Goal: Information Seeking & Learning: Find specific fact

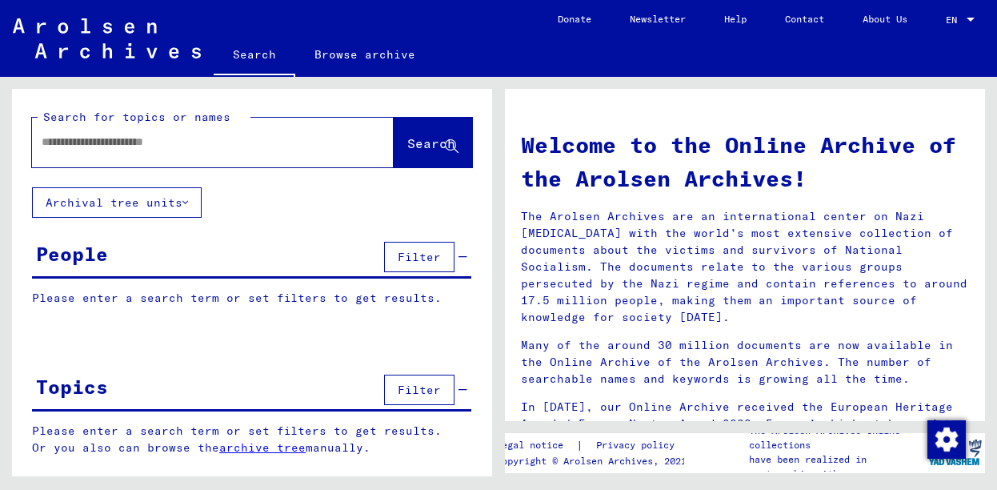
click at [319, 149] on input "text" at bounding box center [194, 142] width 304 height 17
type input "*"
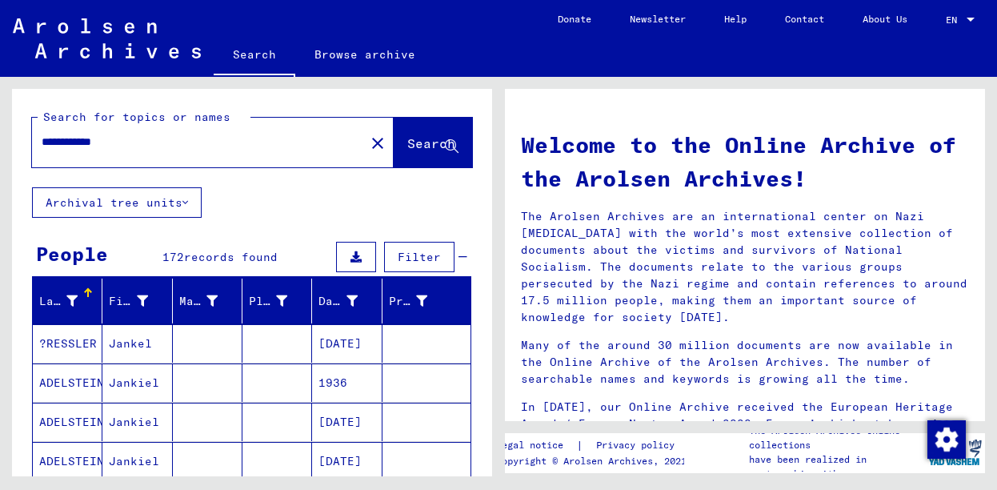
drag, startPoint x: 138, startPoint y: 135, endPoint x: -27, endPoint y: 138, distance: 165.6
click at [42, 138] on input "**********" at bounding box center [194, 142] width 304 height 17
type input "*********"
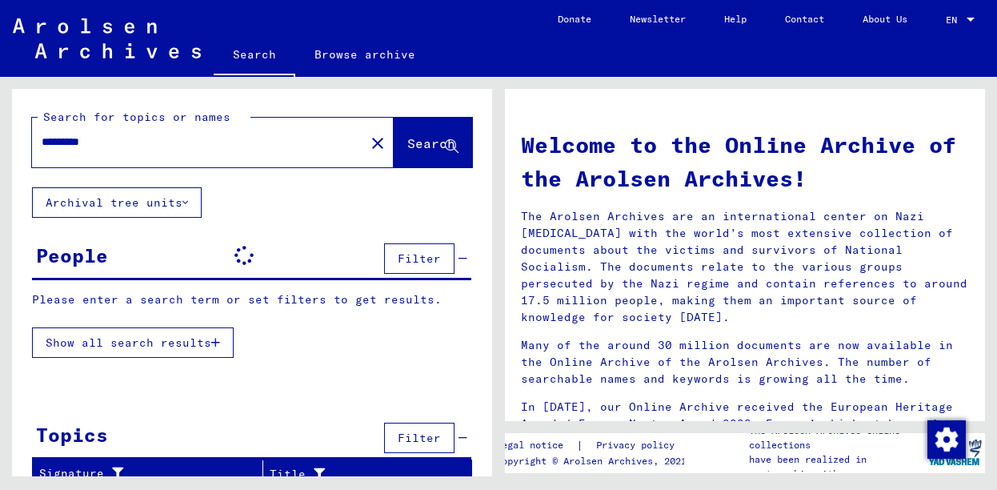
click at [204, 346] on div "Please enter a search term or set filters to get results. Show all search resul…" at bounding box center [252, 328] width 442 height 74
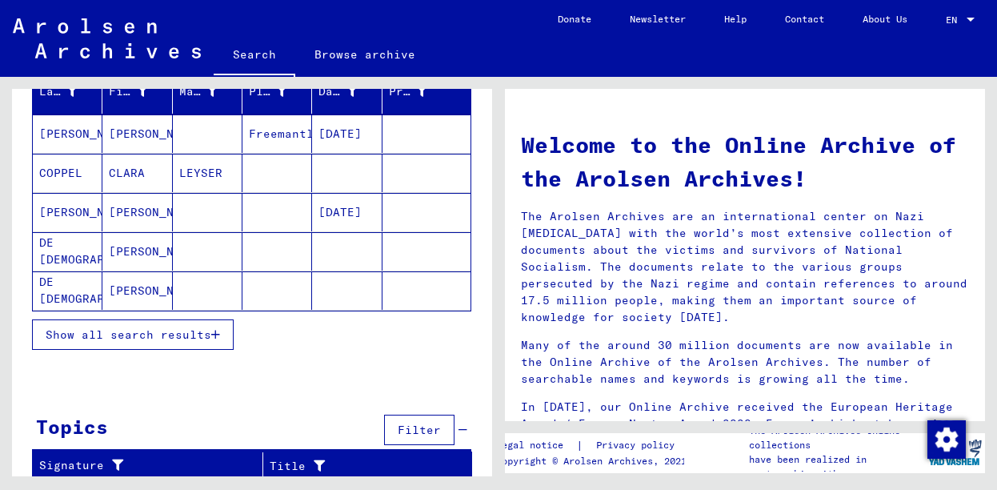
scroll to position [43, 0]
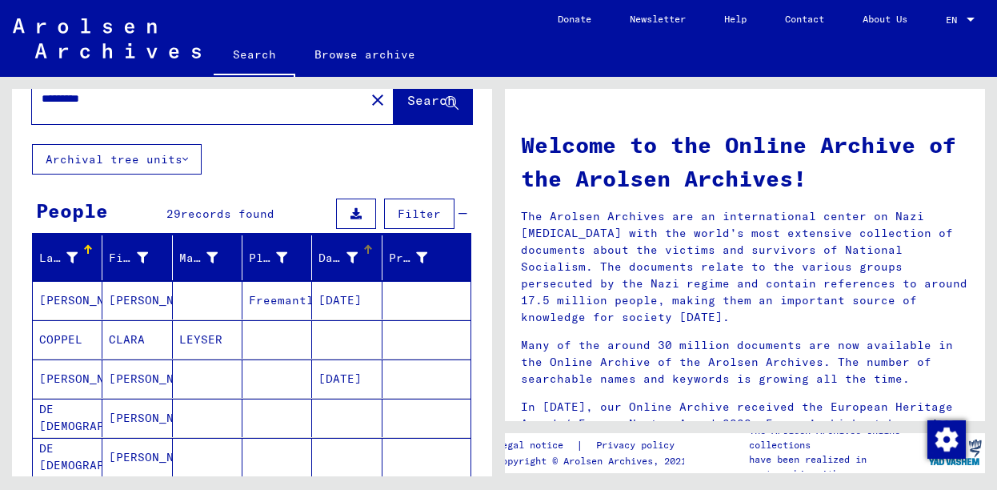
click at [326, 258] on div "Date of Birth" at bounding box center [337, 258] width 38 height 17
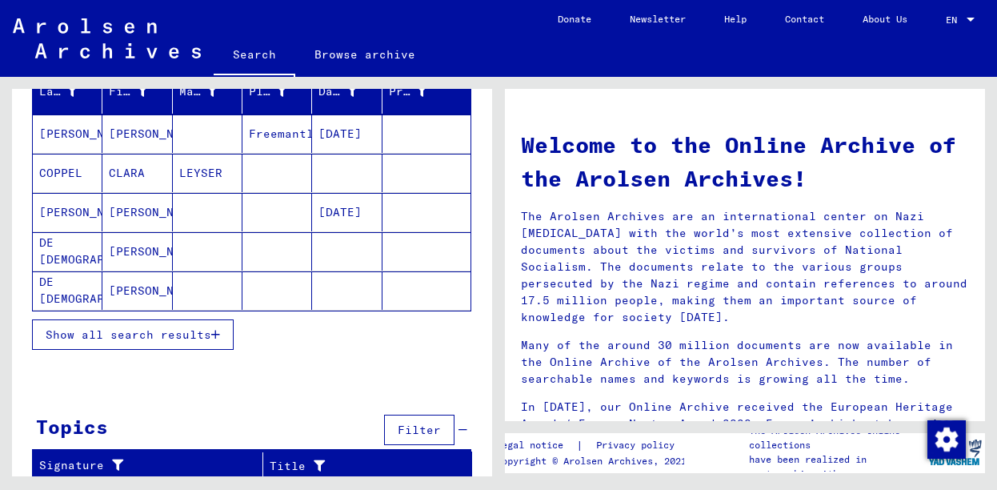
scroll to position [210, 0]
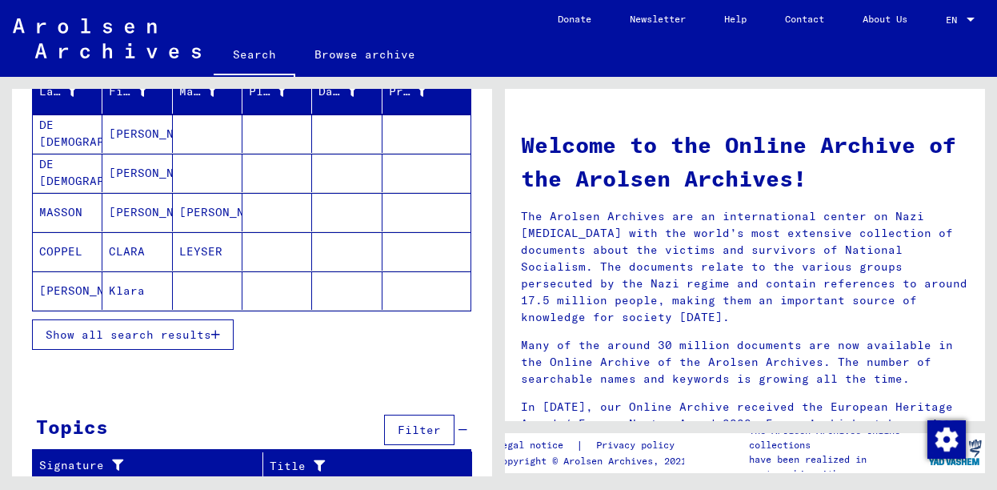
click at [152, 330] on span "Show all search results" at bounding box center [129, 334] width 166 height 14
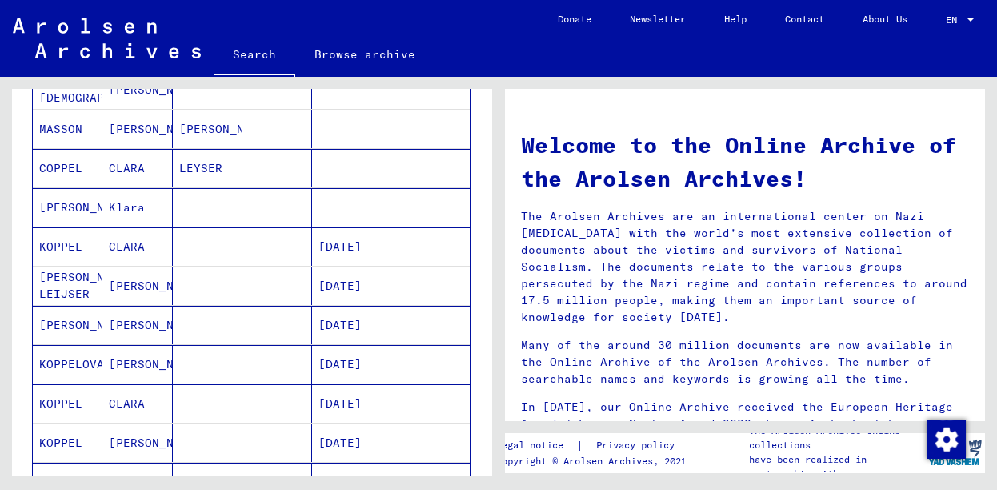
click at [335, 247] on mat-cell "[DATE]" at bounding box center [347, 246] width 70 height 38
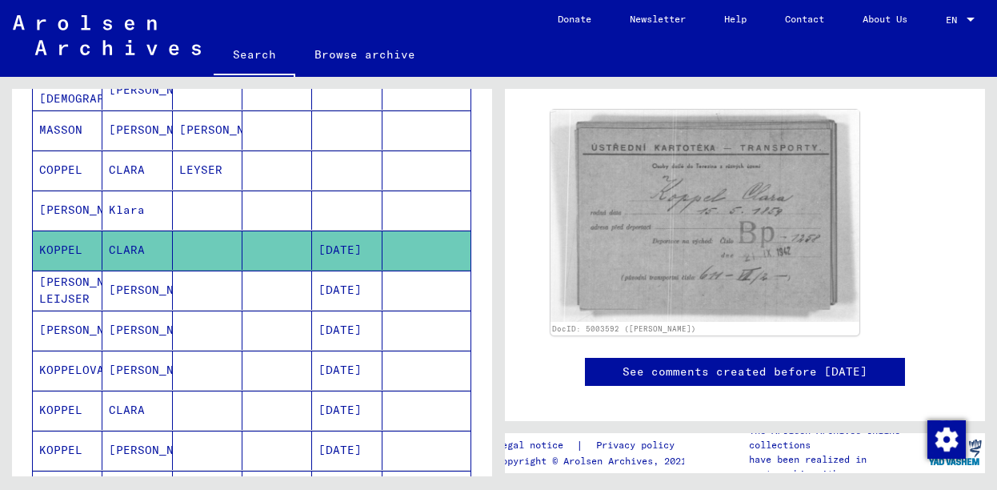
scroll to position [250, 0]
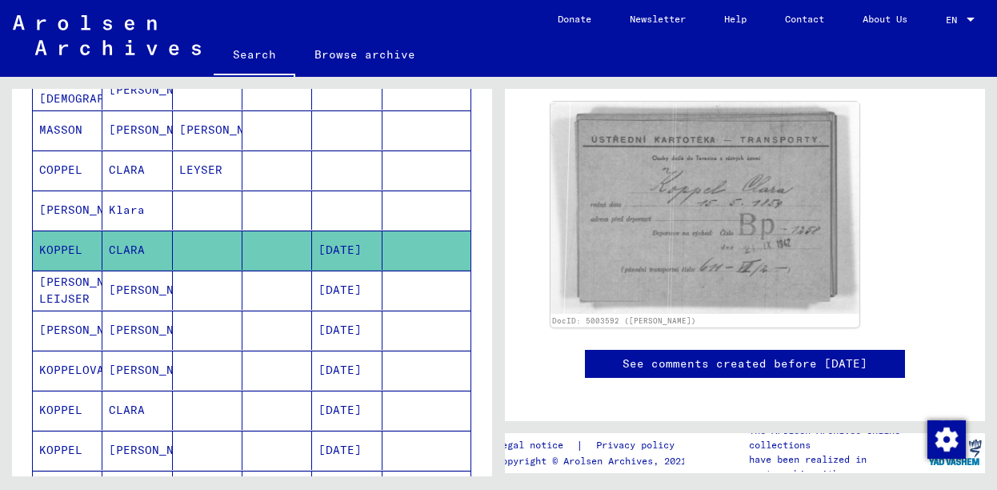
click at [782, 278] on img at bounding box center [704, 208] width 309 height 212
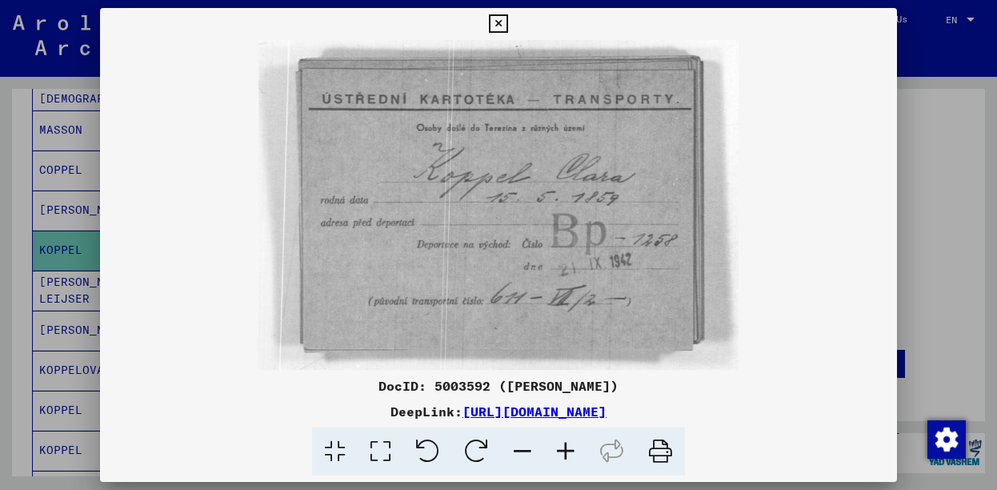
click at [507, 26] on icon at bounding box center [498, 23] width 18 height 19
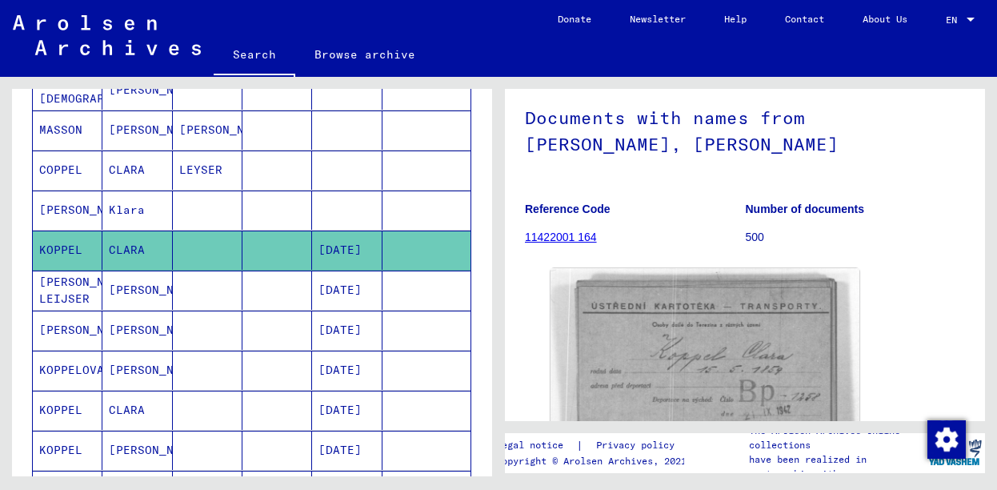
scroll to position [0, 0]
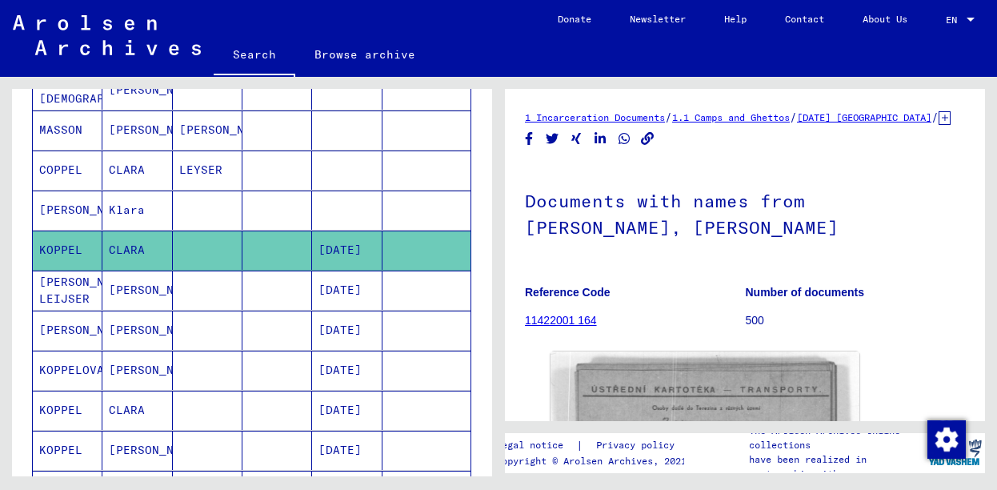
click at [247, 293] on mat-cell at bounding box center [277, 289] width 70 height 39
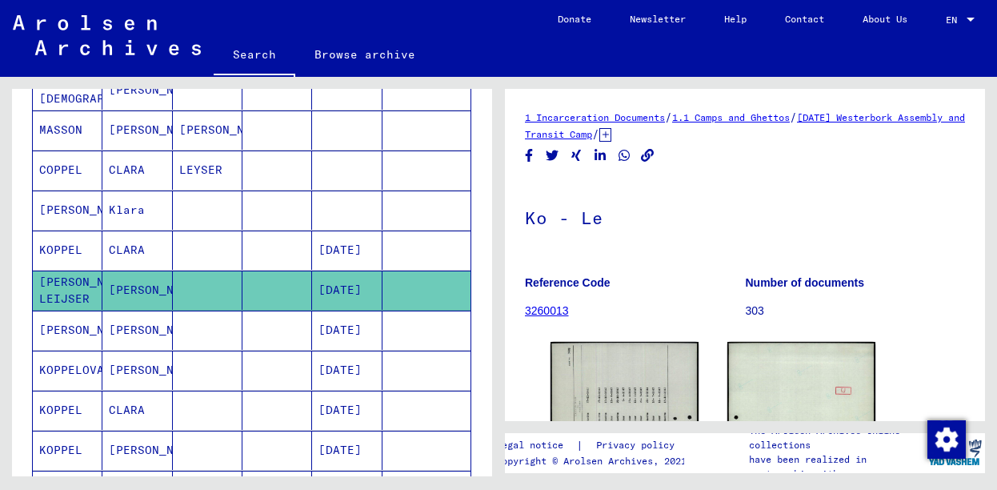
click at [318, 318] on mat-cell "[DATE]" at bounding box center [347, 329] width 70 height 39
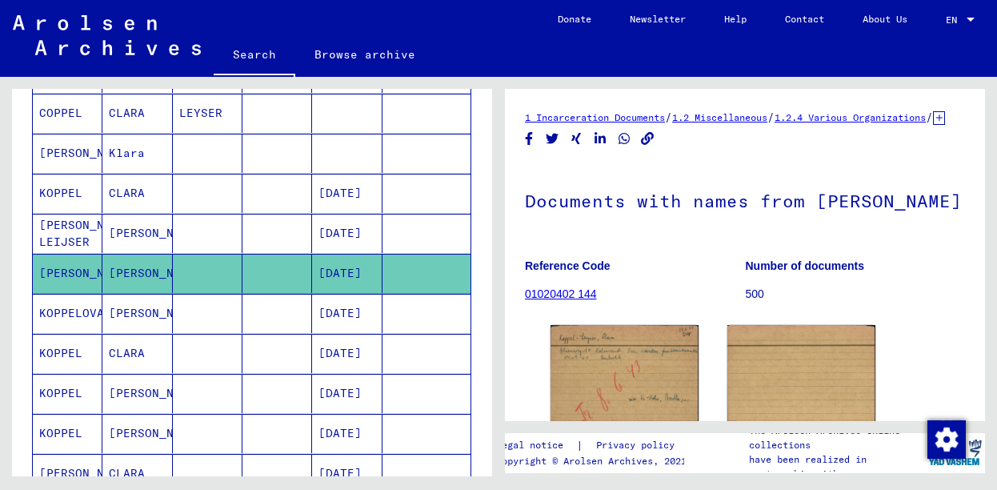
scroll to position [377, 0]
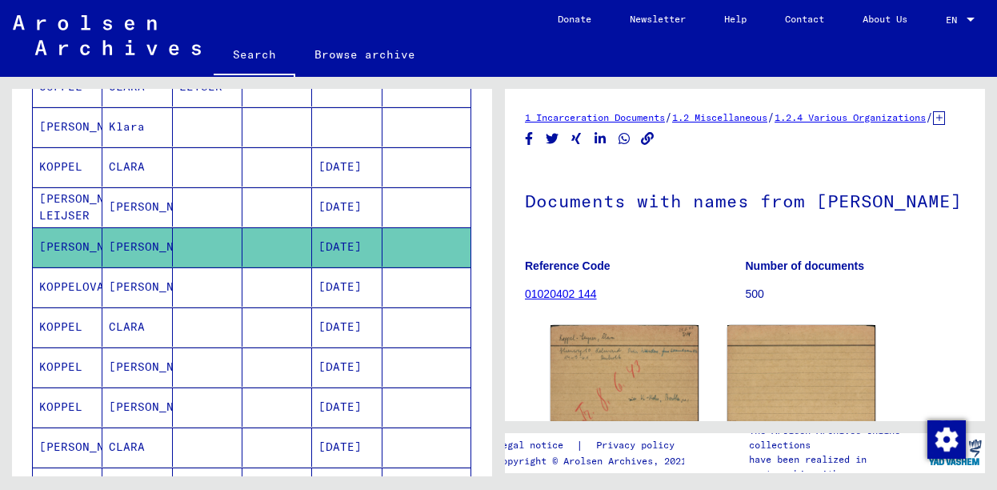
click at [347, 339] on mat-cell "[DATE]" at bounding box center [347, 326] width 70 height 39
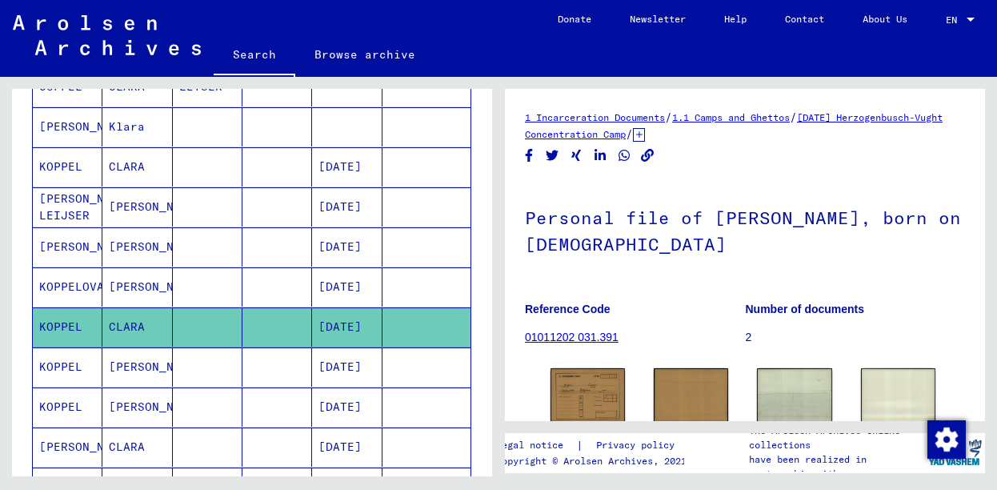
click at [350, 362] on mat-cell "[DATE]" at bounding box center [347, 366] width 70 height 39
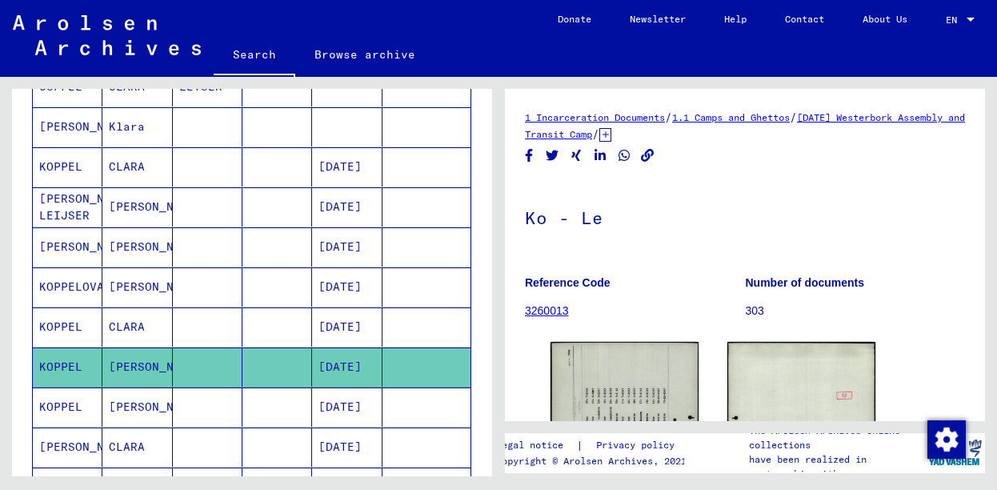
click at [358, 387] on mat-cell "[DATE]" at bounding box center [347, 406] width 70 height 39
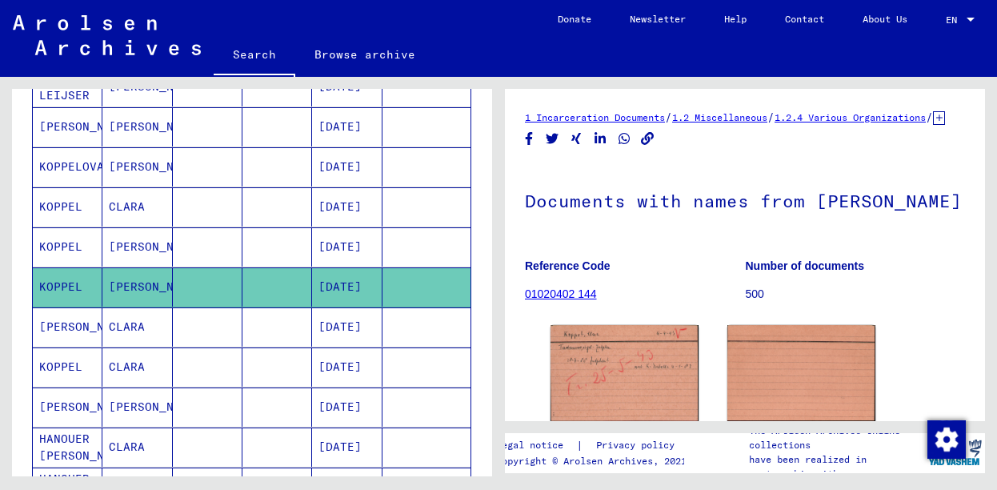
scroll to position [543, 0]
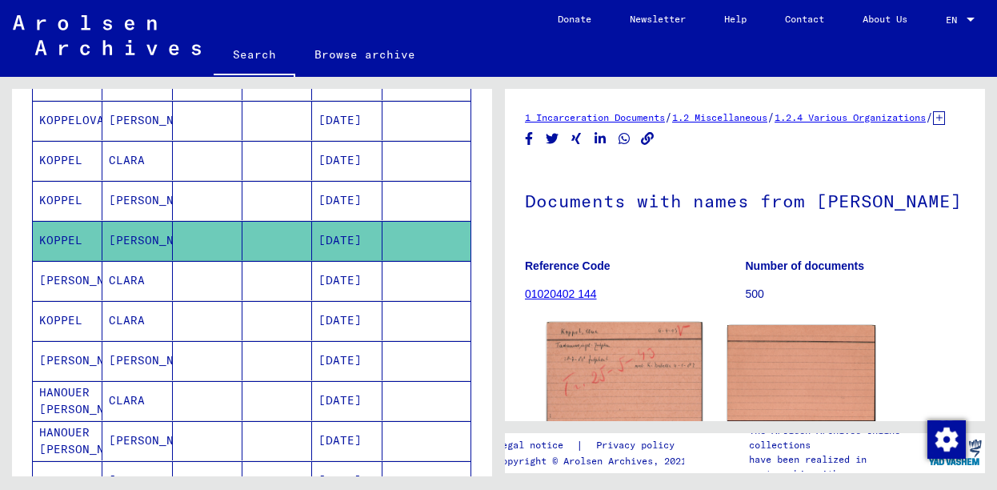
click at [584, 386] on img at bounding box center [623, 372] width 155 height 101
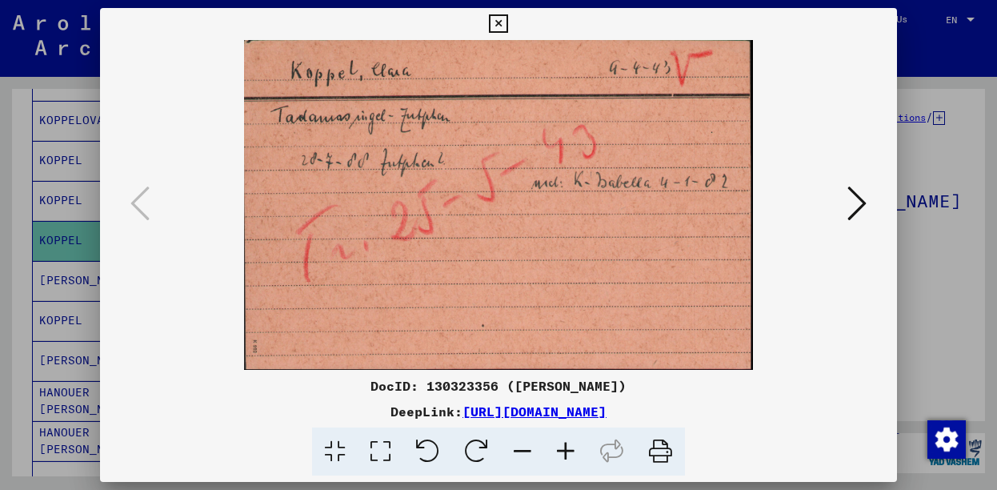
click at [852, 214] on icon at bounding box center [856, 203] width 19 height 38
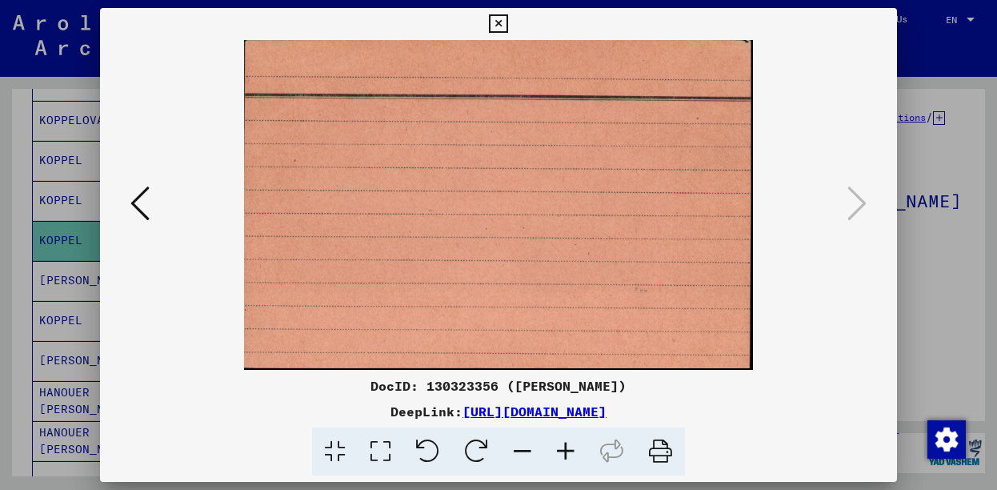
click at [507, 23] on icon at bounding box center [498, 23] width 18 height 19
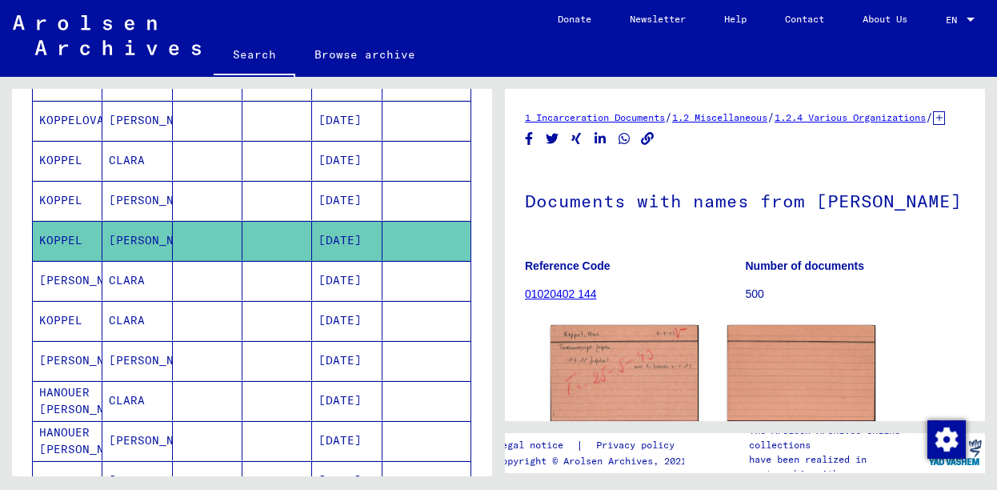
click at [123, 281] on mat-cell "CLARA" at bounding box center [137, 280] width 70 height 39
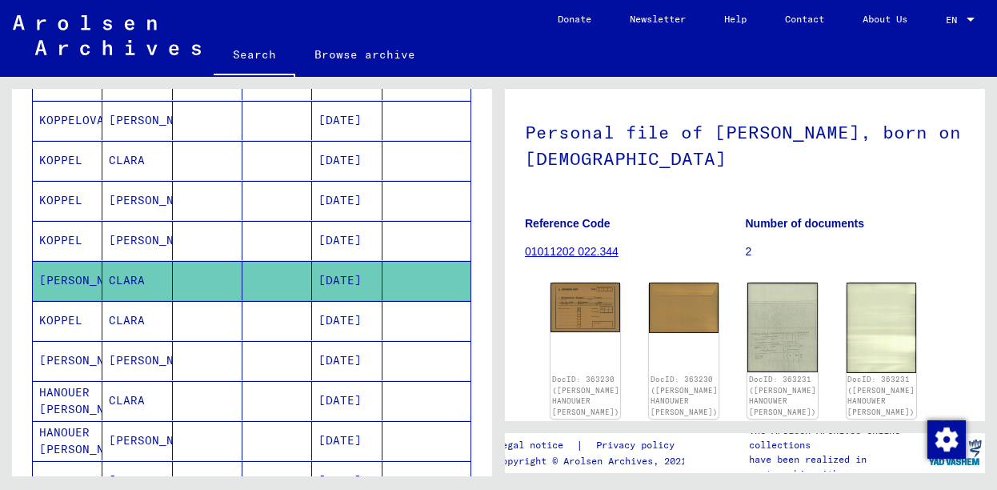
scroll to position [166, 0]
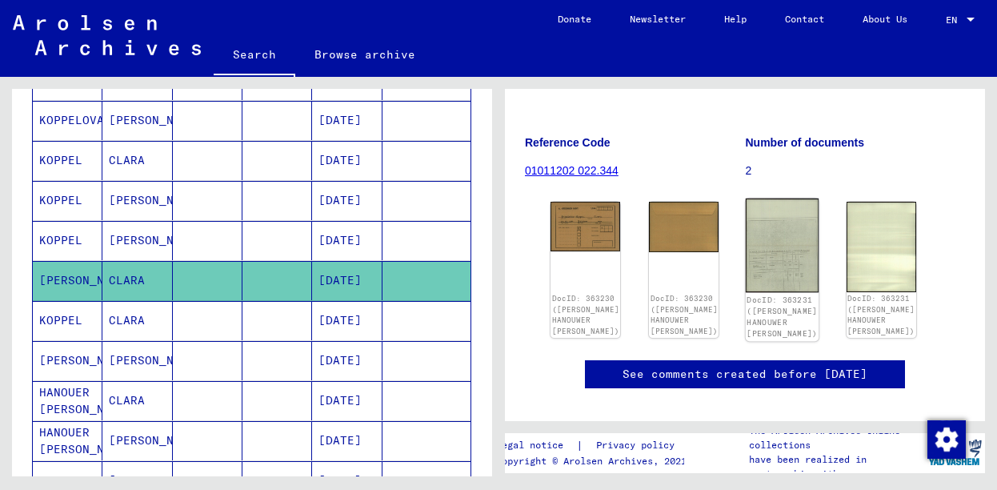
click at [751, 247] on img at bounding box center [783, 245] width 74 height 94
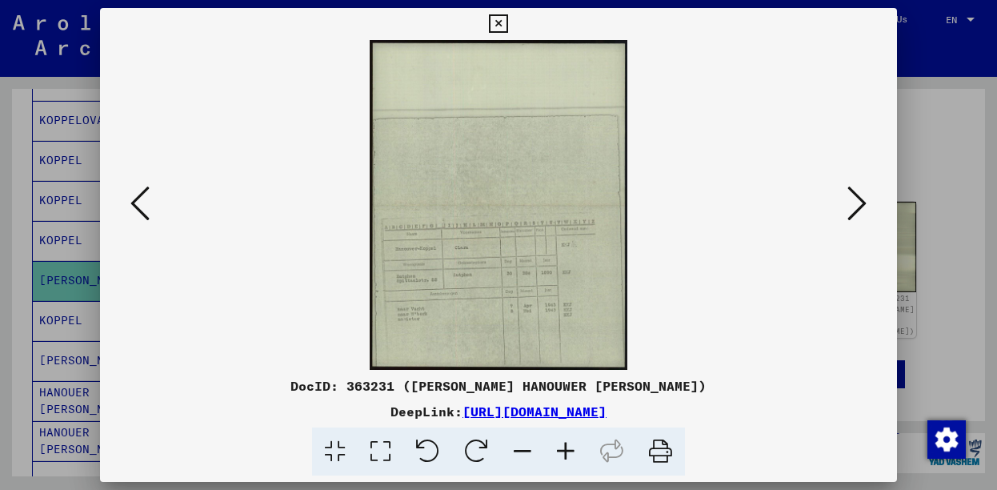
drag, startPoint x: 884, startPoint y: 25, endPoint x: 852, endPoint y: 70, distance: 55.1
click at [507, 27] on icon at bounding box center [498, 23] width 18 height 19
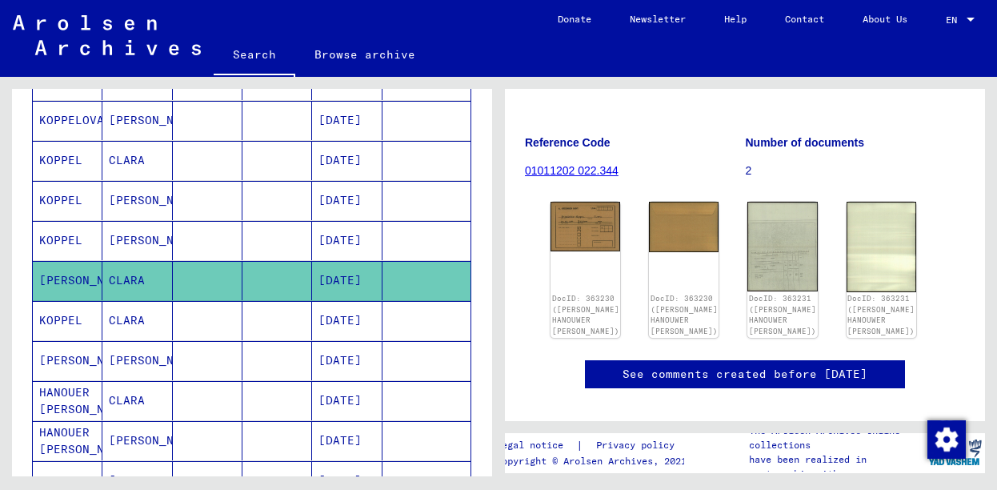
click at [327, 323] on mat-cell "[DATE]" at bounding box center [347, 320] width 70 height 39
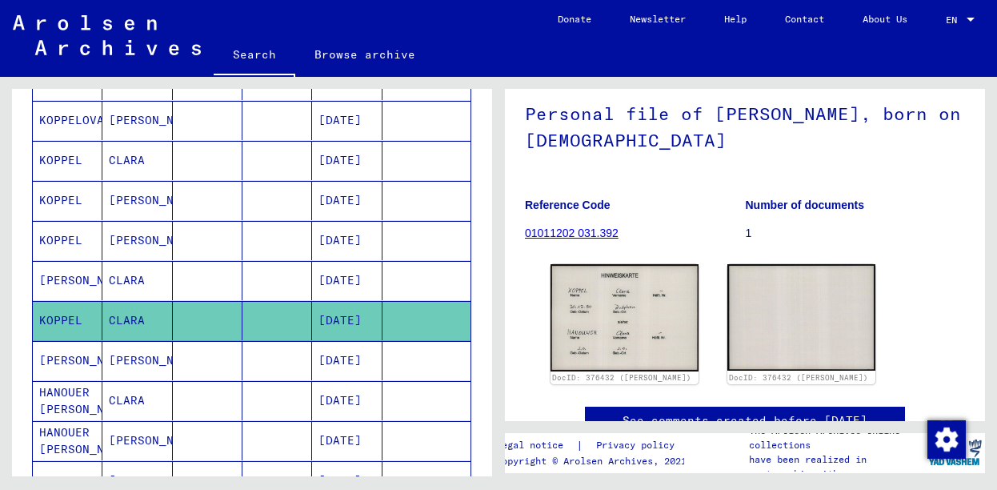
scroll to position [166, 0]
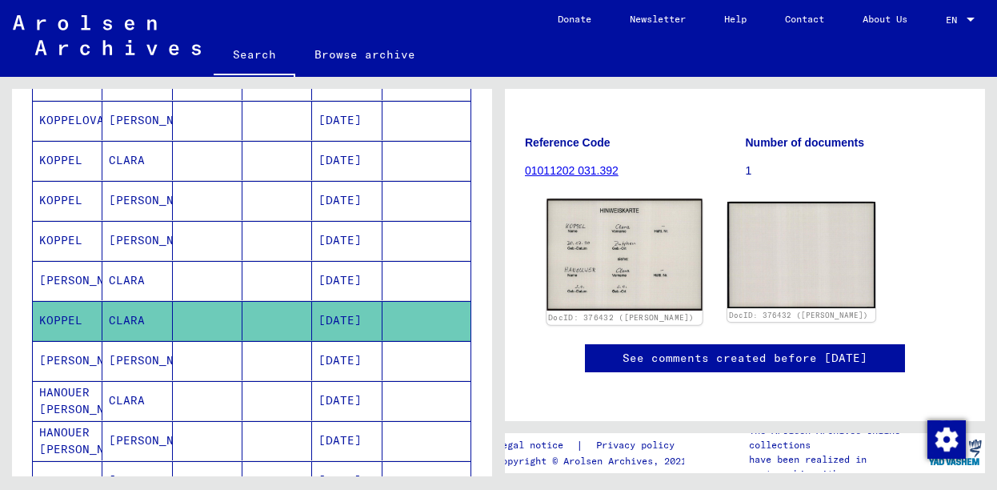
click at [657, 273] on img at bounding box center [623, 254] width 155 height 112
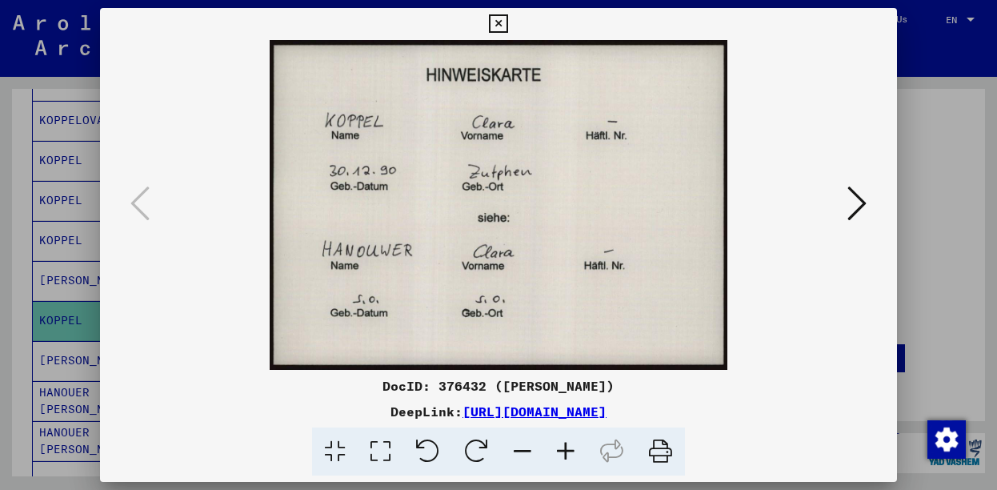
click at [876, 216] on div at bounding box center [499, 205] width 798 height 330
click at [860, 212] on icon at bounding box center [856, 203] width 19 height 38
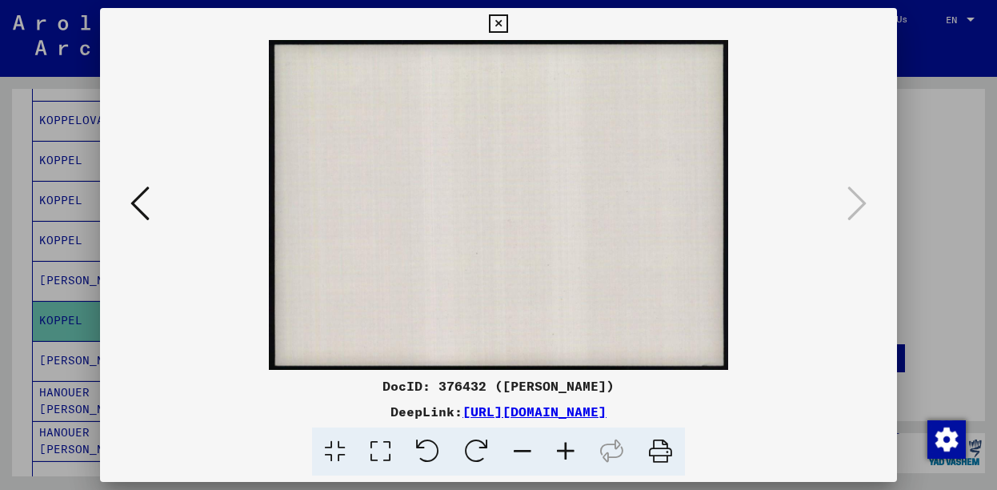
click at [507, 30] on icon at bounding box center [498, 23] width 18 height 19
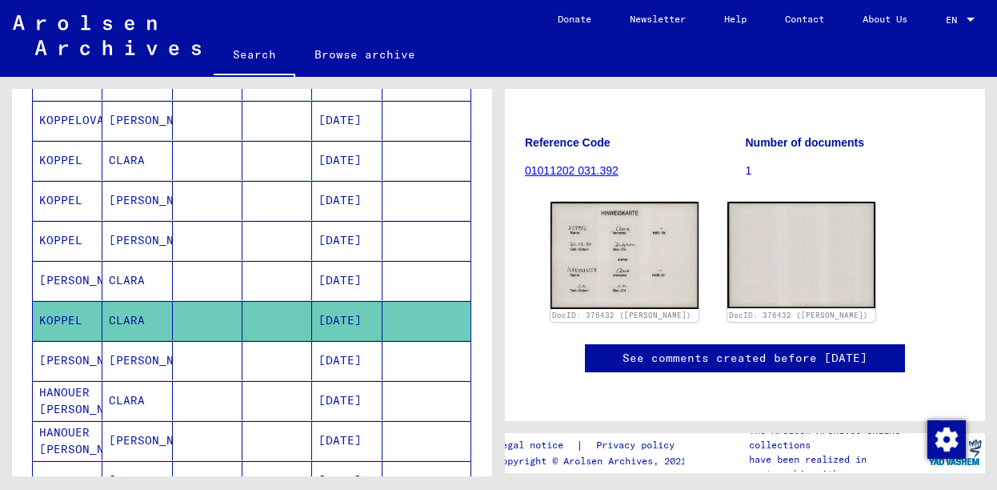
click at [350, 341] on mat-cell "[DATE]" at bounding box center [347, 360] width 70 height 39
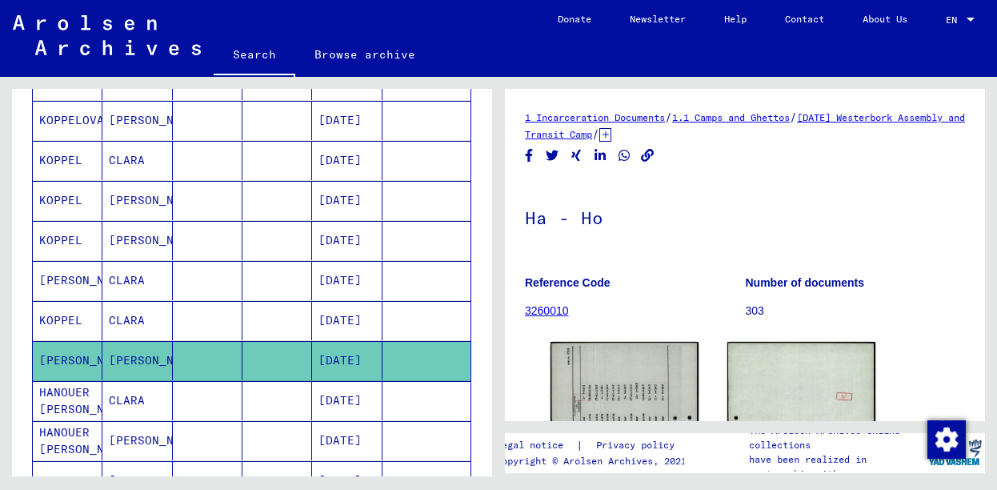
click at [362, 381] on mat-cell "[DATE]" at bounding box center [347, 400] width 70 height 39
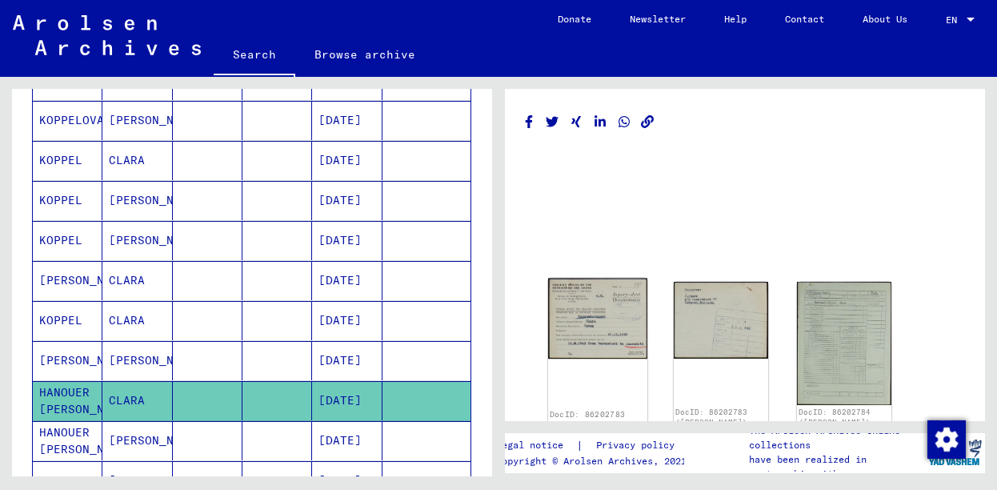
click at [604, 325] on img at bounding box center [597, 318] width 99 height 80
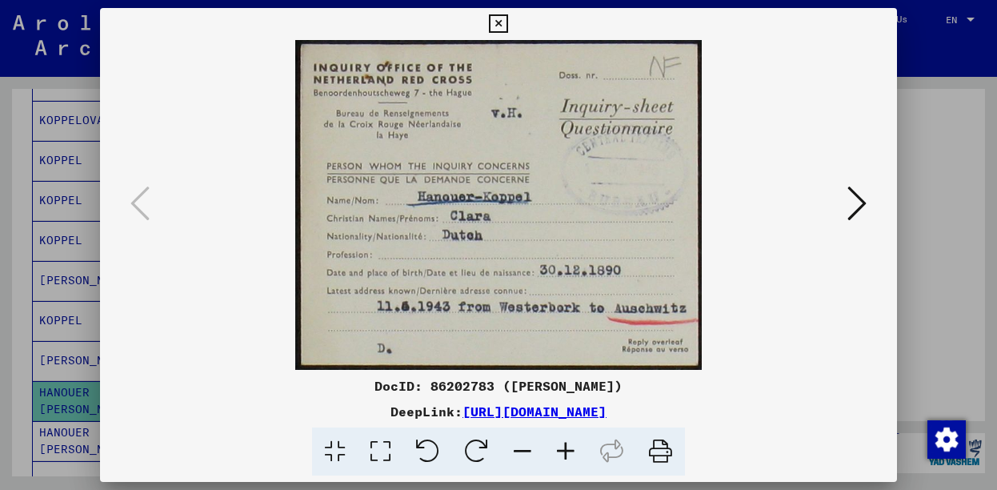
click at [855, 216] on icon at bounding box center [856, 203] width 19 height 38
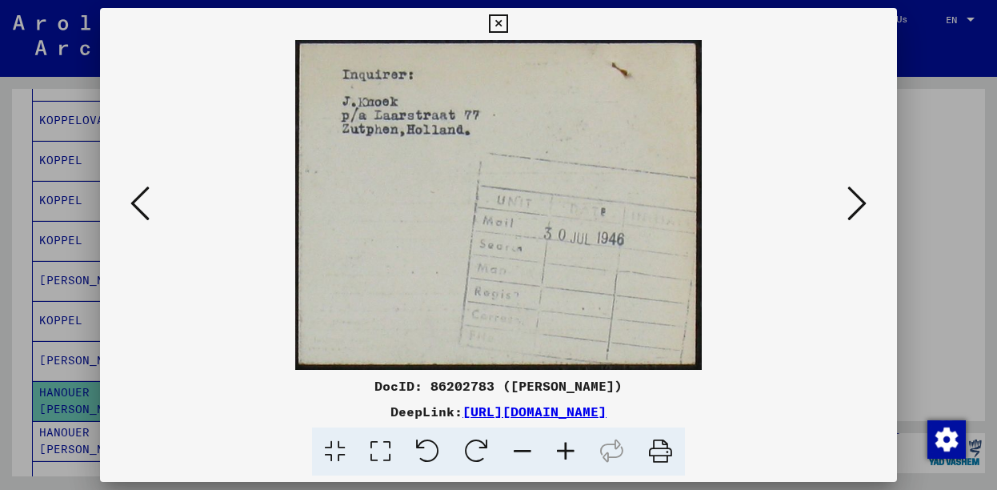
click at [507, 28] on icon at bounding box center [498, 23] width 18 height 19
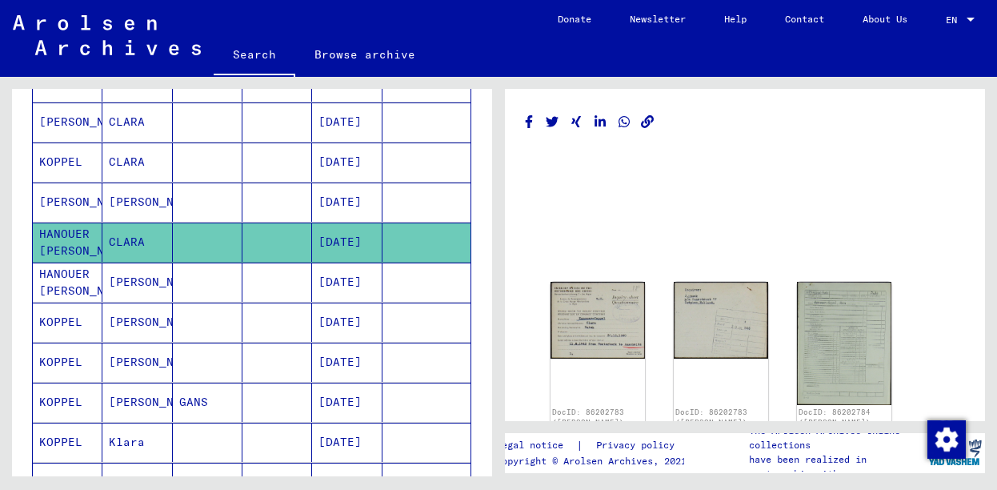
scroll to position [710, 0]
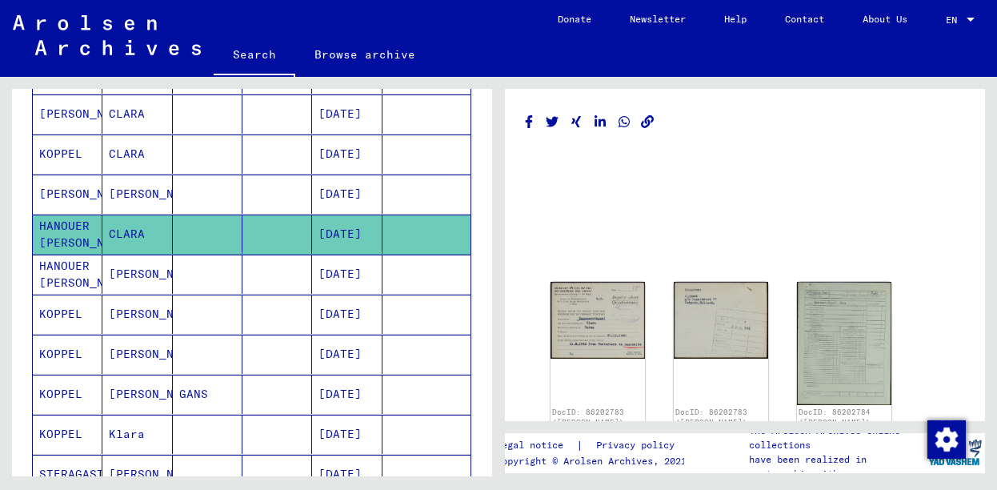
click at [343, 306] on mat-cell "[DATE]" at bounding box center [347, 313] width 70 height 39
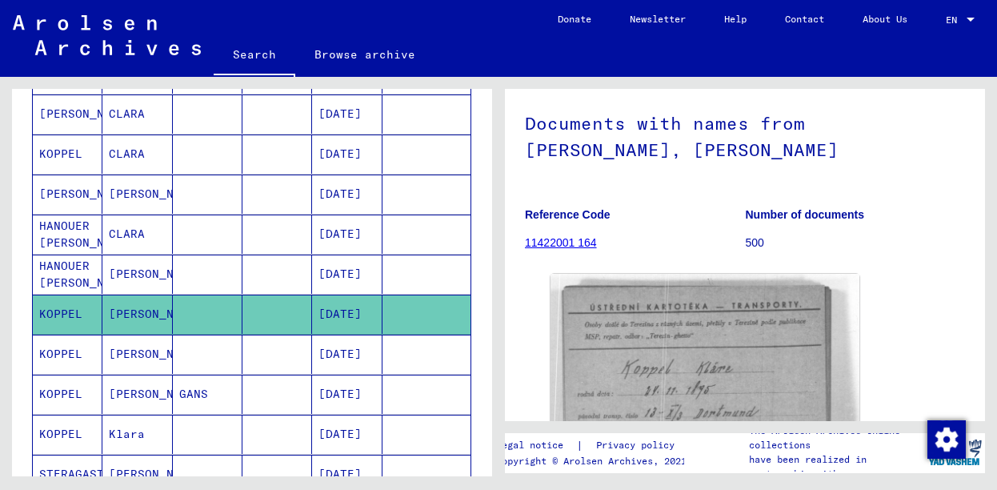
scroll to position [166, 0]
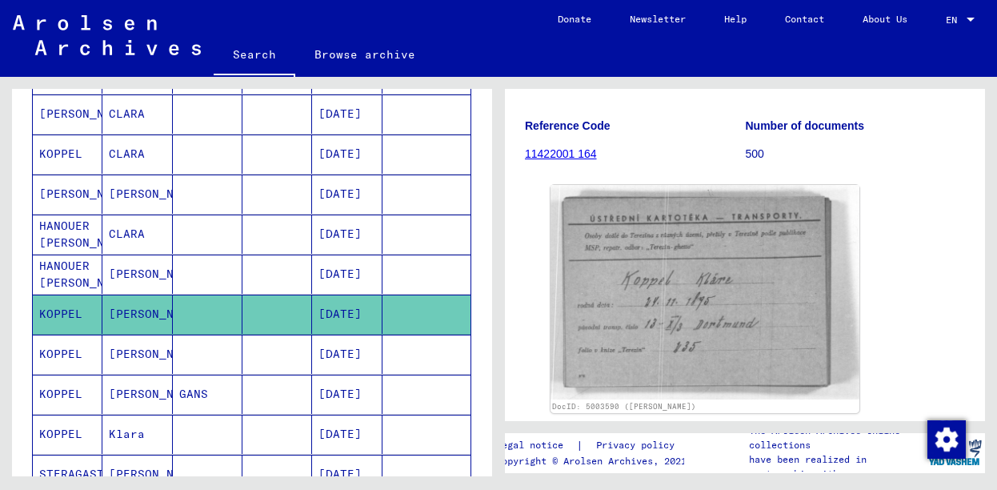
click at [347, 358] on mat-cell "[DATE]" at bounding box center [347, 353] width 70 height 39
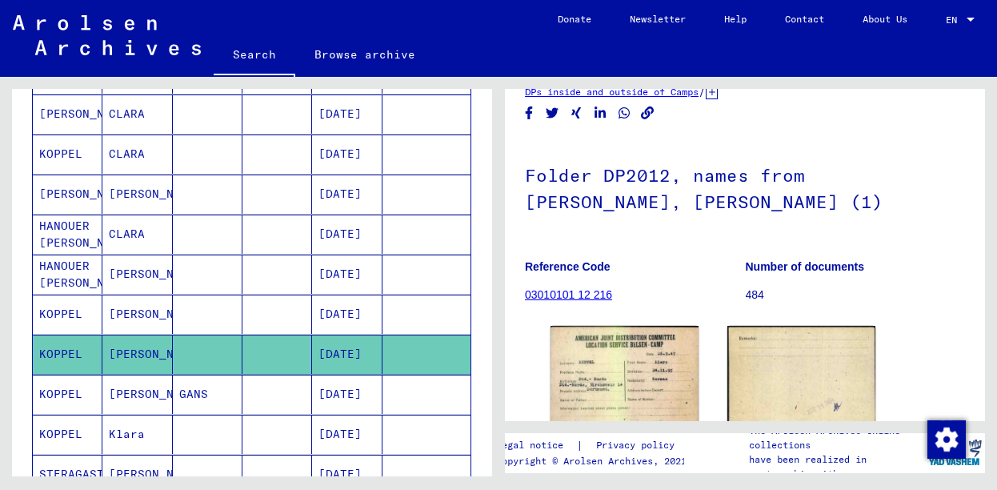
scroll to position [166, 0]
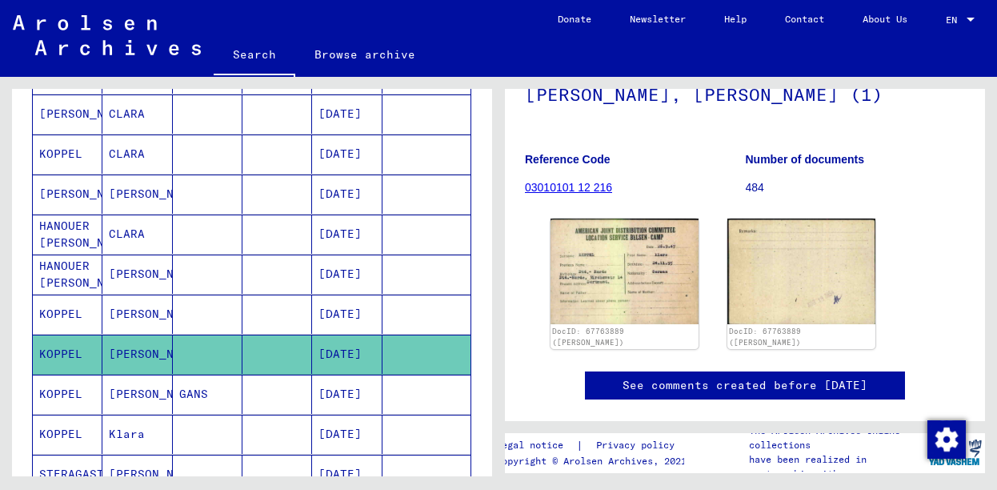
click at [378, 424] on mat-cell "[DATE]" at bounding box center [347, 433] width 70 height 39
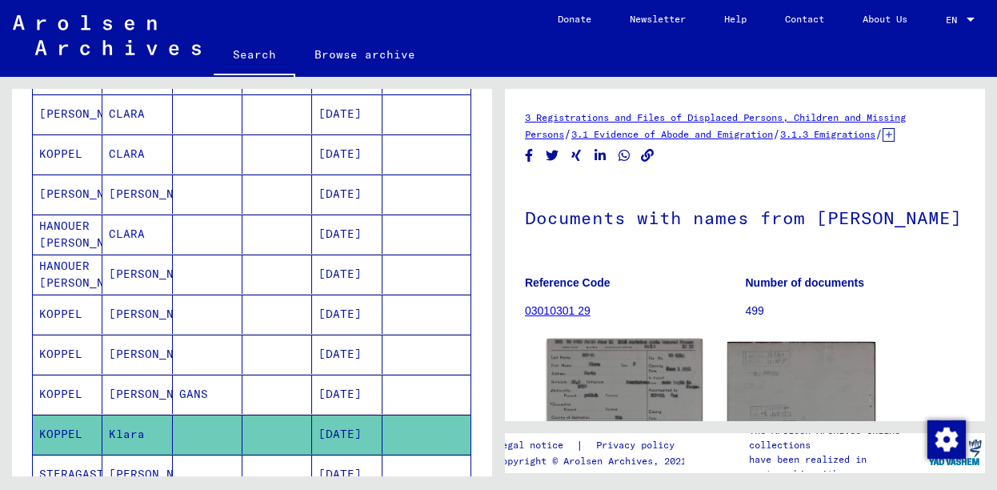
click at [675, 386] on img at bounding box center [623, 388] width 155 height 101
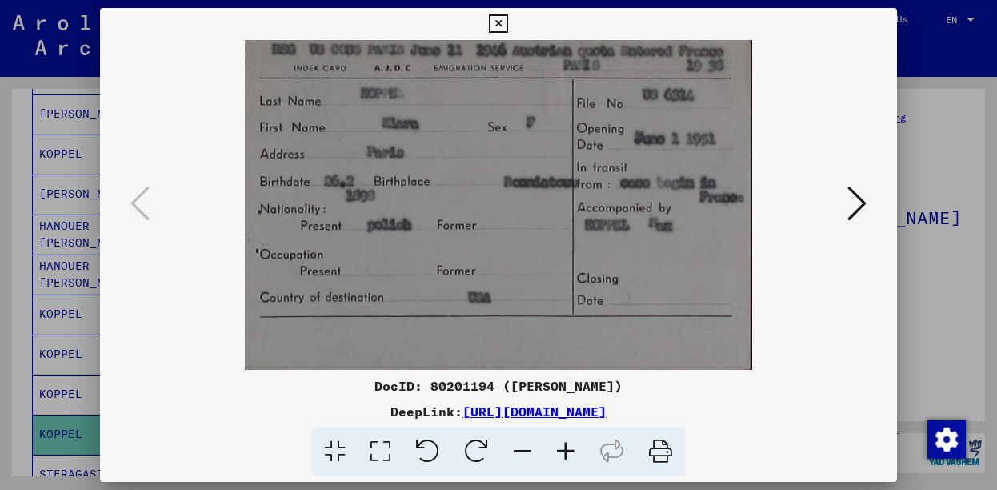
click at [512, 34] on button at bounding box center [498, 24] width 28 height 32
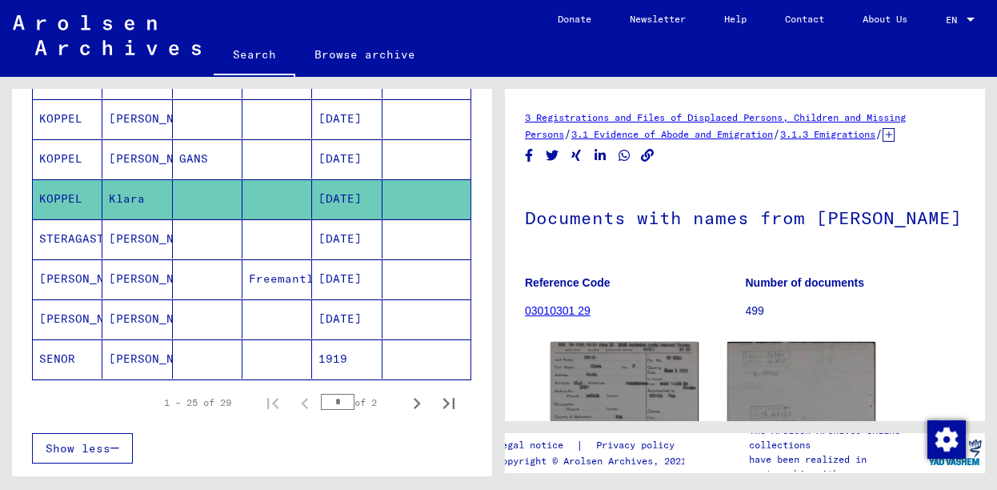
scroll to position [959, 0]
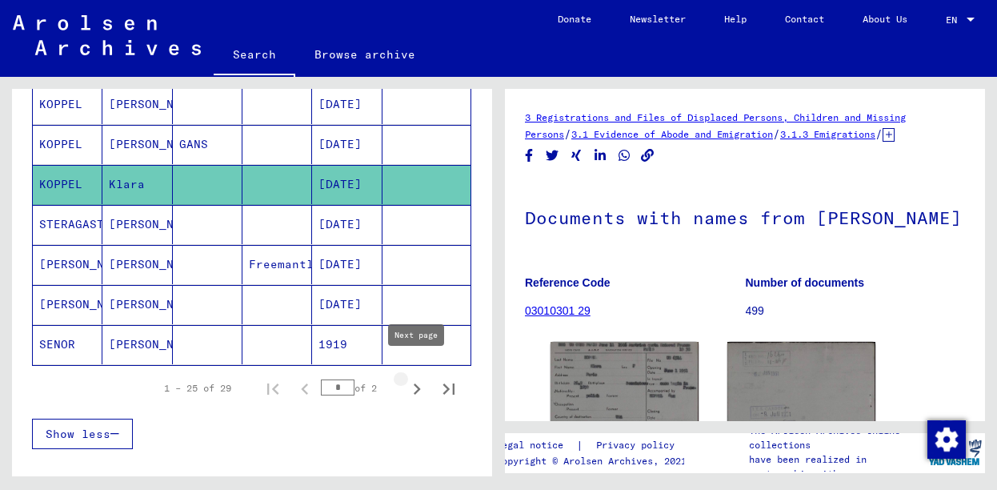
click at [422, 378] on icon "Next page" at bounding box center [417, 389] width 22 height 22
type input "*"
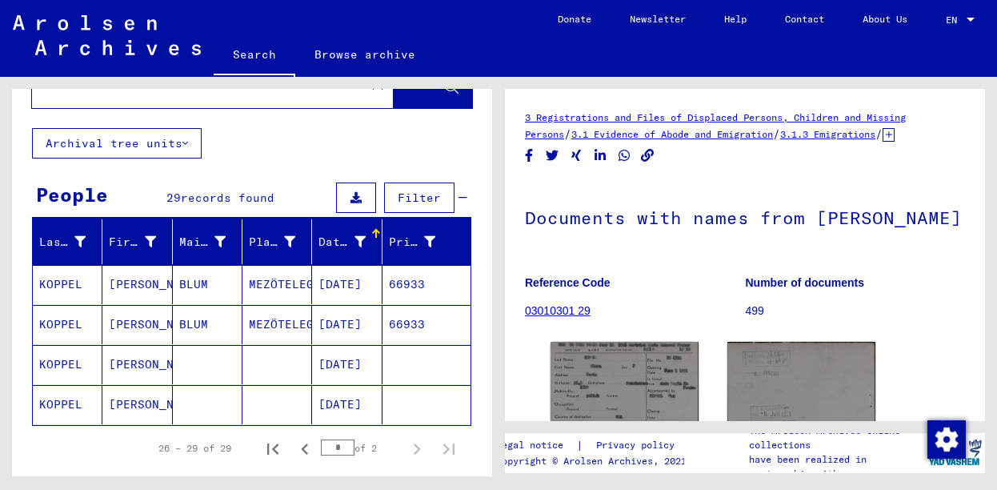
scroll to position [38, 0]
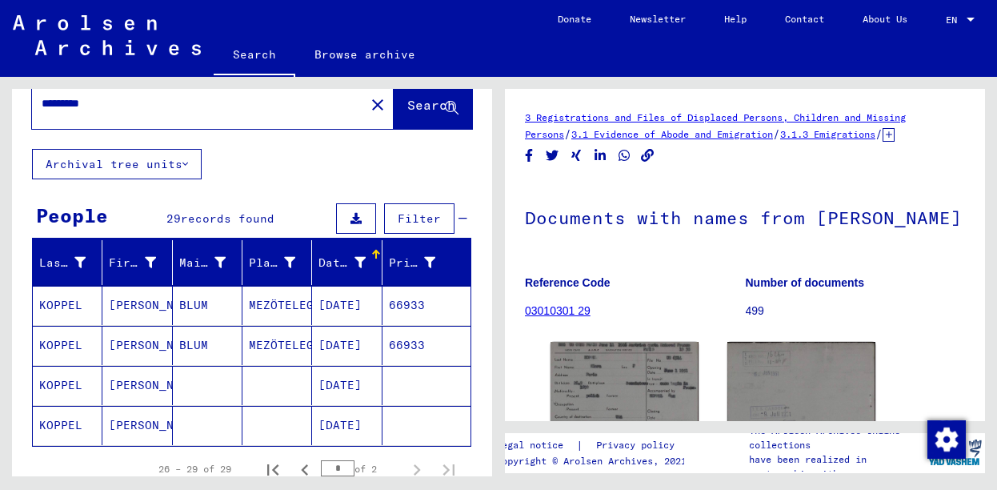
click at [341, 390] on mat-cell "[DATE]" at bounding box center [347, 385] width 70 height 39
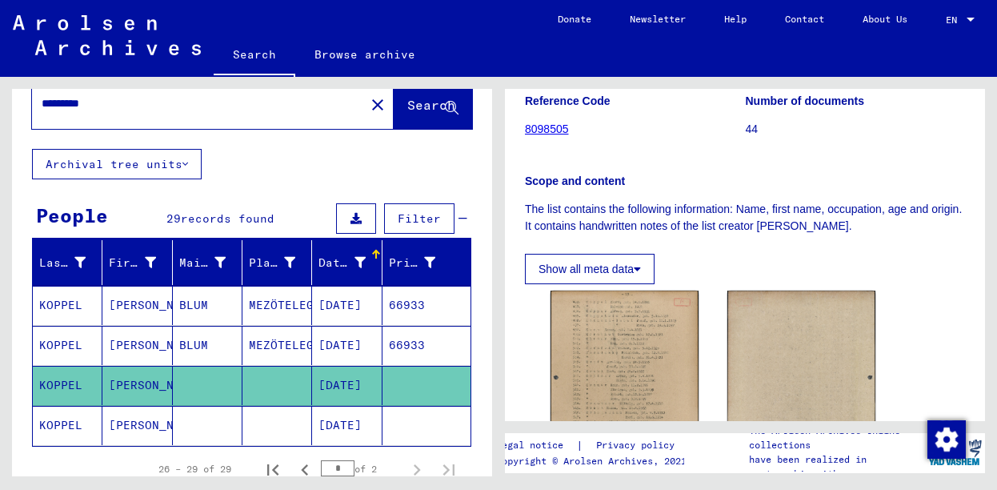
scroll to position [250, 0]
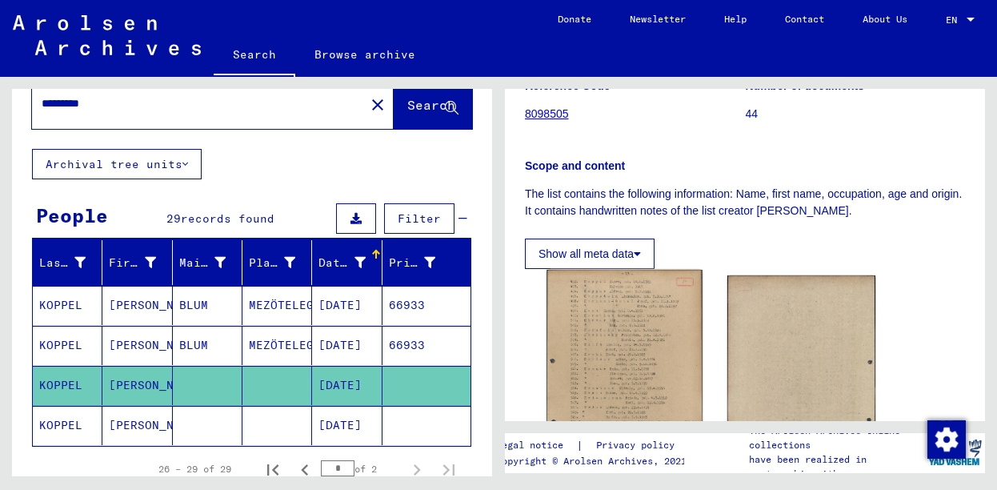
click at [614, 359] on img at bounding box center [623, 382] width 155 height 225
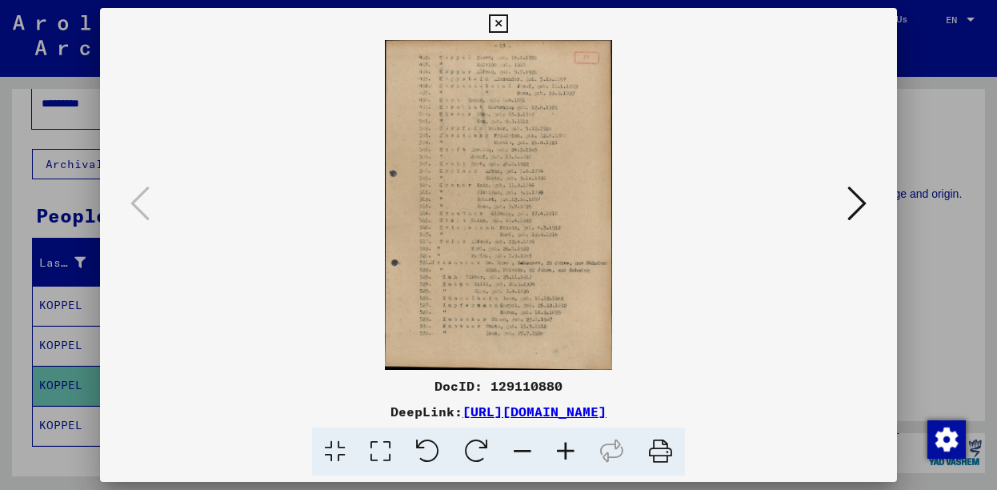
click at [565, 450] on icon at bounding box center [565, 451] width 43 height 49
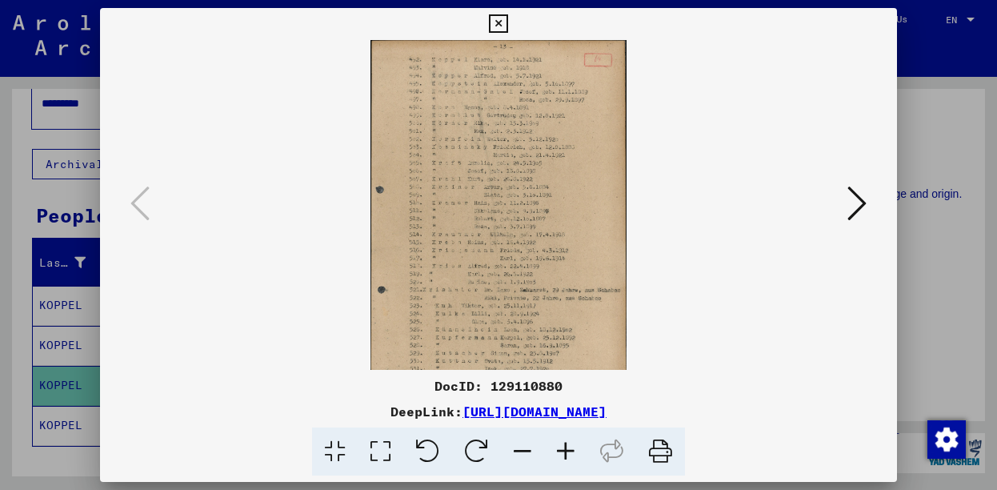
click at [565, 450] on icon at bounding box center [565, 451] width 43 height 49
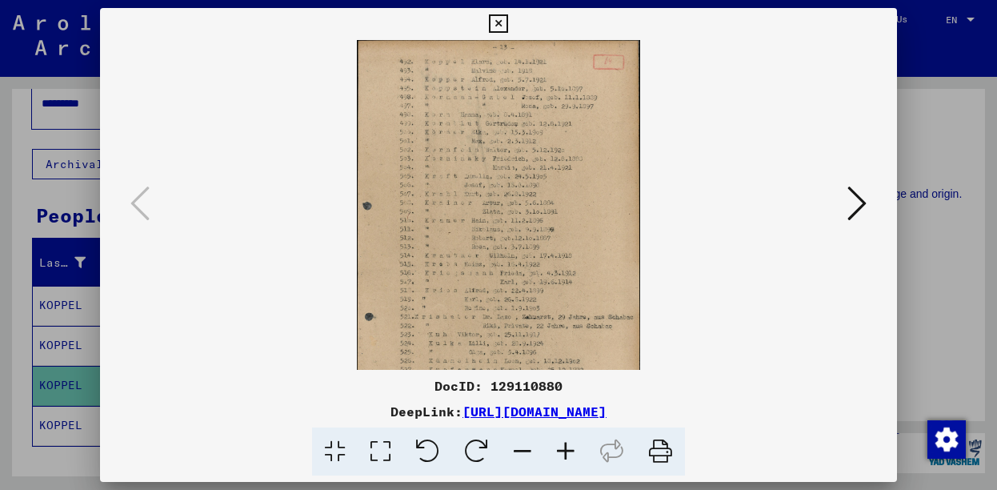
click at [565, 450] on icon at bounding box center [565, 451] width 43 height 49
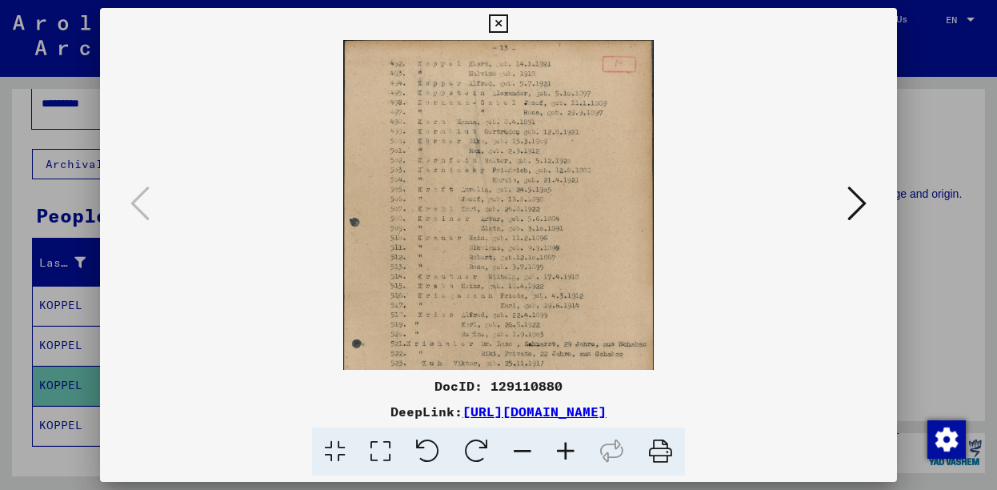
click at [564, 450] on icon at bounding box center [565, 451] width 43 height 49
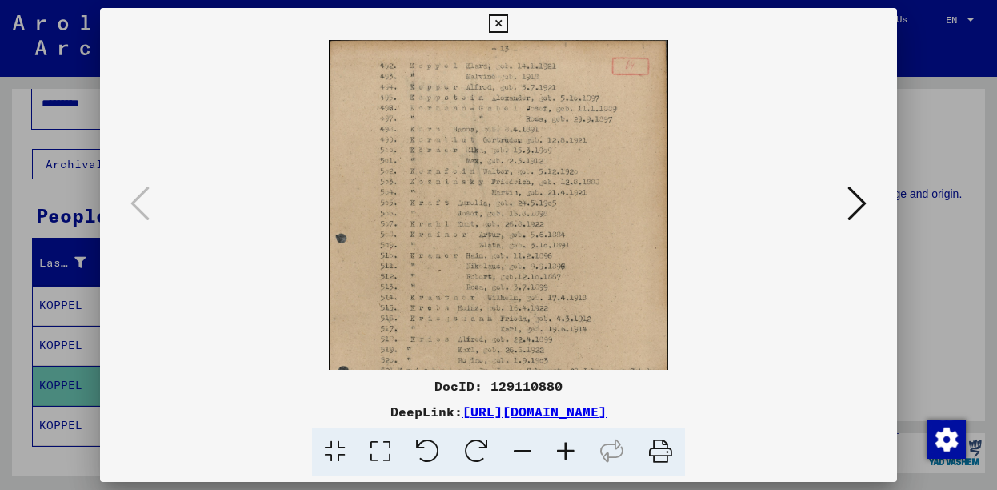
click at [857, 213] on icon at bounding box center [856, 203] width 19 height 38
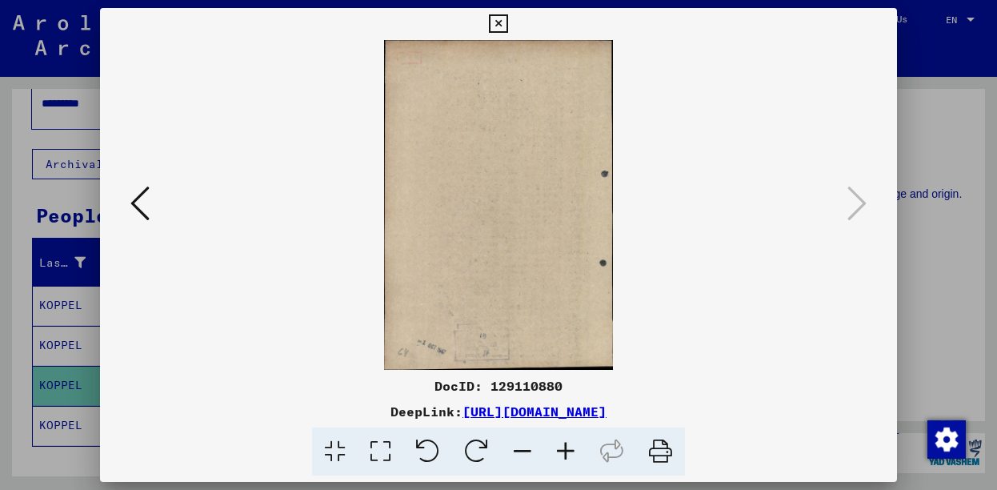
click at [902, 32] on div at bounding box center [498, 245] width 997 height 490
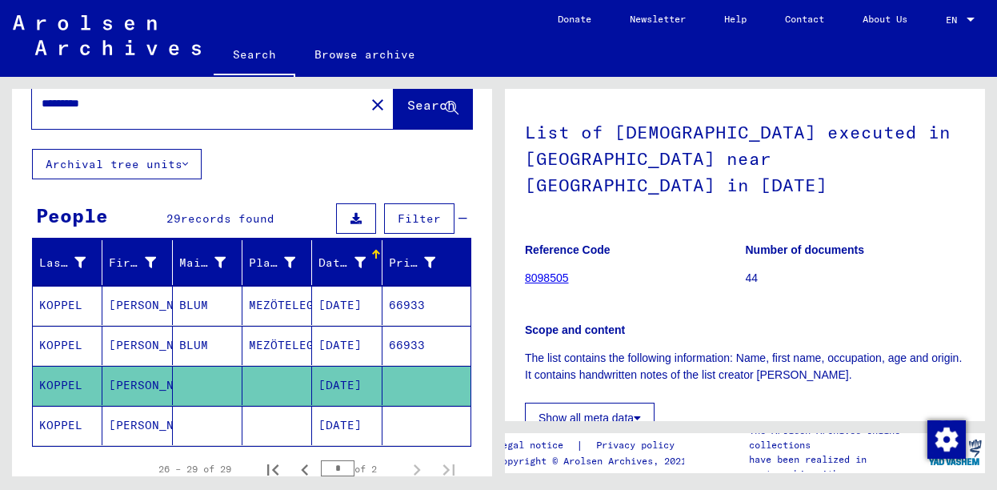
scroll to position [0, 0]
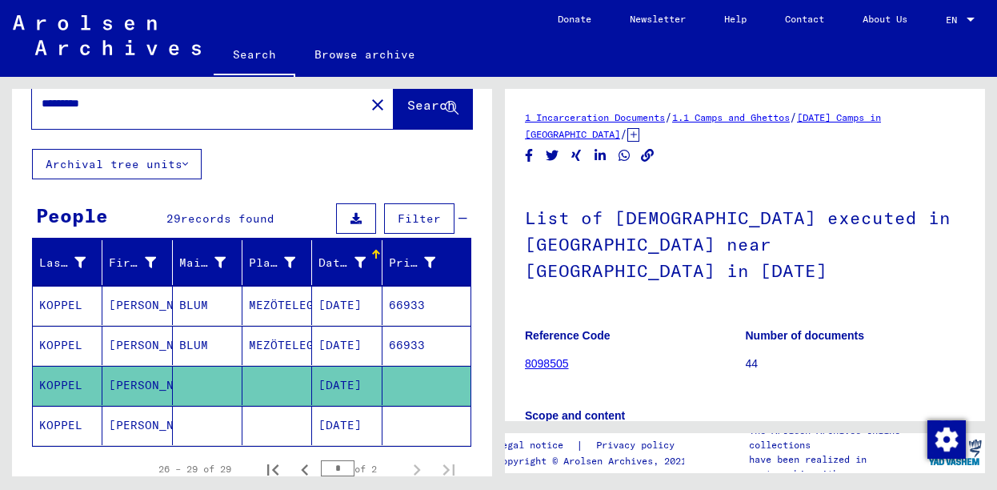
click at [540, 357] on link "8098505" at bounding box center [547, 363] width 44 height 13
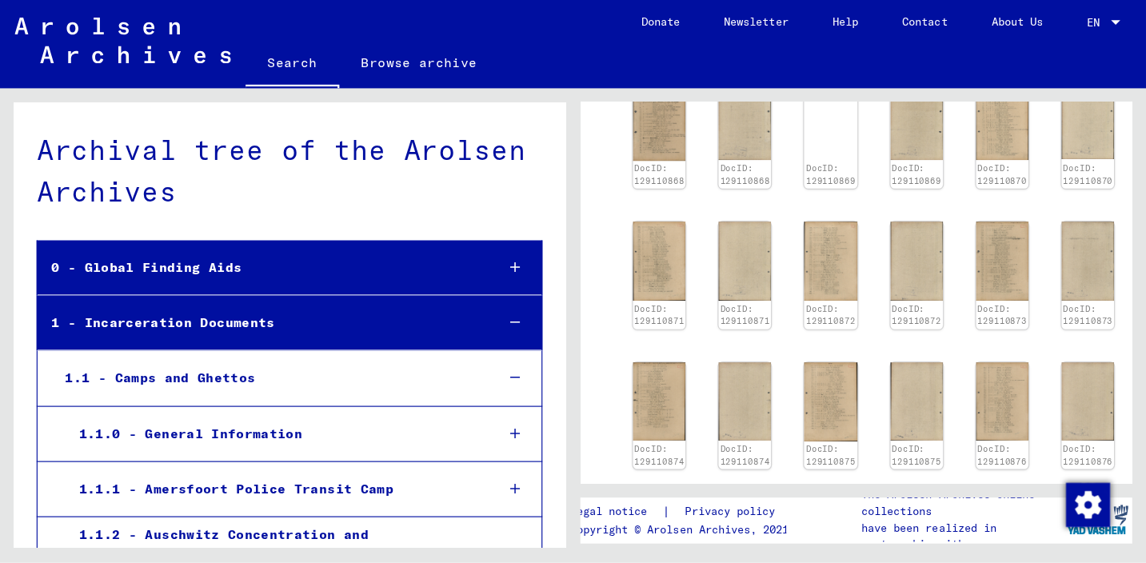
scroll to position [333, 0]
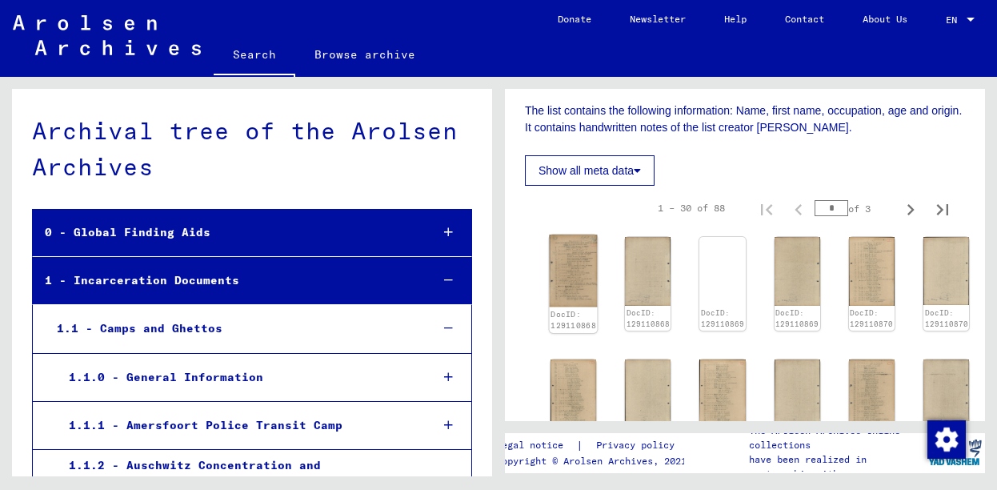
click at [577, 236] on img at bounding box center [574, 270] width 48 height 73
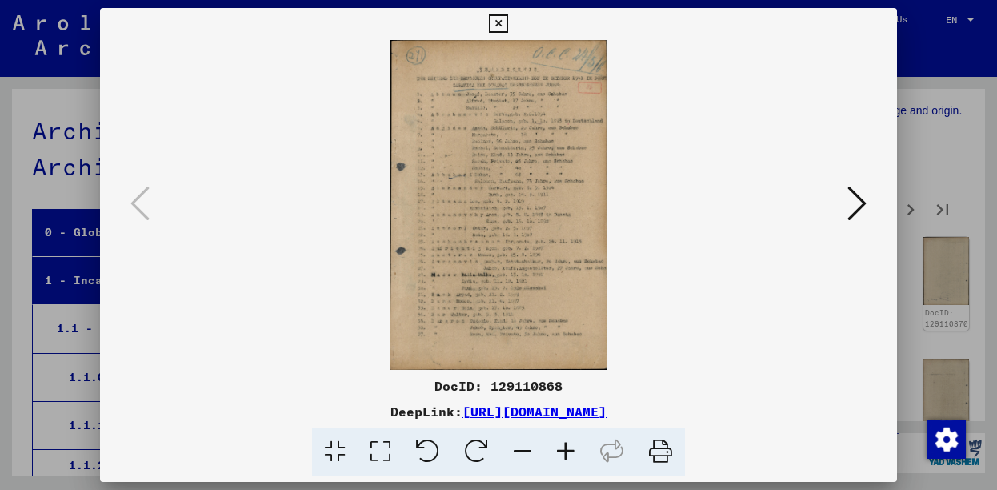
click at [668, 445] on icon at bounding box center [660, 451] width 49 height 49
click at [507, 23] on icon at bounding box center [498, 23] width 18 height 19
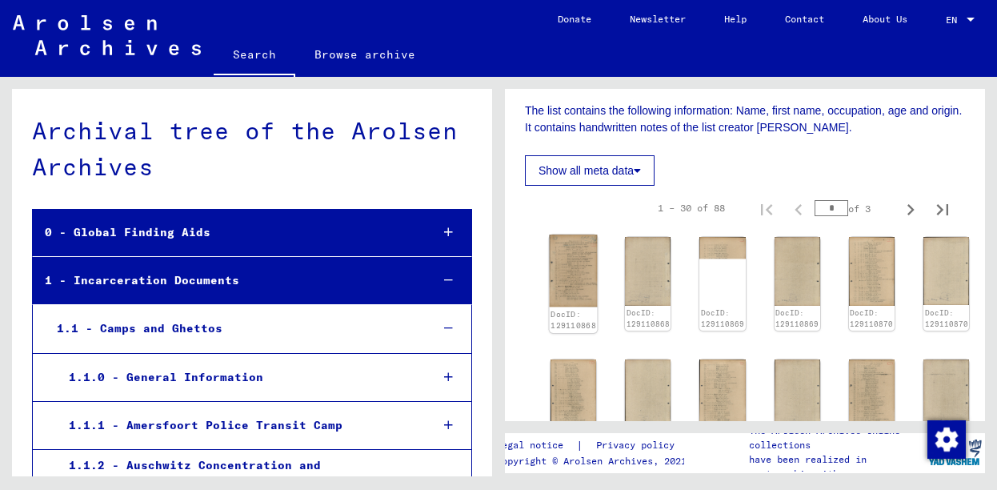
click at [566, 234] on img at bounding box center [574, 270] width 48 height 73
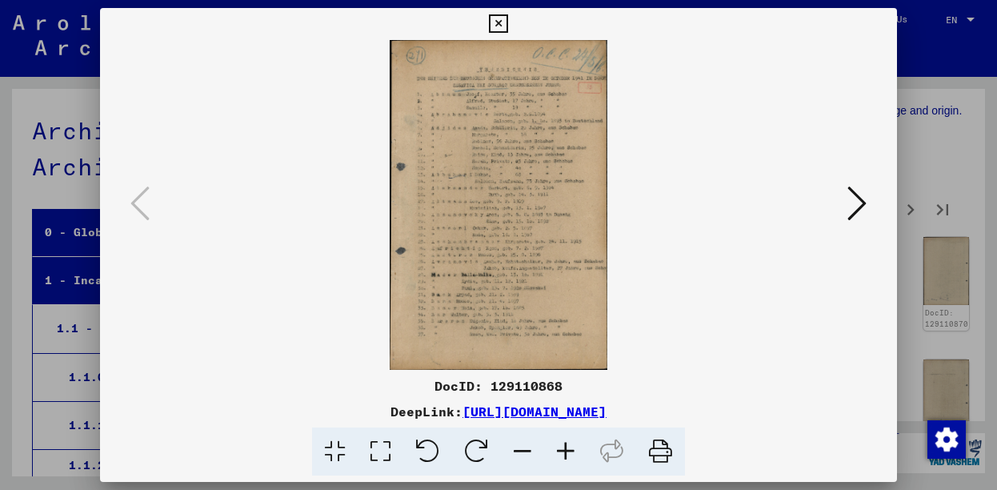
click at [532, 384] on div "DocID: 129110868" at bounding box center [499, 385] width 798 height 19
copy div "129110868"
click at [855, 208] on icon at bounding box center [856, 203] width 19 height 38
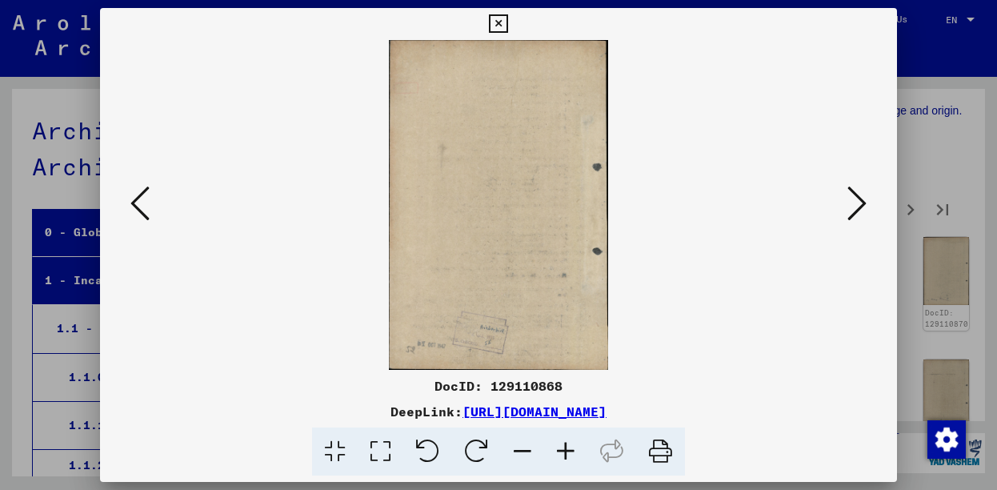
click at [857, 208] on icon at bounding box center [856, 203] width 19 height 38
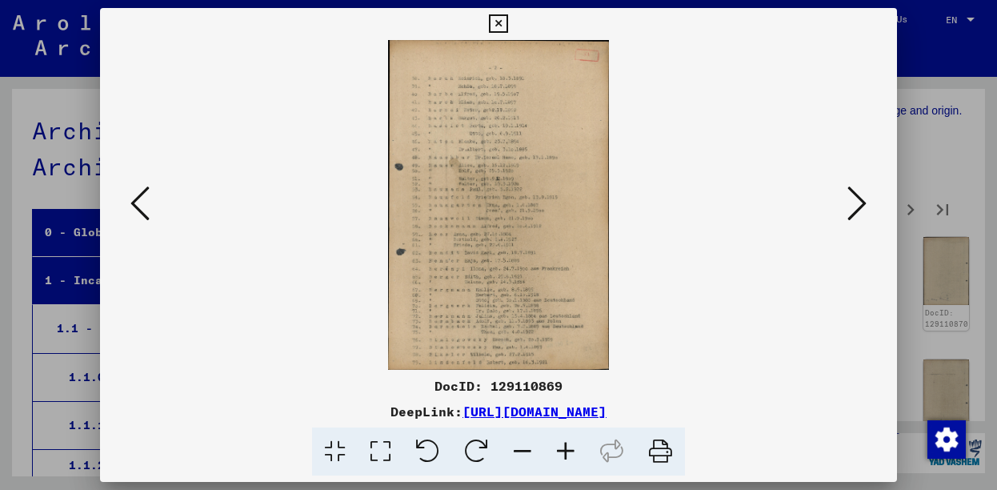
click at [861, 206] on icon at bounding box center [856, 203] width 19 height 38
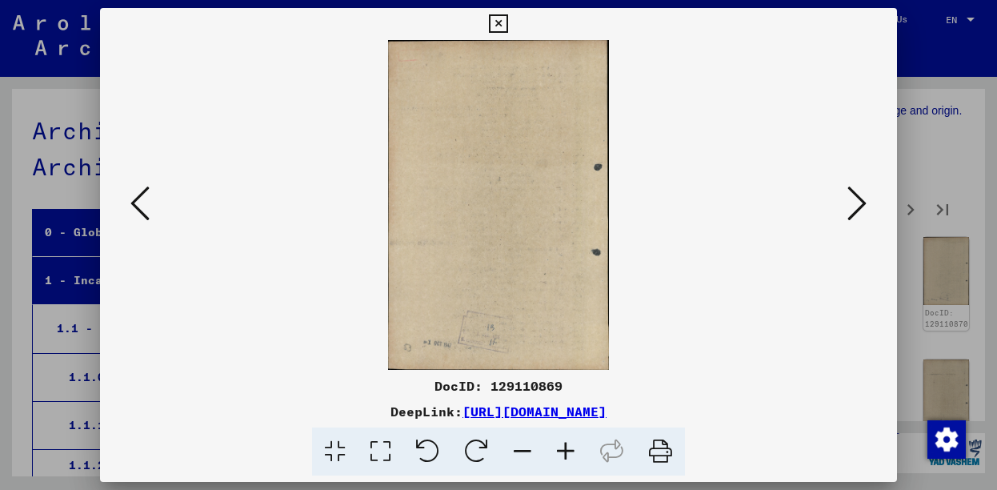
click at [861, 206] on icon at bounding box center [856, 203] width 19 height 38
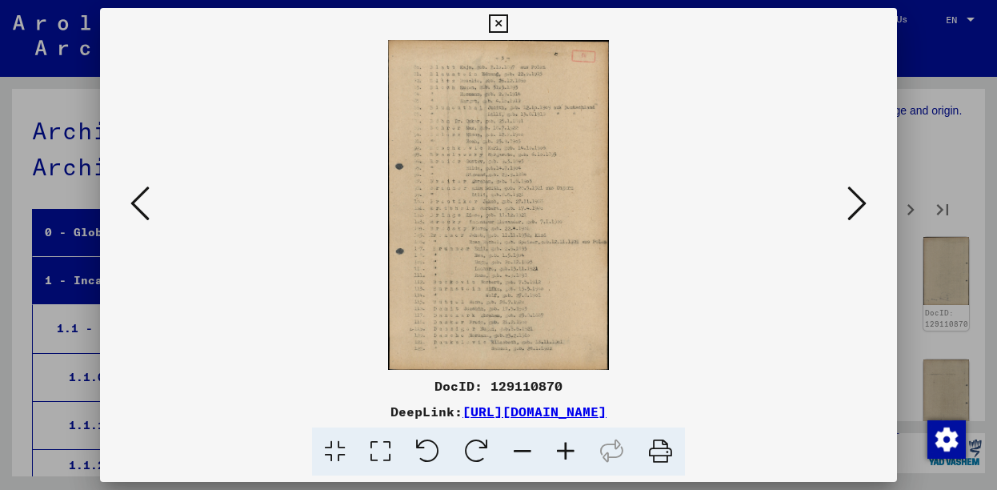
click at [854, 212] on icon at bounding box center [856, 203] width 19 height 38
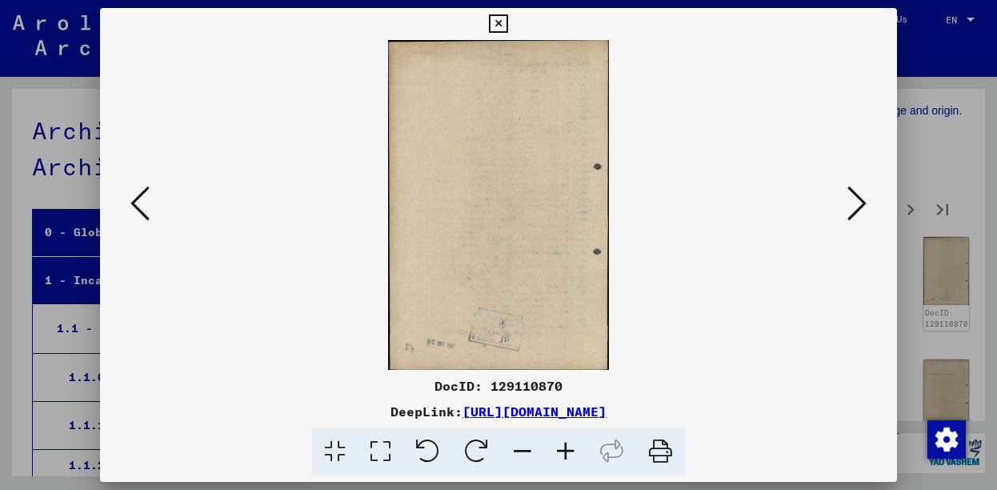
click at [854, 212] on icon at bounding box center [856, 203] width 19 height 38
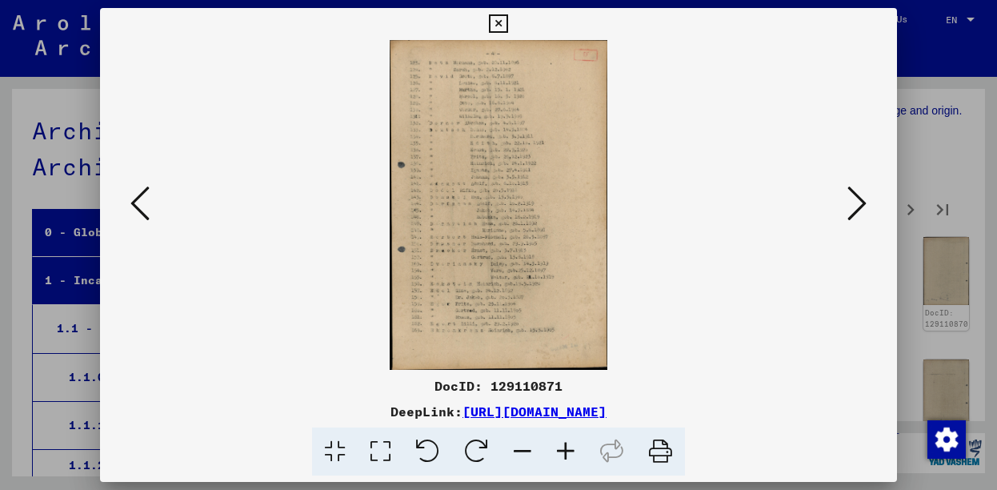
click at [858, 210] on icon at bounding box center [856, 203] width 19 height 38
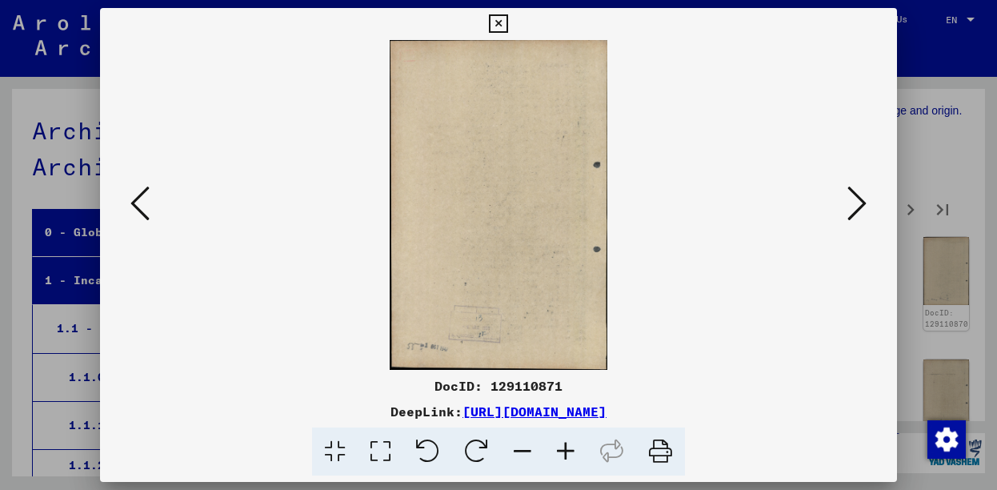
click at [865, 210] on icon at bounding box center [856, 203] width 19 height 38
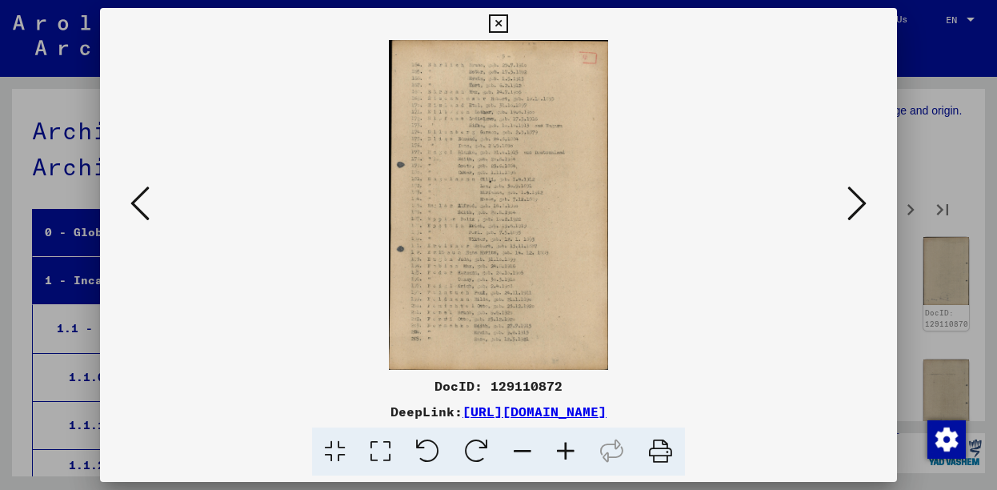
click at [522, 384] on div "DocID: 129110872" at bounding box center [499, 385] width 798 height 19
copy div "129110872"
click at [857, 215] on icon at bounding box center [856, 203] width 19 height 38
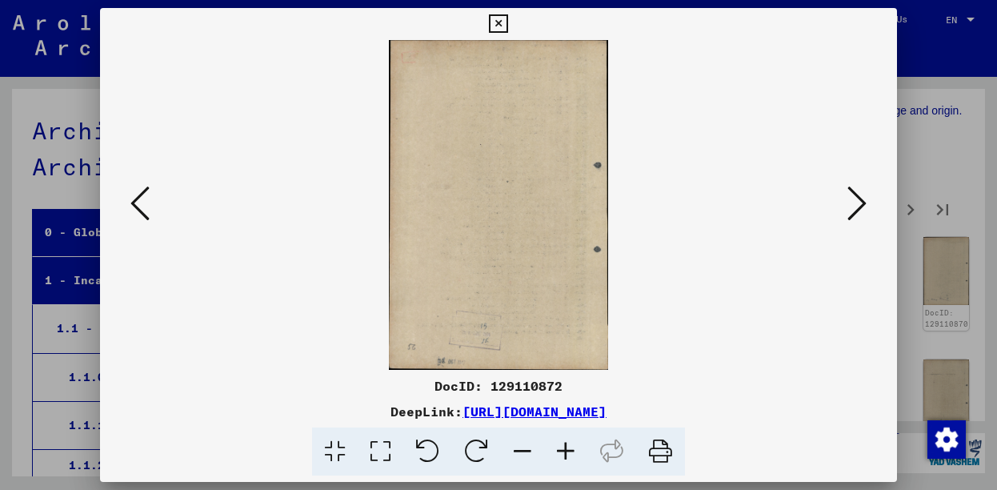
click at [849, 217] on button at bounding box center [856, 205] width 29 height 46
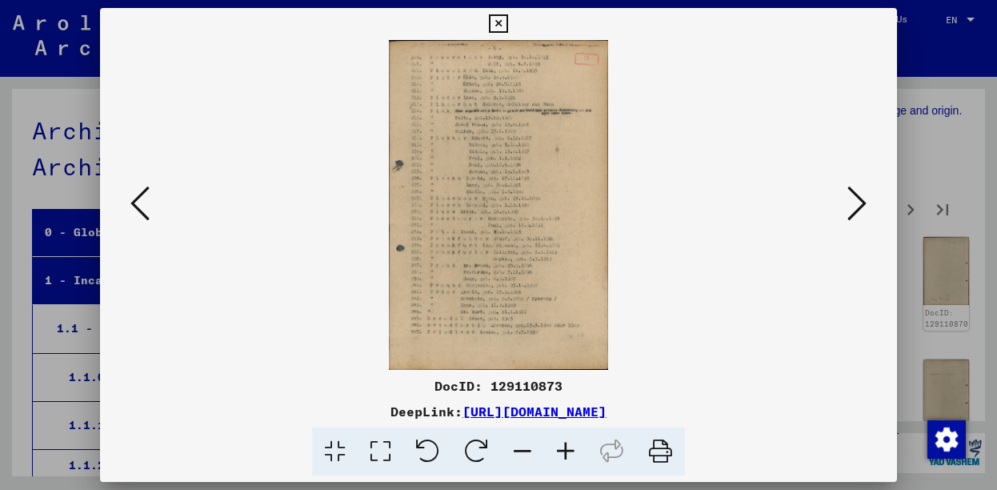
click at [862, 209] on icon at bounding box center [856, 203] width 19 height 38
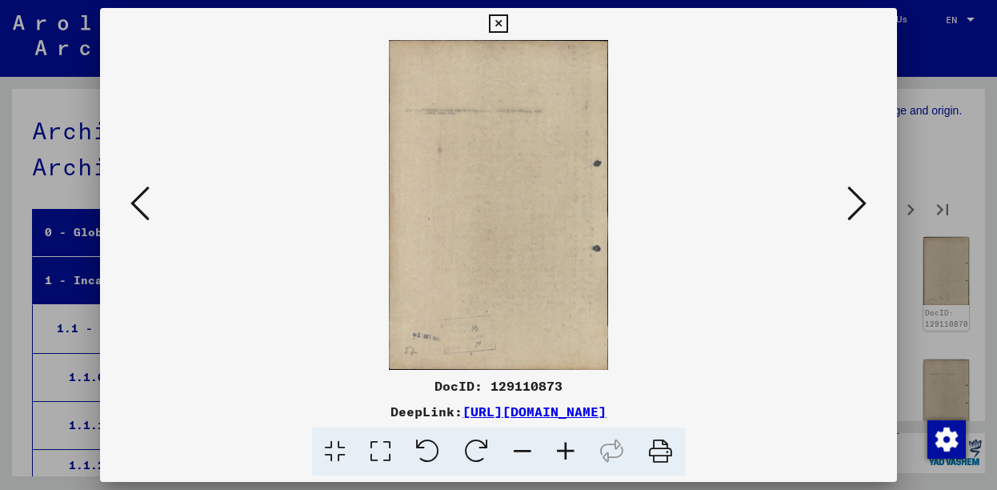
click at [859, 210] on icon at bounding box center [856, 203] width 19 height 38
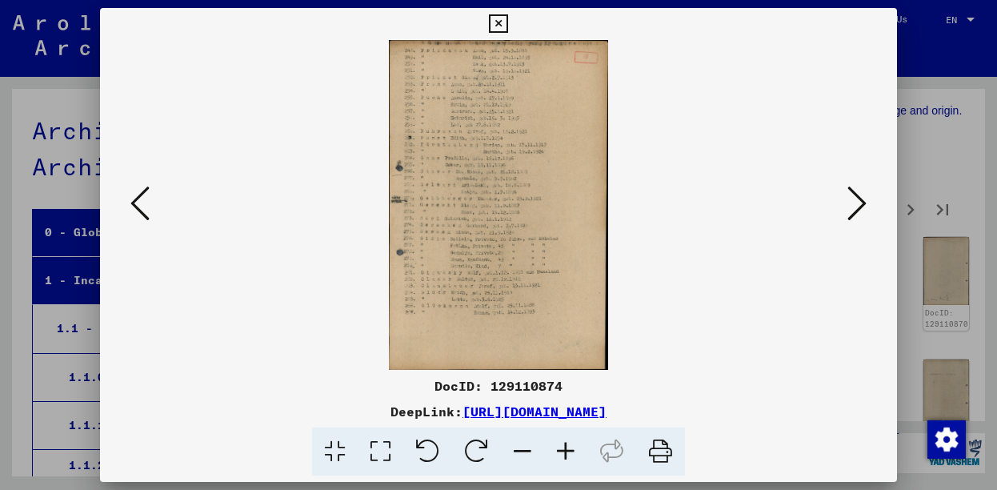
click at [861, 204] on icon at bounding box center [856, 203] width 19 height 38
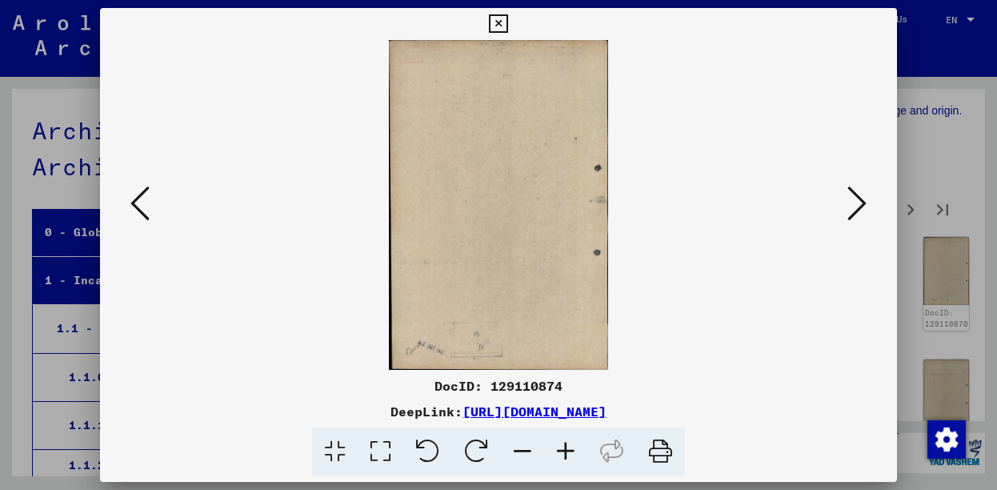
click at [861, 204] on icon at bounding box center [856, 203] width 19 height 38
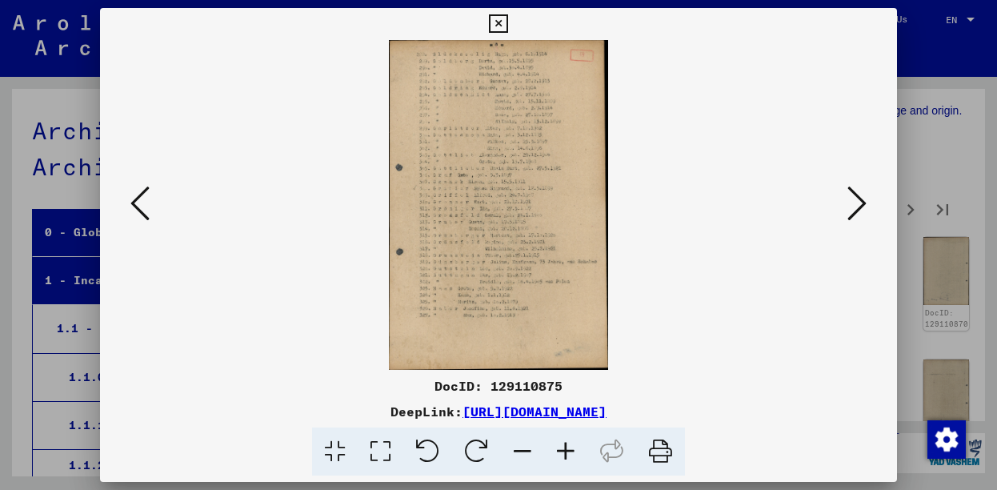
click at [860, 202] on icon at bounding box center [856, 203] width 19 height 38
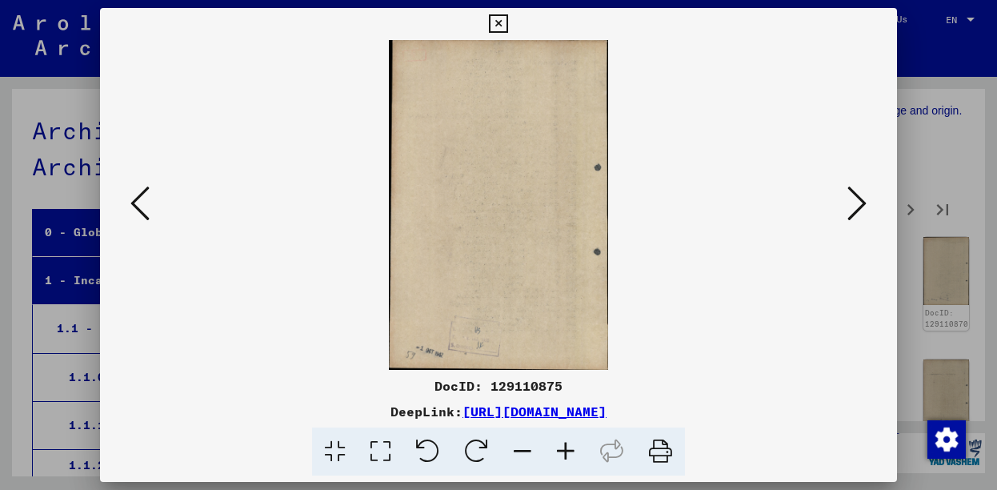
click at [862, 202] on icon at bounding box center [856, 203] width 19 height 38
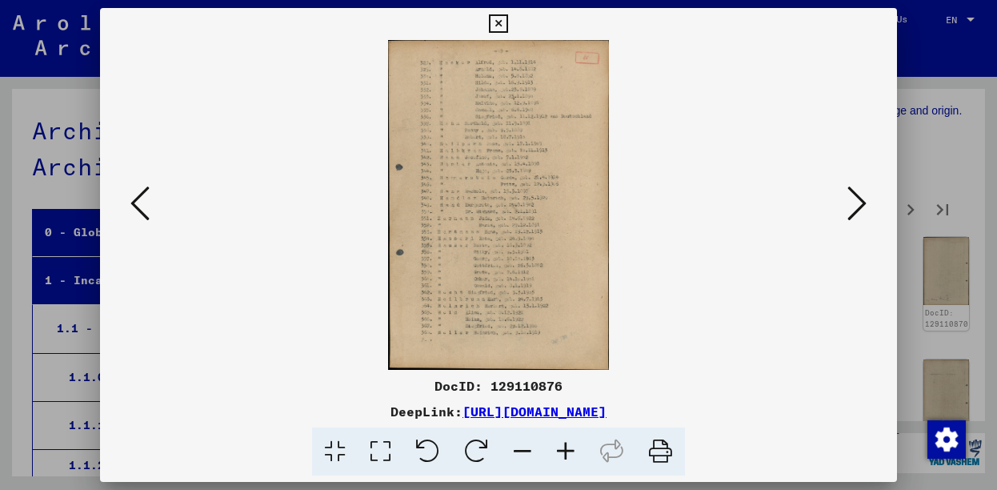
click at [865, 209] on icon at bounding box center [856, 203] width 19 height 38
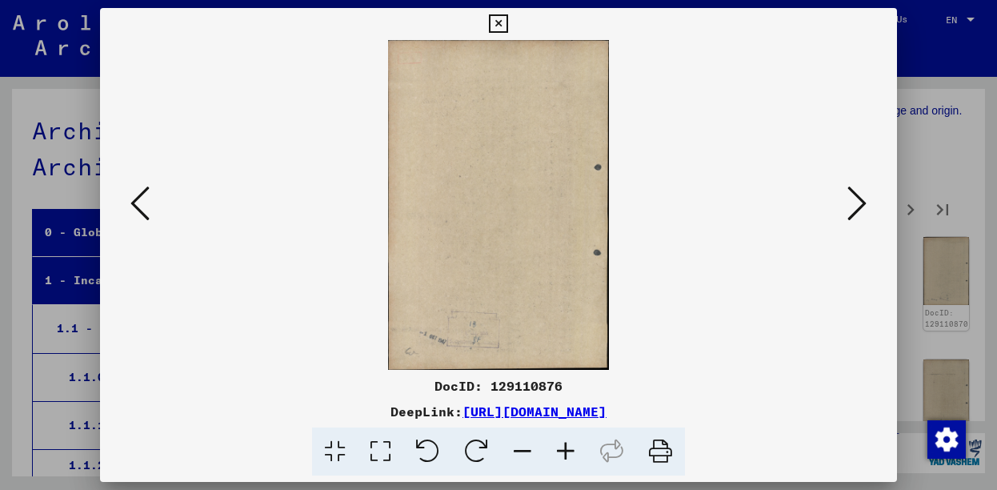
click at [865, 209] on icon at bounding box center [856, 203] width 19 height 38
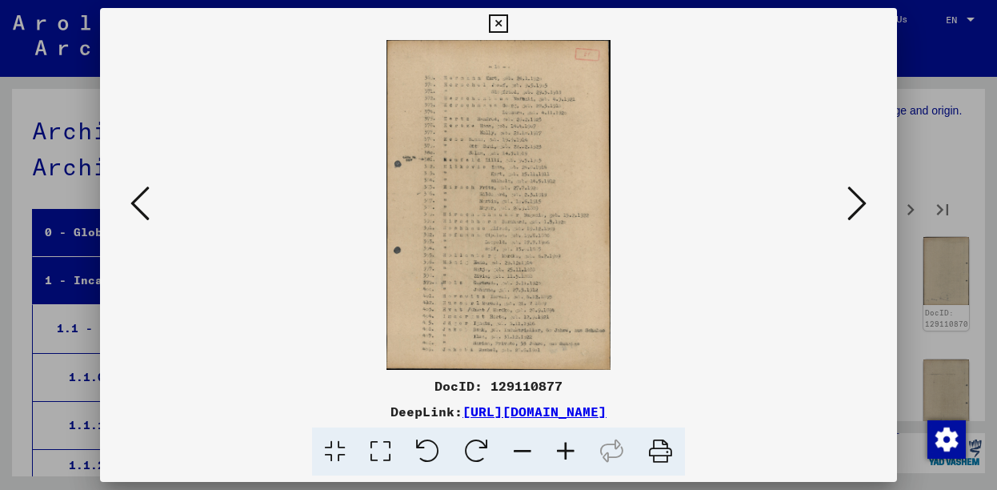
click at [858, 203] on icon at bounding box center [856, 203] width 19 height 38
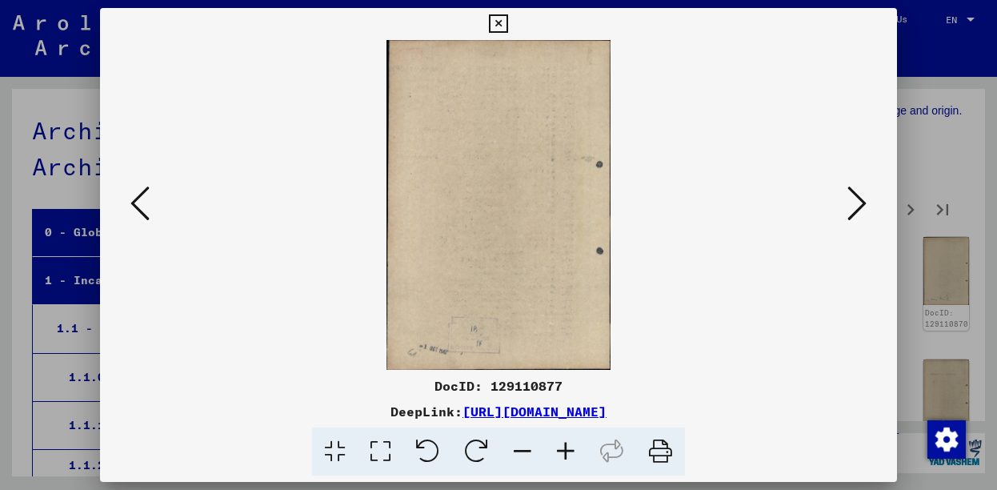
click at [858, 202] on icon at bounding box center [856, 203] width 19 height 38
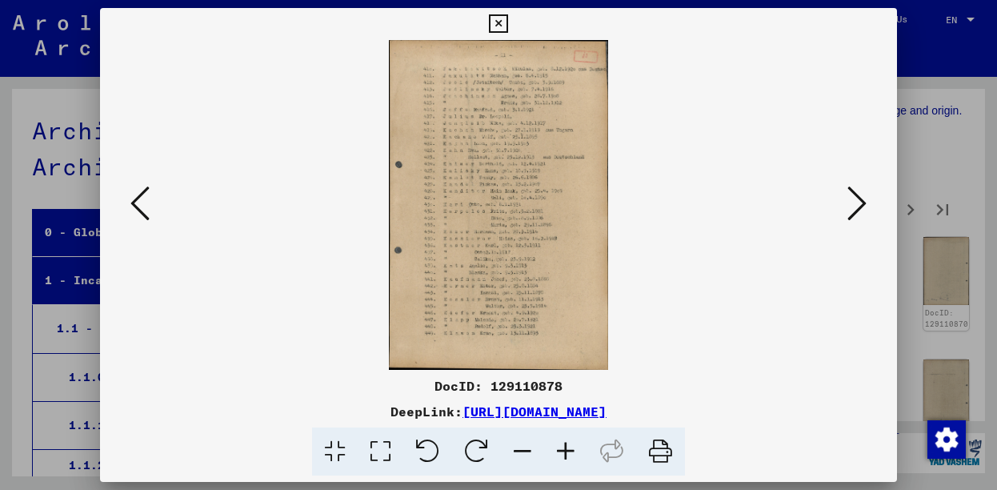
click at [862, 201] on icon at bounding box center [856, 203] width 19 height 38
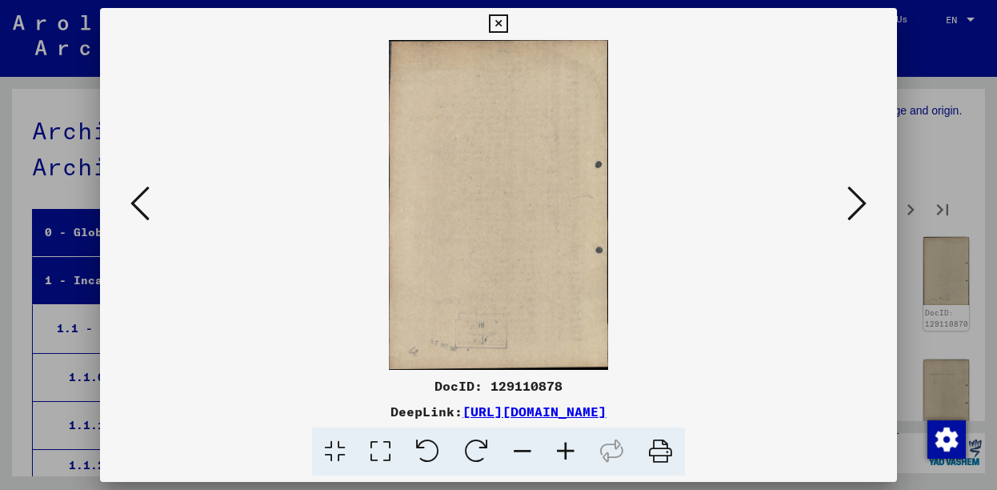
click at [859, 206] on icon at bounding box center [856, 203] width 19 height 38
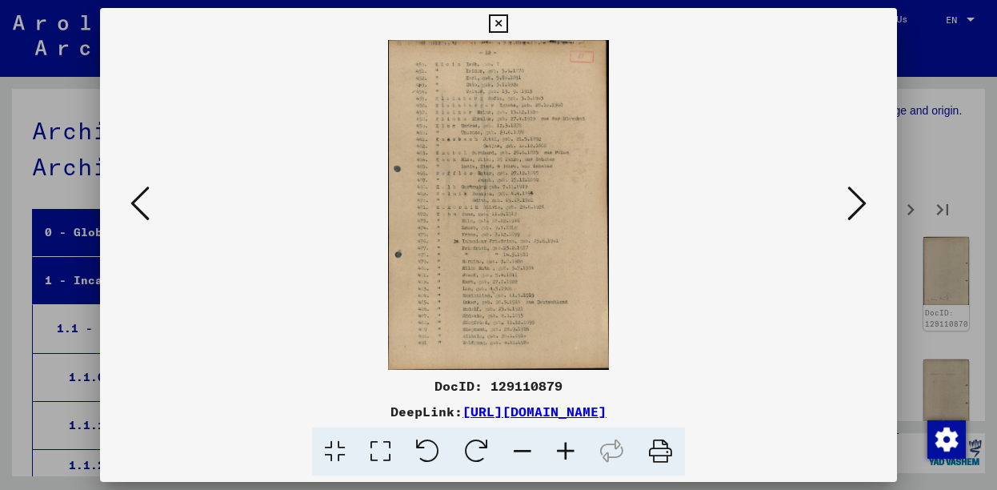
click at [854, 214] on icon at bounding box center [856, 203] width 19 height 38
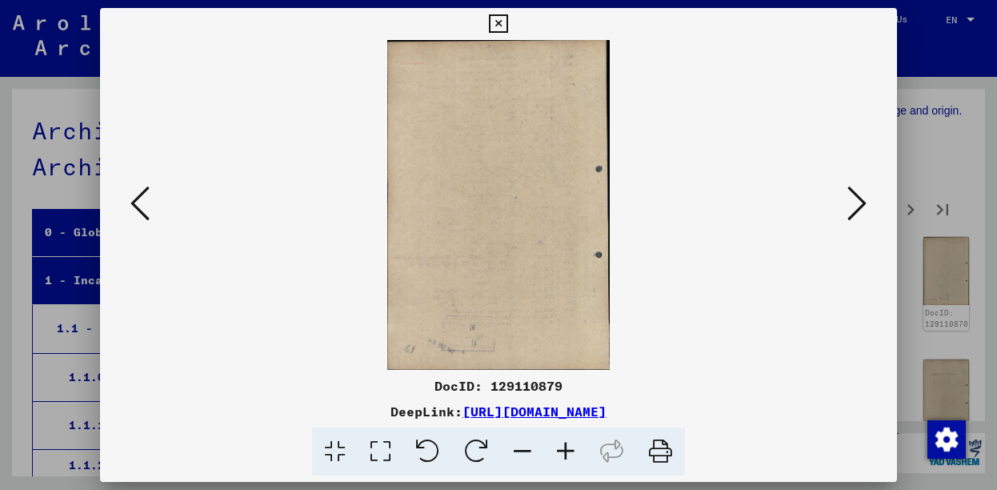
click at [856, 214] on icon at bounding box center [856, 203] width 19 height 38
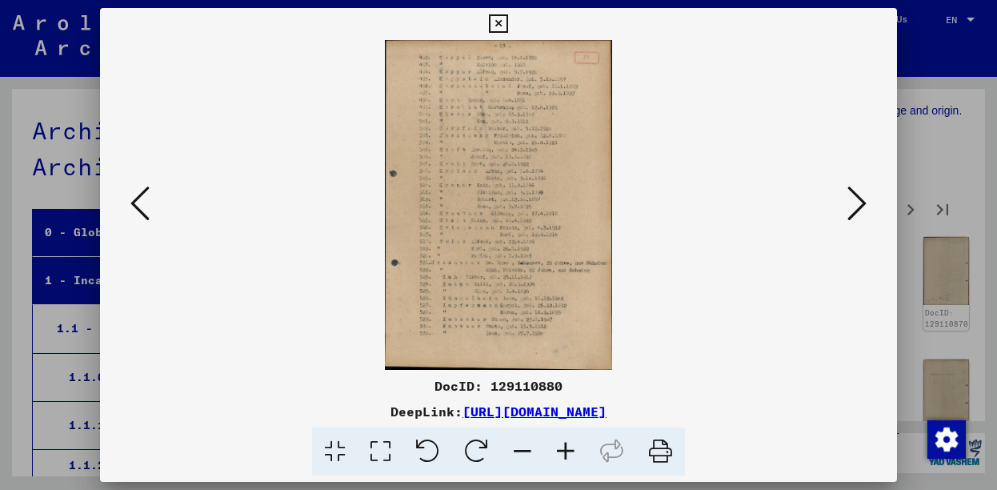
click at [855, 199] on icon at bounding box center [856, 203] width 19 height 38
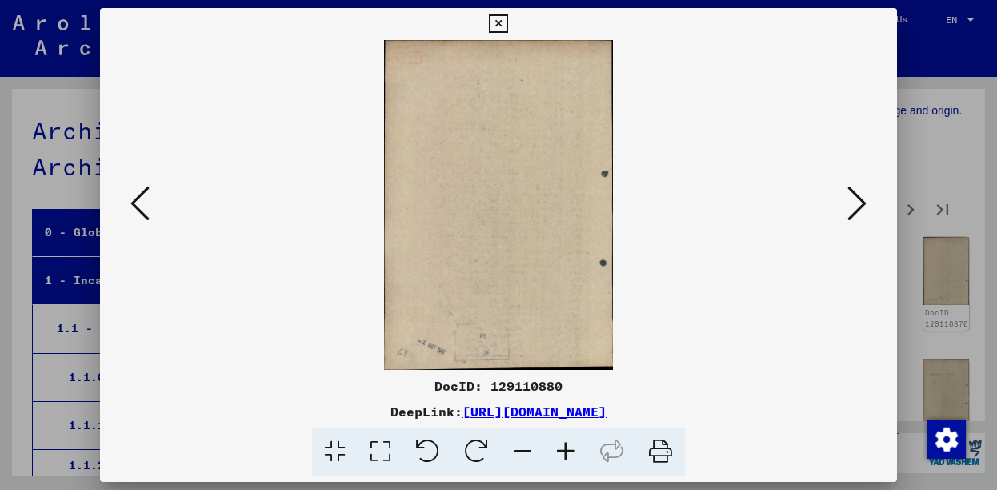
click at [857, 210] on icon at bounding box center [856, 203] width 19 height 38
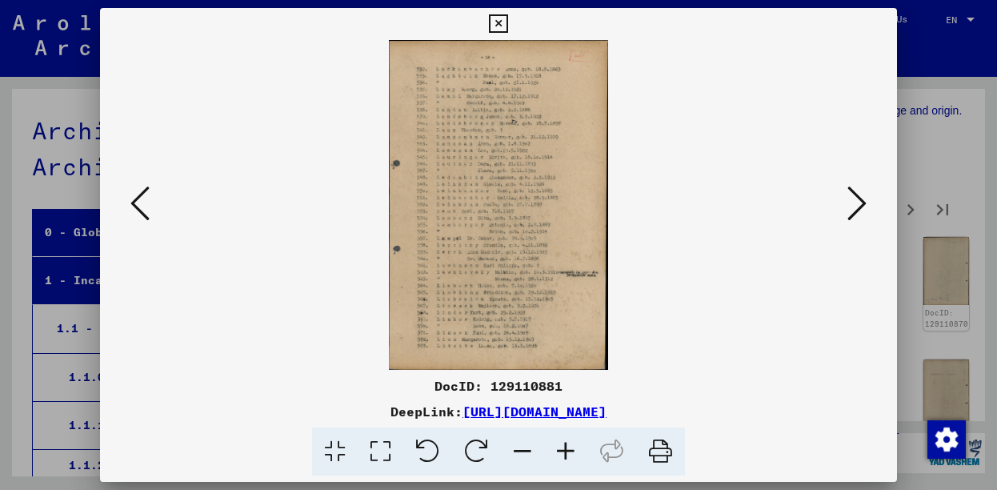
drag, startPoint x: 738, startPoint y: 364, endPoint x: 443, endPoint y: 390, distance: 296.3
click at [736, 364] on img at bounding box center [498, 205] width 689 height 330
click at [538, 382] on div "DocID: 129110881" at bounding box center [499, 385] width 798 height 19
click at [535, 382] on div "DocID: 129110881" at bounding box center [499, 385] width 798 height 19
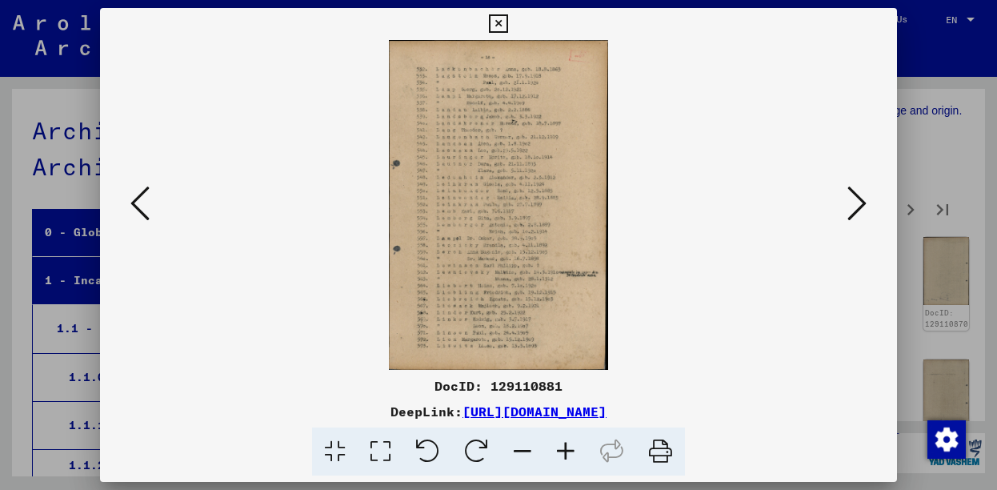
copy div "129110881"
click at [857, 212] on icon at bounding box center [856, 203] width 19 height 38
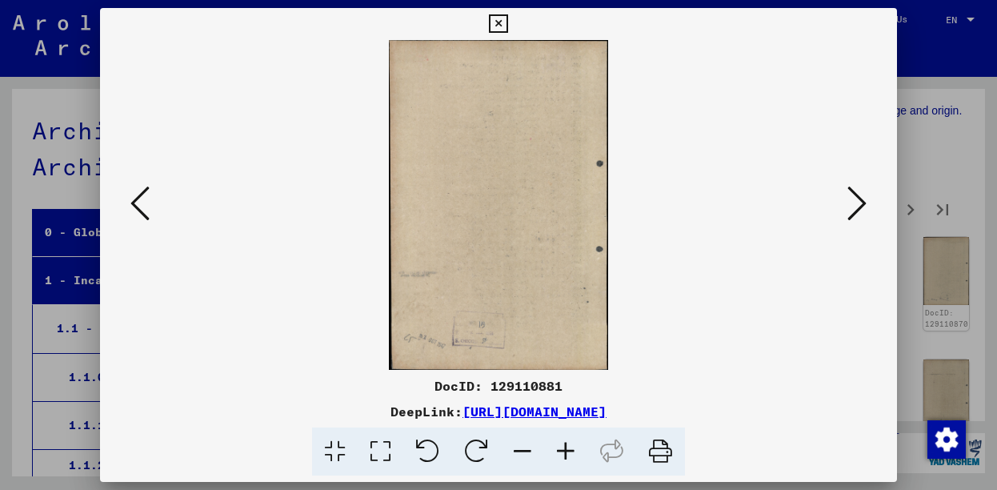
click at [858, 212] on icon at bounding box center [856, 203] width 19 height 38
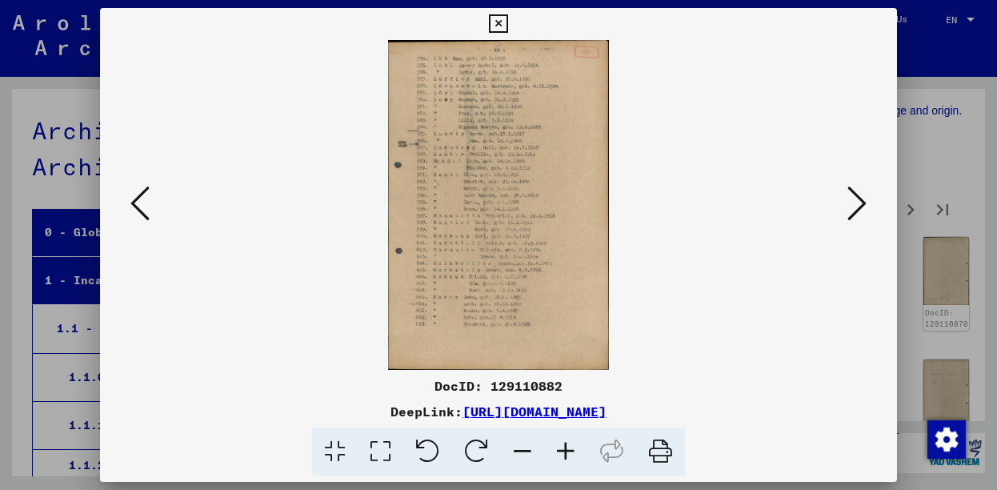
click at [856, 212] on icon at bounding box center [856, 203] width 19 height 38
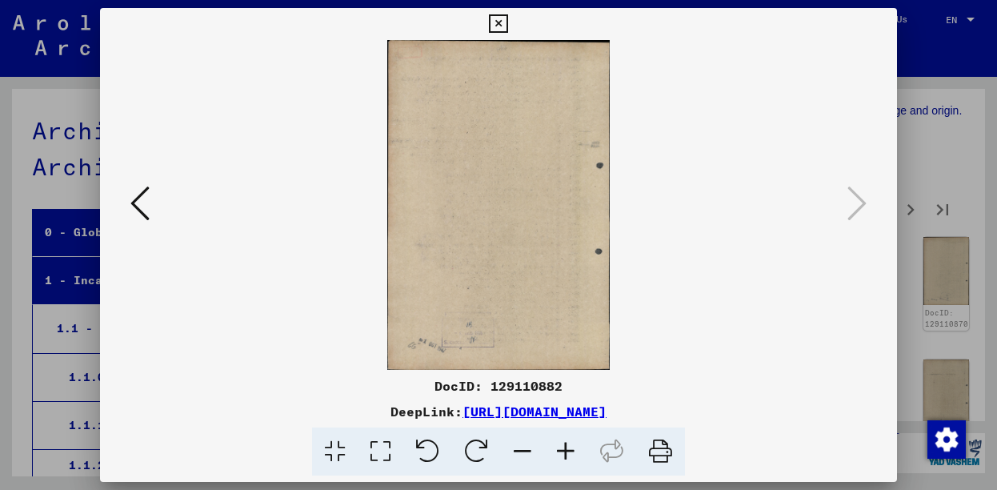
click at [507, 28] on icon at bounding box center [498, 23] width 18 height 19
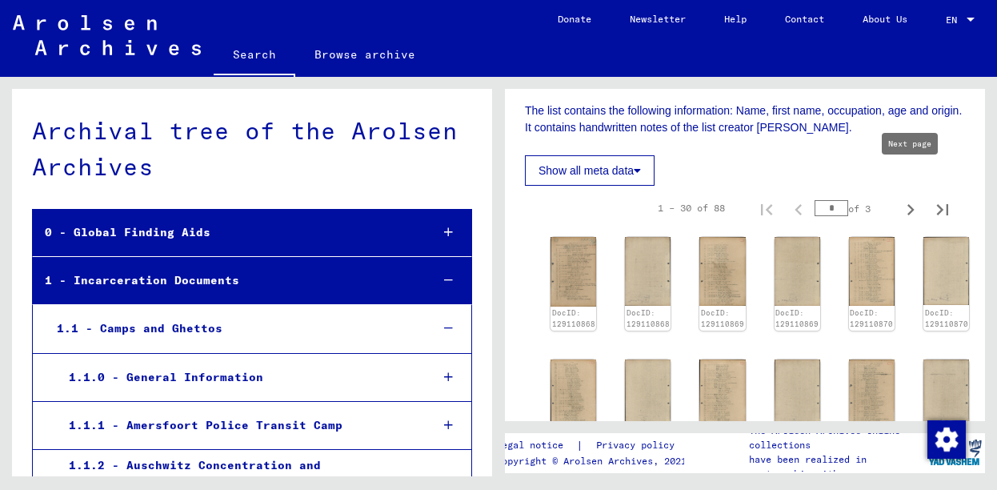
click at [913, 198] on icon "Next page" at bounding box center [910, 209] width 22 height 22
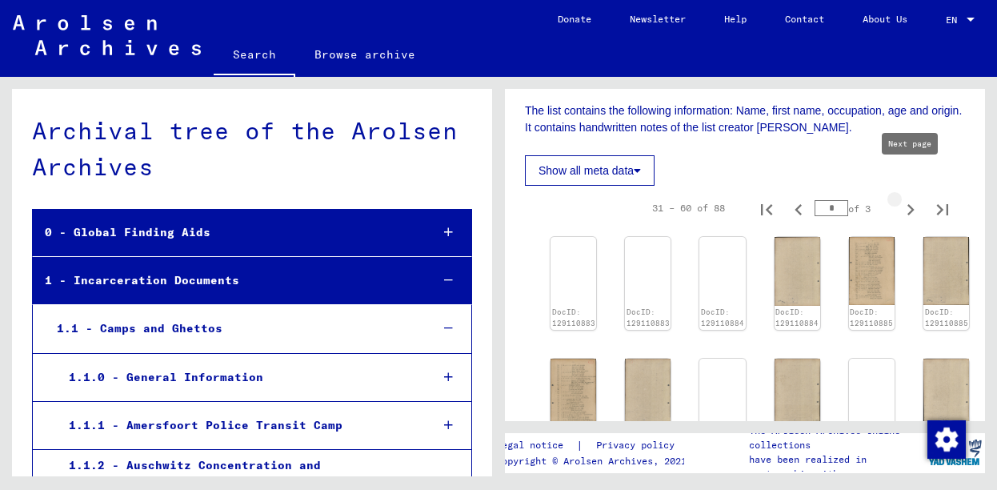
type input "*"
click at [567, 234] on img at bounding box center [574, 234] width 48 height 0
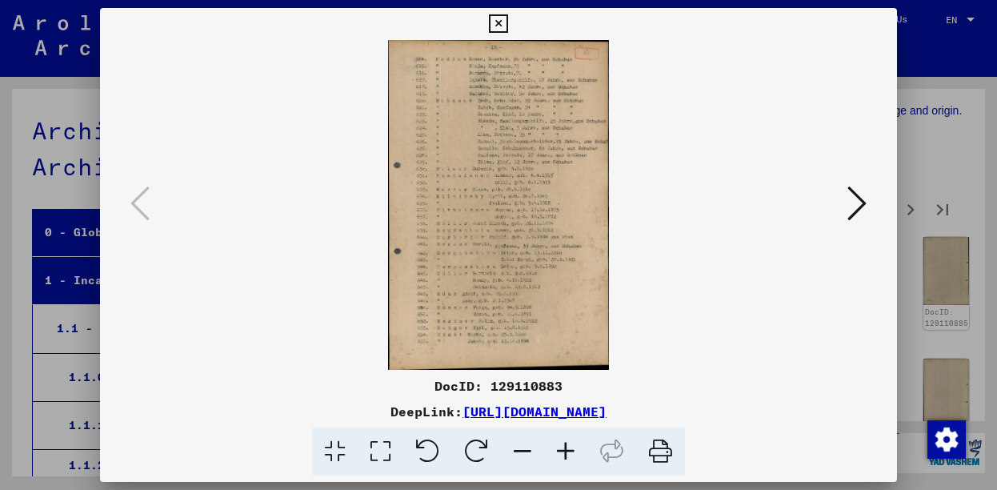
click at [850, 216] on button at bounding box center [856, 205] width 29 height 46
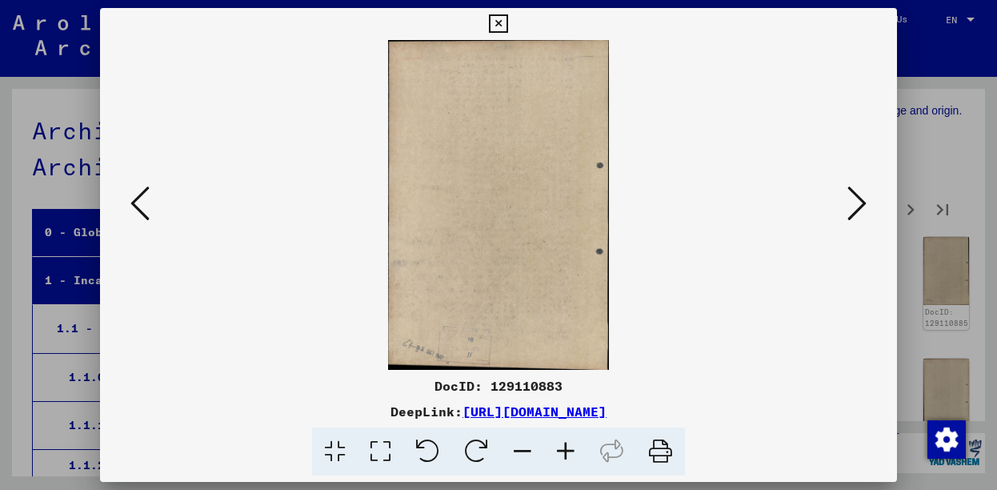
click at [857, 220] on icon at bounding box center [856, 203] width 19 height 38
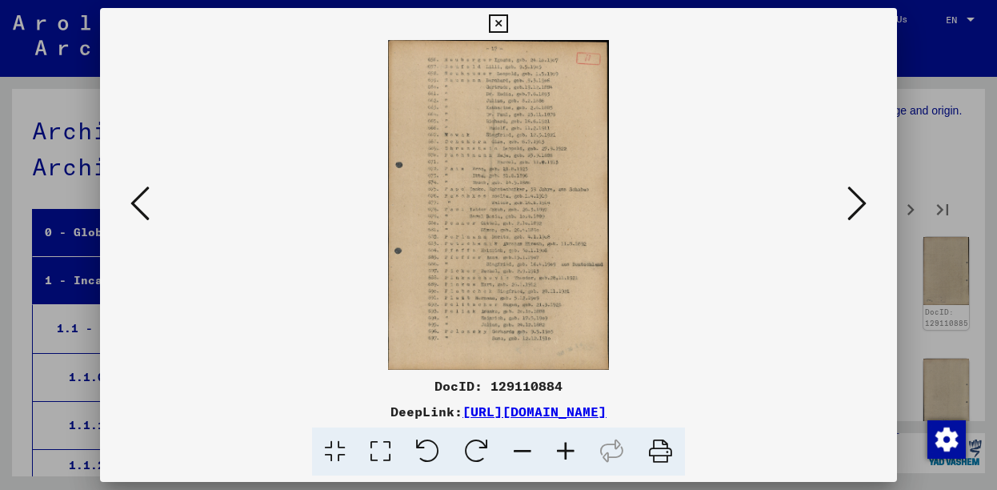
click at [857, 218] on icon at bounding box center [856, 203] width 19 height 38
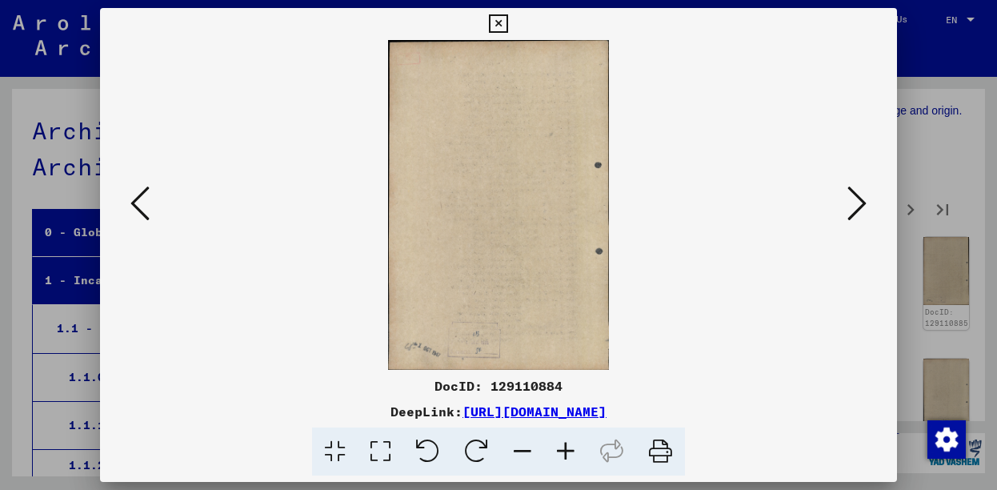
click at [857, 218] on icon at bounding box center [856, 203] width 19 height 38
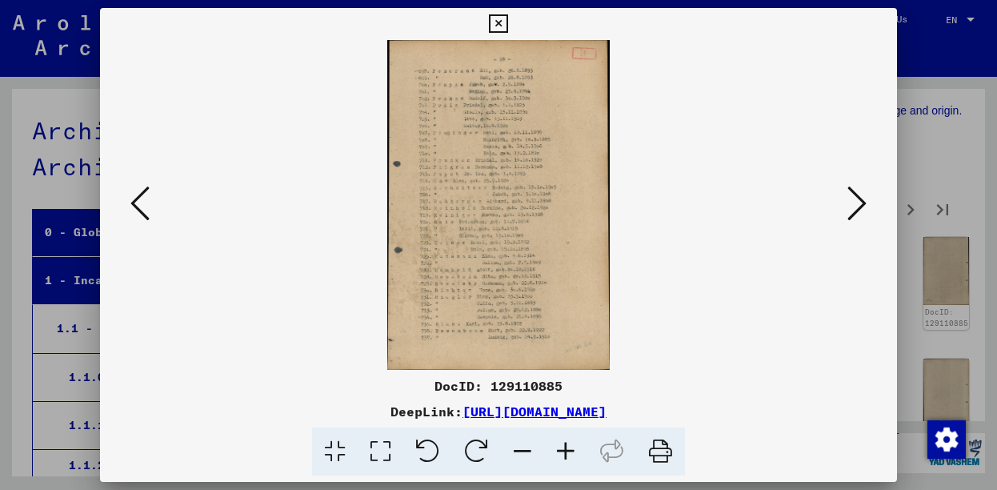
click at [858, 218] on icon at bounding box center [856, 203] width 19 height 38
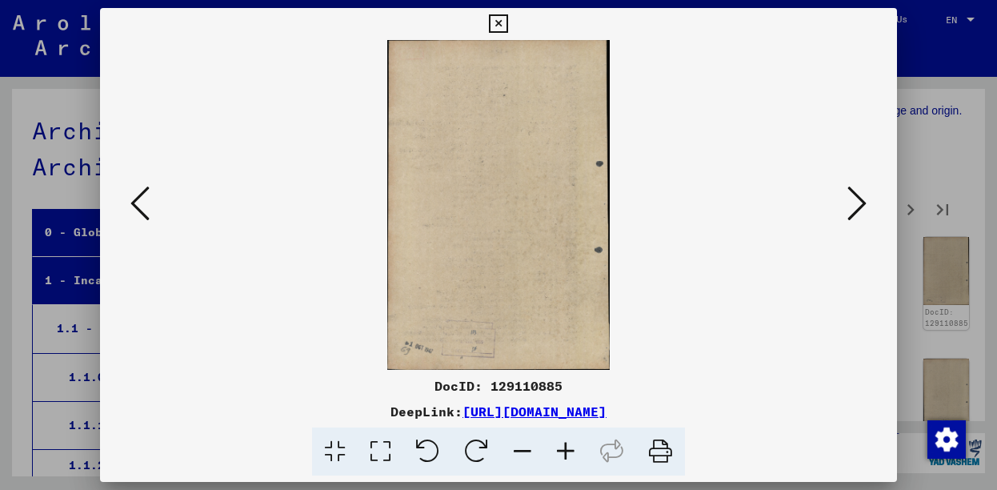
click at [858, 218] on icon at bounding box center [856, 203] width 19 height 38
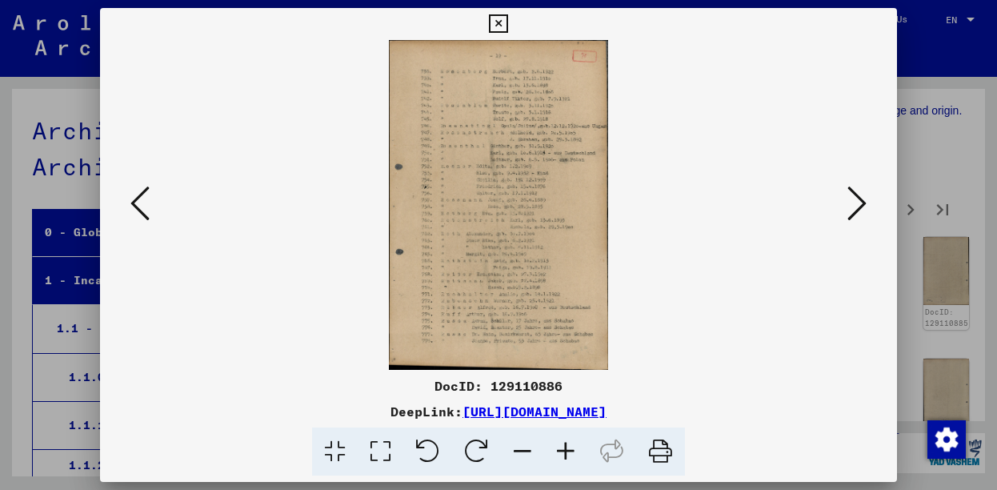
drag, startPoint x: 462, startPoint y: 207, endPoint x: 489, endPoint y: 202, distance: 27.8
click at [862, 214] on icon at bounding box center [856, 203] width 19 height 38
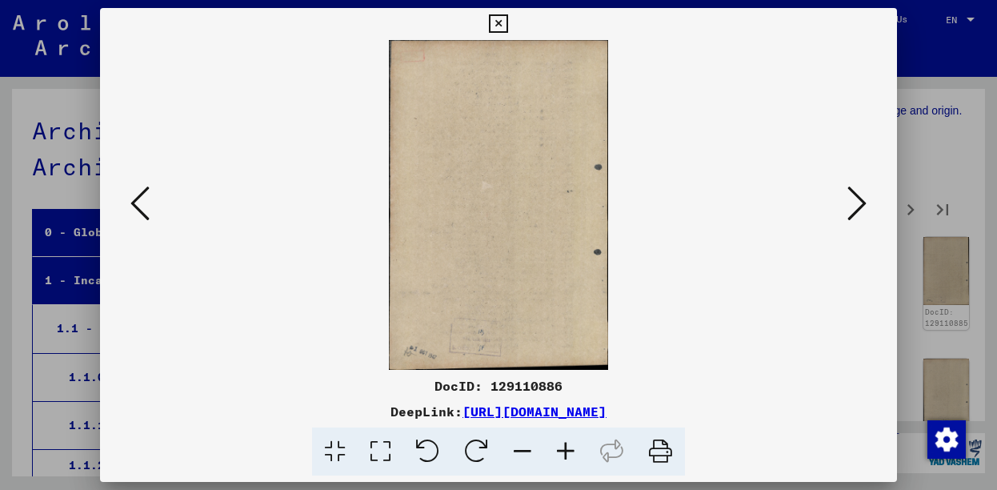
click at [862, 214] on icon at bounding box center [856, 203] width 19 height 38
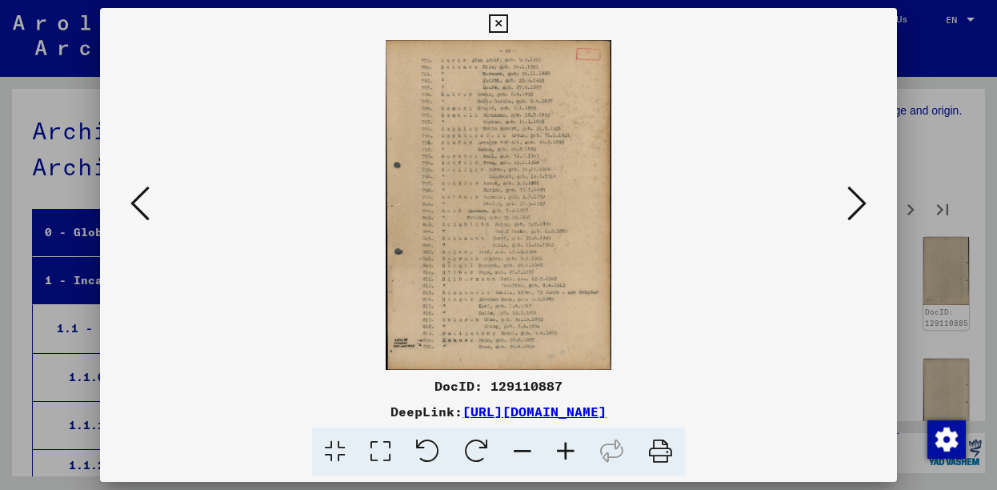
click at [857, 212] on icon at bounding box center [856, 203] width 19 height 38
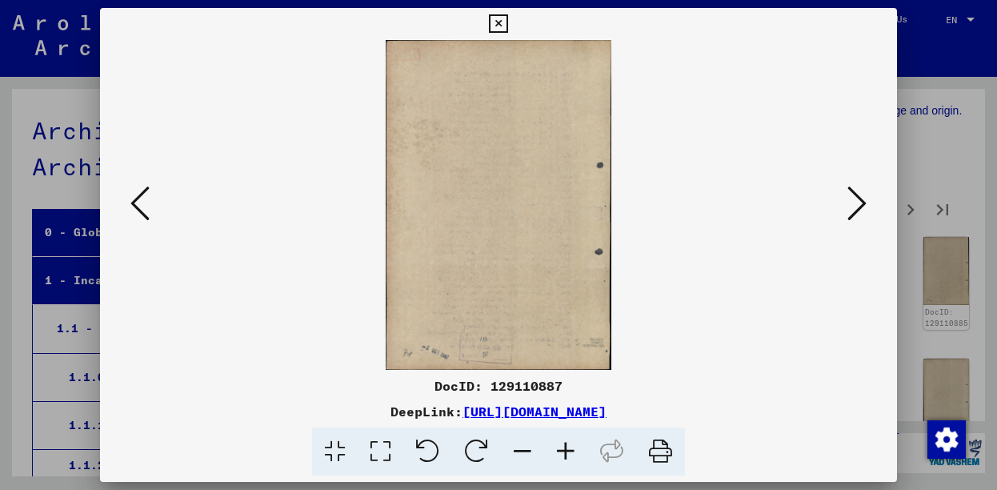
click at [857, 212] on icon at bounding box center [856, 203] width 19 height 38
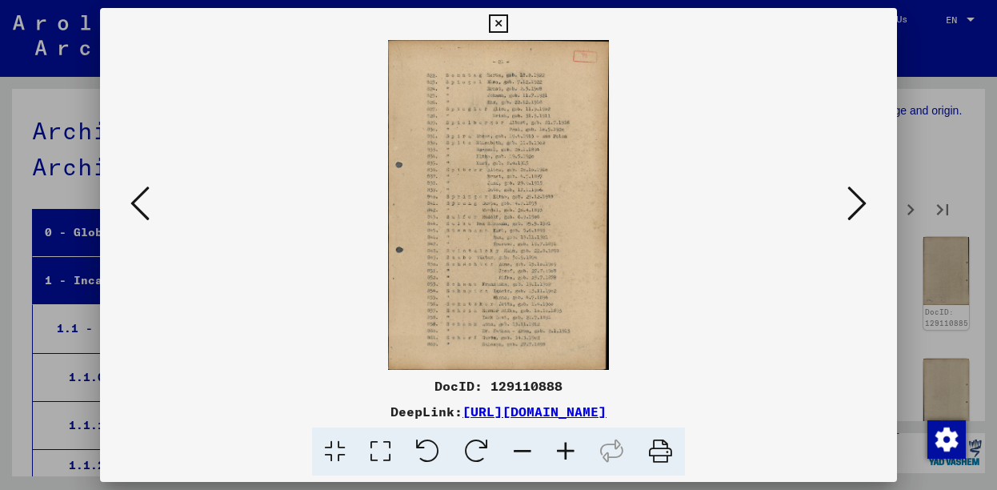
click at [860, 207] on icon at bounding box center [856, 203] width 19 height 38
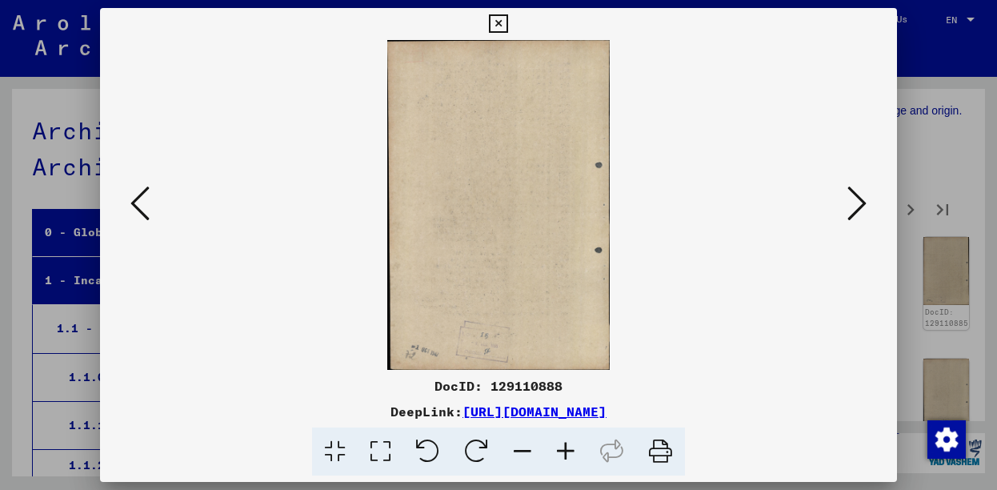
click at [860, 207] on icon at bounding box center [856, 203] width 19 height 38
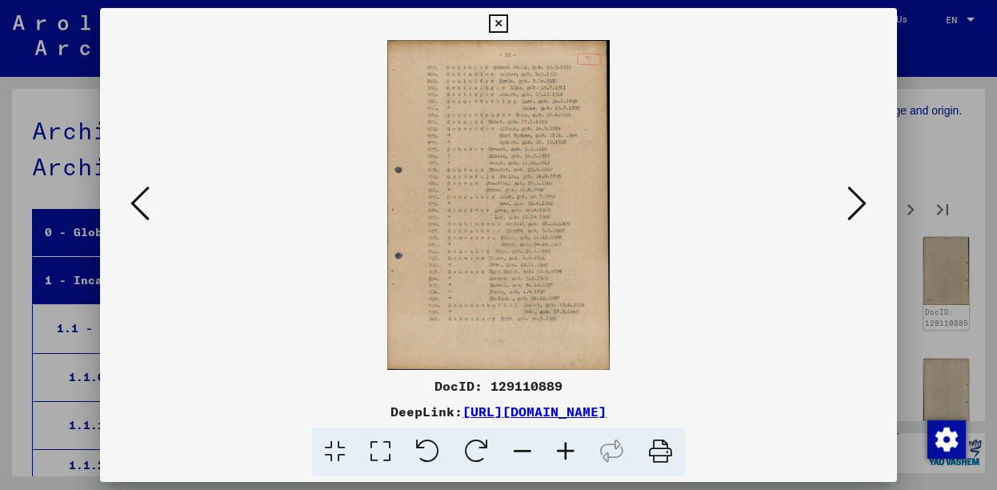
click at [870, 202] on button at bounding box center [856, 205] width 29 height 46
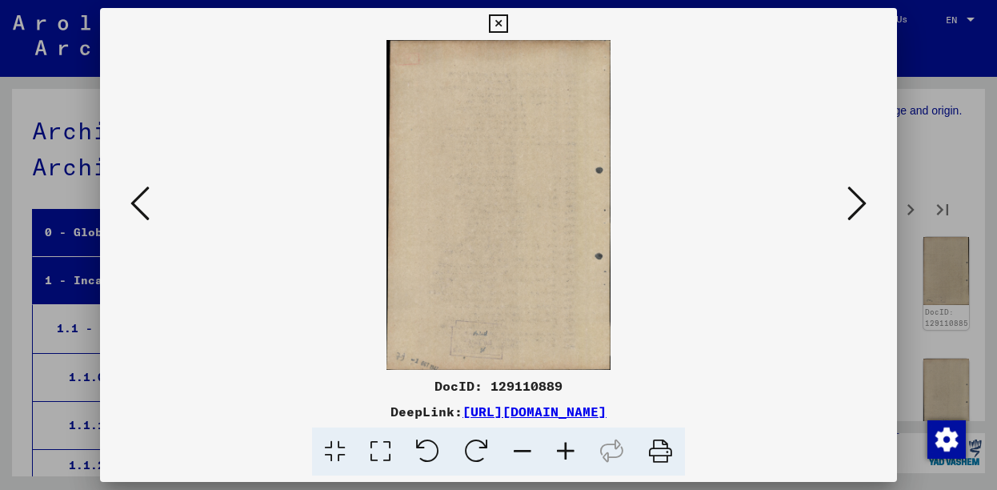
click at [870, 203] on button at bounding box center [856, 205] width 29 height 46
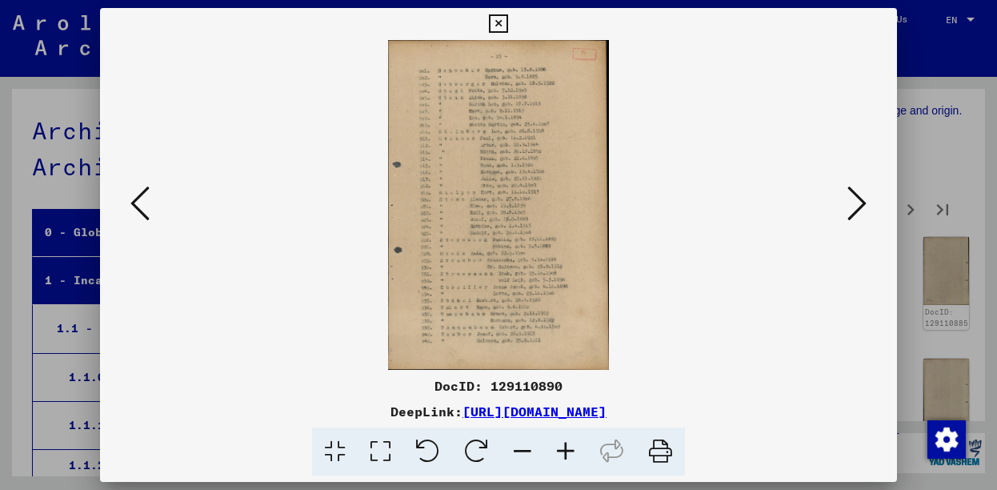
click at [519, 386] on div "DocID: 129110890" at bounding box center [499, 385] width 798 height 19
click at [520, 386] on div "DocID: 129110890" at bounding box center [499, 385] width 798 height 19
copy div "129110890"
click at [870, 206] on button at bounding box center [856, 205] width 29 height 46
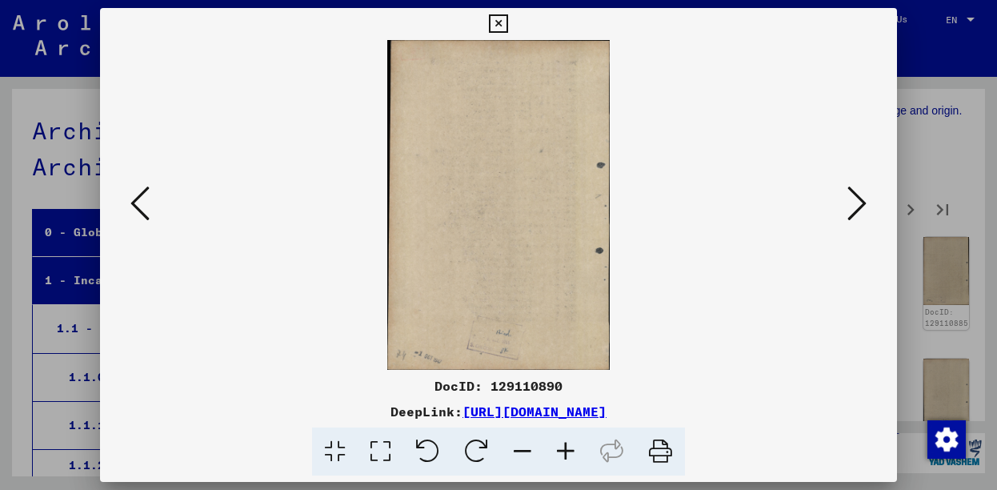
click at [870, 206] on button at bounding box center [856, 205] width 29 height 46
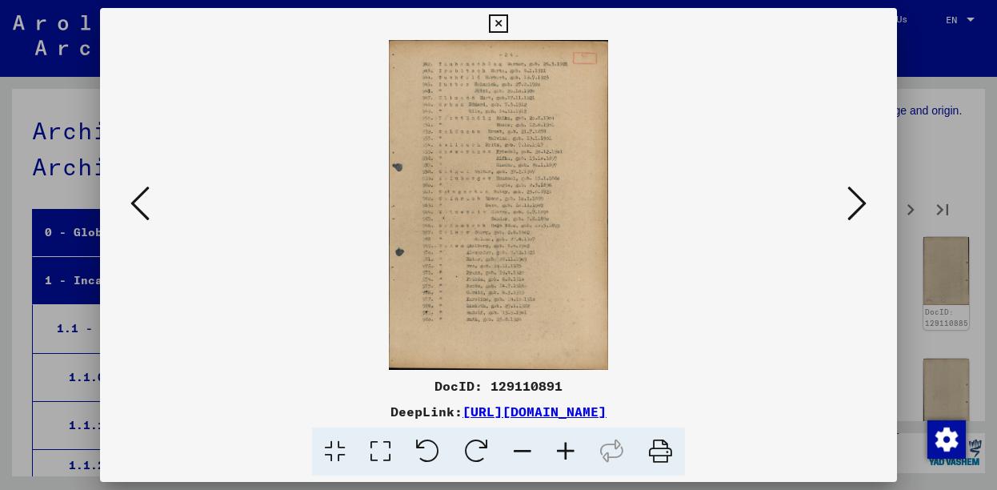
click at [866, 198] on icon at bounding box center [856, 203] width 19 height 38
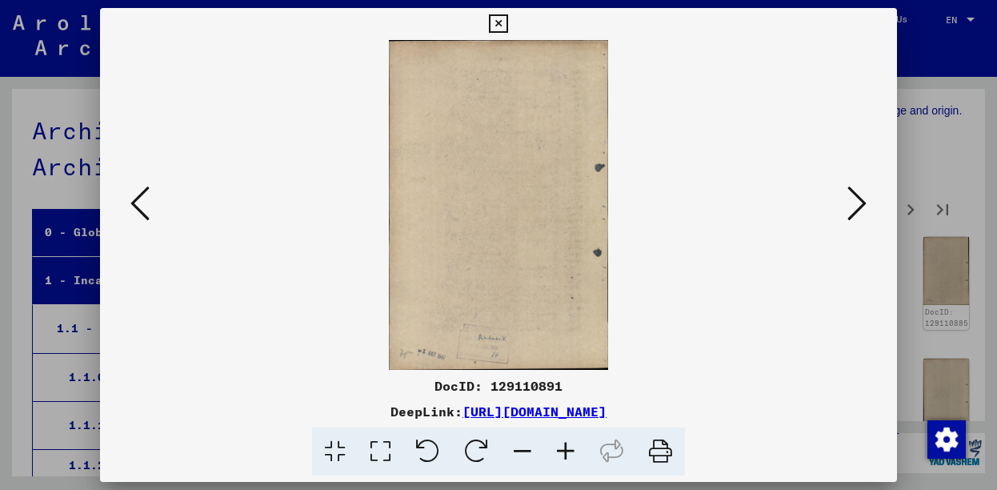
click at [853, 214] on icon at bounding box center [856, 203] width 19 height 38
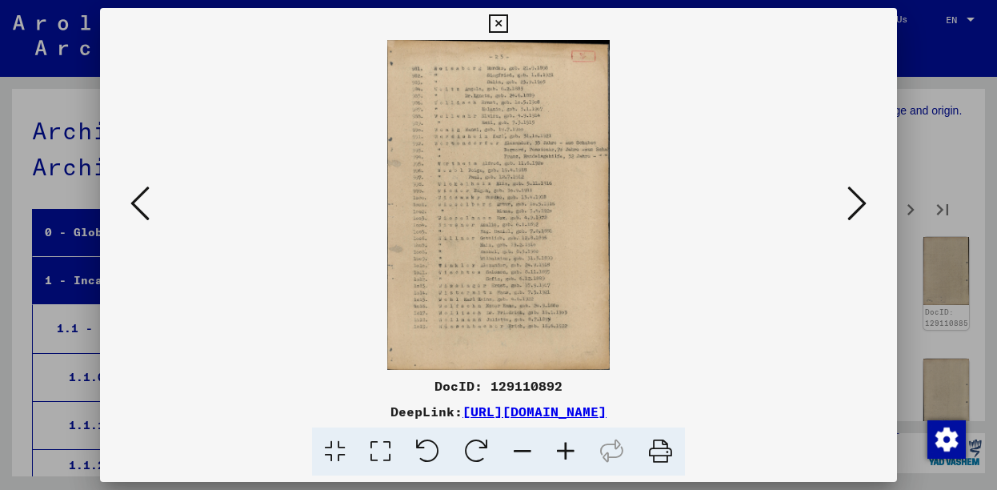
click at [858, 218] on icon at bounding box center [856, 203] width 19 height 38
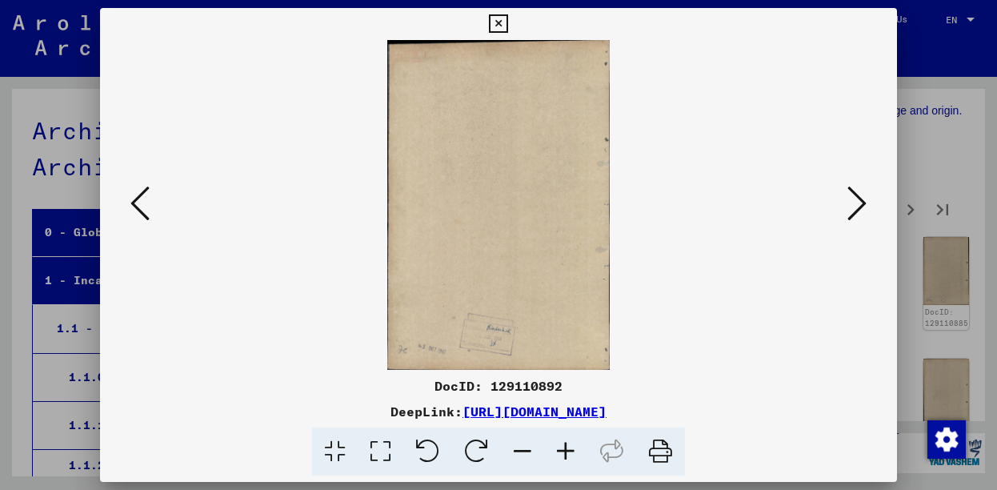
click at [858, 218] on icon at bounding box center [856, 203] width 19 height 38
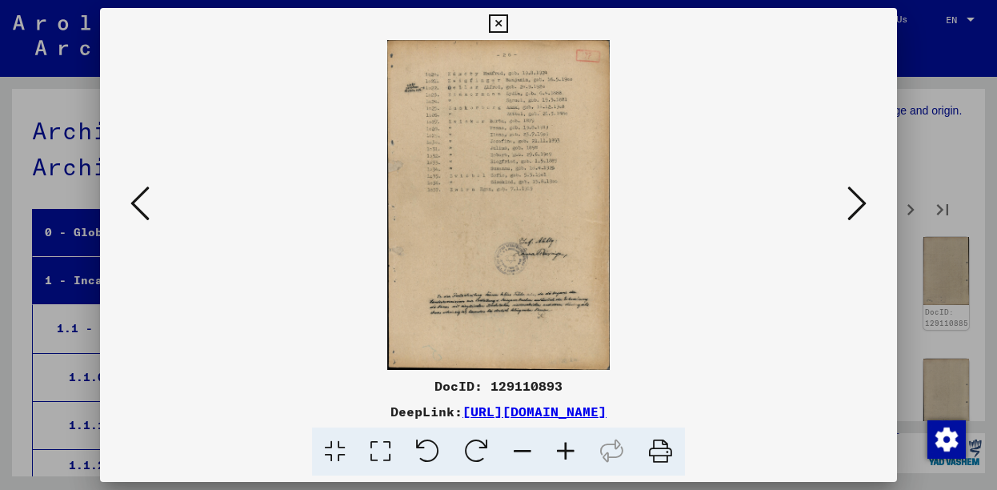
click at [866, 210] on icon at bounding box center [856, 203] width 19 height 38
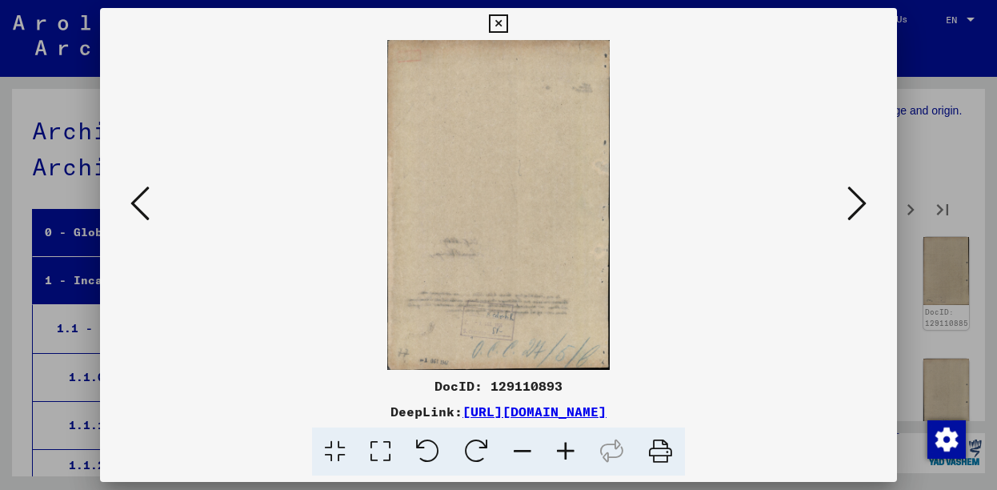
click at [866, 210] on icon at bounding box center [856, 203] width 19 height 38
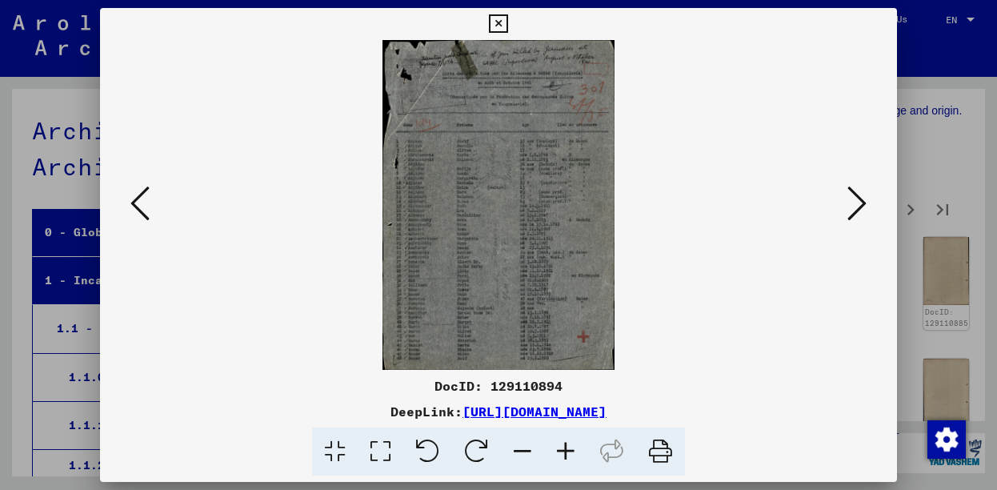
drag, startPoint x: 866, startPoint y: 210, endPoint x: 527, endPoint y: 209, distance: 338.4
click at [527, 209] on div at bounding box center [499, 205] width 798 height 330
click at [495, 183] on img at bounding box center [498, 205] width 689 height 330
click at [504, 142] on img at bounding box center [498, 205] width 689 height 330
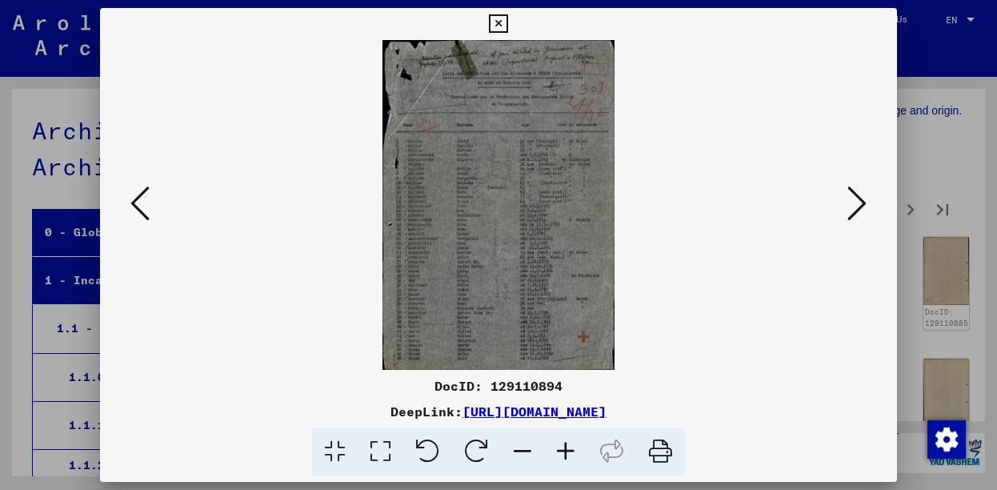
click at [565, 446] on icon at bounding box center [565, 451] width 43 height 49
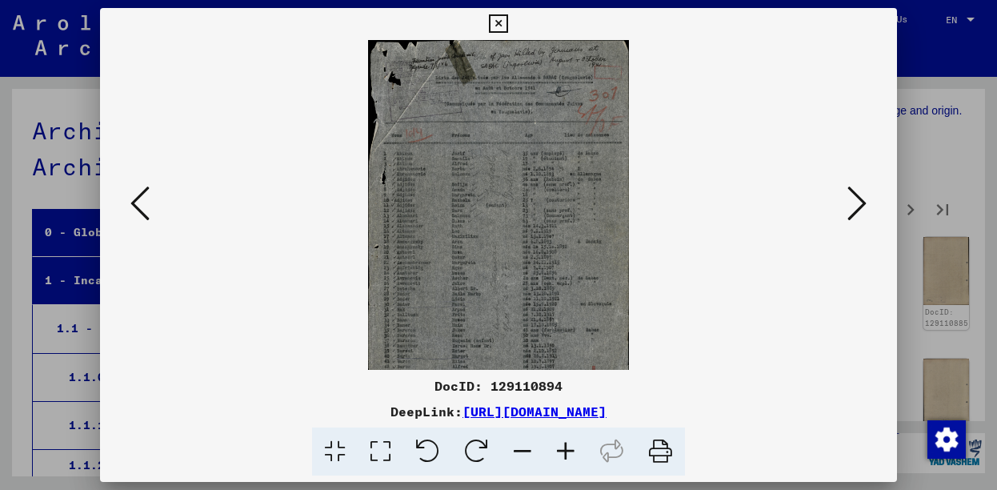
click at [565, 446] on icon at bounding box center [565, 451] width 43 height 49
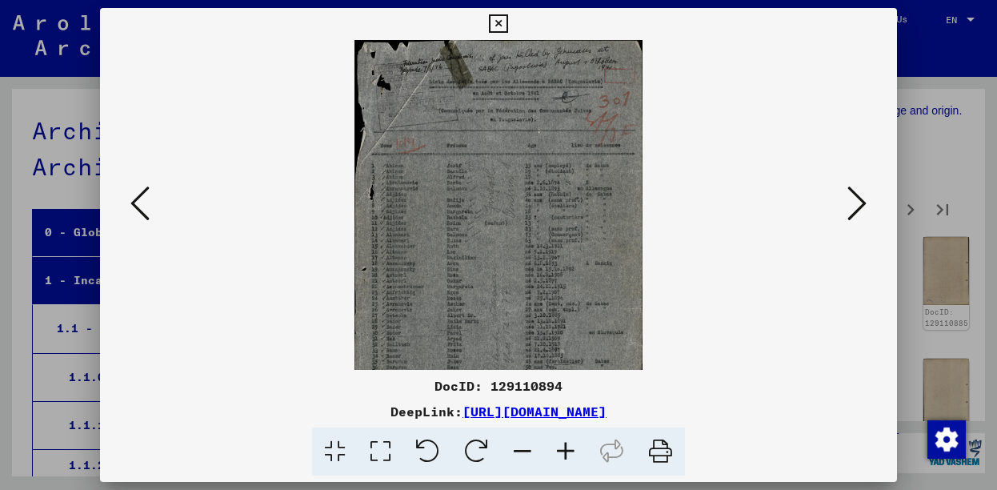
click at [565, 446] on icon at bounding box center [565, 451] width 43 height 49
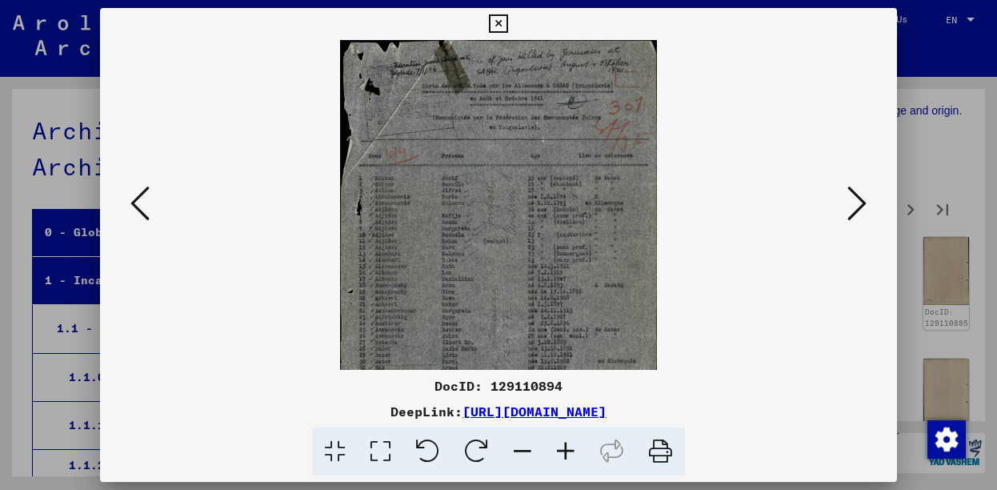
click at [565, 446] on icon at bounding box center [565, 451] width 43 height 49
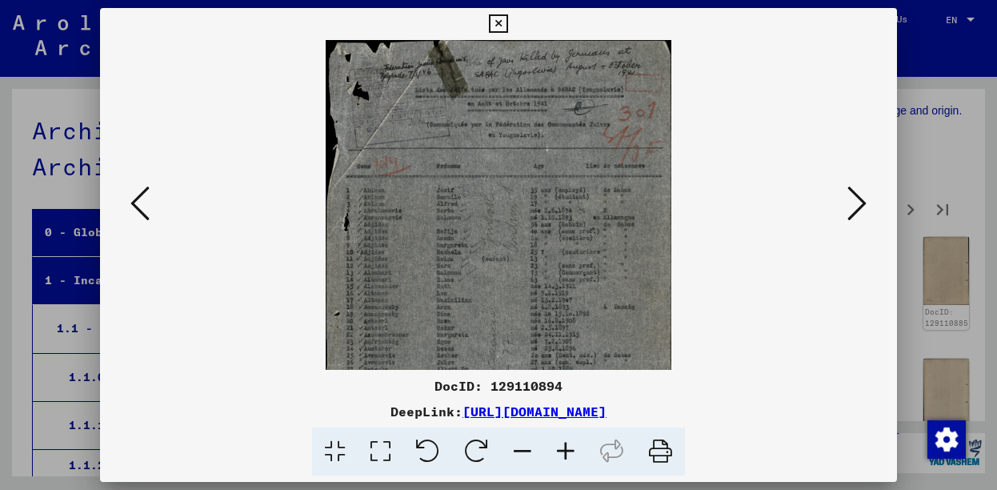
click at [565, 446] on icon at bounding box center [565, 451] width 43 height 49
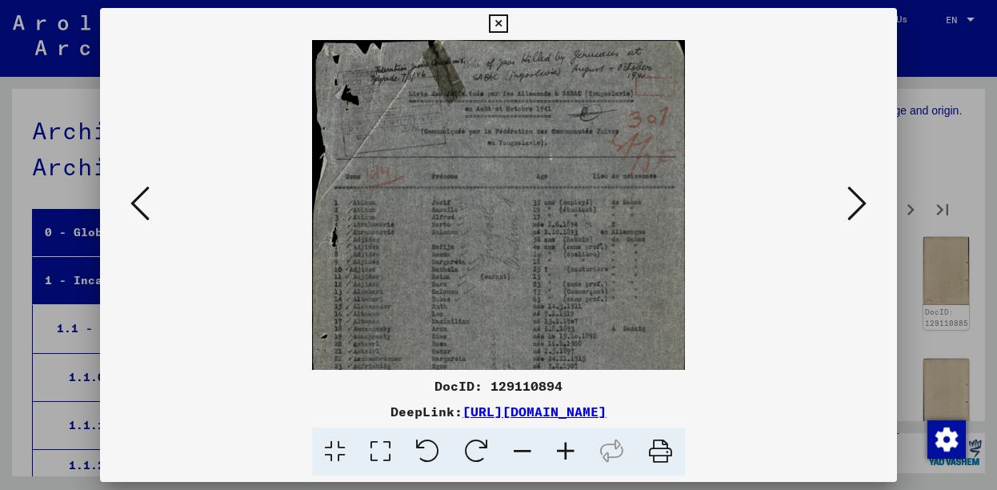
click at [565, 446] on icon at bounding box center [565, 451] width 43 height 49
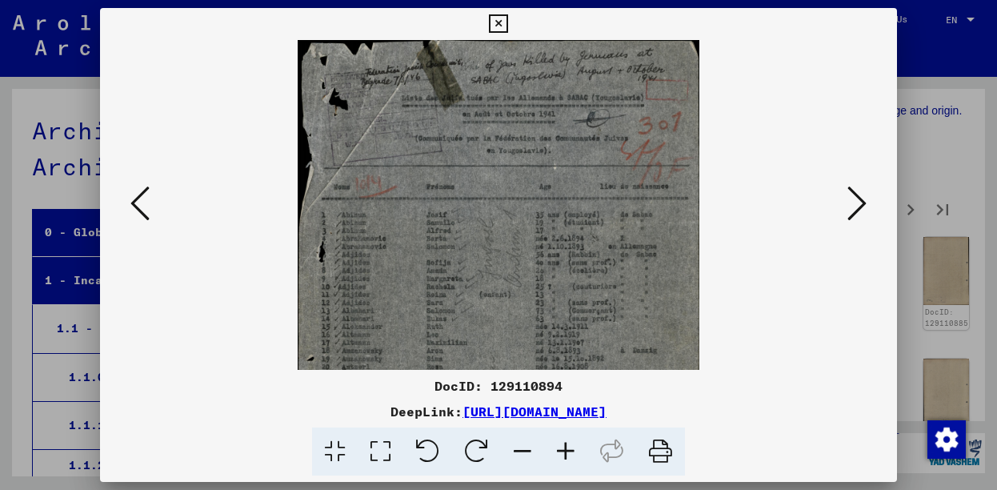
click at [565, 446] on icon at bounding box center [565, 451] width 43 height 49
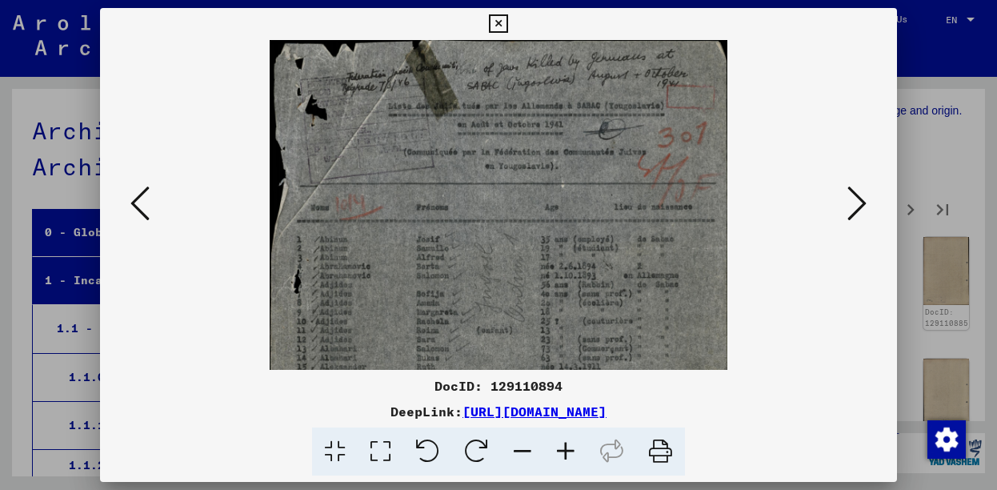
click at [565, 446] on icon at bounding box center [565, 451] width 43 height 49
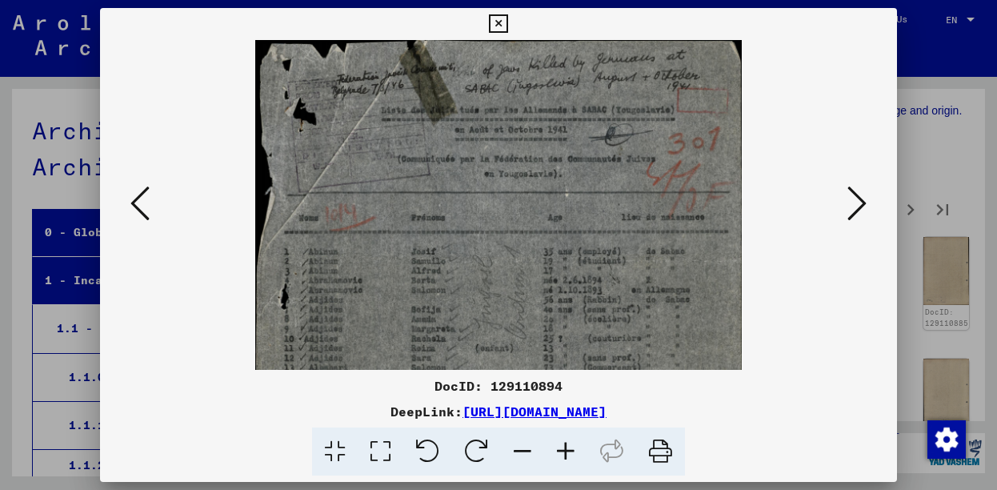
click at [565, 446] on icon at bounding box center [565, 451] width 43 height 49
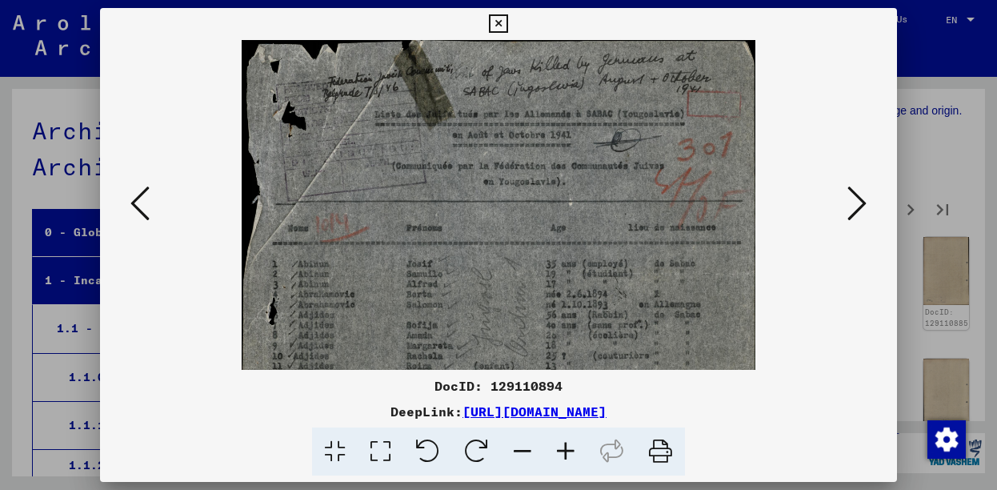
click at [565, 446] on icon at bounding box center [565, 451] width 43 height 49
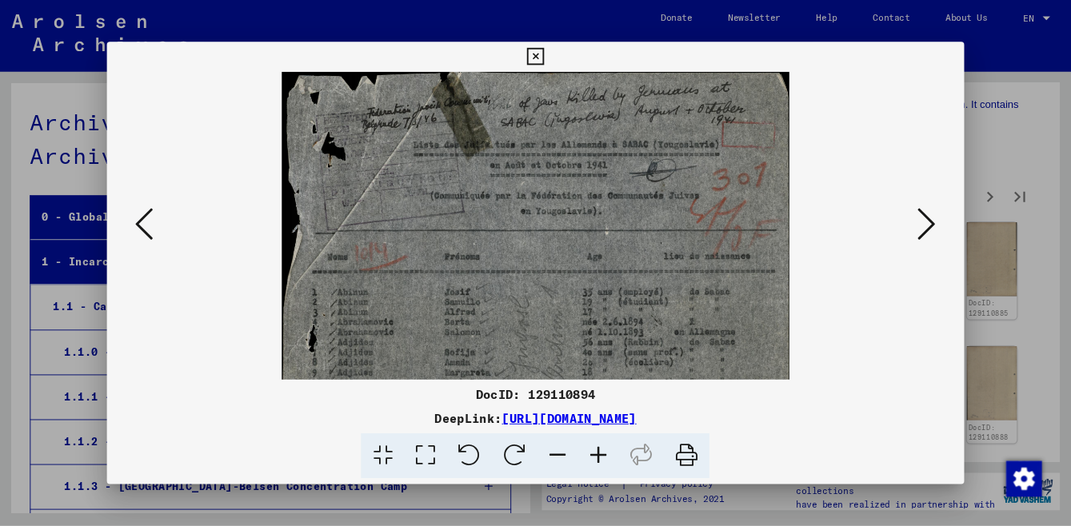
scroll to position [332, 0]
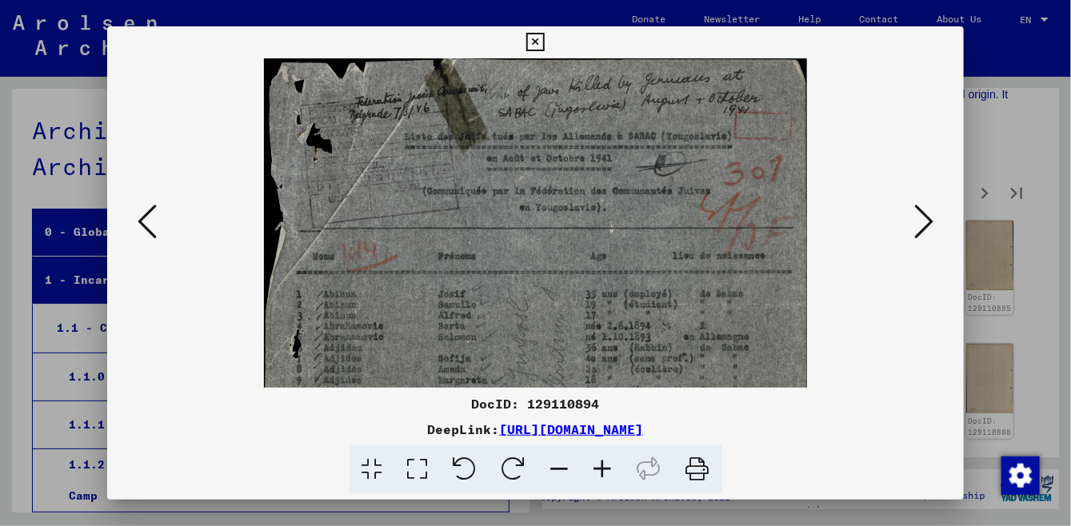
click at [565, 465] on icon at bounding box center [559, 470] width 43 height 49
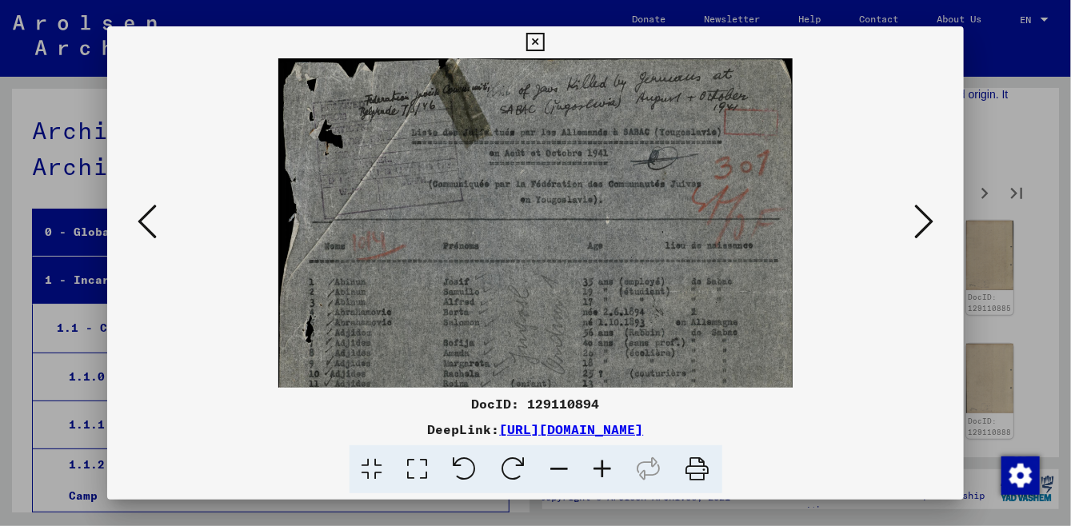
click at [565, 466] on icon at bounding box center [559, 470] width 43 height 49
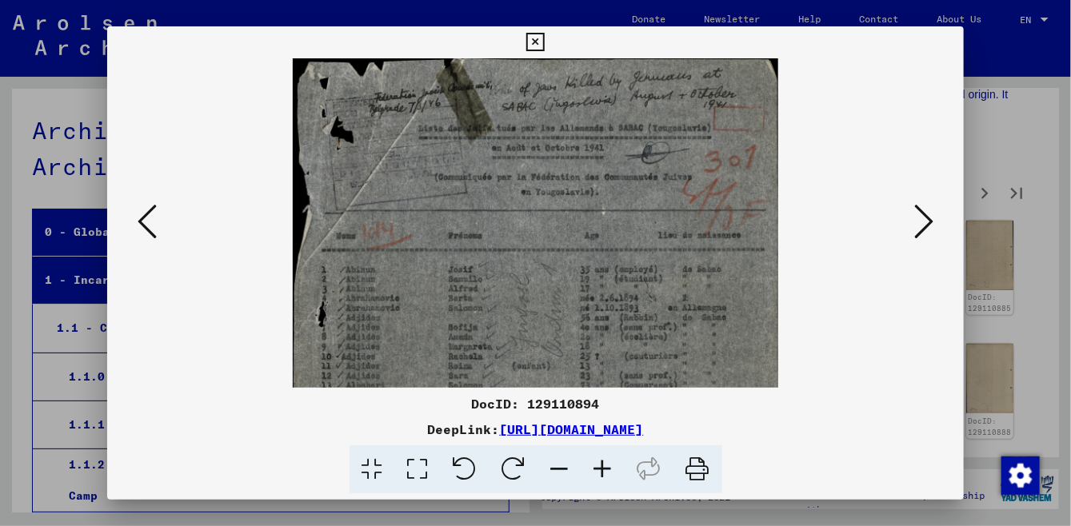
click at [565, 466] on icon at bounding box center [559, 470] width 43 height 49
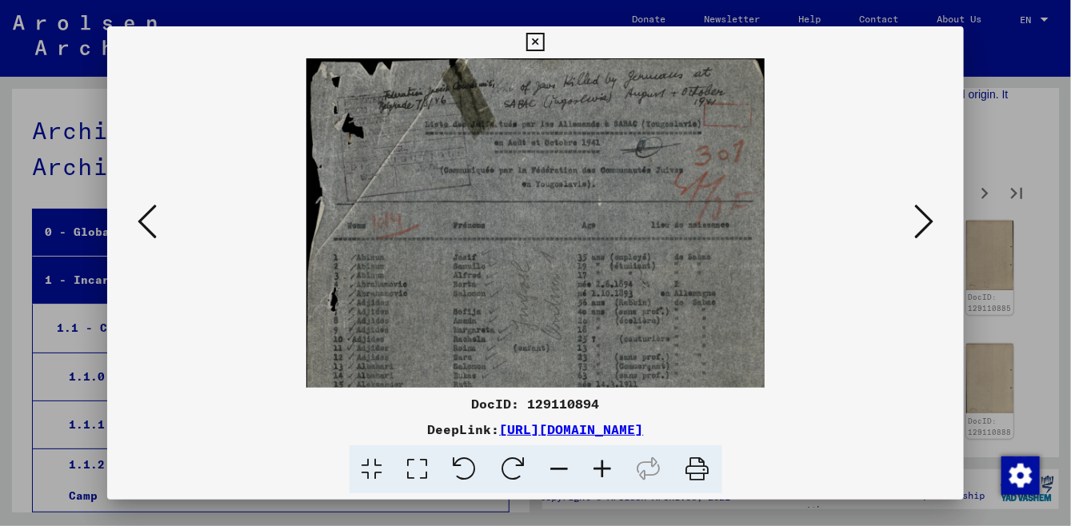
click at [565, 466] on icon at bounding box center [559, 470] width 43 height 49
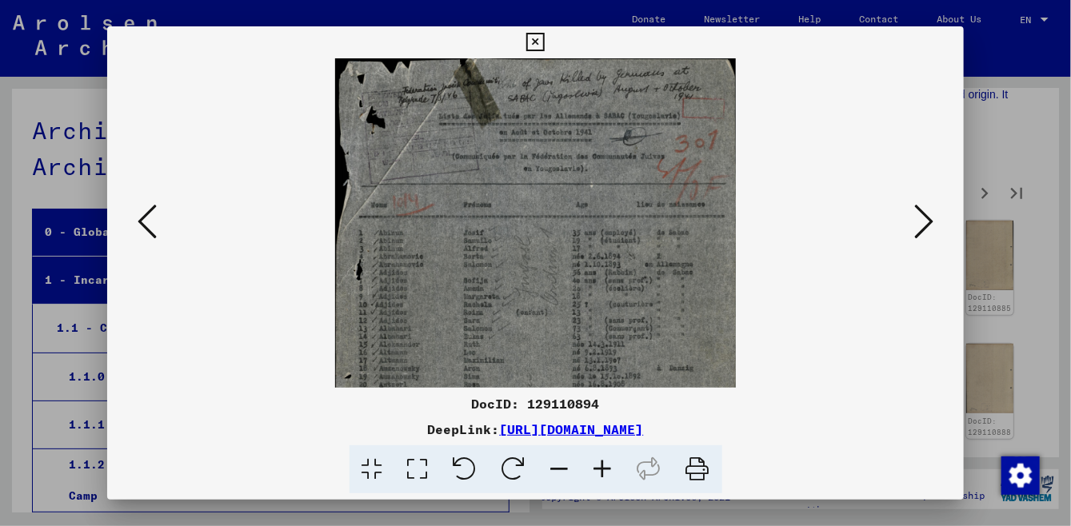
click at [565, 466] on icon at bounding box center [559, 470] width 43 height 49
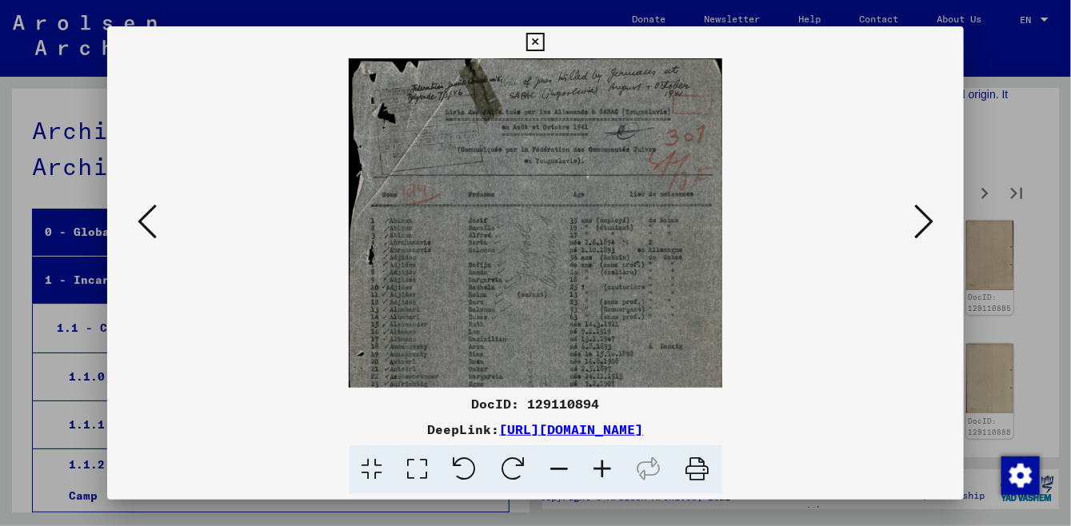
click at [565, 466] on icon at bounding box center [559, 470] width 43 height 49
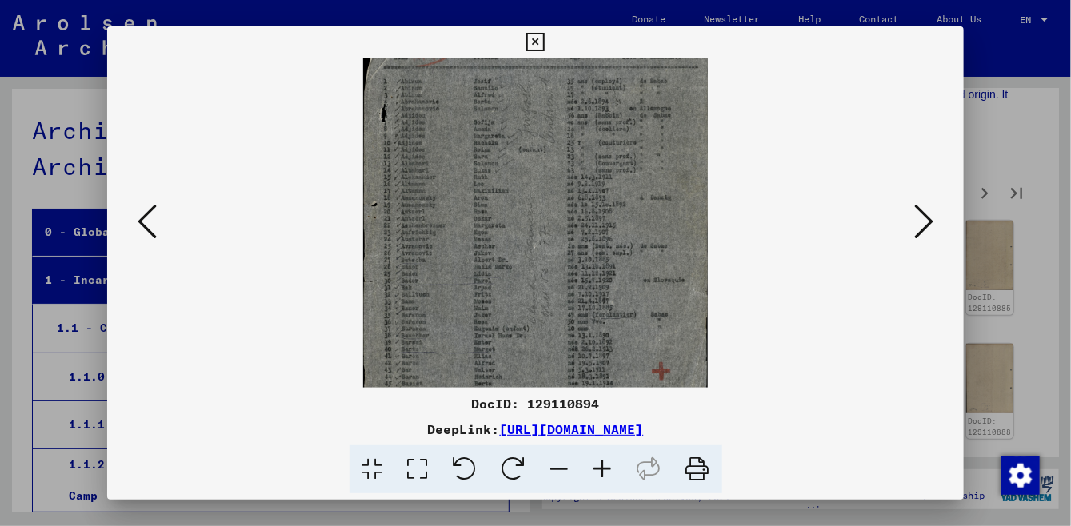
scroll to position [159, 0]
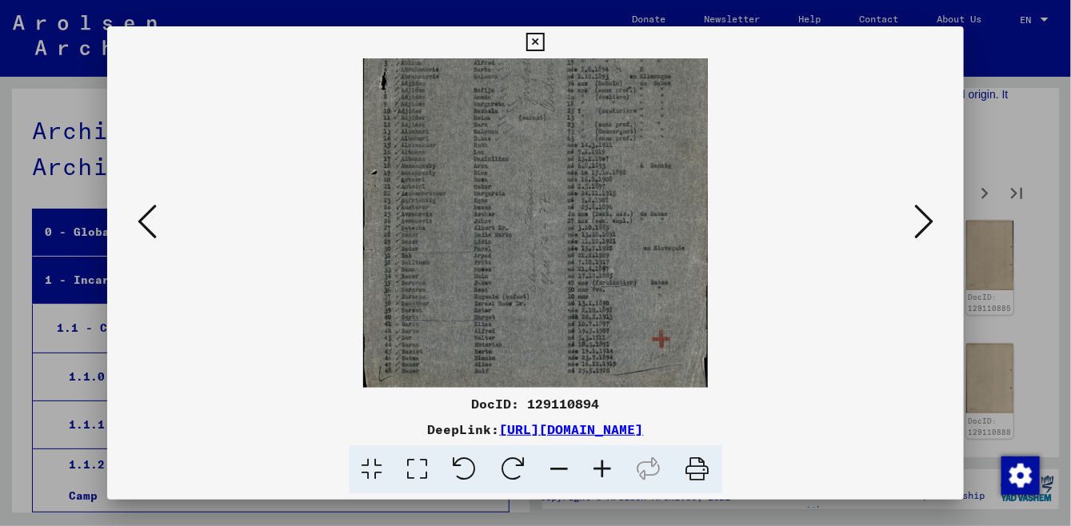
drag, startPoint x: 469, startPoint y: 350, endPoint x: 517, endPoint y: 145, distance: 210.3
click at [517, 145] on img at bounding box center [535, 144] width 345 height 490
click at [926, 224] on icon at bounding box center [923, 221] width 19 height 38
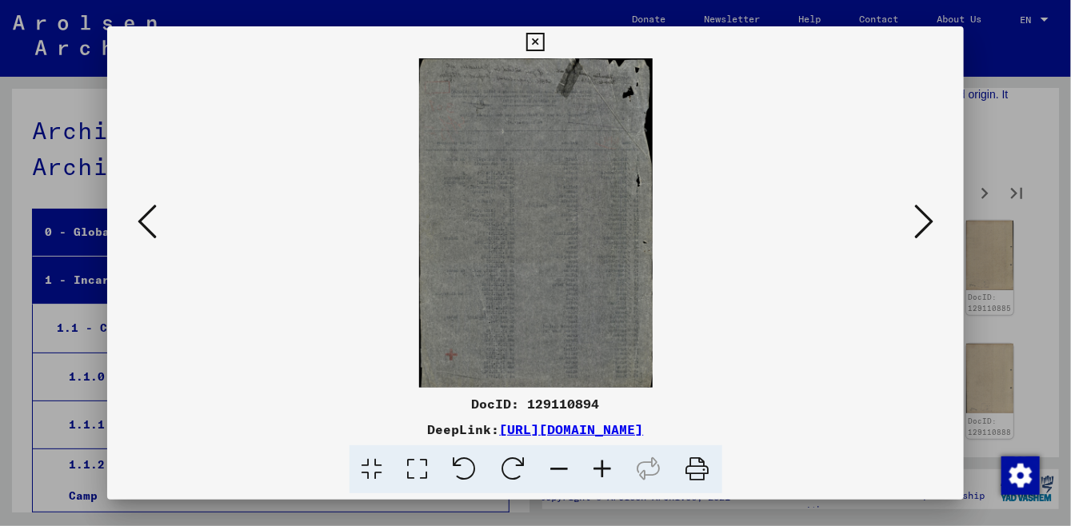
click at [931, 222] on icon at bounding box center [923, 221] width 19 height 38
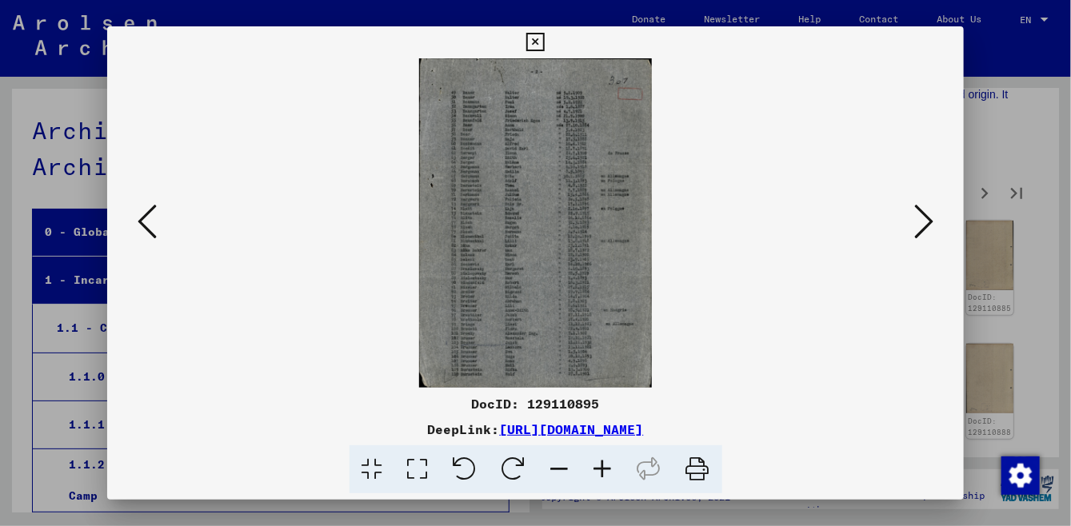
click at [605, 480] on icon at bounding box center [603, 470] width 43 height 49
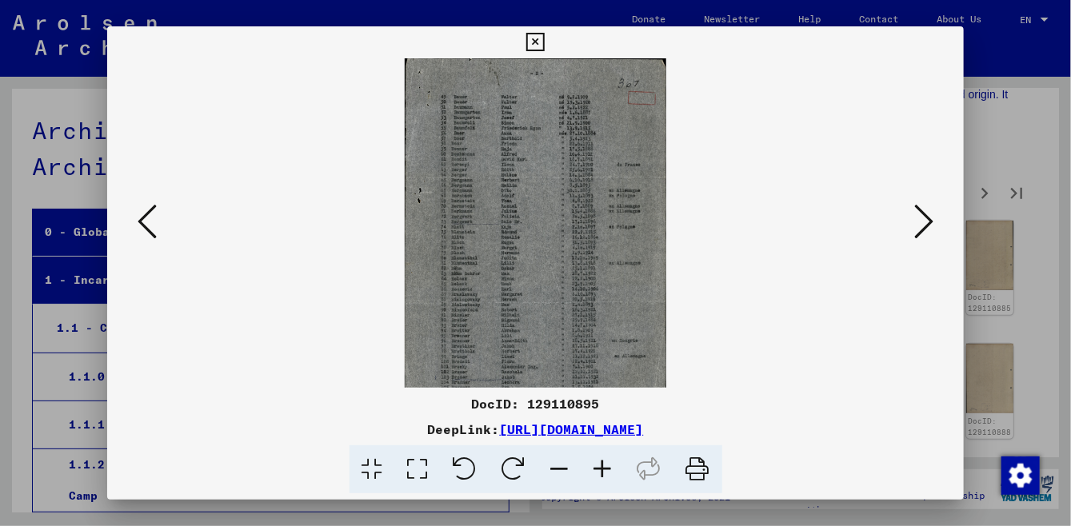
click at [606, 478] on icon at bounding box center [603, 470] width 43 height 49
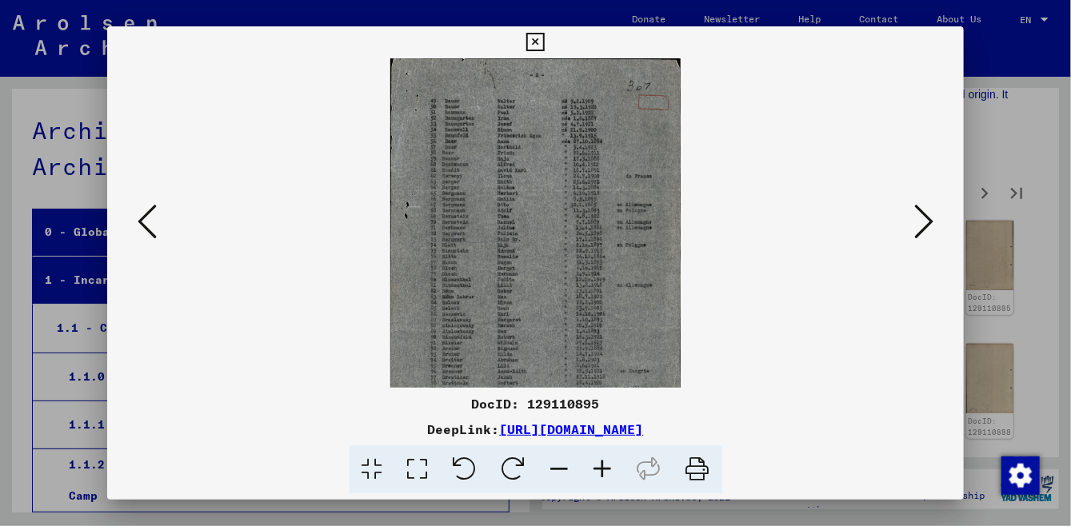
click at [606, 478] on icon at bounding box center [603, 470] width 43 height 49
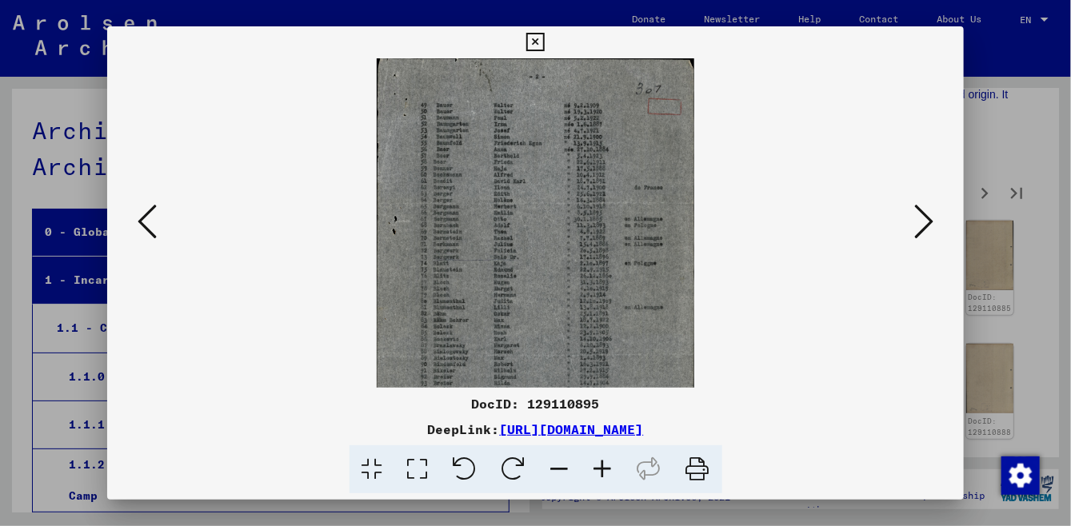
click at [606, 478] on icon at bounding box center [603, 470] width 43 height 49
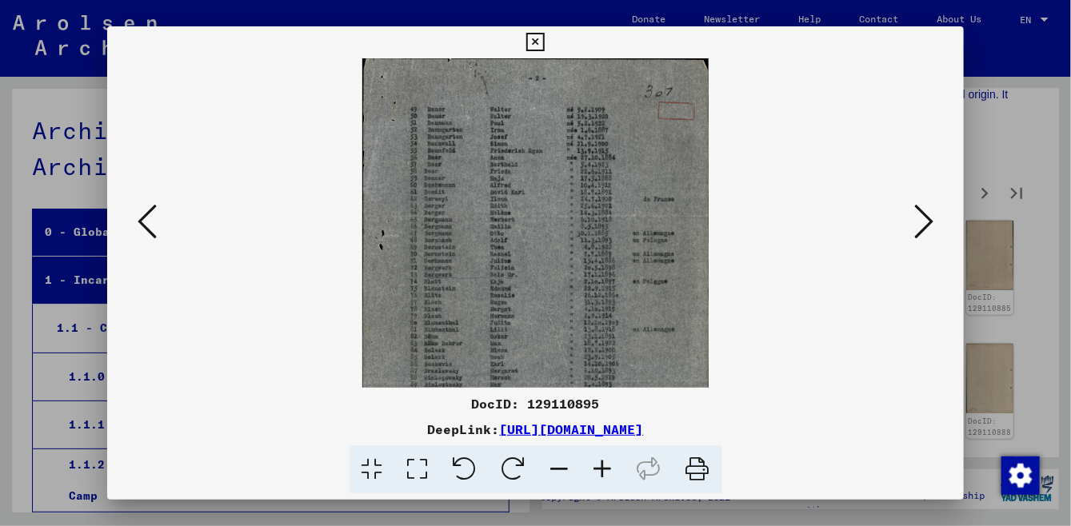
click at [606, 478] on icon at bounding box center [603, 470] width 43 height 49
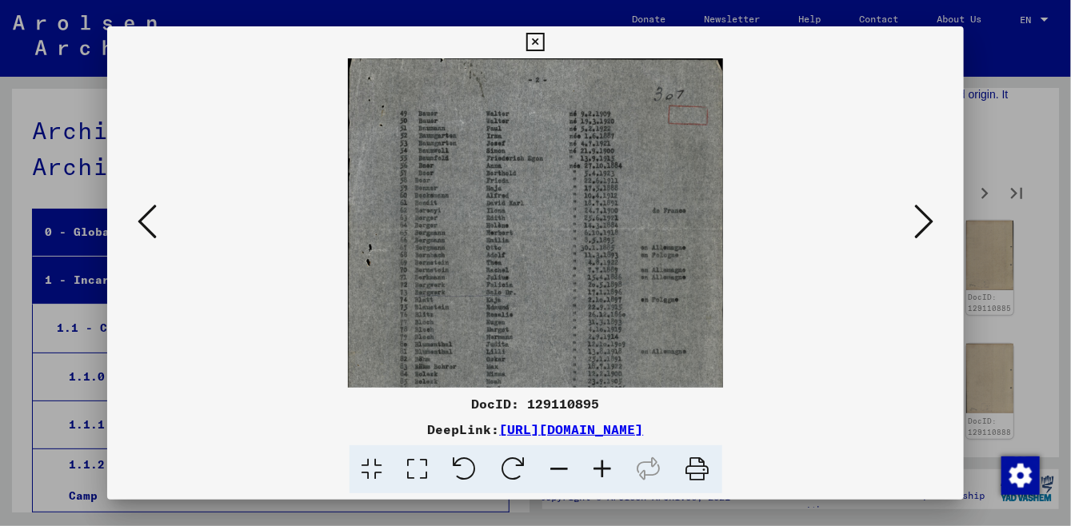
click at [606, 477] on icon at bounding box center [603, 470] width 43 height 49
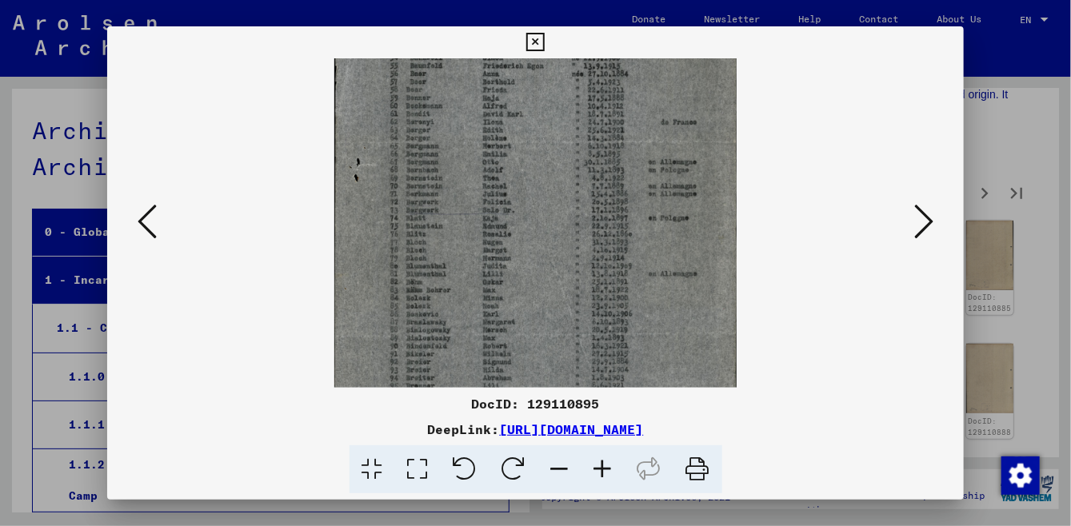
scroll to position [240, 0]
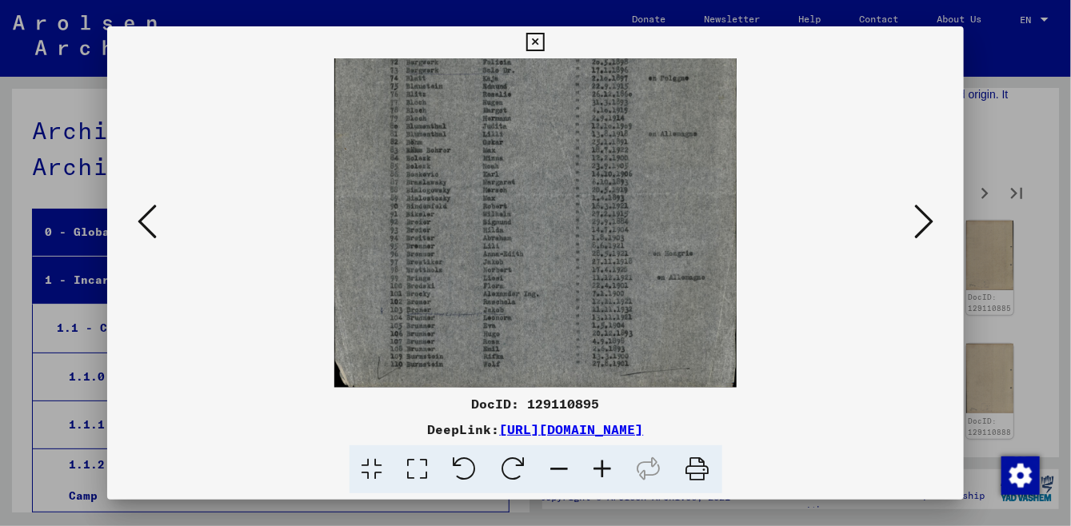
drag, startPoint x: 417, startPoint y: 351, endPoint x: 501, endPoint y: 100, distance: 264.9
click at [487, 79] on img at bounding box center [535, 103] width 403 height 570
click at [928, 230] on icon at bounding box center [923, 221] width 19 height 38
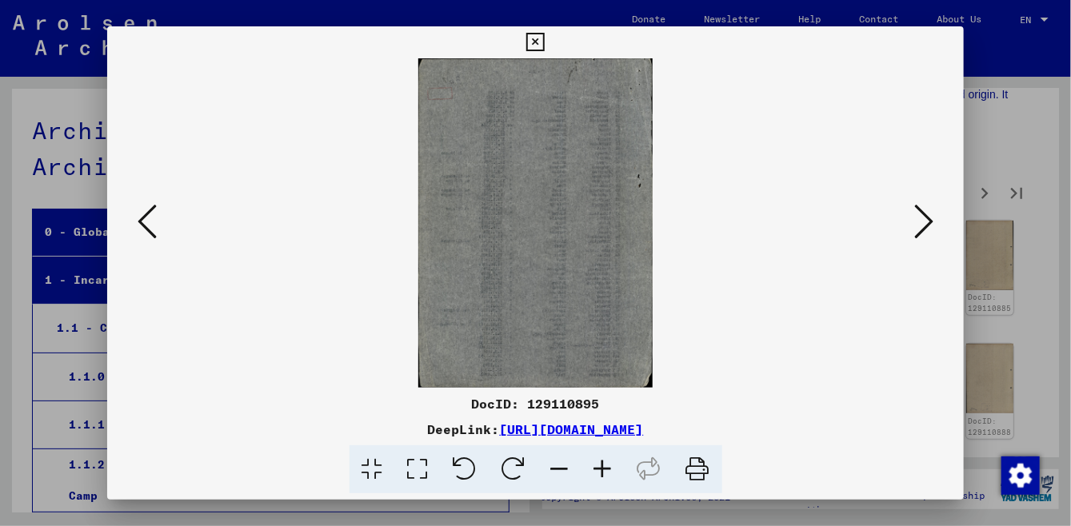
scroll to position [0, 0]
click at [928, 230] on icon at bounding box center [923, 221] width 19 height 38
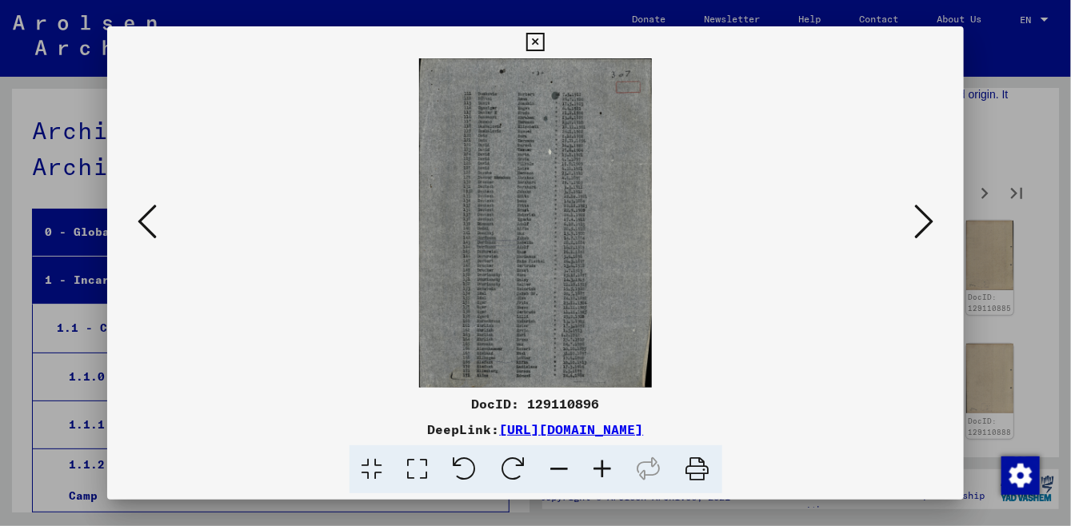
click at [938, 226] on button at bounding box center [924, 223] width 29 height 46
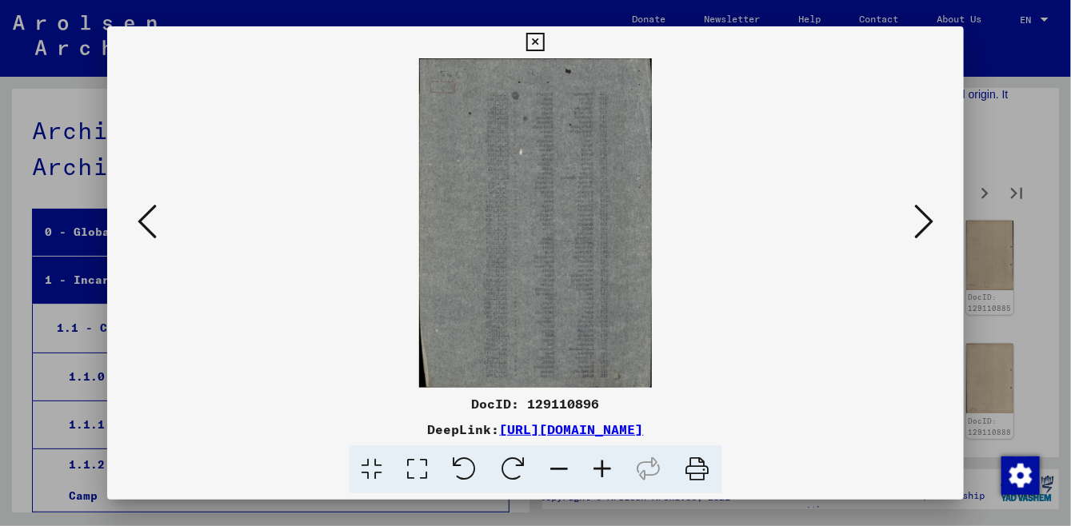
click at [926, 226] on icon at bounding box center [923, 221] width 19 height 38
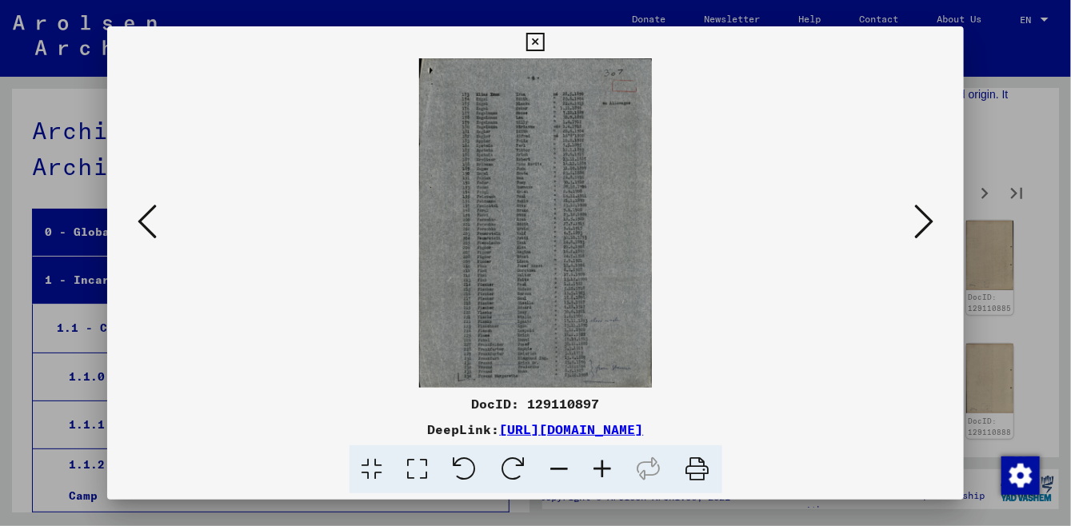
click at [932, 234] on icon at bounding box center [923, 221] width 19 height 38
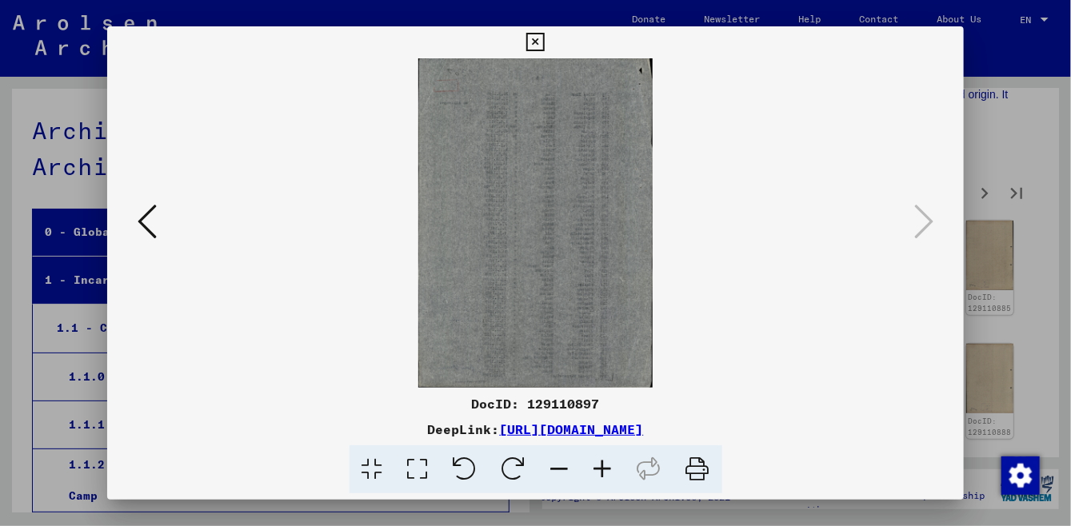
click at [545, 39] on icon at bounding box center [535, 42] width 18 height 19
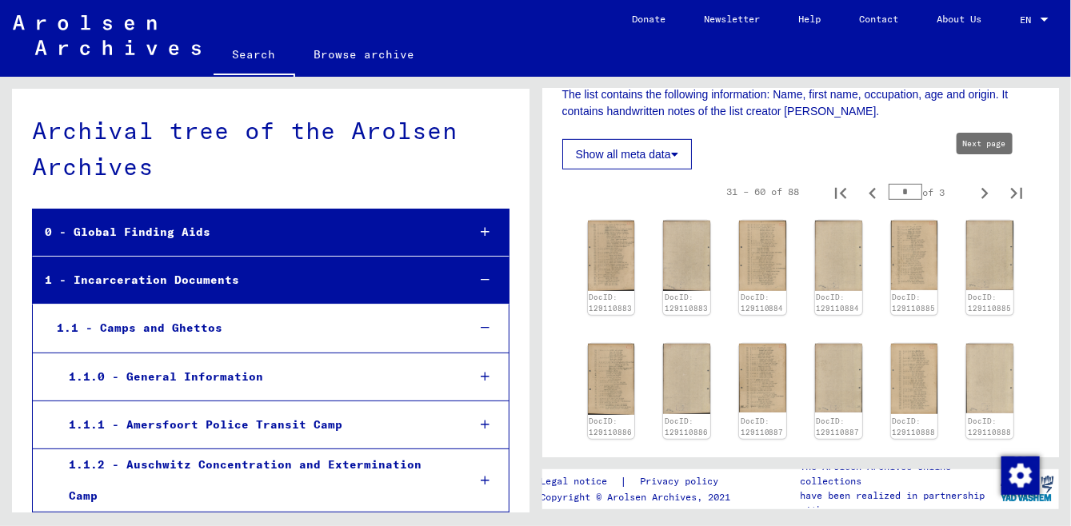
click at [992, 183] on icon "Next page" at bounding box center [985, 193] width 22 height 22
type input "*"
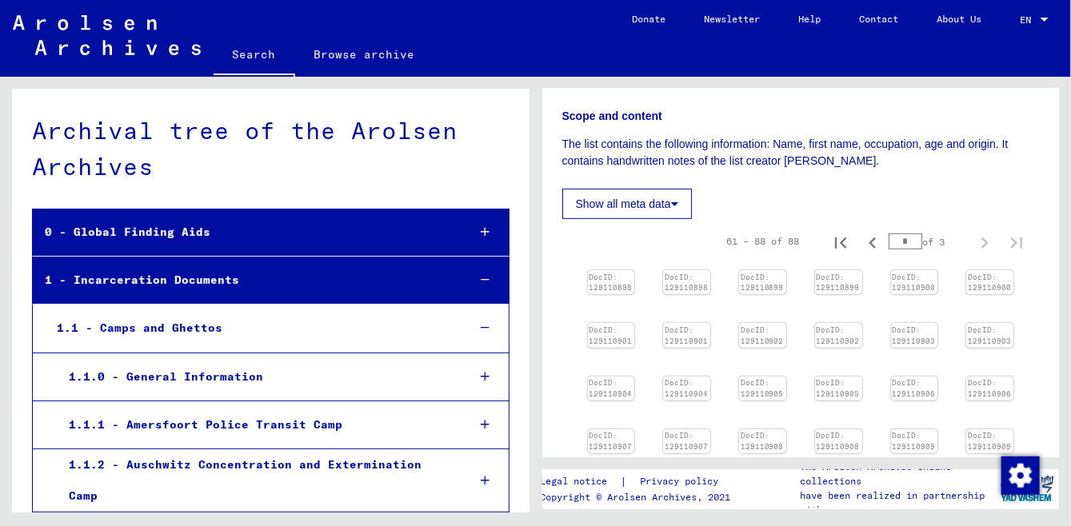
scroll to position [227, 0]
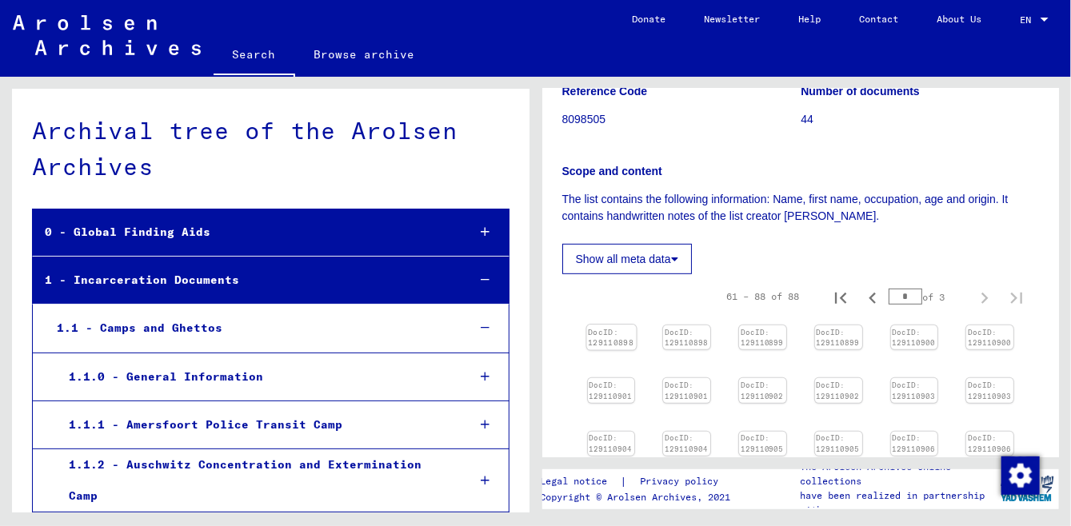
click at [592, 325] on img at bounding box center [611, 325] width 50 height 0
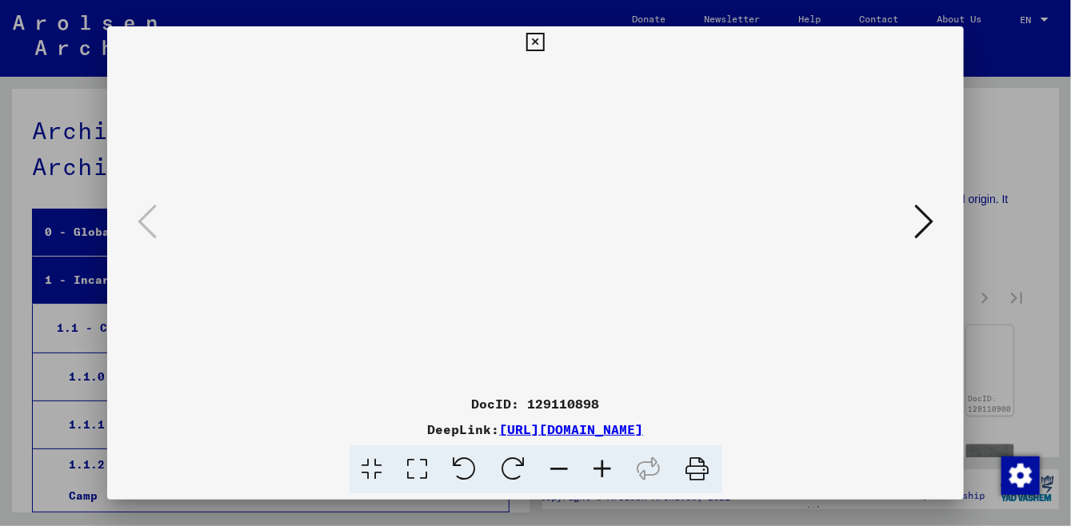
click at [931, 225] on icon at bounding box center [923, 221] width 19 height 38
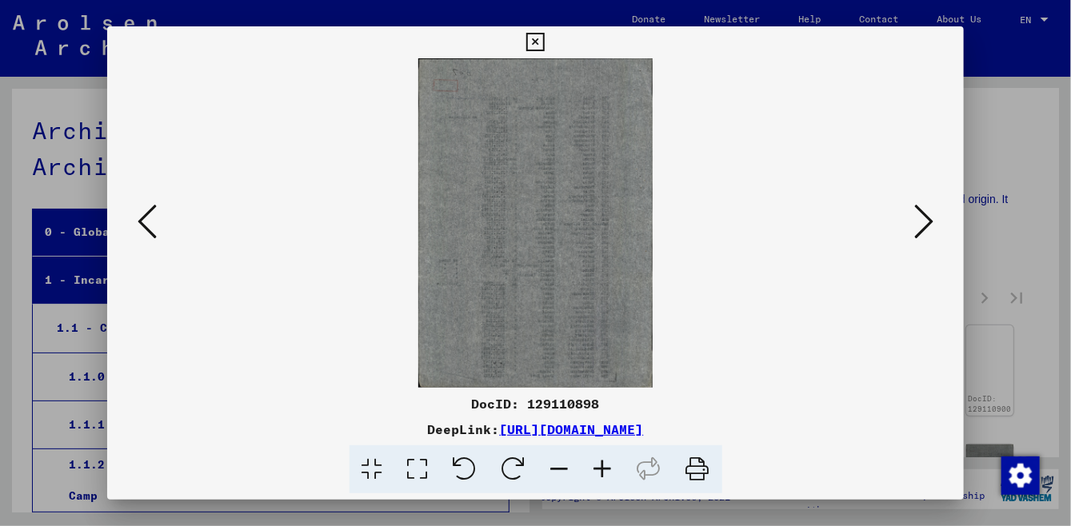
click at [931, 225] on icon at bounding box center [923, 221] width 19 height 38
click at [576, 406] on div "DocID: 129110899" at bounding box center [535, 403] width 857 height 19
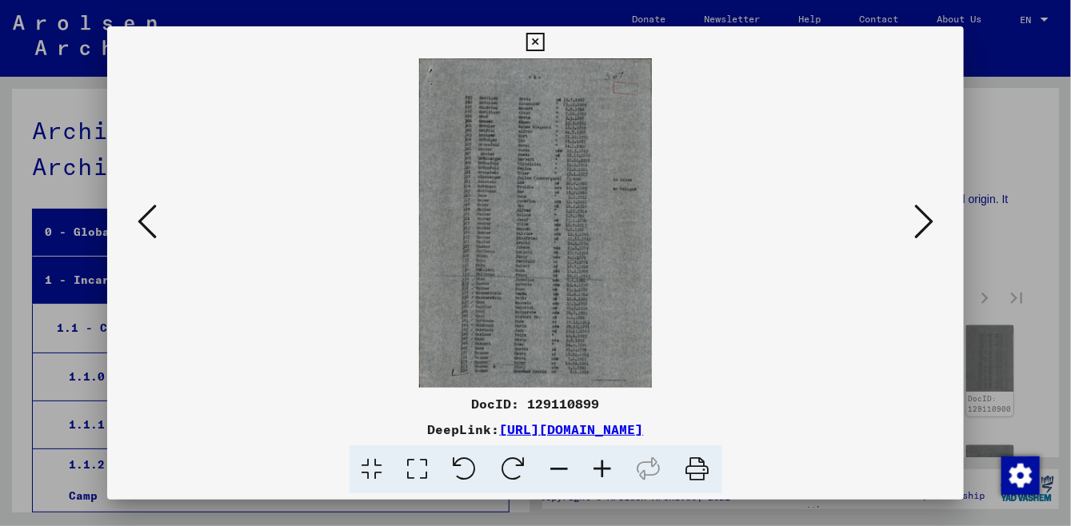
click at [939, 224] on div at bounding box center [535, 223] width 857 height 330
click at [926, 227] on icon at bounding box center [923, 221] width 19 height 38
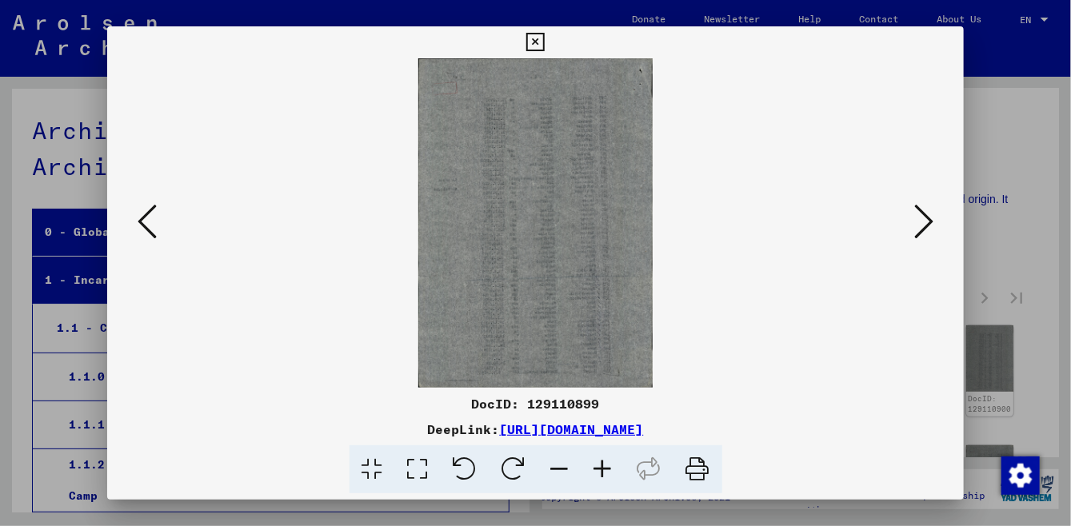
click at [926, 227] on icon at bounding box center [923, 221] width 19 height 38
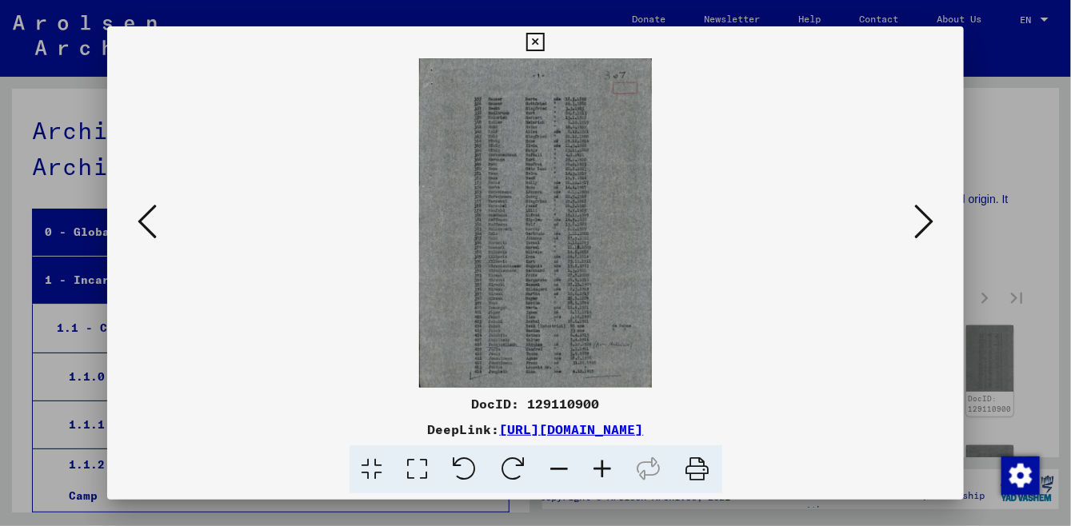
click at [567, 407] on div "DocID: 129110900" at bounding box center [535, 403] width 857 height 19
copy div "129110900"
click at [939, 215] on div at bounding box center [535, 223] width 857 height 330
click at [934, 223] on icon at bounding box center [923, 221] width 19 height 38
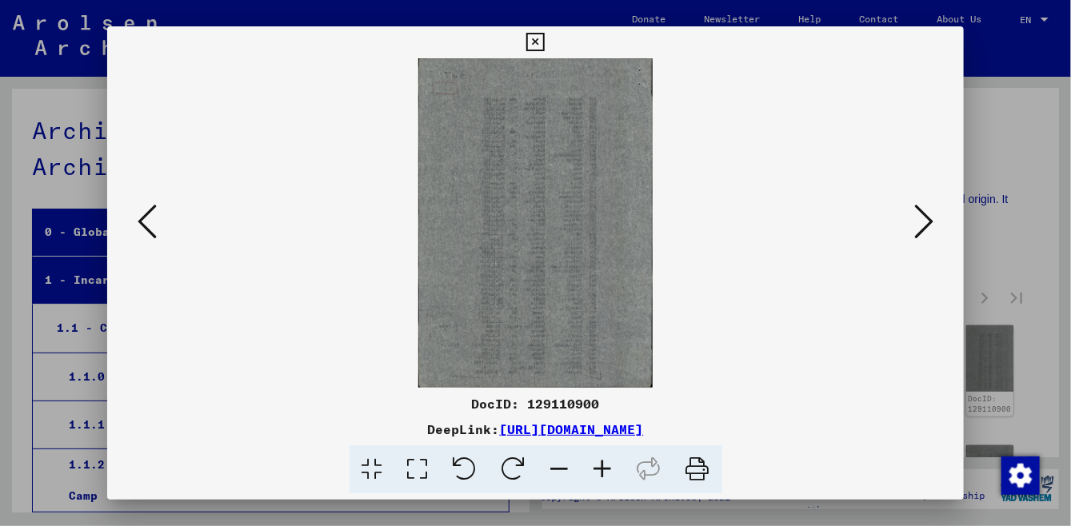
click at [934, 223] on icon at bounding box center [923, 221] width 19 height 38
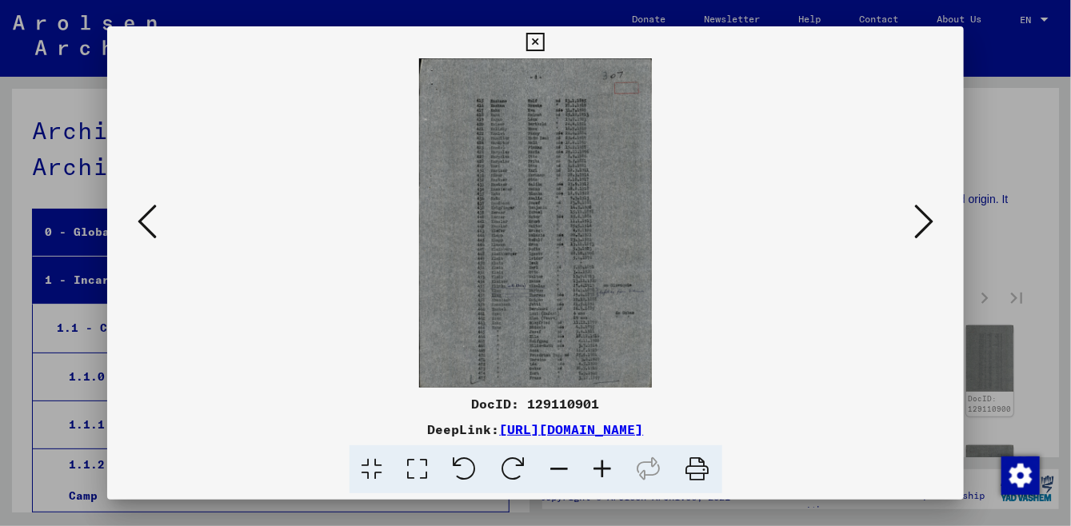
click at [924, 234] on icon at bounding box center [923, 221] width 19 height 38
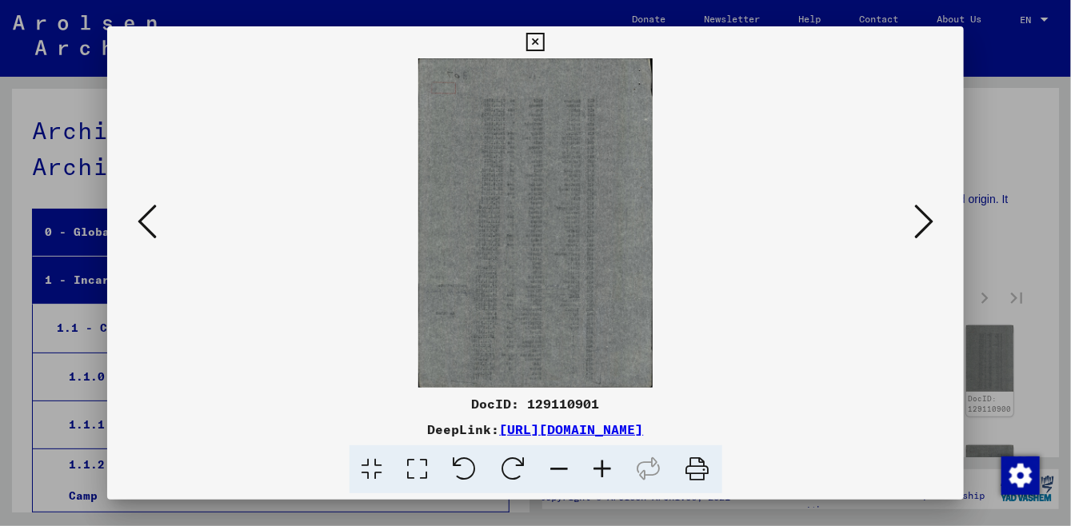
click at [924, 234] on icon at bounding box center [923, 221] width 19 height 38
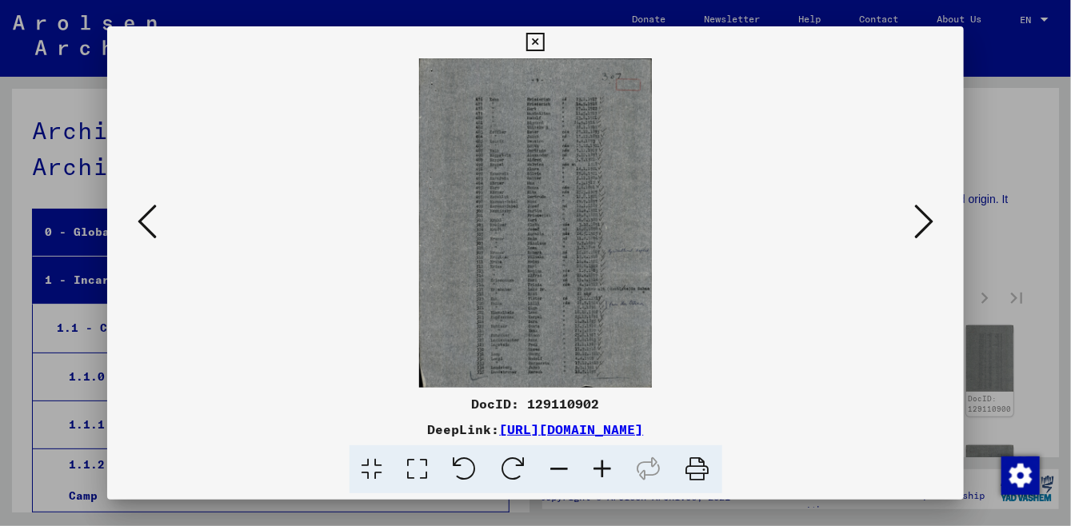
click at [933, 228] on icon at bounding box center [923, 221] width 19 height 38
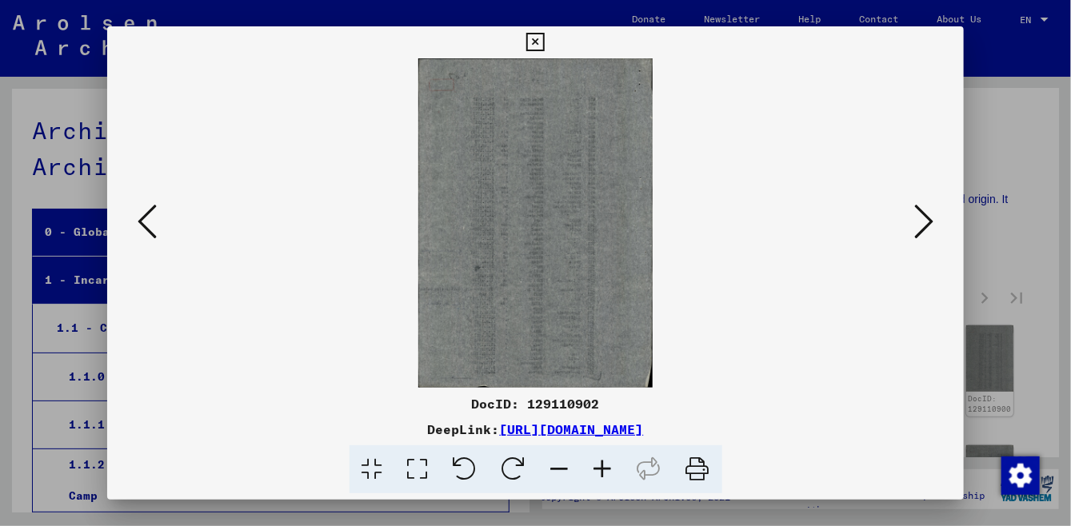
click at [933, 226] on icon at bounding box center [923, 221] width 19 height 38
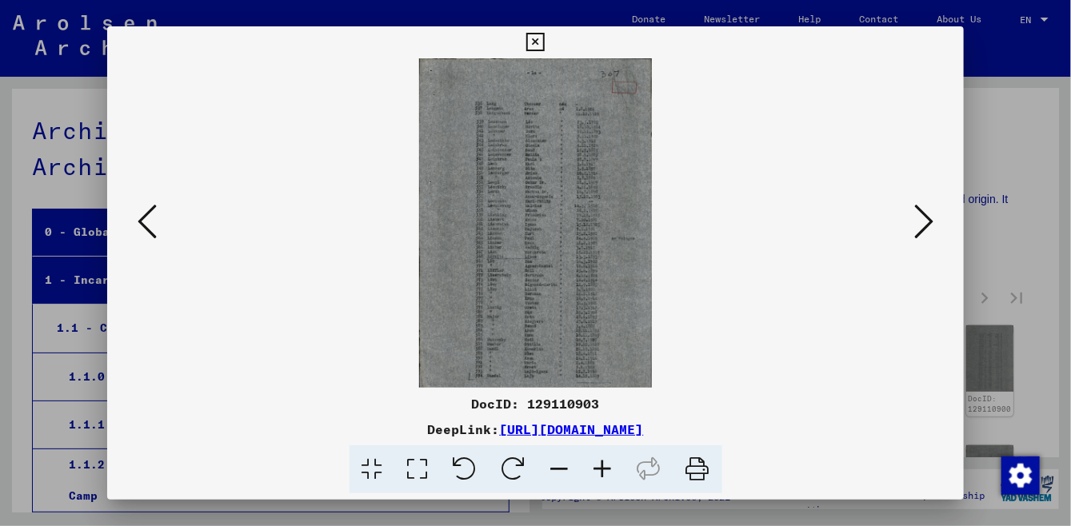
click at [558, 405] on div "DocID: 129110903" at bounding box center [535, 403] width 857 height 19
copy div "129110903"
click at [932, 234] on icon at bounding box center [923, 221] width 19 height 38
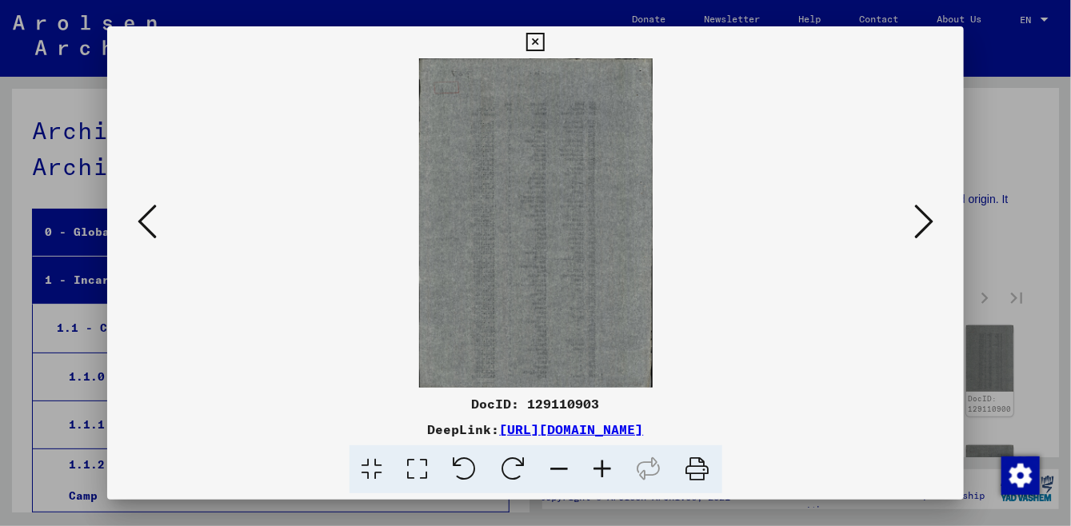
click at [932, 234] on icon at bounding box center [923, 221] width 19 height 38
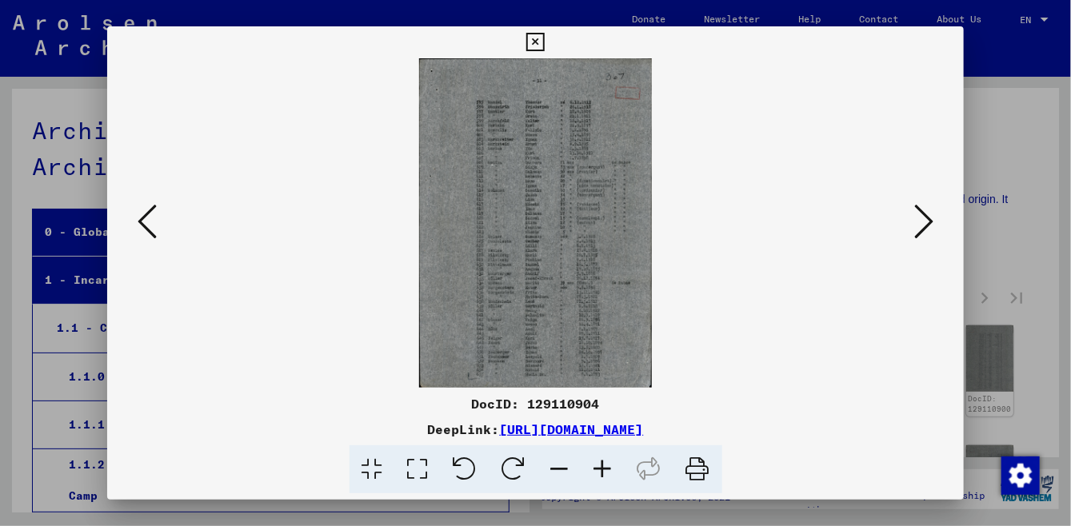
click at [942, 223] on div at bounding box center [535, 223] width 857 height 330
click at [934, 226] on button at bounding box center [924, 223] width 29 height 46
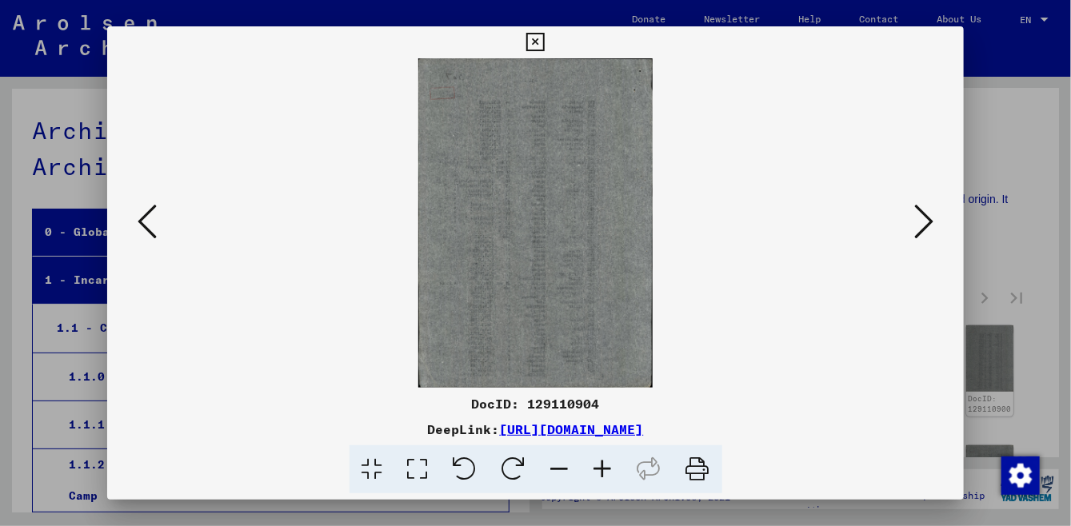
click at [934, 226] on icon at bounding box center [923, 221] width 19 height 38
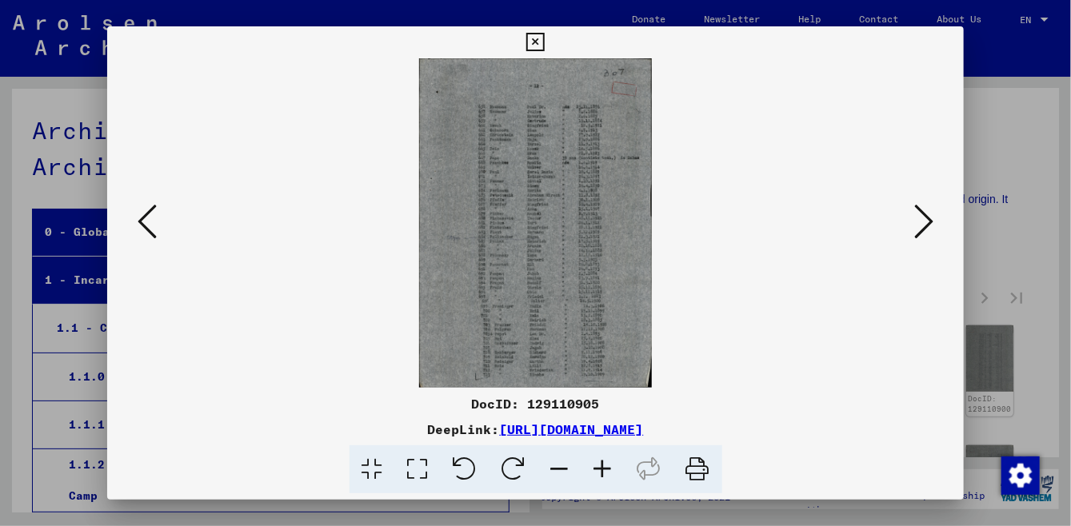
click at [149, 222] on icon at bounding box center [147, 221] width 19 height 38
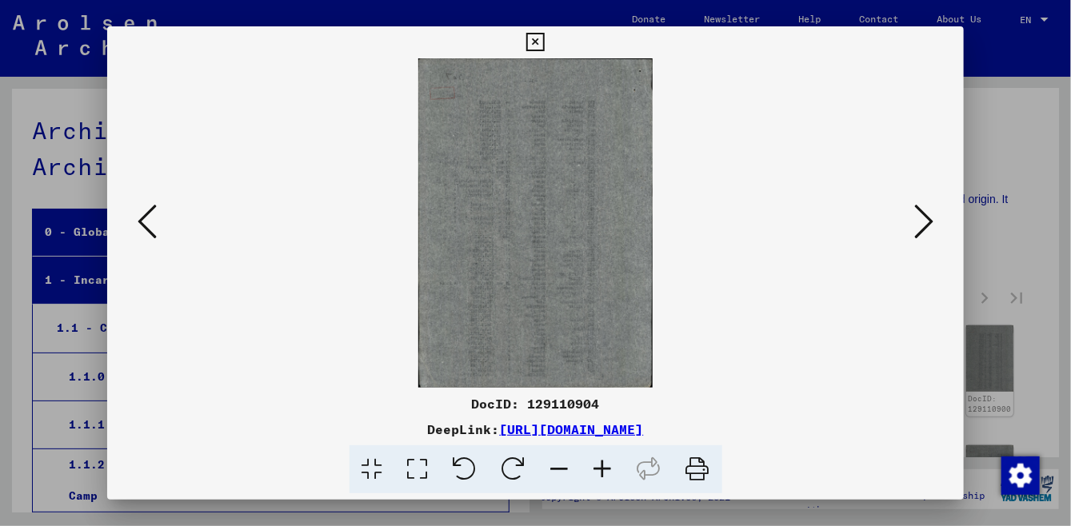
click at [148, 222] on icon at bounding box center [147, 221] width 19 height 38
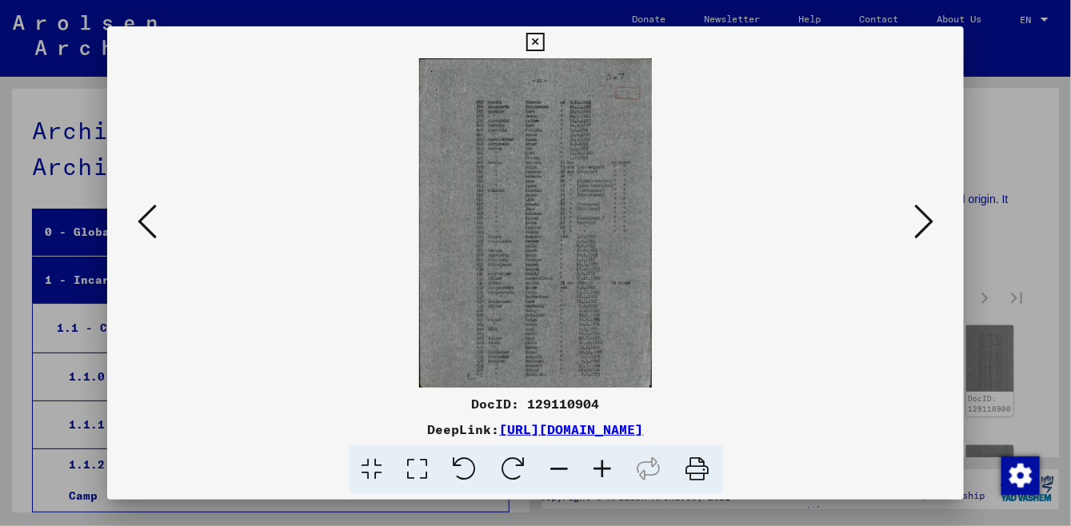
click at [932, 232] on icon at bounding box center [923, 221] width 19 height 38
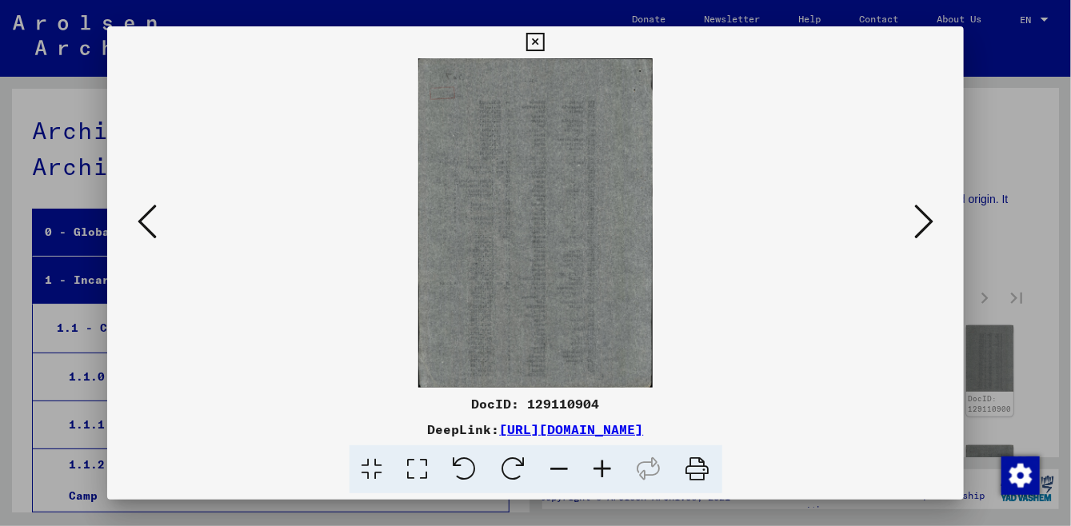
click at [932, 232] on icon at bounding box center [923, 221] width 19 height 38
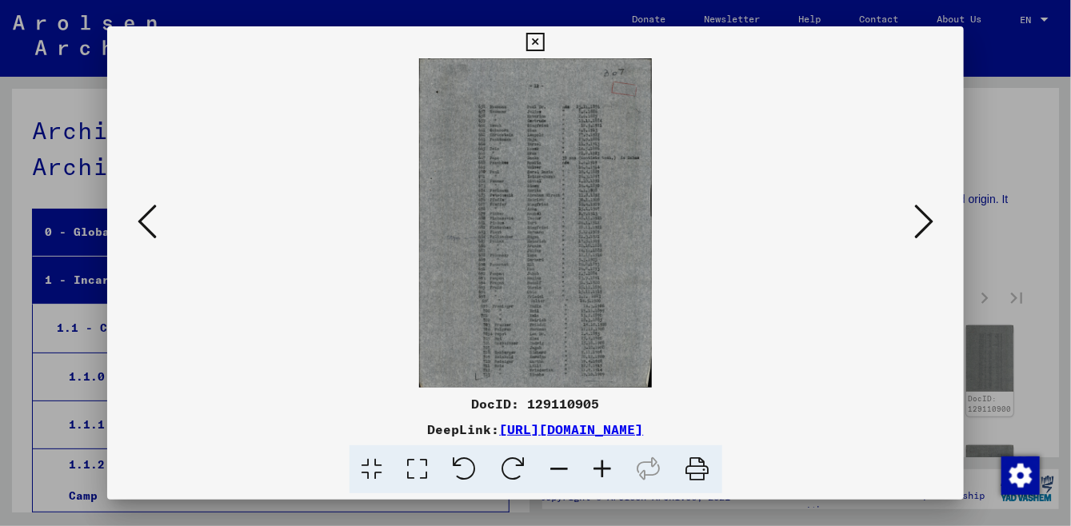
click at [932, 232] on icon at bounding box center [923, 221] width 19 height 38
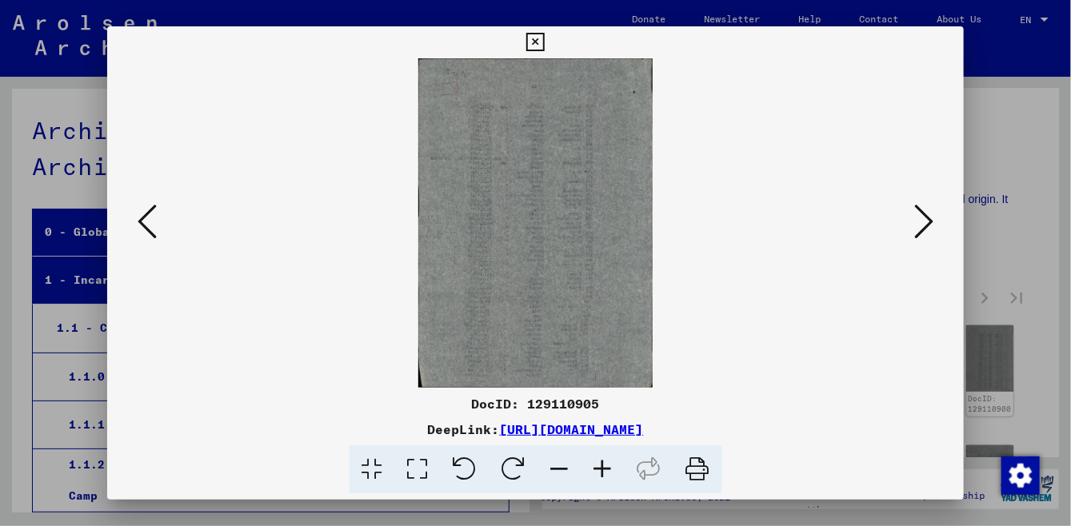
click at [924, 232] on icon at bounding box center [923, 221] width 19 height 38
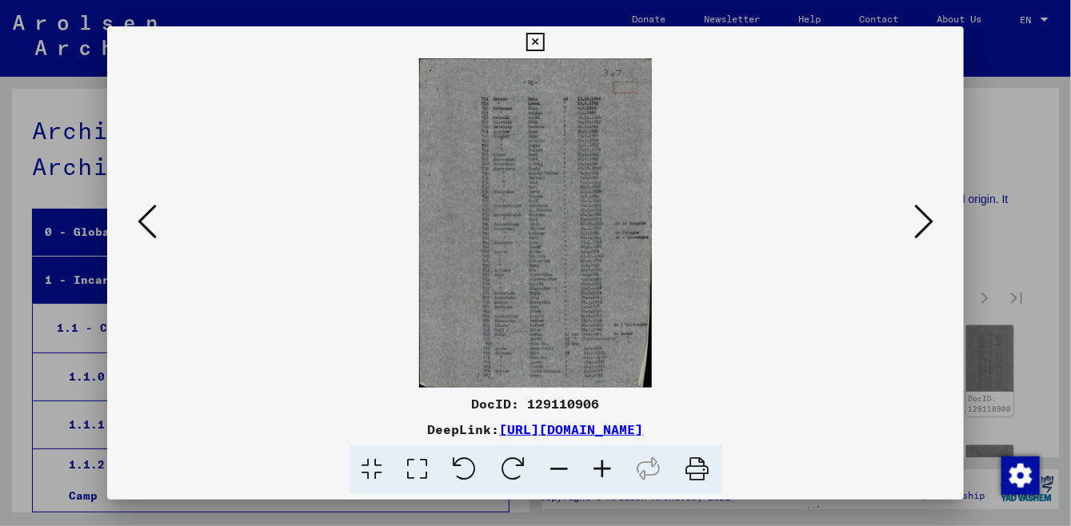
click at [929, 222] on icon at bounding box center [923, 221] width 19 height 38
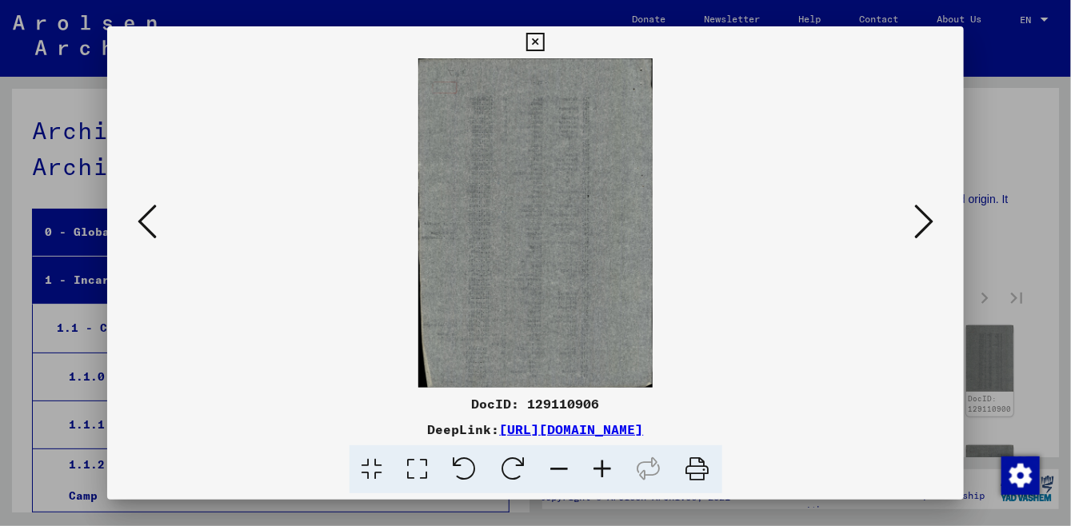
click at [929, 222] on icon at bounding box center [923, 221] width 19 height 38
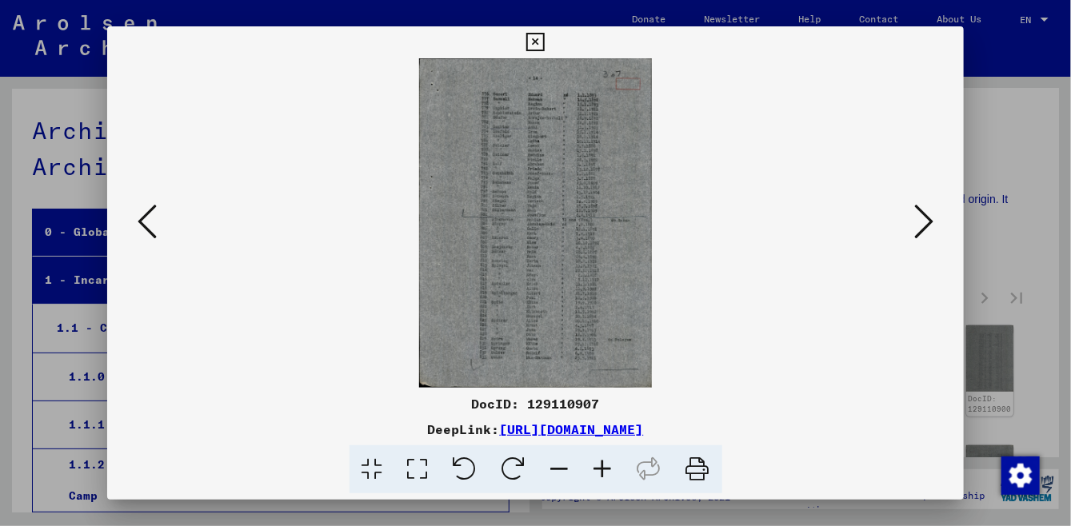
click at [927, 228] on icon at bounding box center [923, 221] width 19 height 38
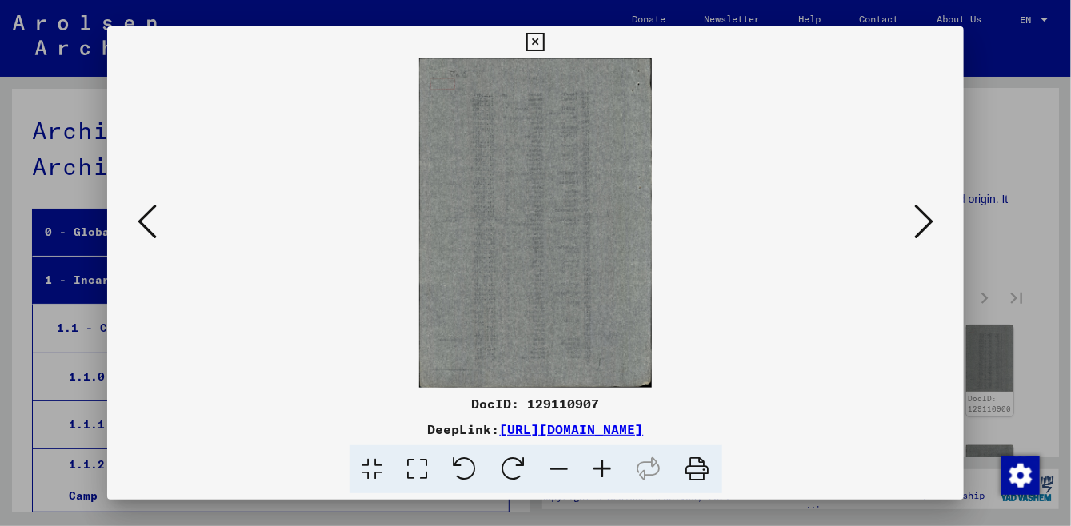
click at [928, 228] on icon at bounding box center [923, 221] width 19 height 38
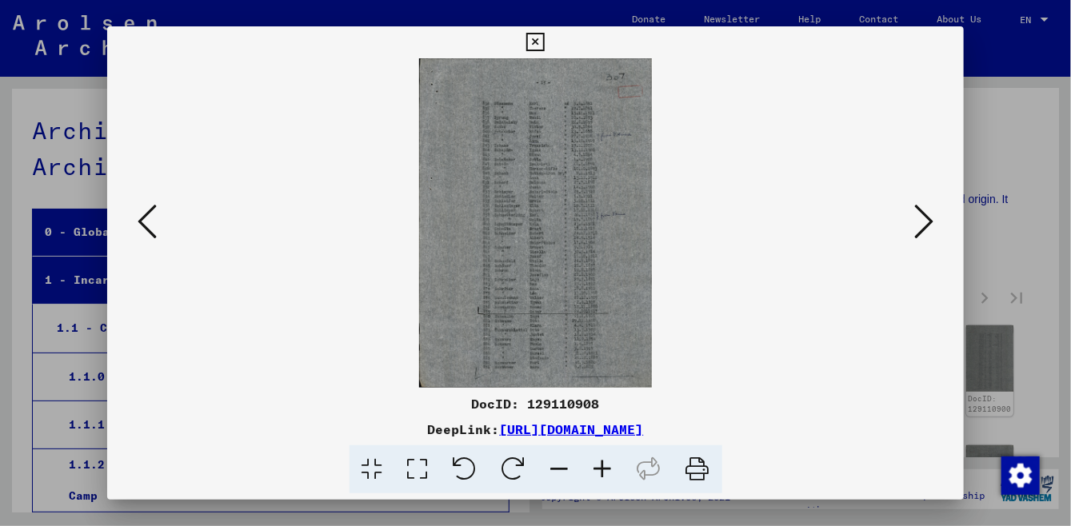
click at [926, 226] on icon at bounding box center [923, 221] width 19 height 38
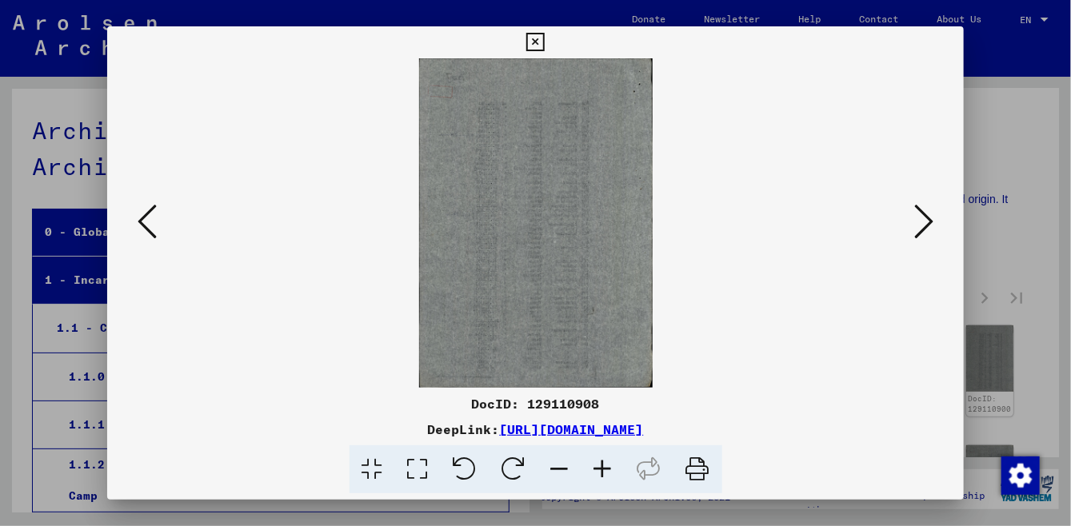
click at [926, 226] on icon at bounding box center [923, 221] width 19 height 38
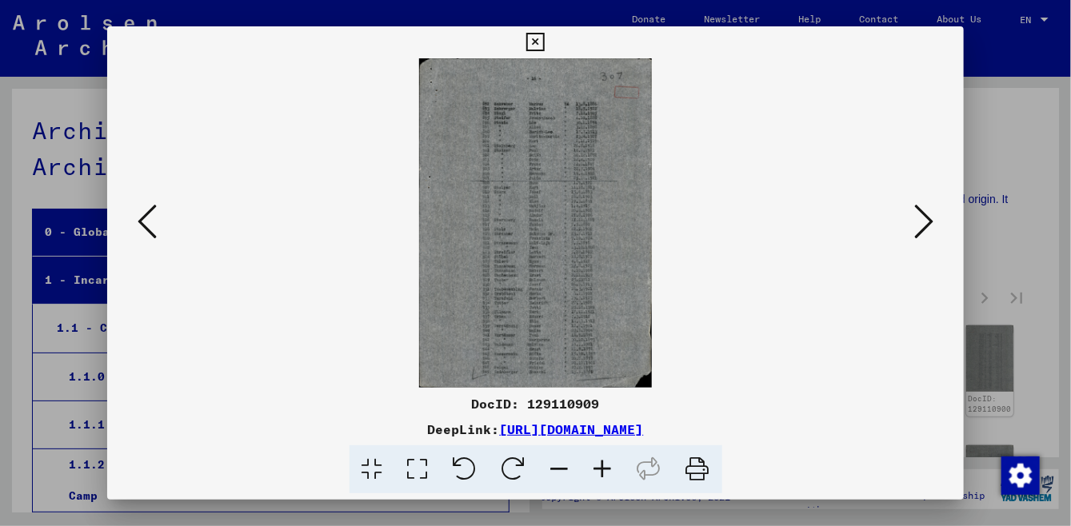
click at [931, 220] on icon at bounding box center [923, 221] width 19 height 38
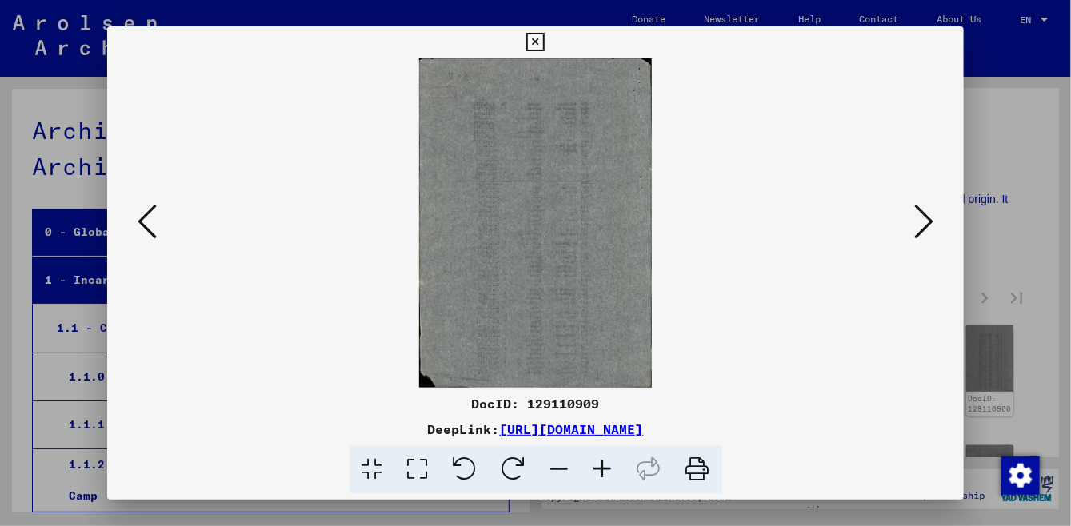
click at [931, 219] on icon at bounding box center [923, 221] width 19 height 38
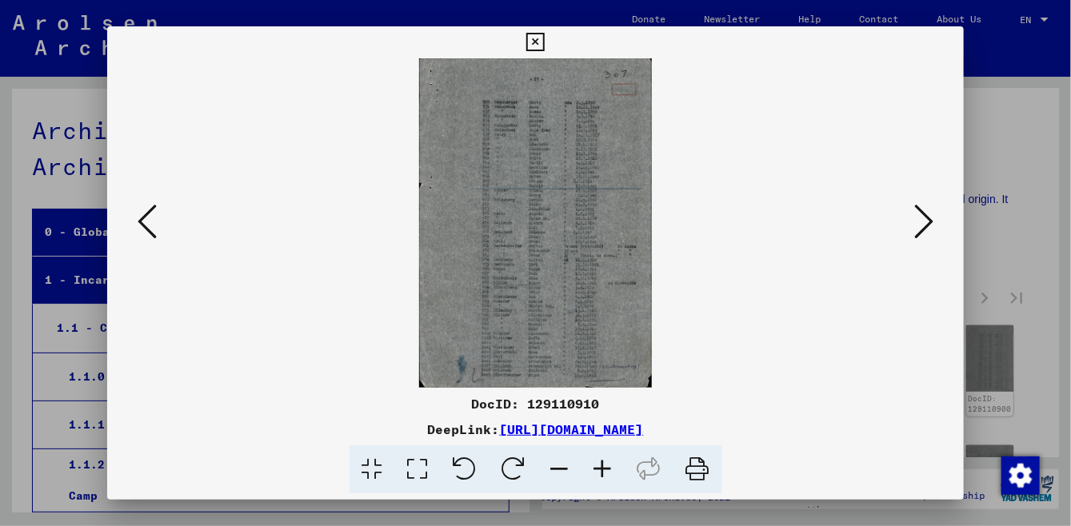
click at [934, 222] on icon at bounding box center [923, 221] width 19 height 38
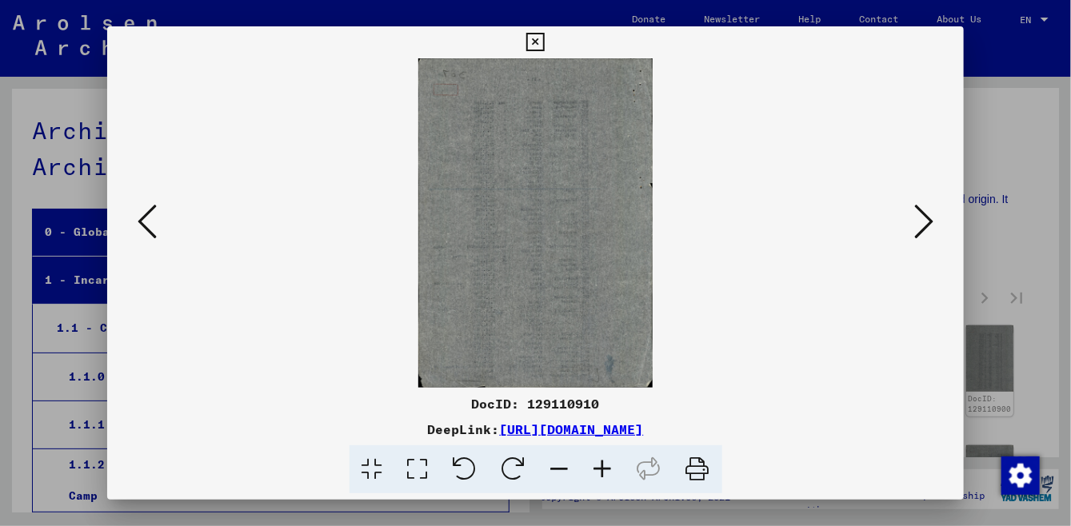
click at [934, 222] on icon at bounding box center [923, 221] width 19 height 38
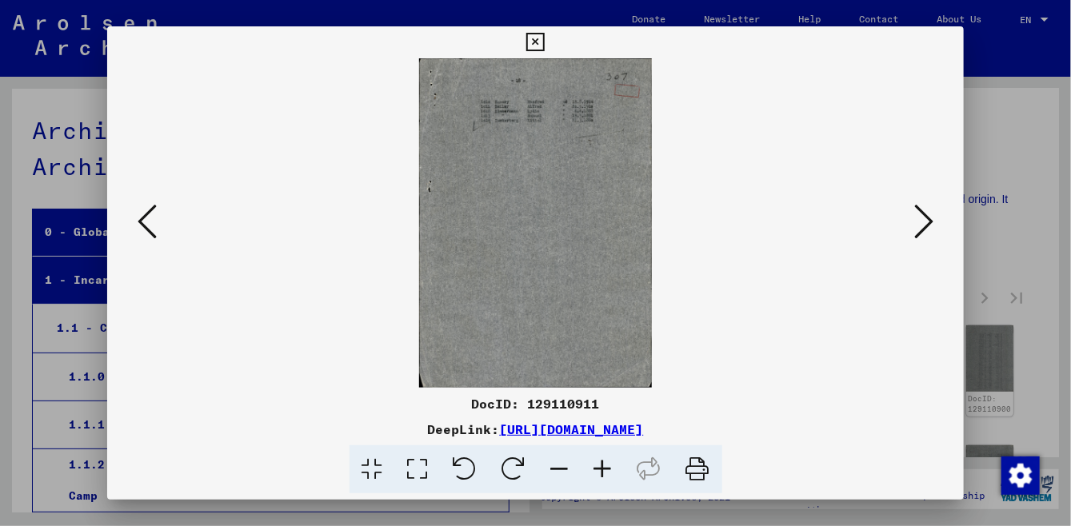
click at [934, 223] on icon at bounding box center [923, 221] width 19 height 38
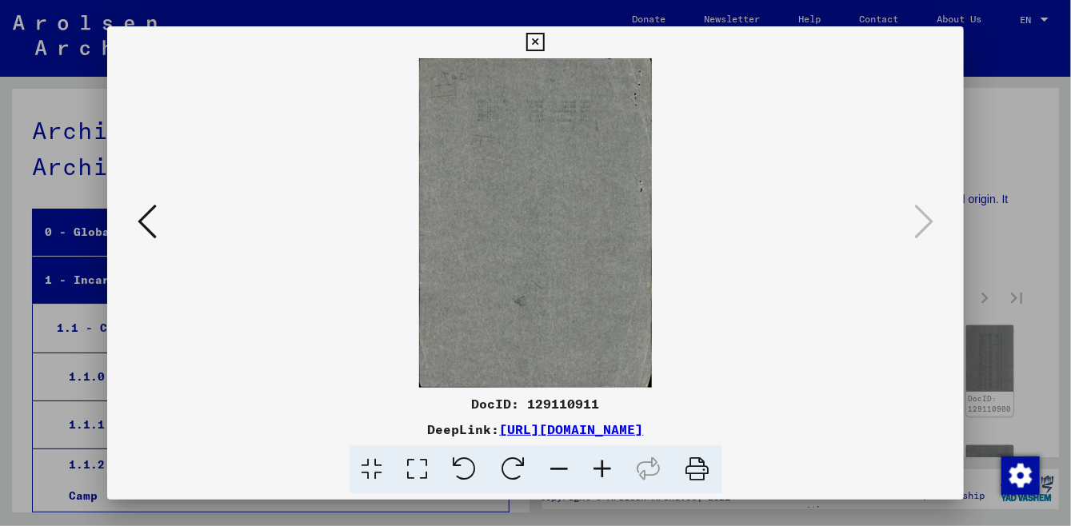
click at [545, 39] on icon at bounding box center [535, 42] width 18 height 19
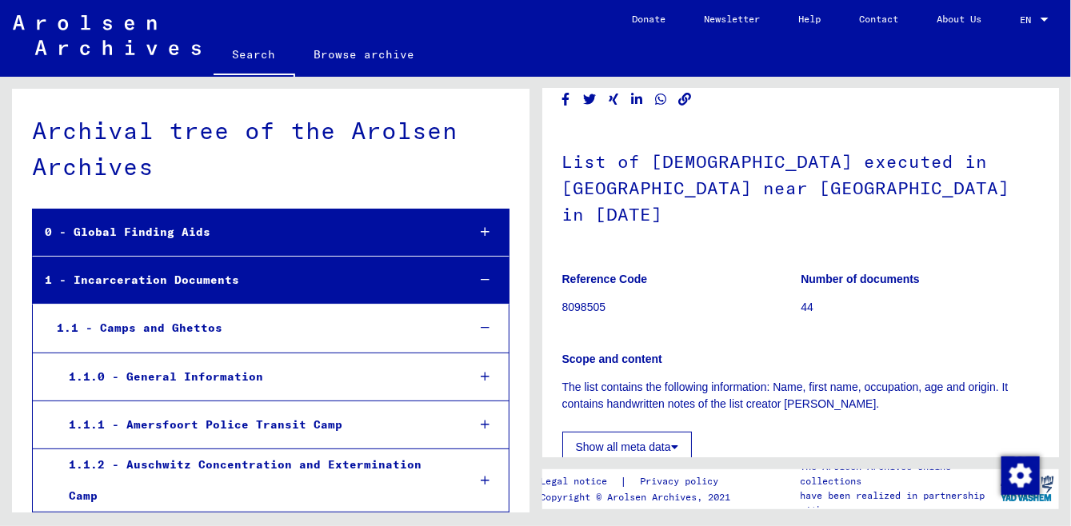
scroll to position [0, 0]
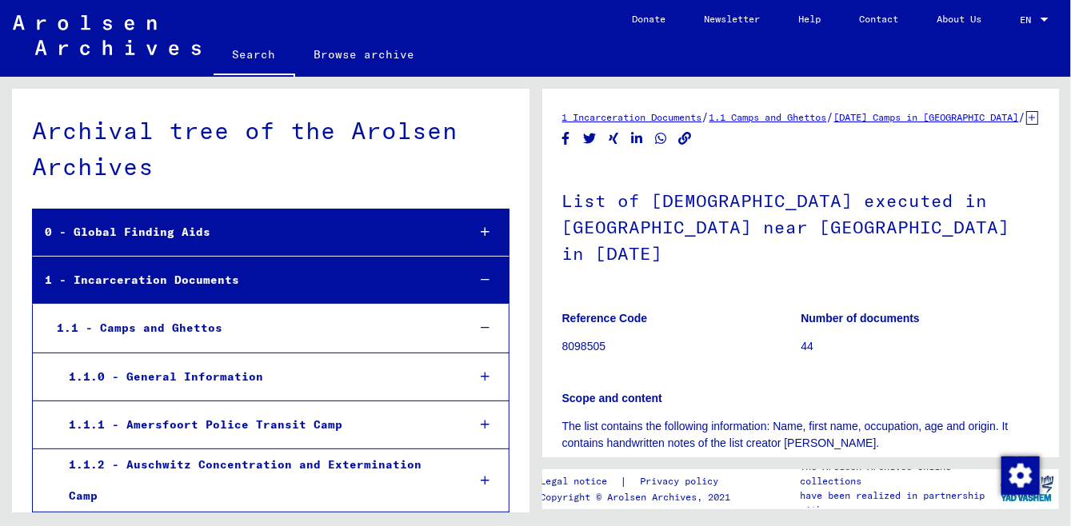
click at [982, 114] on link "[DATE] Camps in [GEOGRAPHIC_DATA]" at bounding box center [926, 117] width 185 height 12
click at [274, 240] on div "0 - Global Finding Aids" at bounding box center [244, 232] width 422 height 31
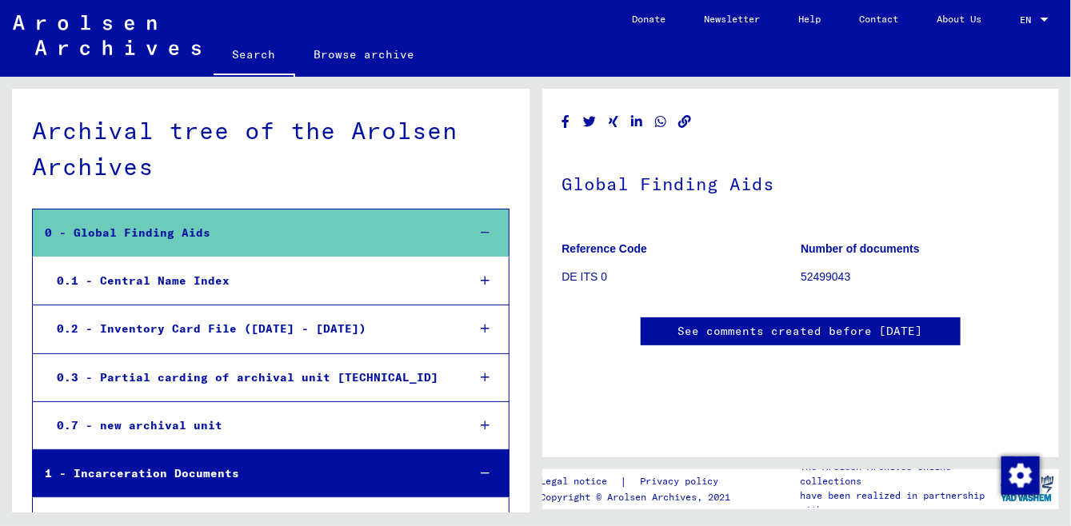
click at [274, 240] on div "0 - Global Finding Aids" at bounding box center [244, 233] width 422 height 31
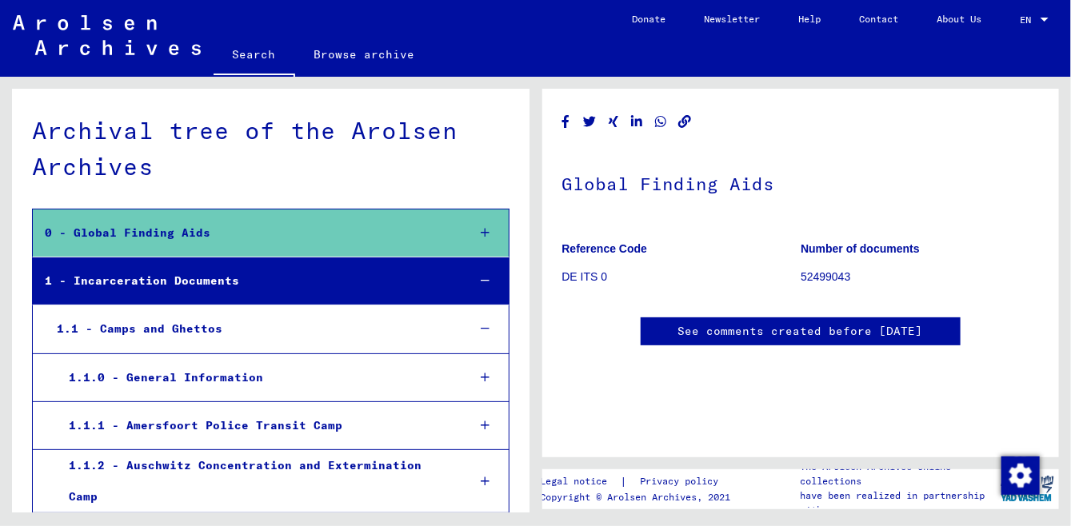
click at [221, 323] on div "1.1 - Camps and Ghettos" at bounding box center [250, 329] width 410 height 31
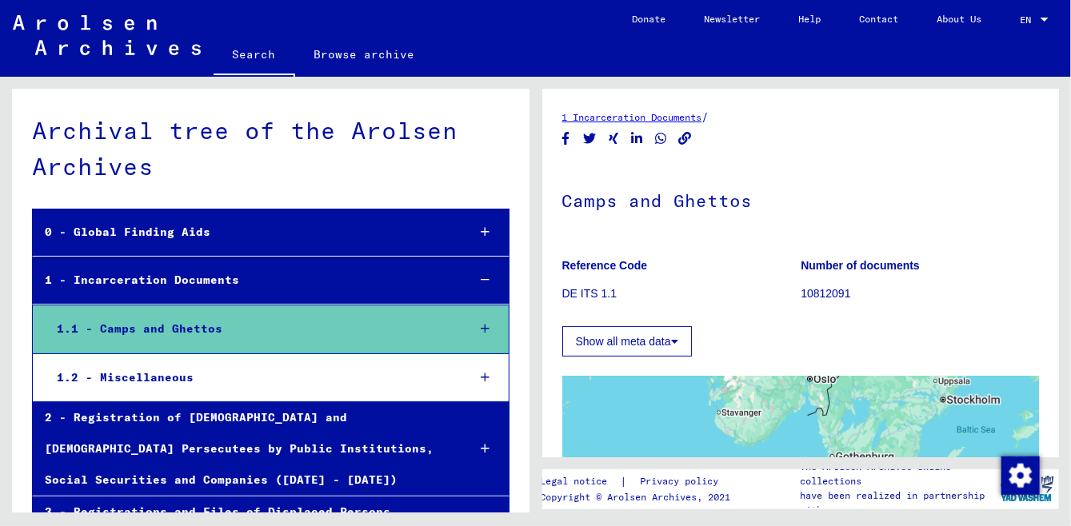
click at [223, 328] on div "1.1 - Camps and Ghettos" at bounding box center [250, 329] width 410 height 31
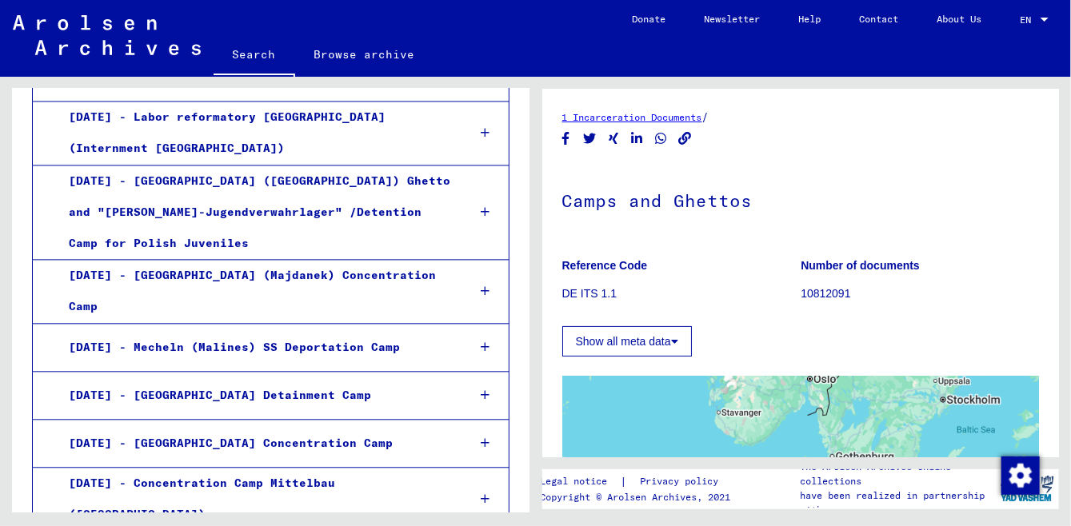
scroll to position [1376, 0]
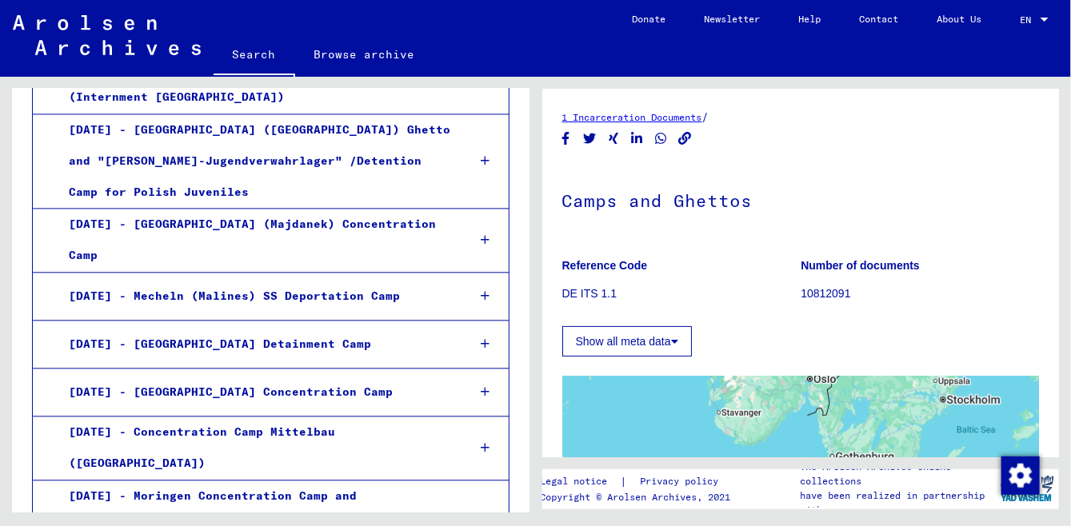
click at [269, 329] on div "[DATE] - [GEOGRAPHIC_DATA] Detainment Camp" at bounding box center [256, 344] width 398 height 31
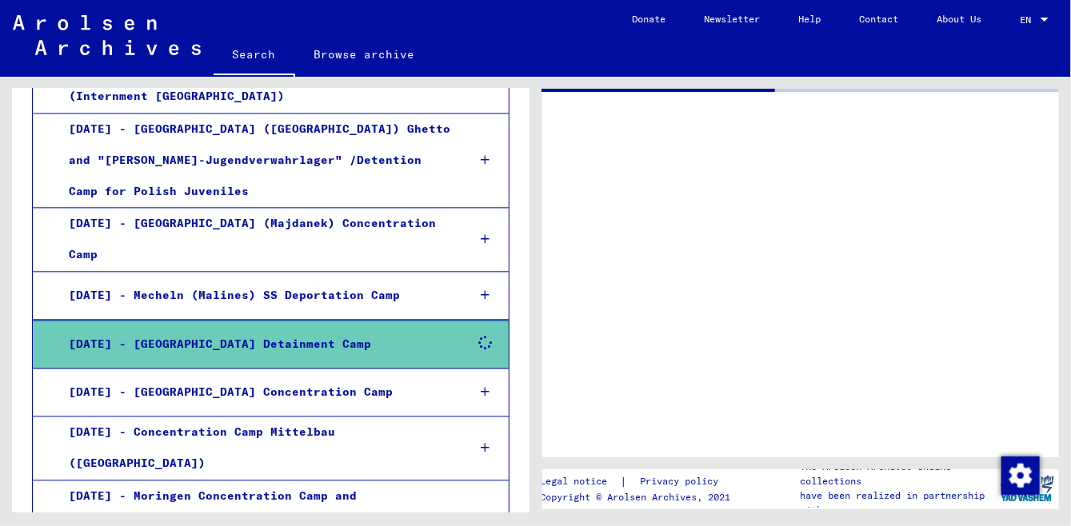
scroll to position [1375, 0]
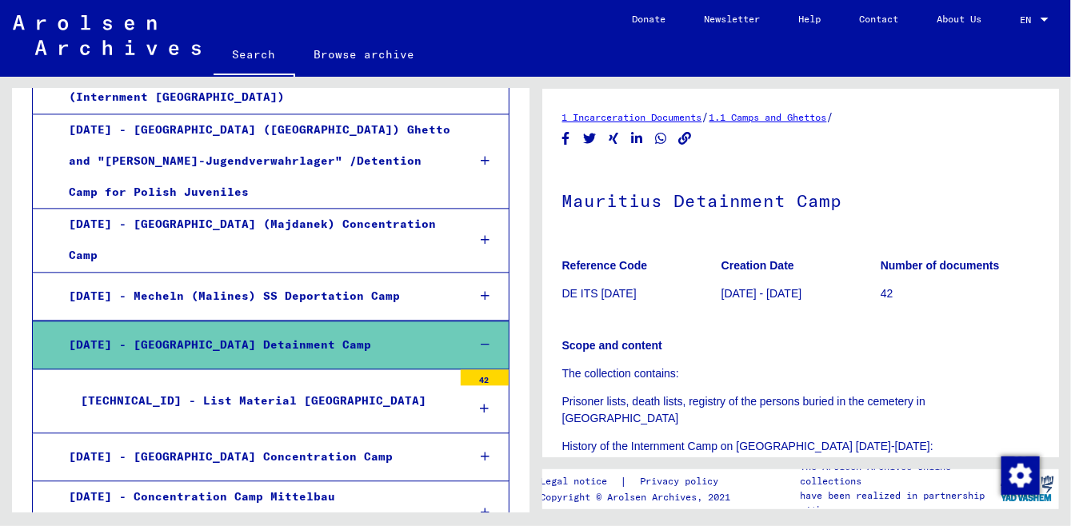
click at [240, 386] on div "[TECHNICAL_ID] - List Material [GEOGRAPHIC_DATA]" at bounding box center [261, 401] width 384 height 31
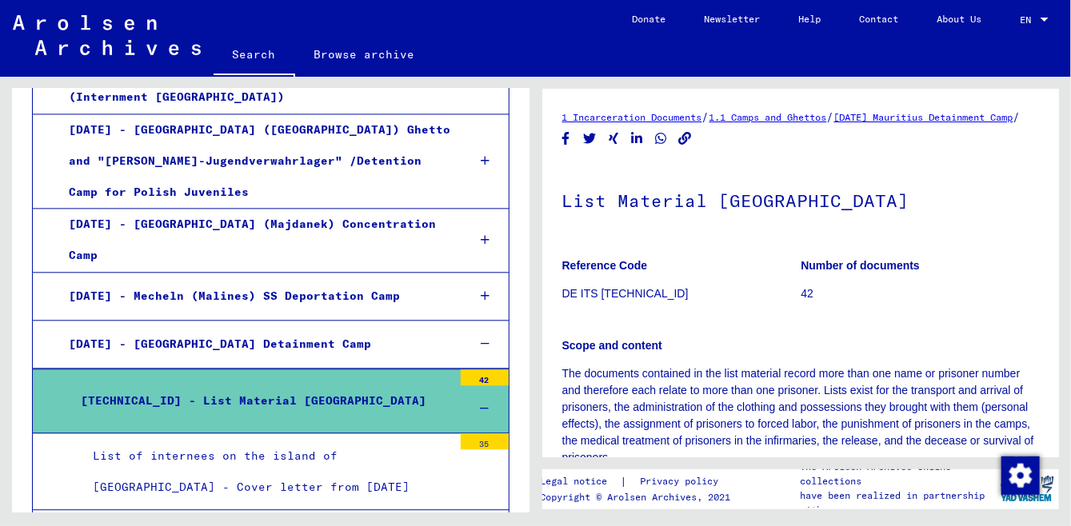
click at [386, 441] on div "List of internees on the island of [GEOGRAPHIC_DATA] - Cover letter from [DATE]" at bounding box center [267, 472] width 372 height 62
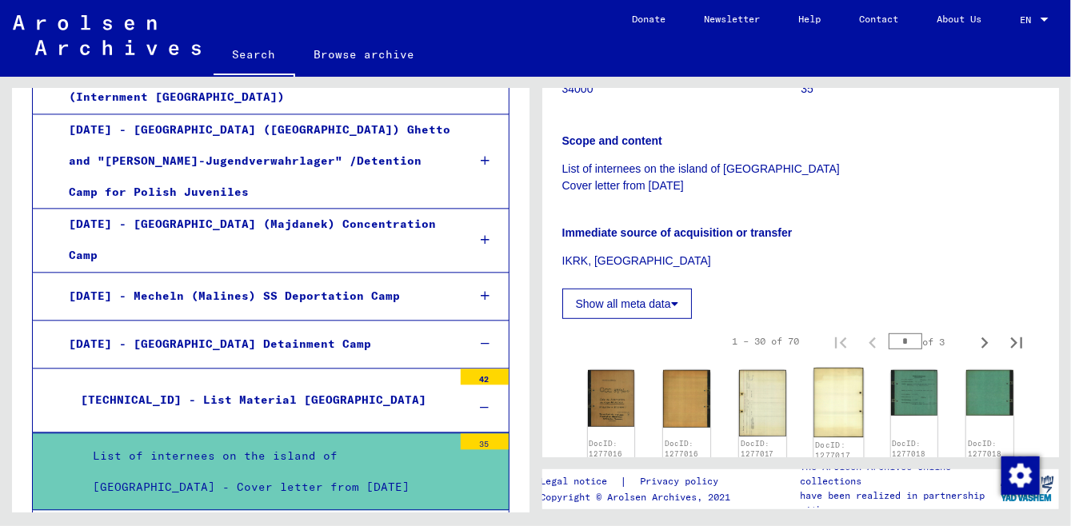
scroll to position [602, 0]
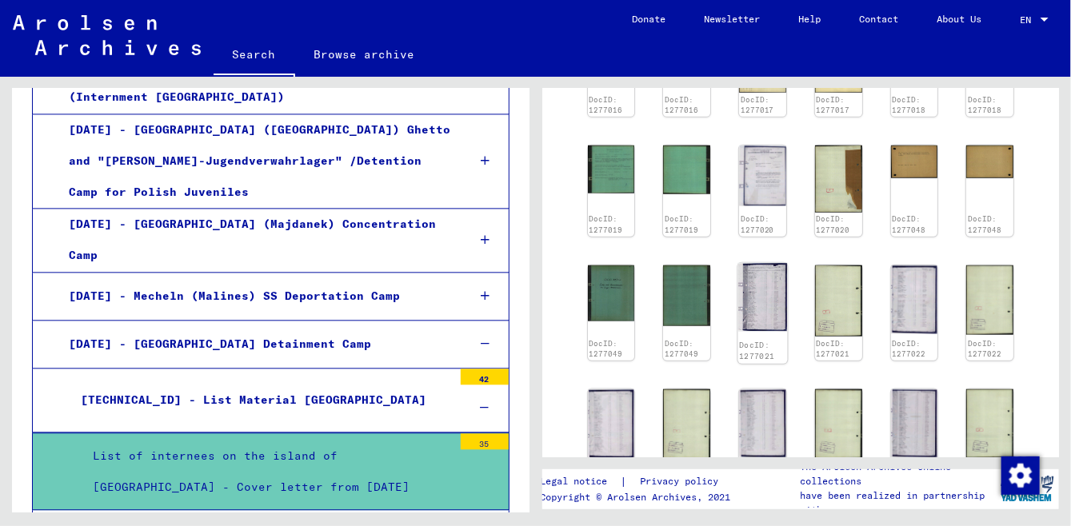
click at [763, 284] on img at bounding box center [763, 297] width 50 height 69
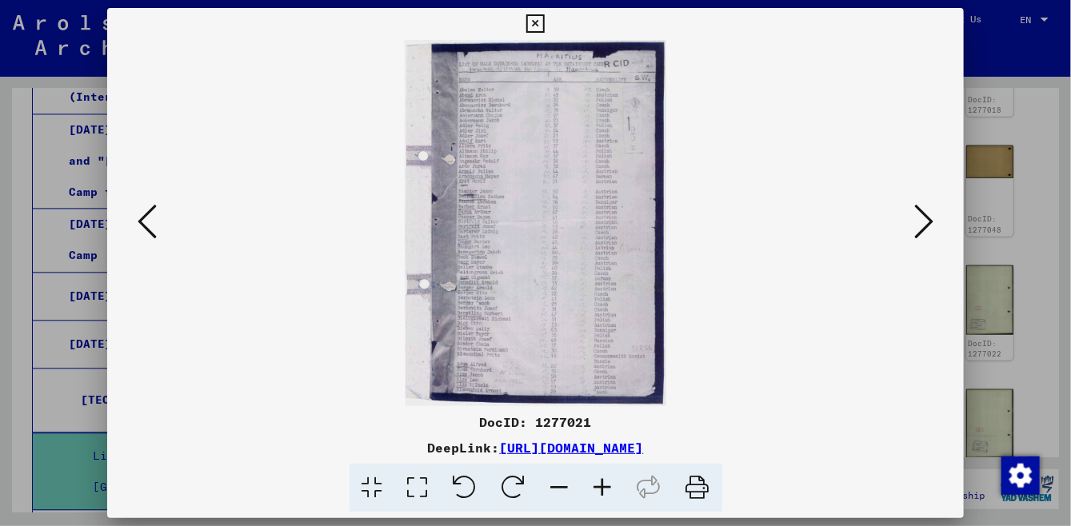
click at [559, 222] on img at bounding box center [536, 223] width 748 height 366
click at [938, 237] on button at bounding box center [924, 223] width 29 height 46
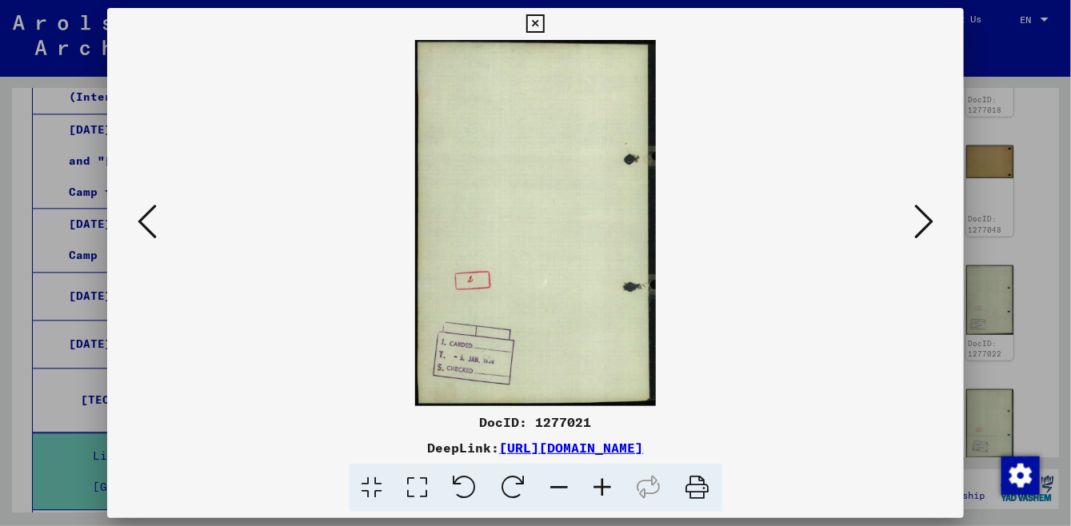
click at [938, 237] on button at bounding box center [924, 223] width 29 height 46
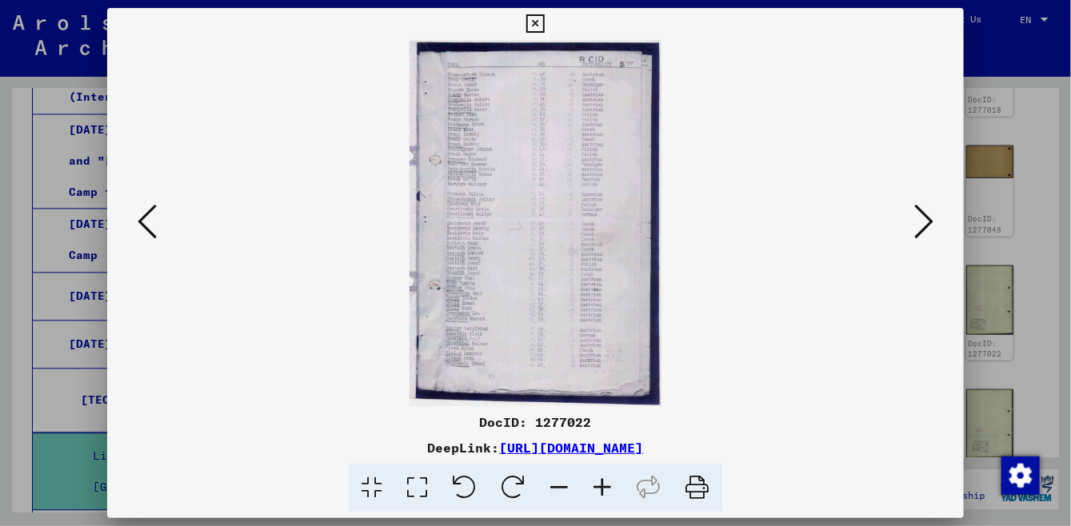
click at [938, 237] on button at bounding box center [924, 223] width 29 height 46
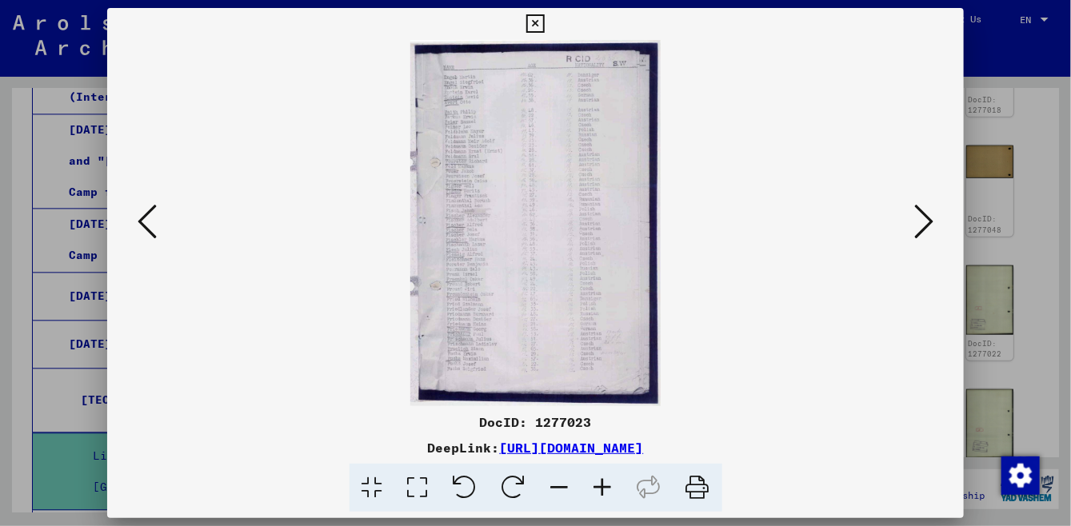
click at [938, 237] on button at bounding box center [924, 223] width 29 height 46
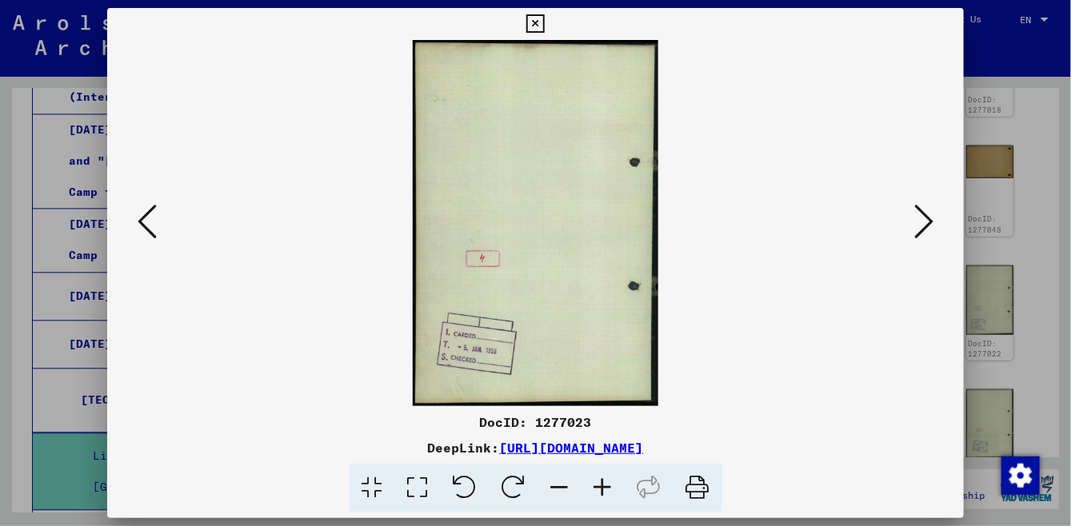
click at [938, 237] on button at bounding box center [924, 223] width 29 height 46
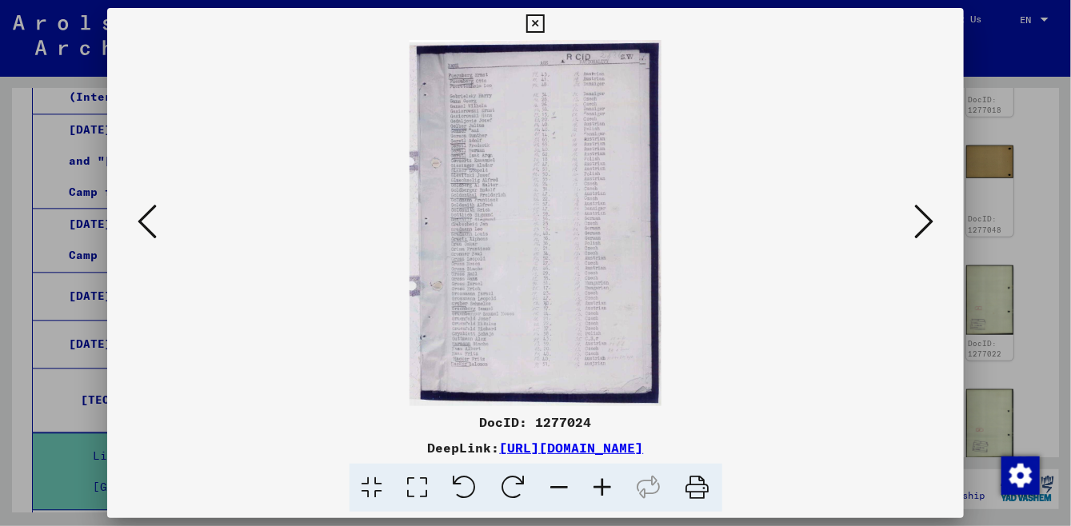
click at [938, 237] on button at bounding box center [924, 223] width 29 height 46
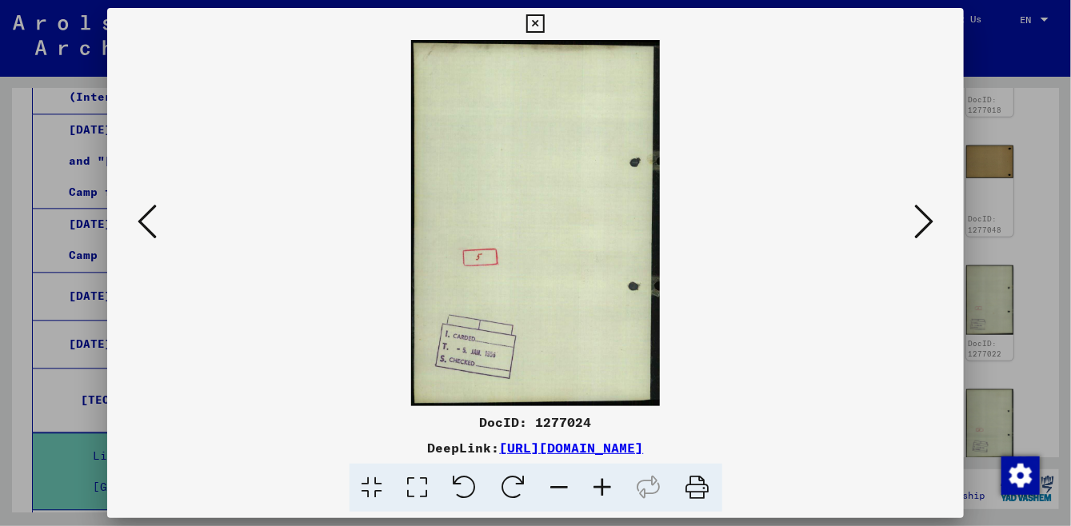
click at [938, 237] on button at bounding box center [924, 223] width 29 height 46
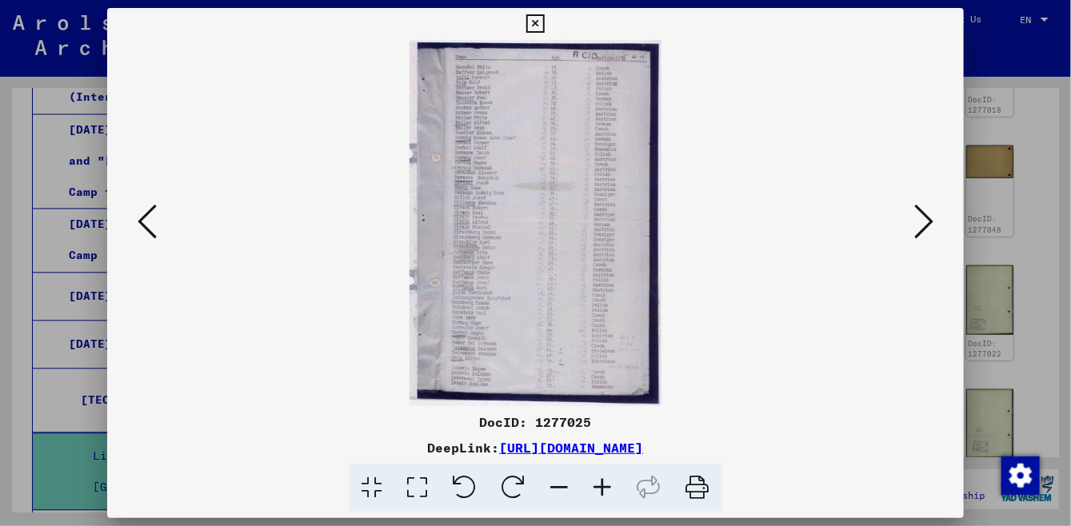
click at [938, 238] on button at bounding box center [924, 223] width 29 height 46
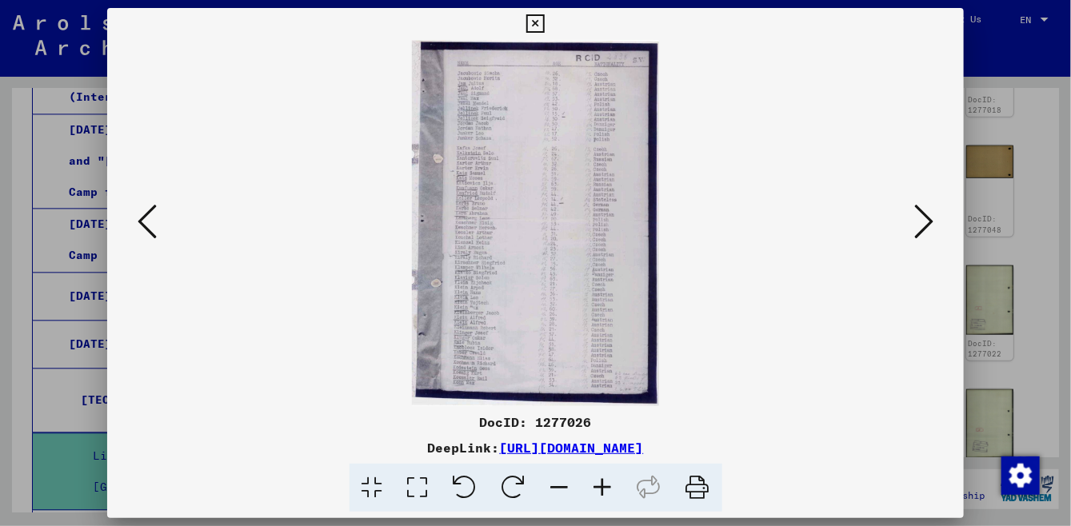
click at [938, 238] on button at bounding box center [924, 223] width 29 height 46
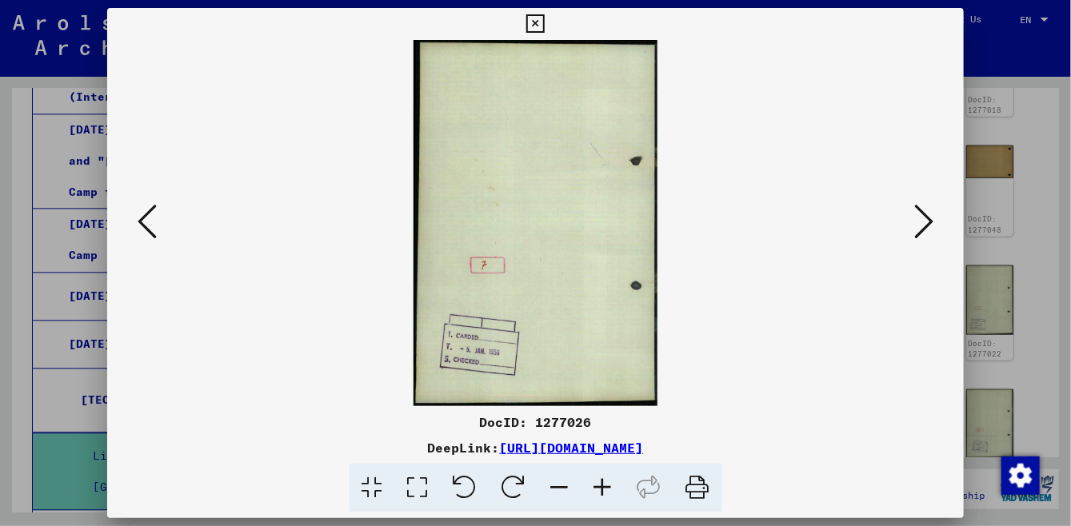
click at [938, 238] on button at bounding box center [924, 223] width 29 height 46
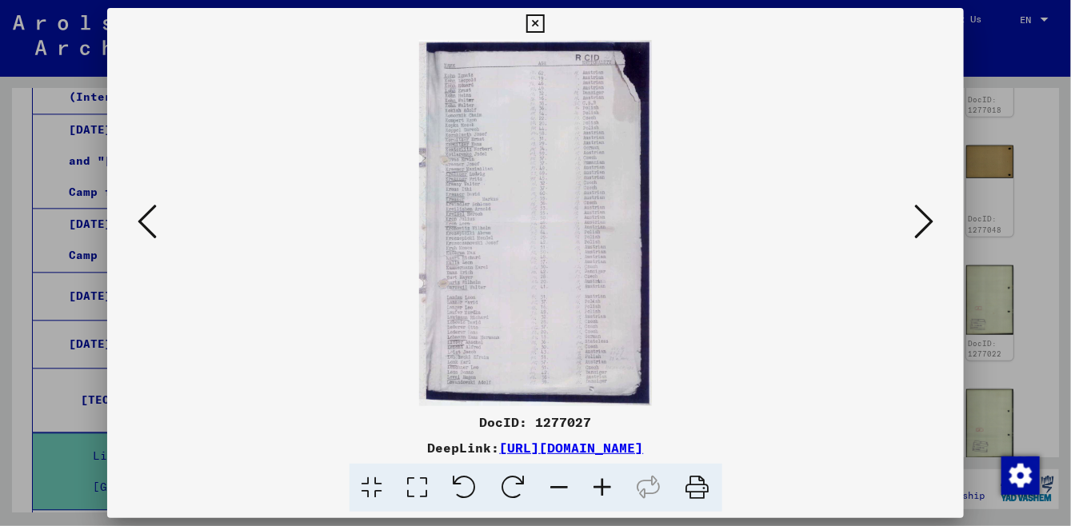
click at [938, 238] on button at bounding box center [924, 223] width 29 height 46
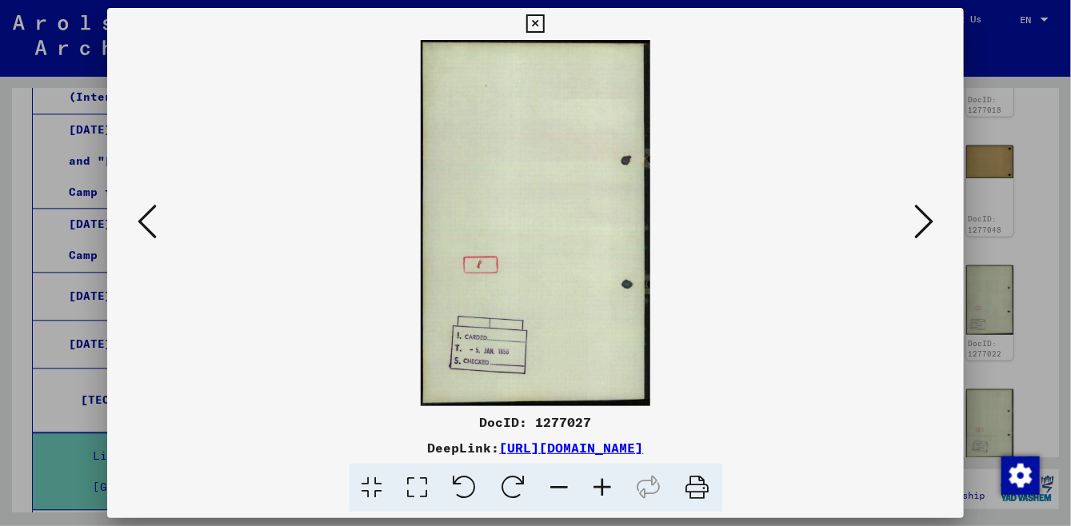
click at [937, 240] on button at bounding box center [924, 223] width 29 height 46
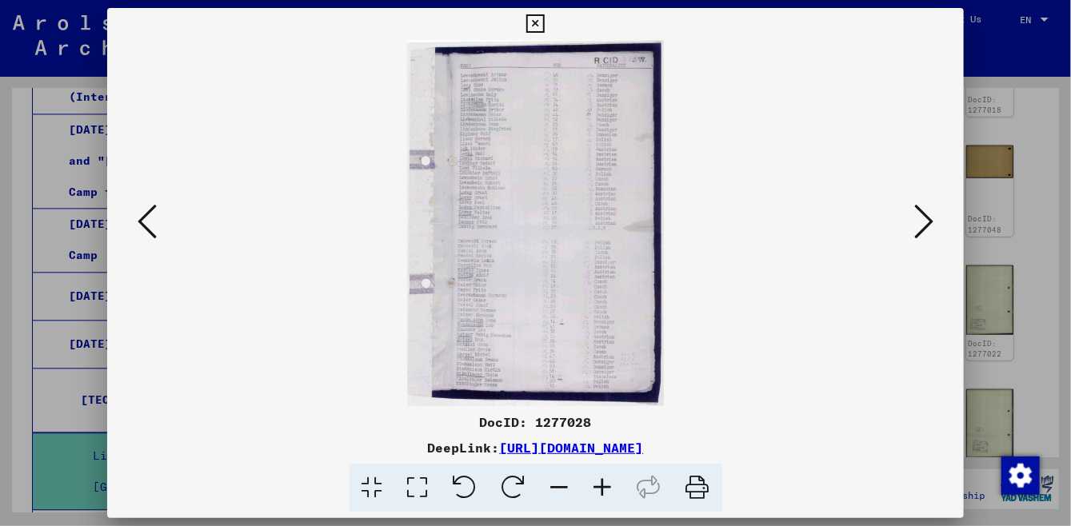
click at [936, 241] on button at bounding box center [924, 223] width 29 height 46
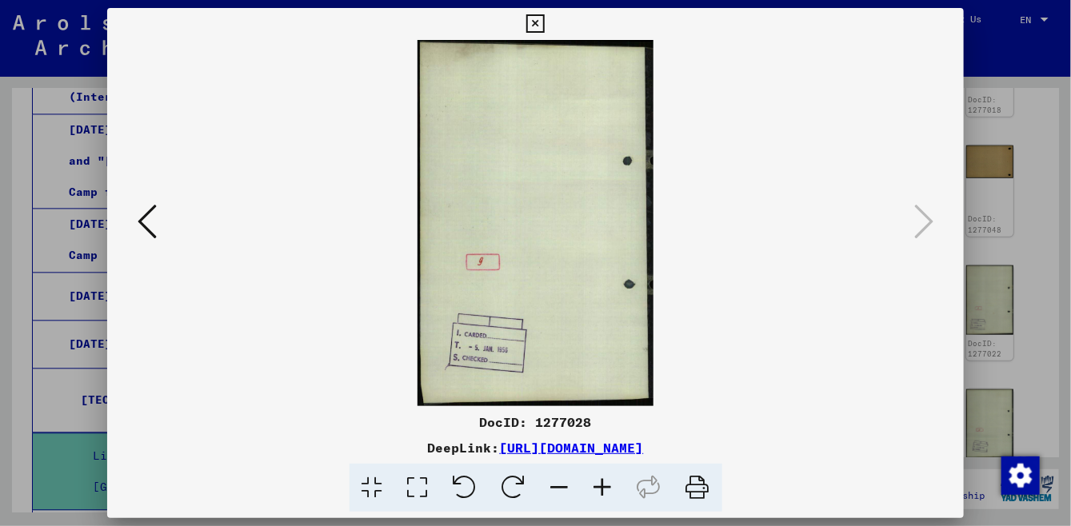
click at [140, 231] on icon at bounding box center [147, 221] width 19 height 38
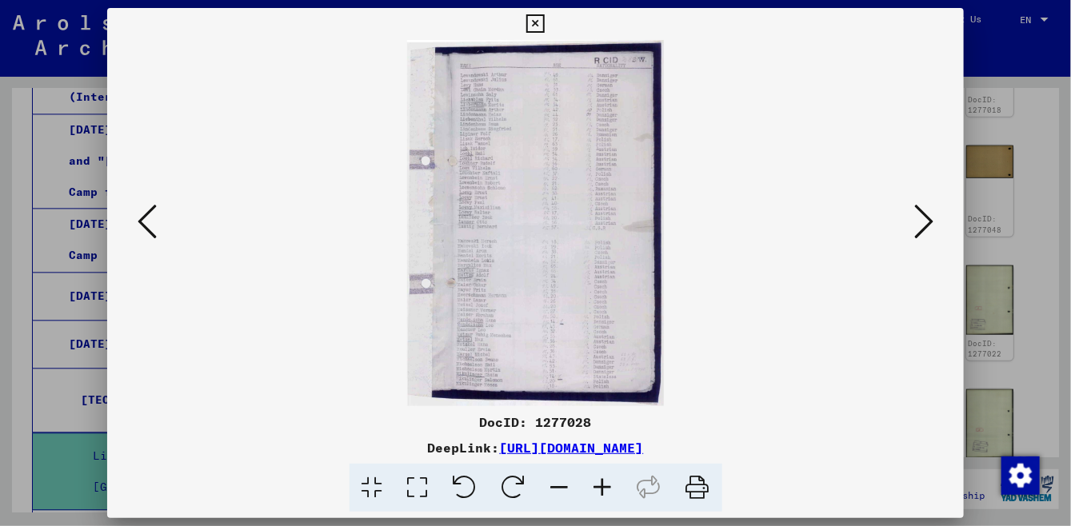
click at [140, 231] on icon at bounding box center [147, 221] width 19 height 38
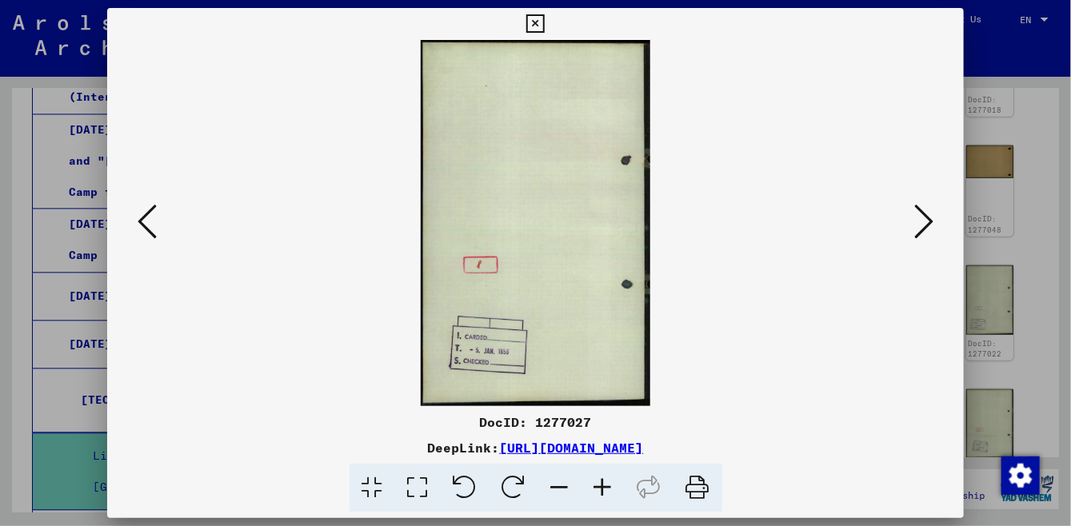
click at [140, 231] on icon at bounding box center [147, 221] width 19 height 38
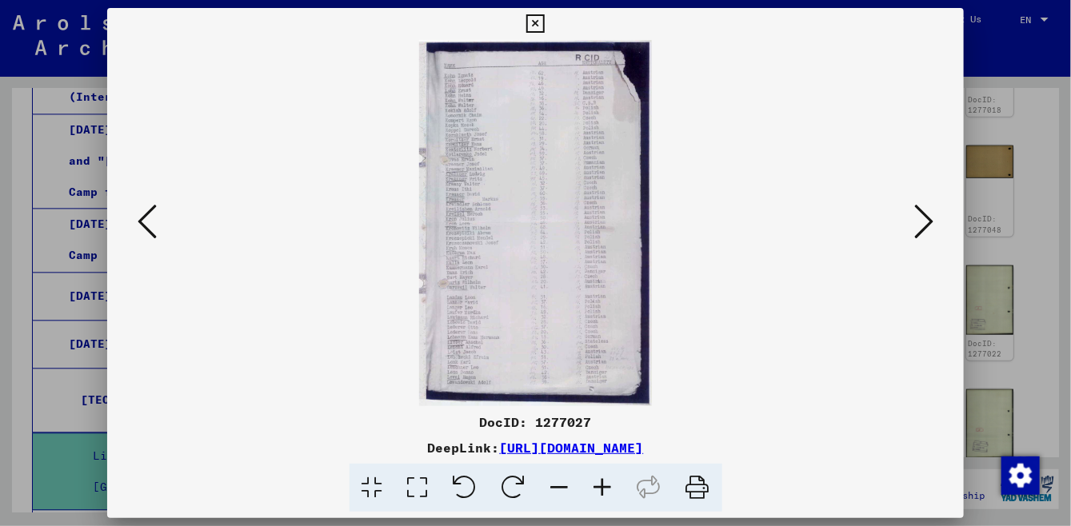
click at [140, 231] on icon at bounding box center [147, 221] width 19 height 38
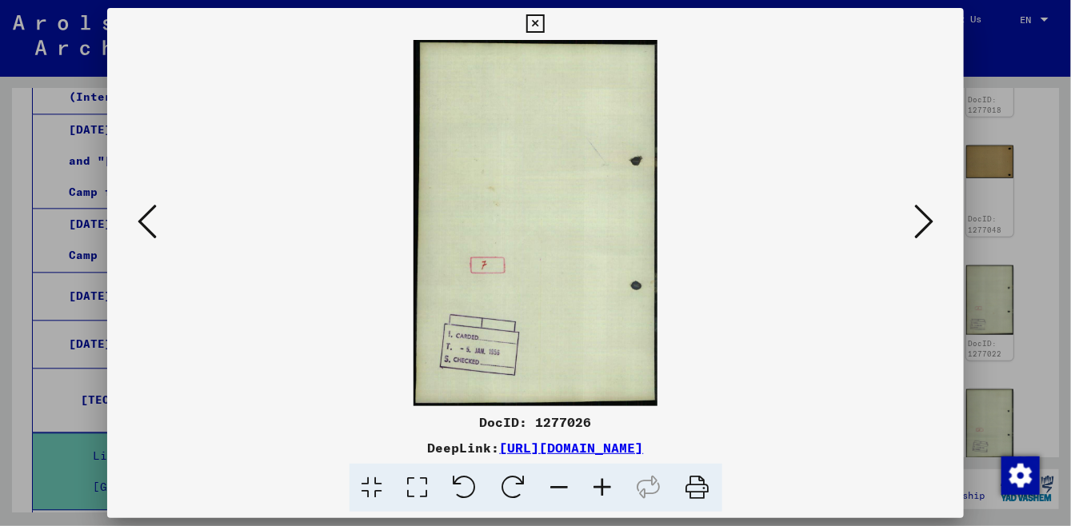
click at [140, 231] on icon at bounding box center [147, 221] width 19 height 38
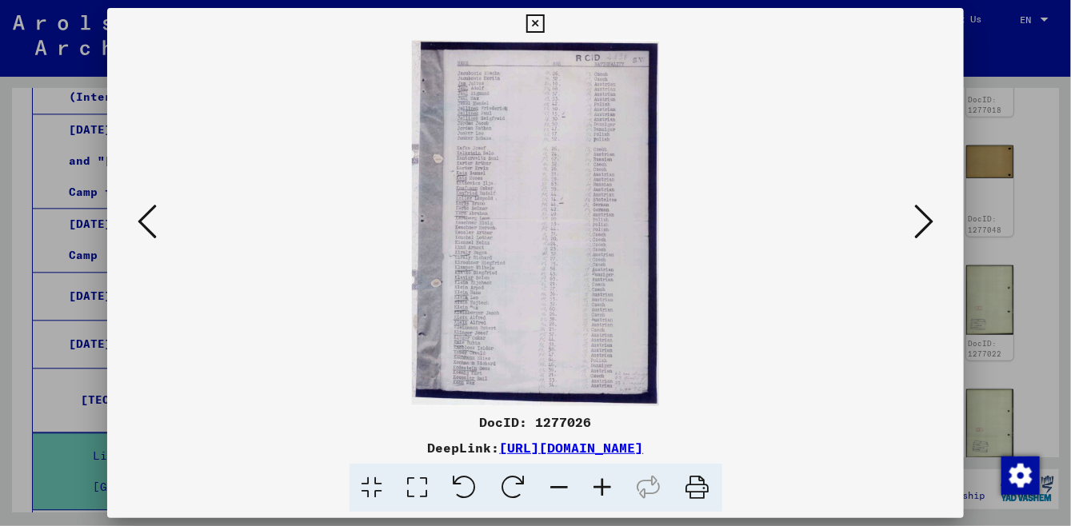
click at [140, 231] on icon at bounding box center [147, 221] width 19 height 38
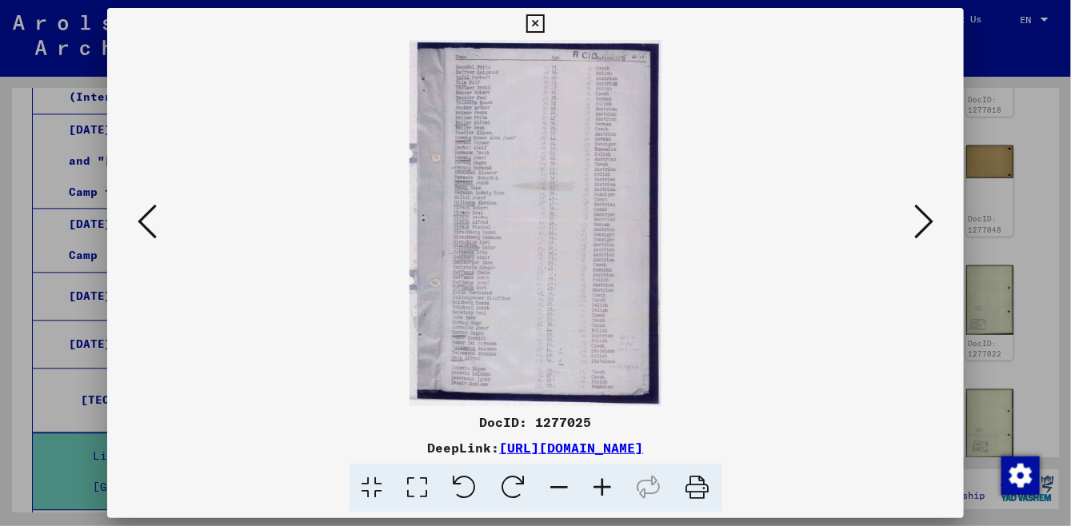
click at [140, 231] on icon at bounding box center [147, 221] width 19 height 38
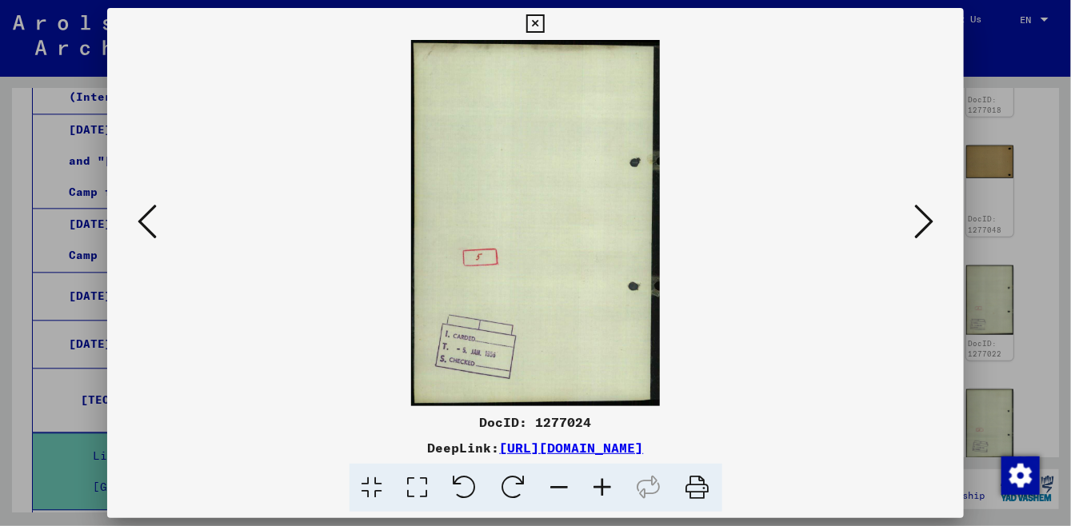
click at [140, 231] on icon at bounding box center [147, 221] width 19 height 38
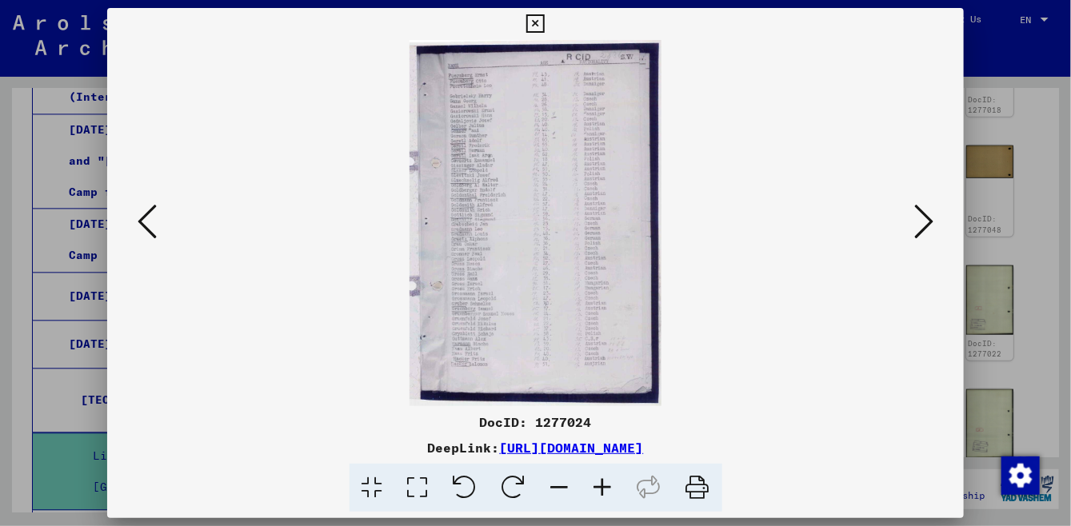
click at [140, 231] on icon at bounding box center [147, 221] width 19 height 38
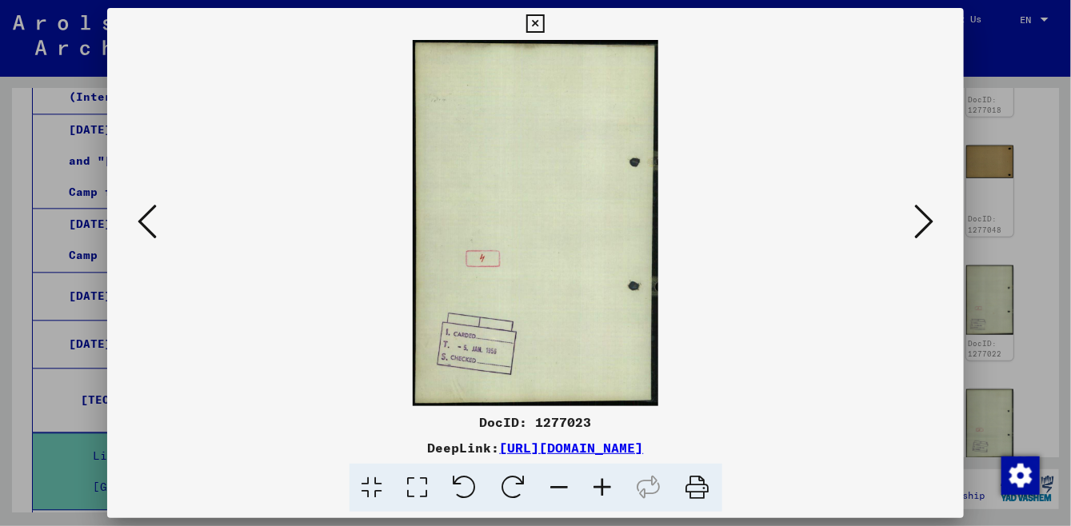
click at [140, 231] on icon at bounding box center [147, 221] width 19 height 38
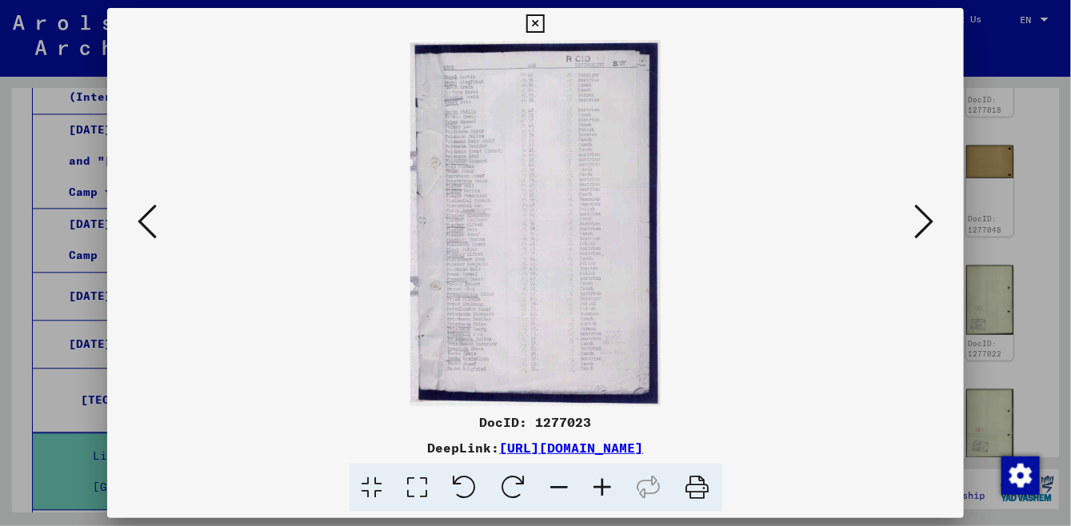
click at [140, 231] on icon at bounding box center [147, 221] width 19 height 38
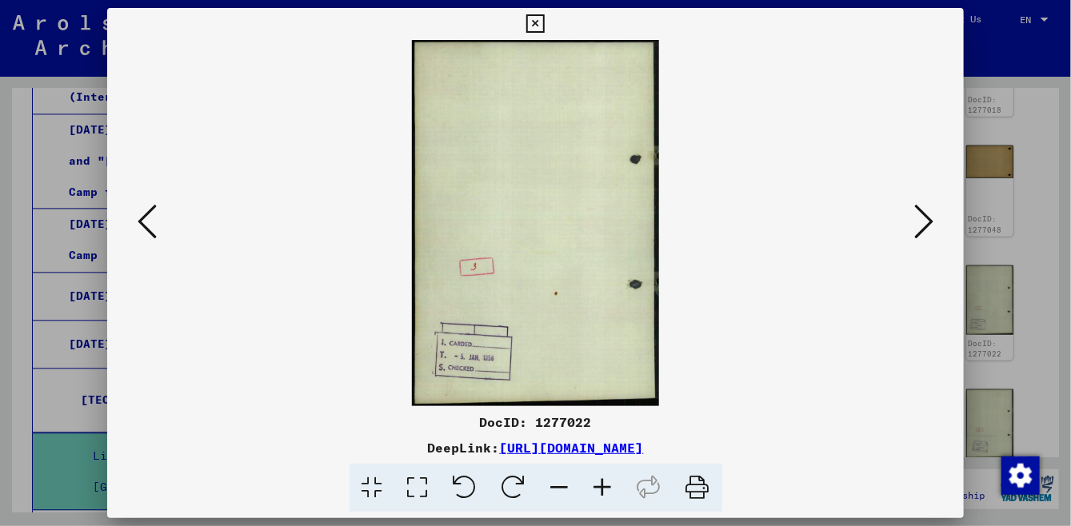
click at [140, 231] on icon at bounding box center [147, 221] width 19 height 38
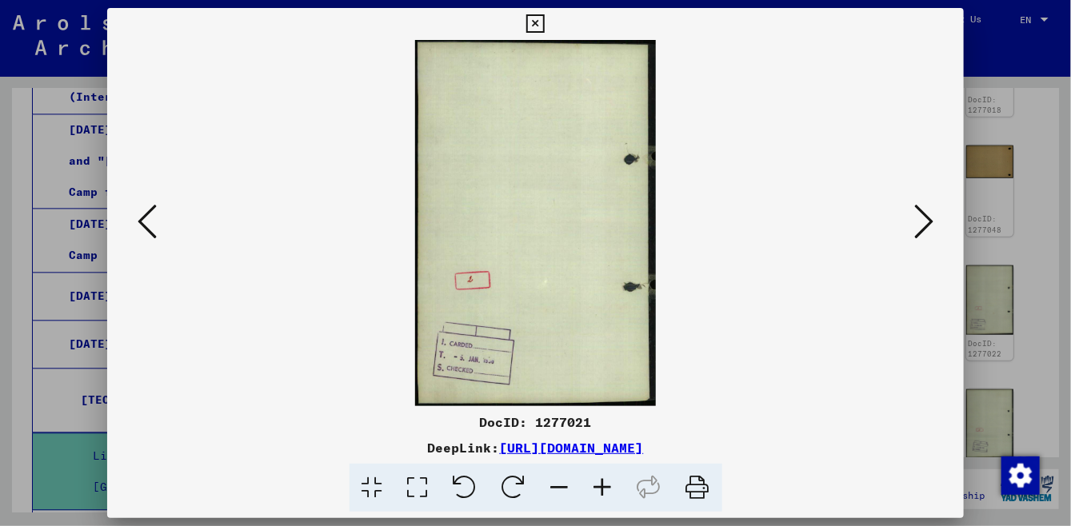
click at [140, 231] on icon at bounding box center [147, 221] width 19 height 38
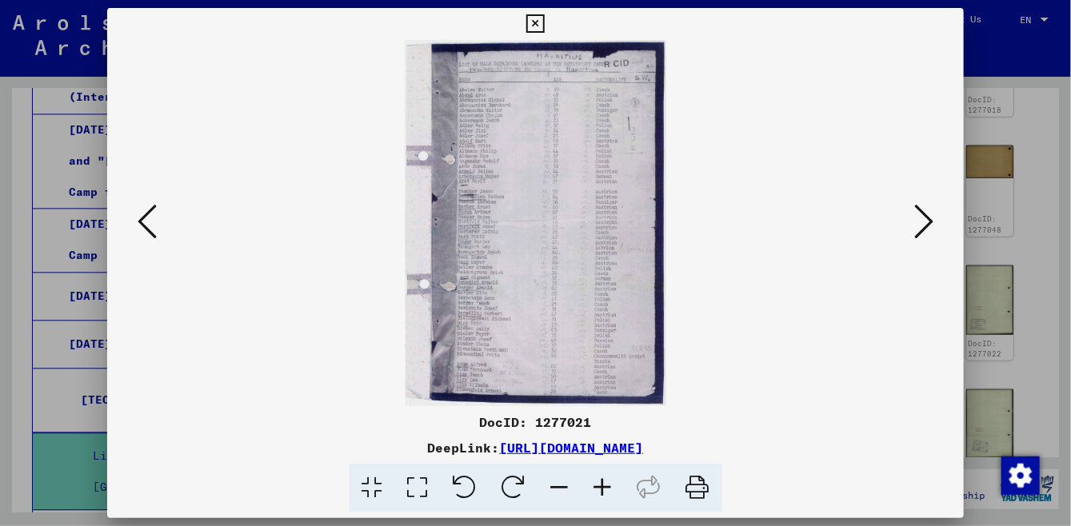
click at [140, 231] on icon at bounding box center [147, 221] width 19 height 38
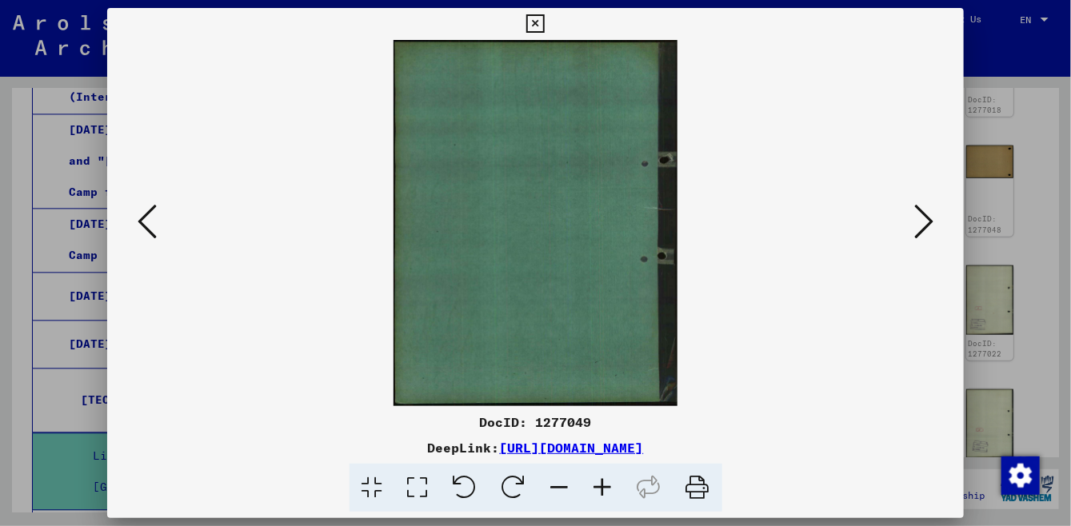
click at [140, 231] on icon at bounding box center [147, 221] width 19 height 38
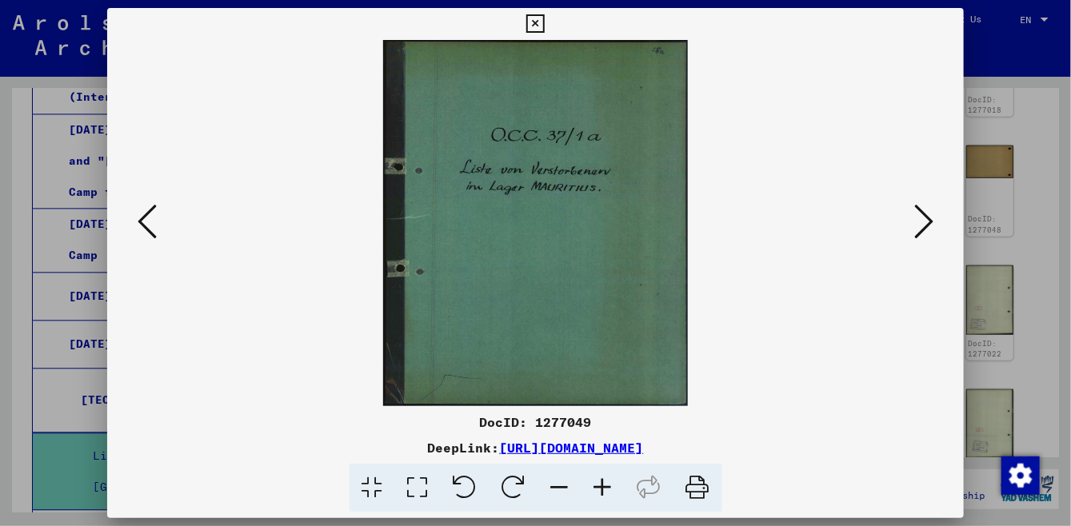
click at [140, 231] on icon at bounding box center [147, 221] width 19 height 38
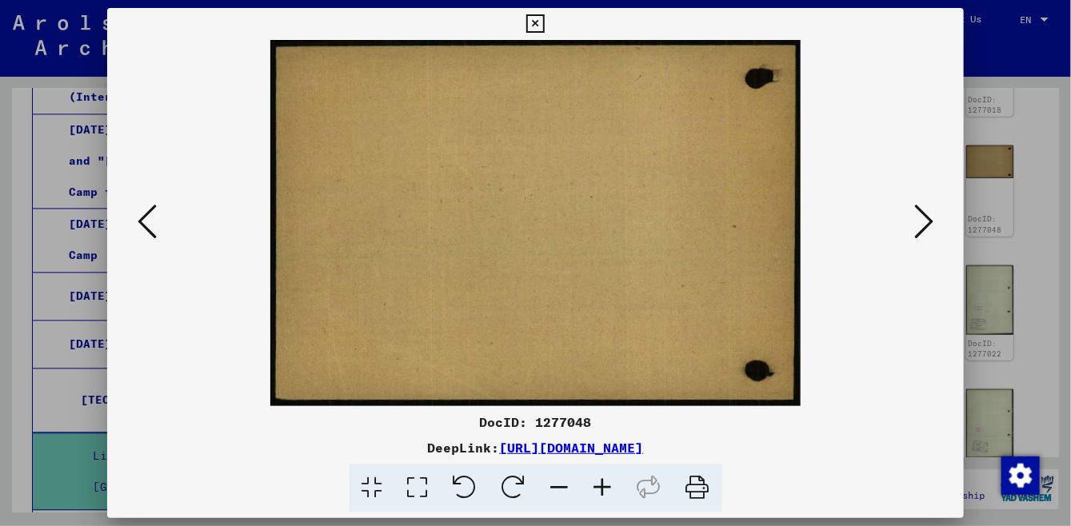
click at [140, 231] on icon at bounding box center [147, 221] width 19 height 38
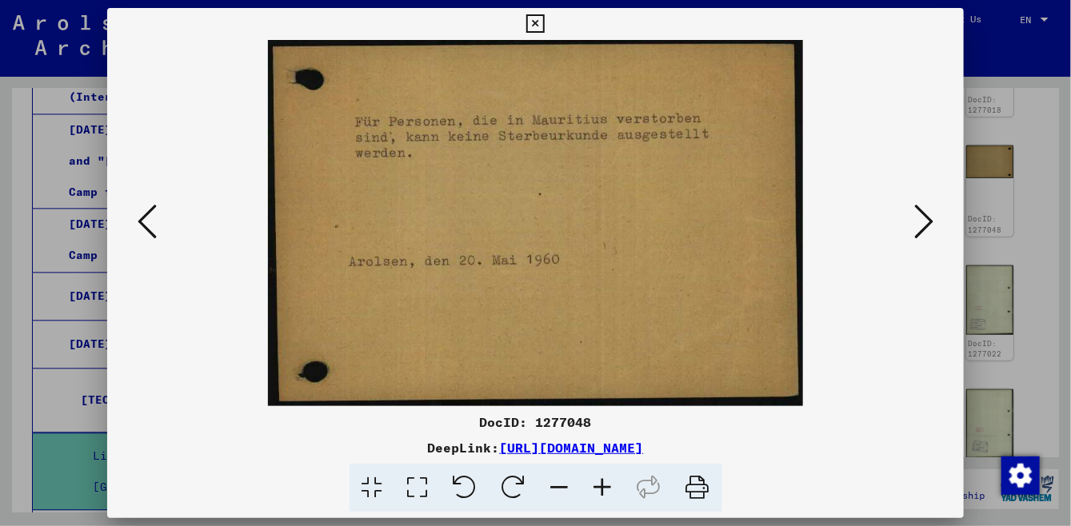
click at [140, 231] on icon at bounding box center [147, 221] width 19 height 38
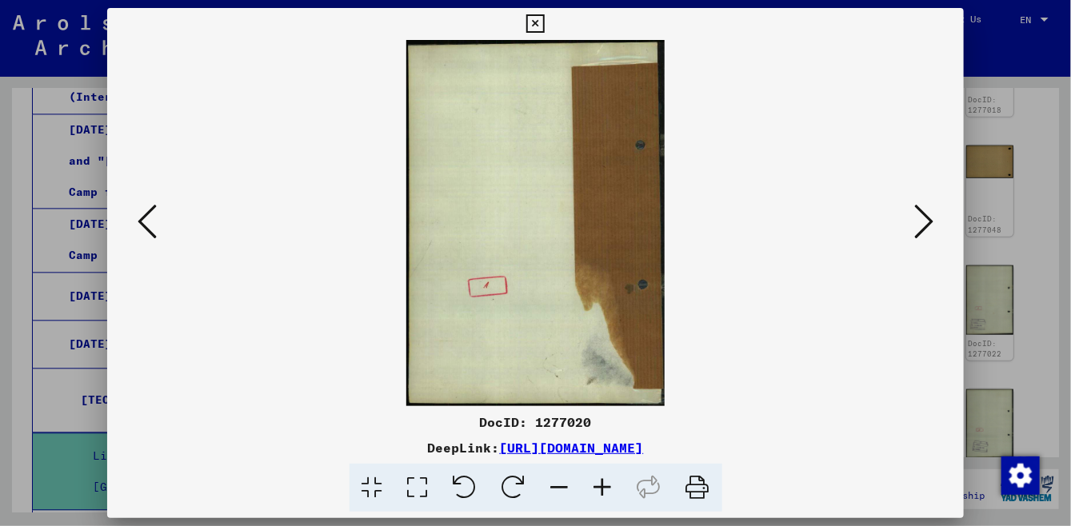
click at [140, 231] on icon at bounding box center [147, 221] width 19 height 38
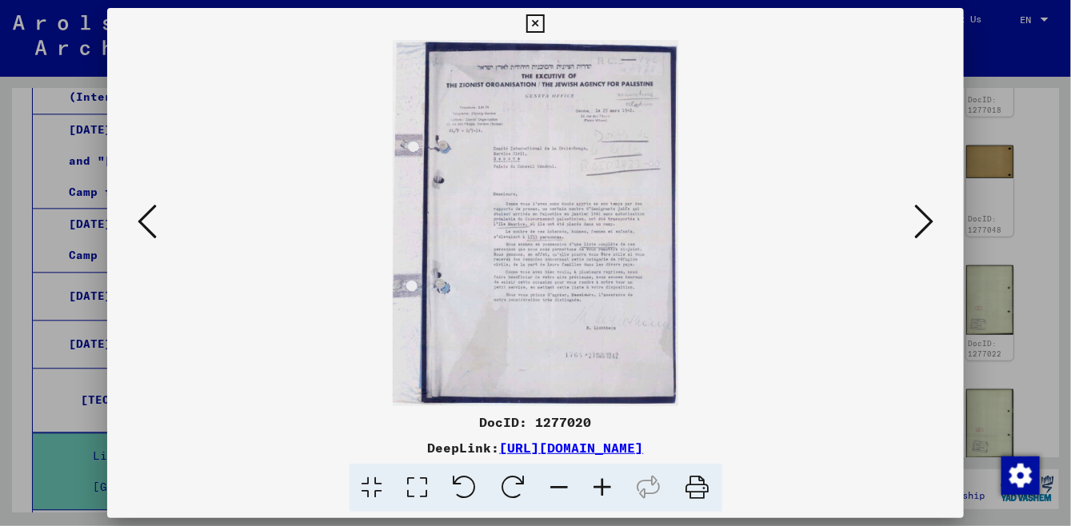
click at [140, 231] on icon at bounding box center [147, 221] width 19 height 38
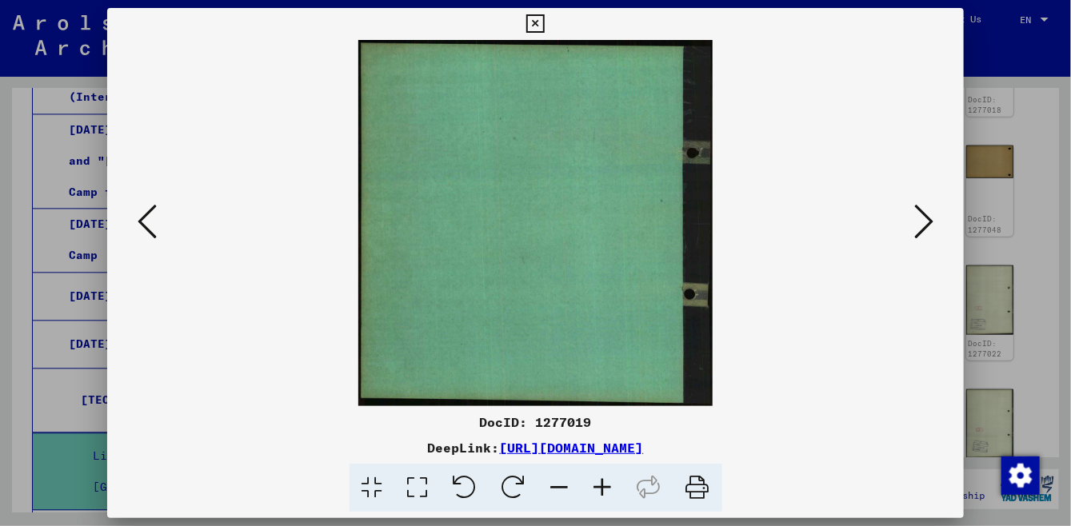
click at [140, 231] on icon at bounding box center [147, 221] width 19 height 38
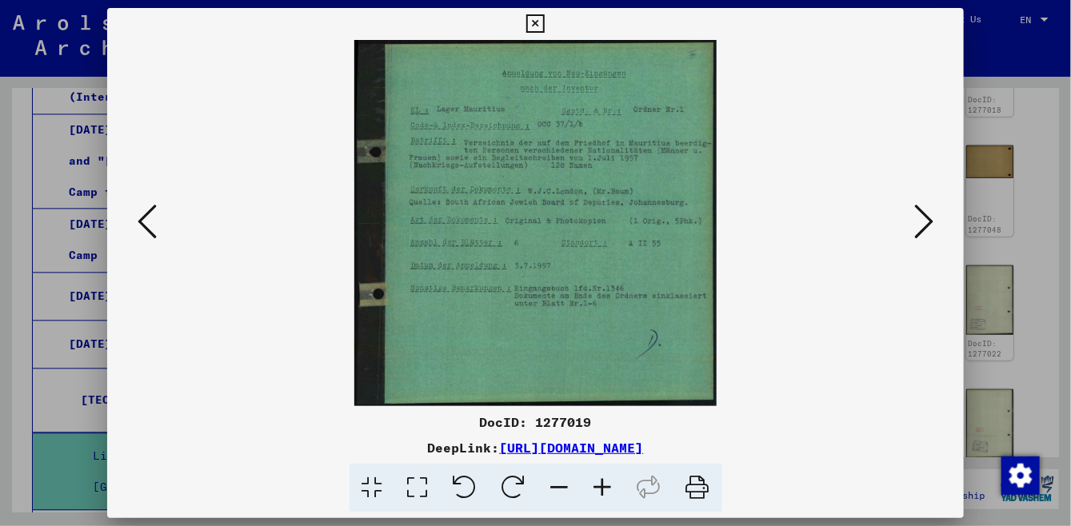
click at [140, 231] on icon at bounding box center [147, 221] width 19 height 38
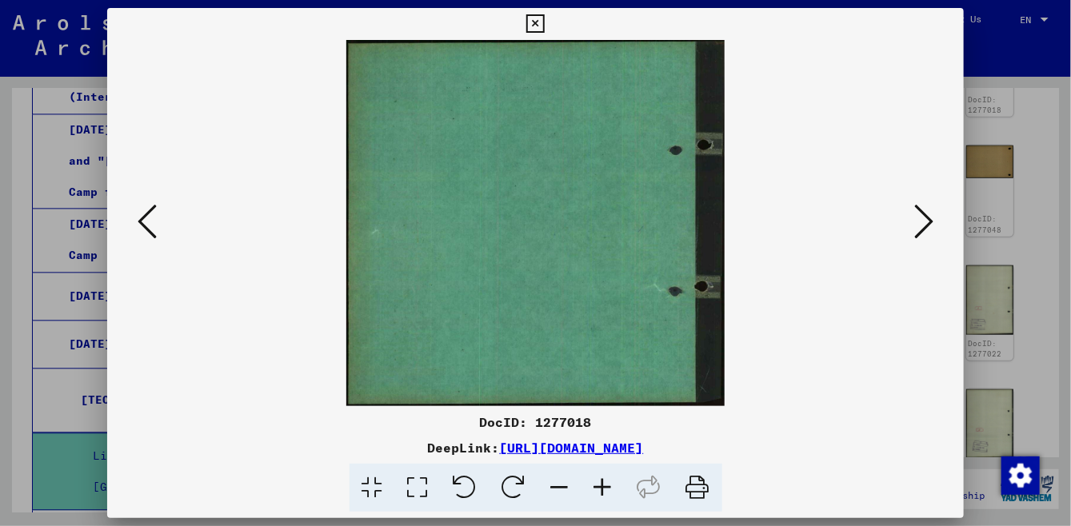
click at [140, 231] on icon at bounding box center [147, 221] width 19 height 38
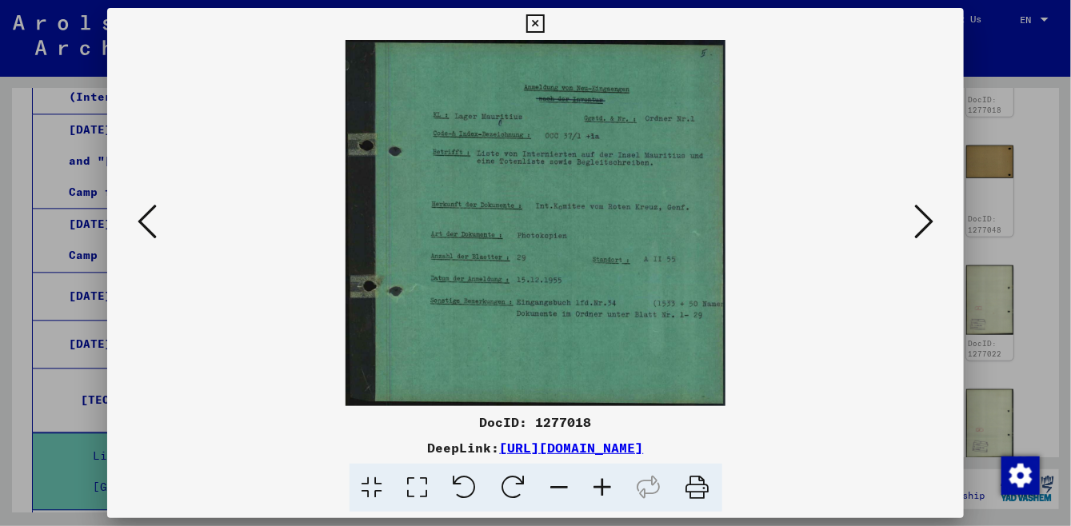
click at [140, 231] on icon at bounding box center [147, 221] width 19 height 38
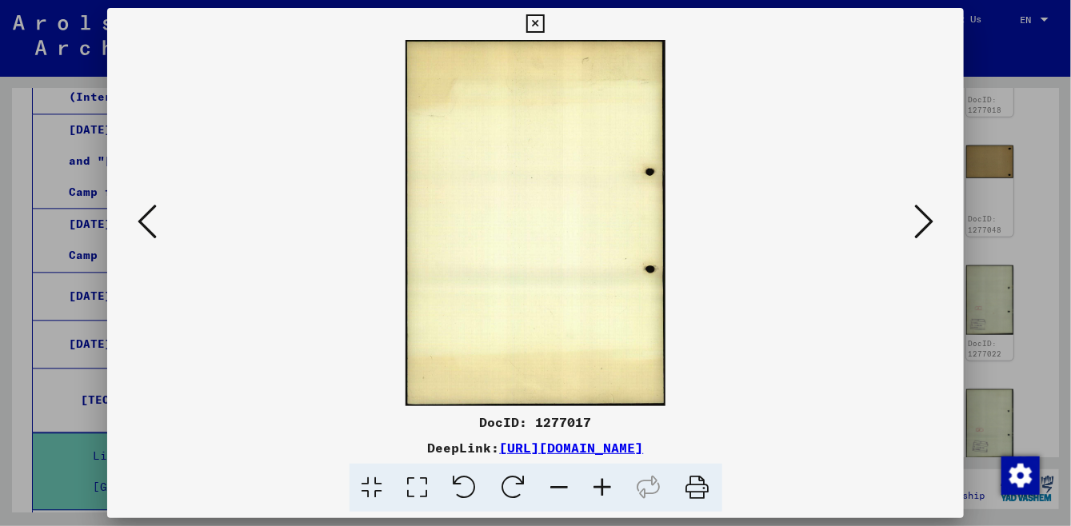
click at [140, 231] on icon at bounding box center [147, 221] width 19 height 38
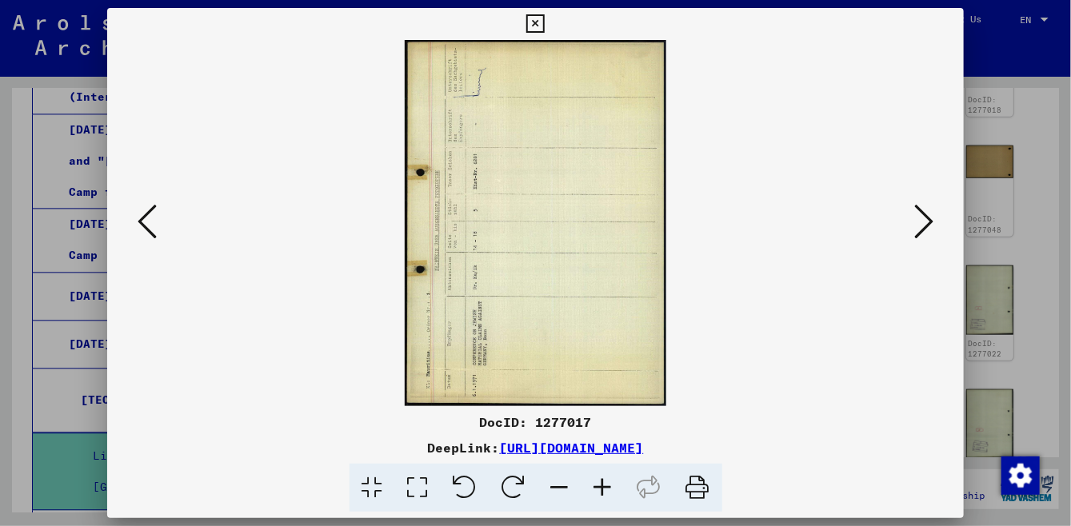
click at [140, 231] on icon at bounding box center [147, 221] width 19 height 38
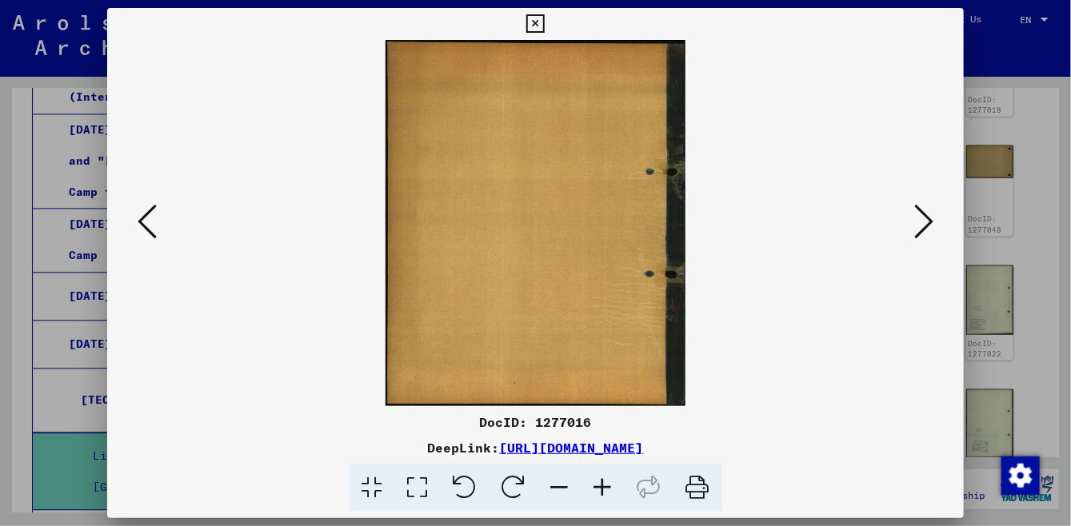
click at [140, 231] on icon at bounding box center [147, 221] width 19 height 38
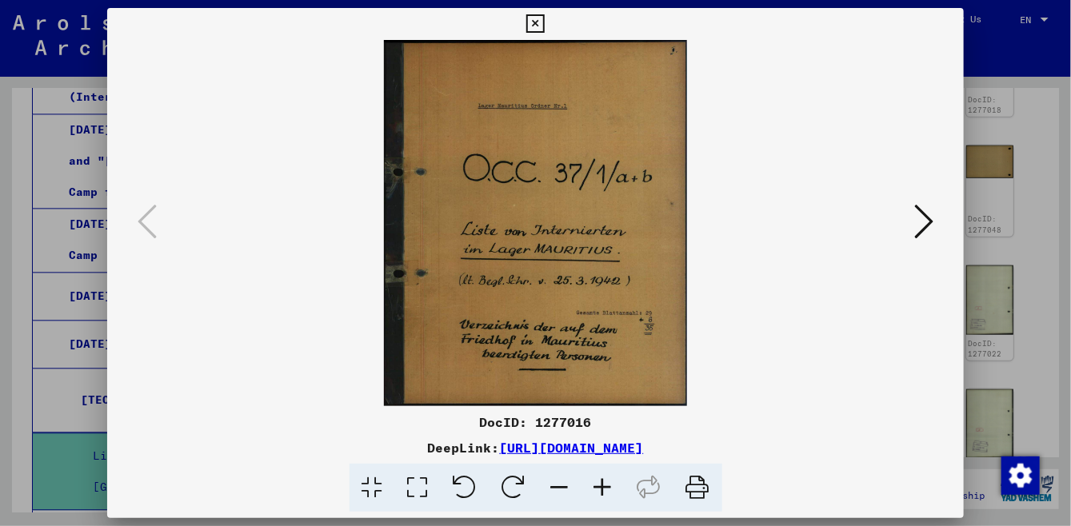
click at [545, 21] on icon at bounding box center [535, 23] width 18 height 19
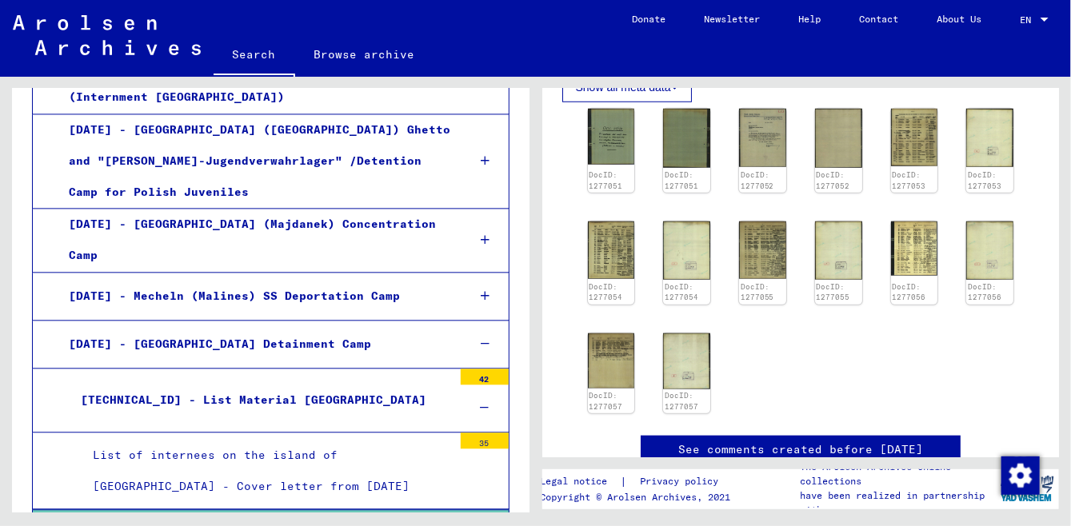
scroll to position [602, 0]
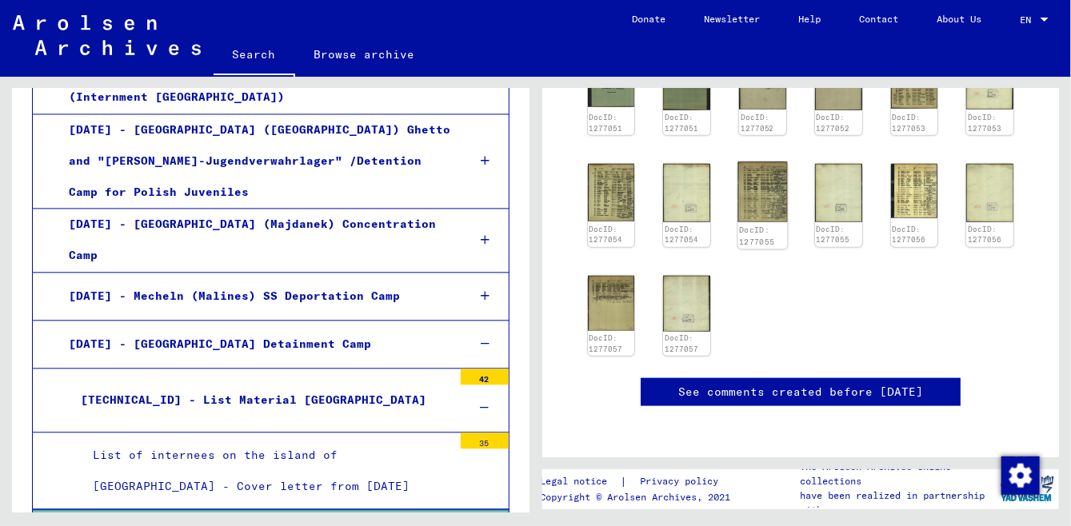
click at [751, 169] on img at bounding box center [763, 192] width 50 height 61
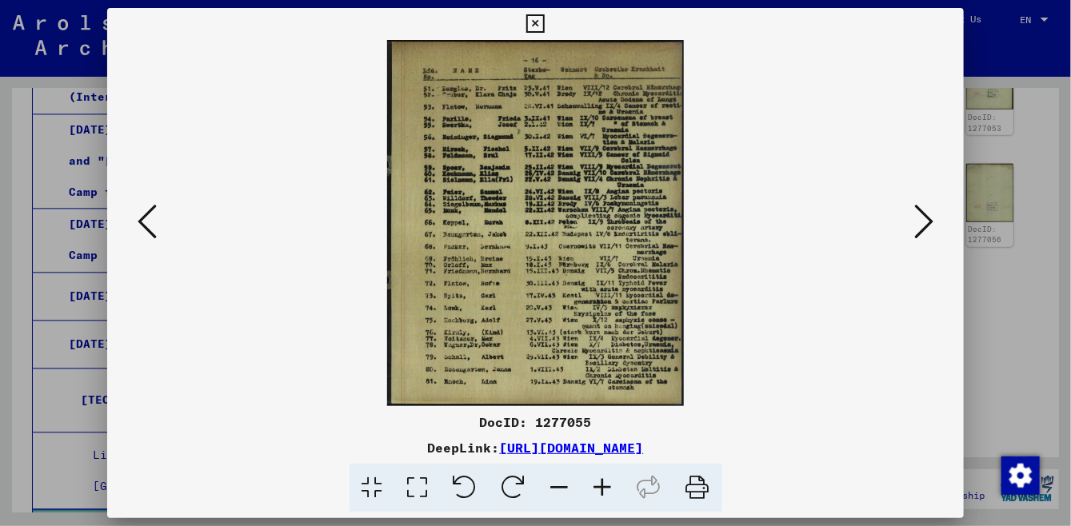
click at [926, 217] on icon at bounding box center [923, 221] width 19 height 38
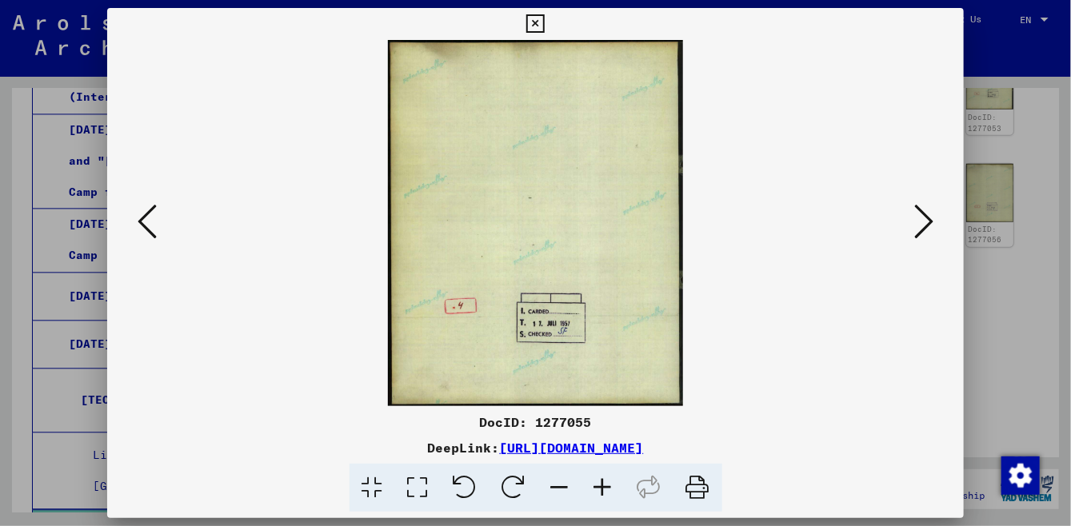
click at [926, 217] on icon at bounding box center [923, 221] width 19 height 38
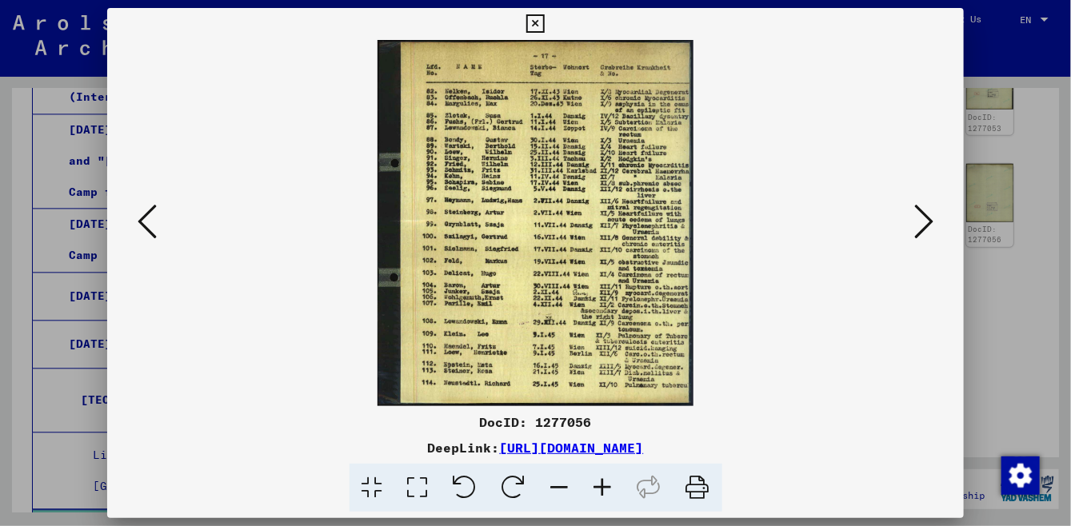
click at [925, 218] on icon at bounding box center [923, 221] width 19 height 38
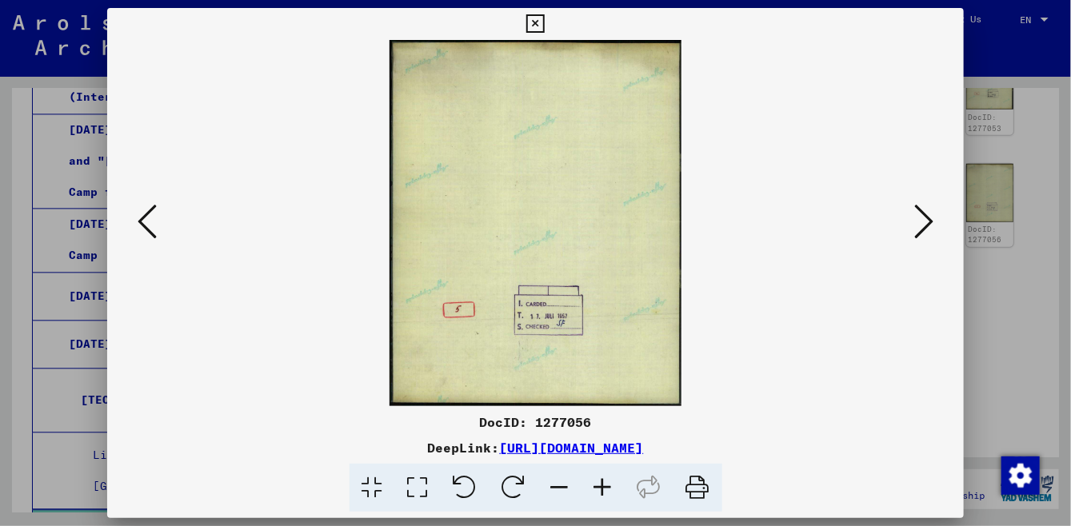
click at [545, 26] on icon at bounding box center [535, 23] width 18 height 19
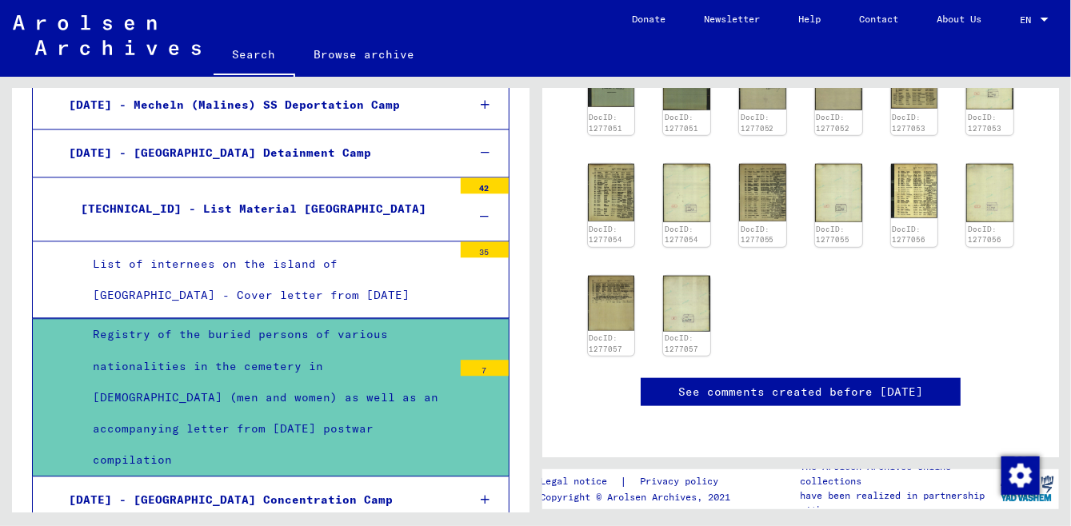
scroll to position [1461, 0]
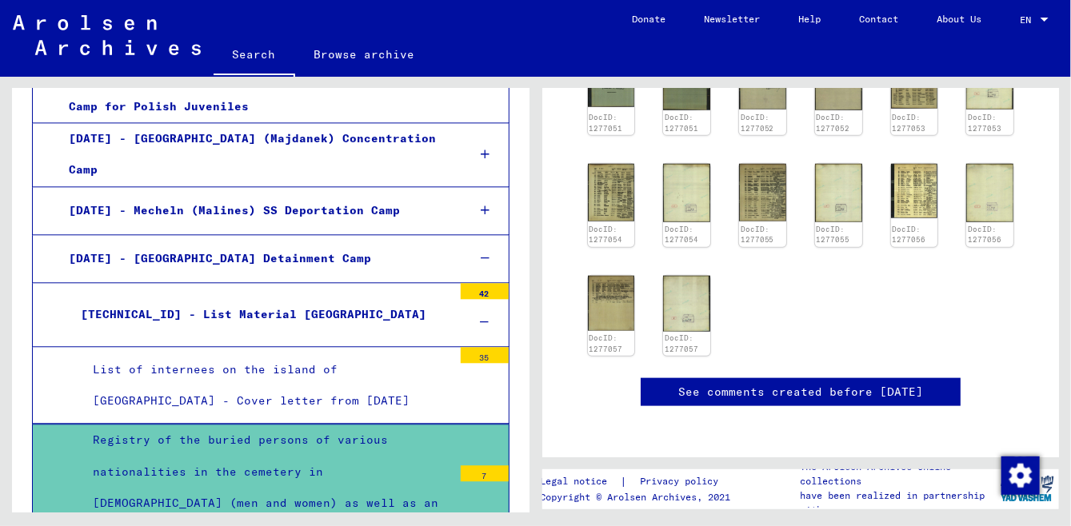
click at [341, 354] on div "List of internees on the island of [GEOGRAPHIC_DATA] - Cover letter from [DATE]" at bounding box center [267, 385] width 372 height 62
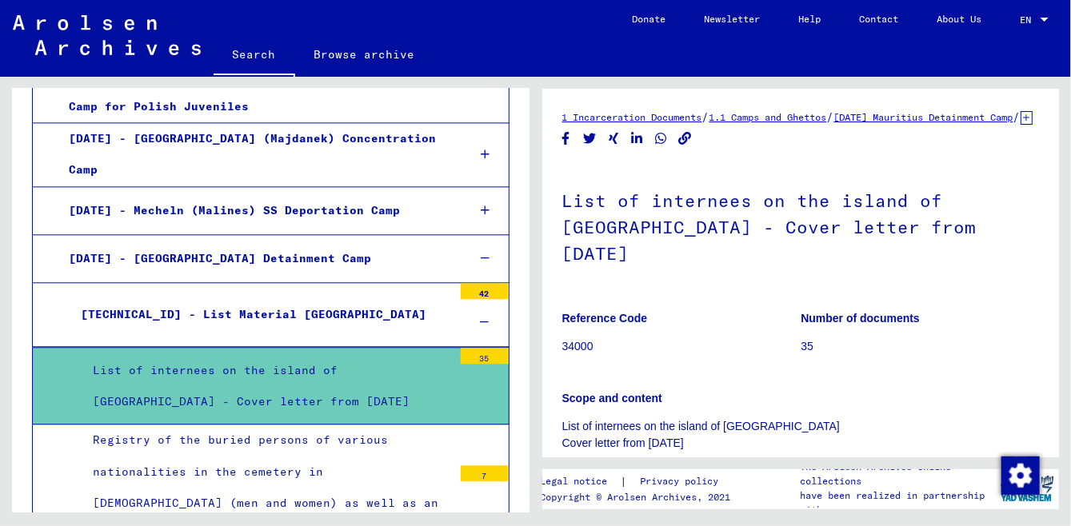
click at [400, 425] on div "Registry of the buried persons of various nationalities in the cemetery in [DEM…" at bounding box center [267, 503] width 372 height 157
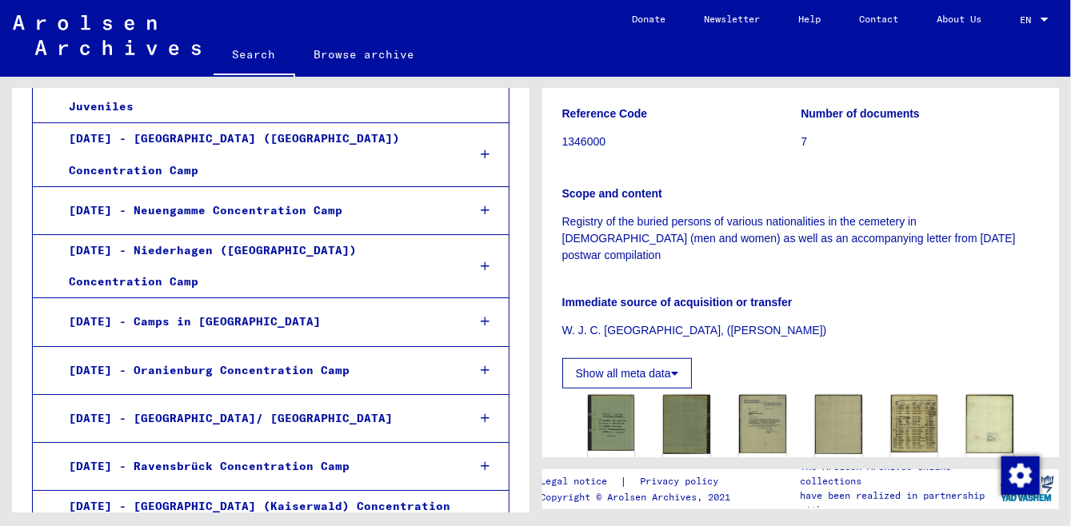
scroll to position [1977, 0]
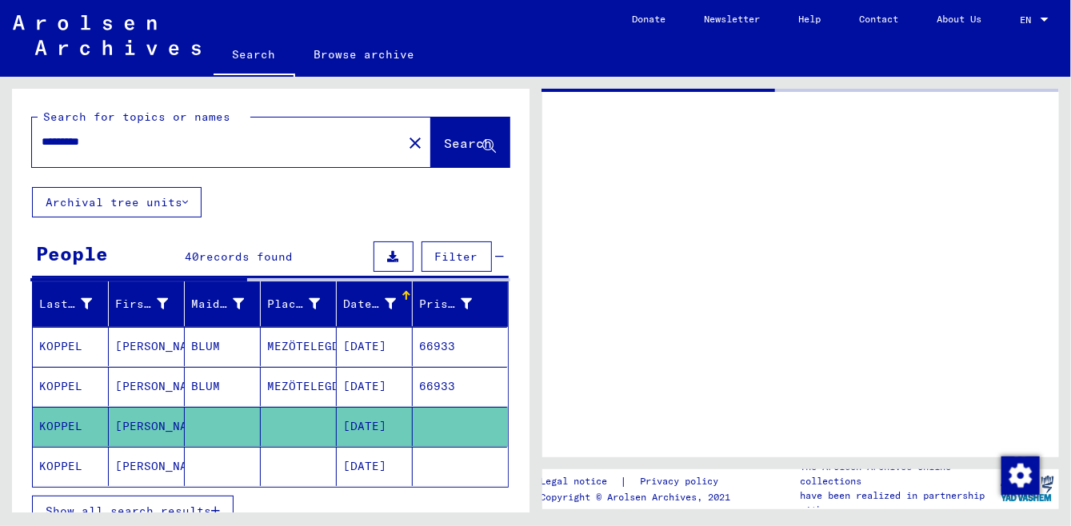
type input "*********"
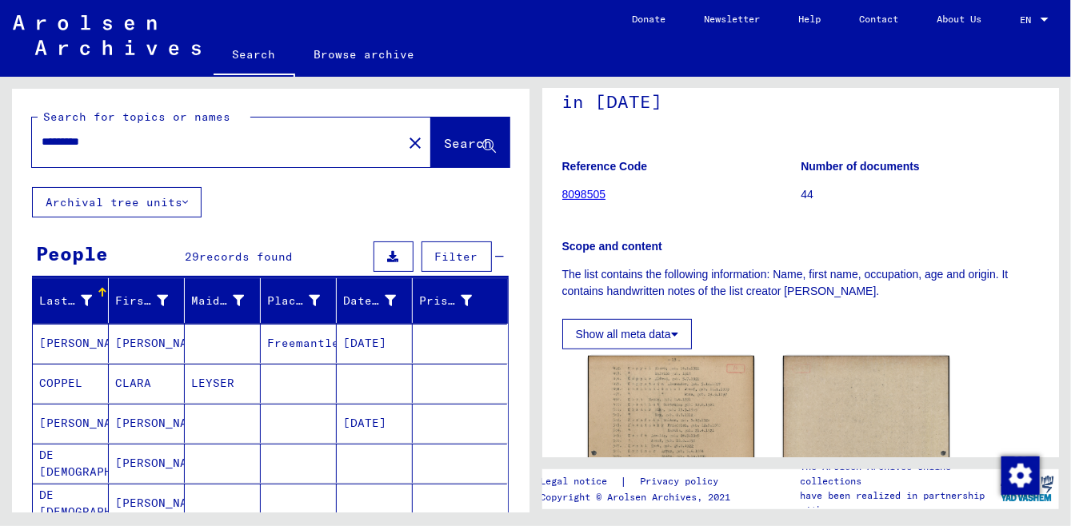
scroll to position [172, 0]
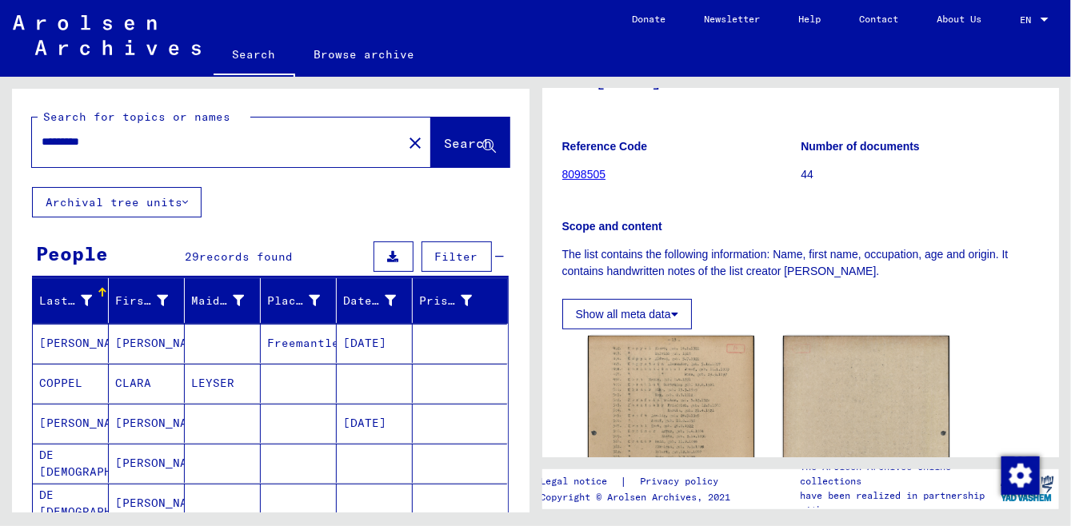
click at [567, 168] on link "8098505" at bounding box center [584, 174] width 44 height 13
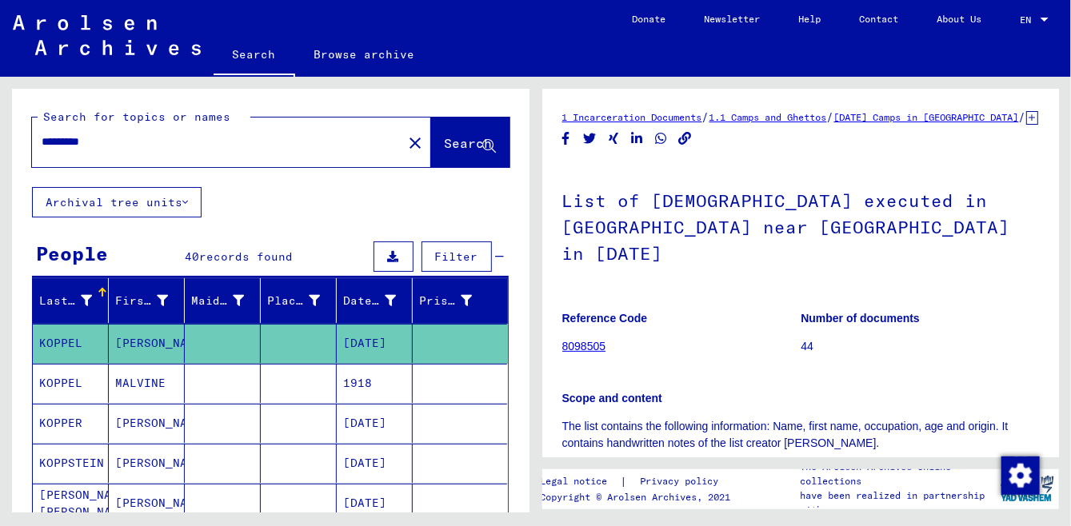
drag, startPoint x: 150, startPoint y: 149, endPoint x: -30, endPoint y: 171, distance: 180.6
click at [42, 150] on input "*********" at bounding box center [217, 142] width 351 height 17
type input "*"
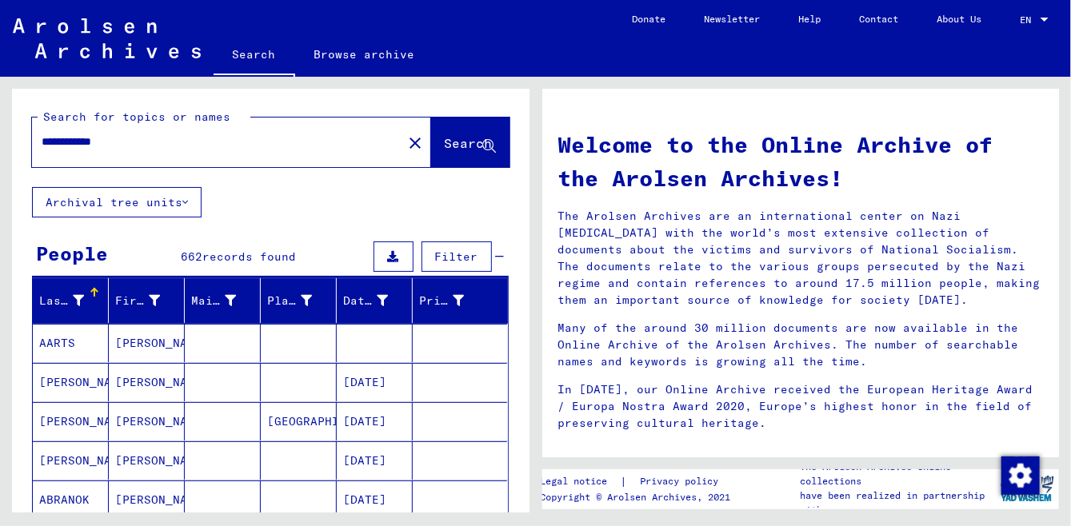
drag, startPoint x: 6, startPoint y: 125, endPoint x: -30, endPoint y: 122, distance: 36.1
click at [12, 122] on div "**********" at bounding box center [271, 307] width 518 height 436
click at [12, 133] on div "**********" at bounding box center [271, 307] width 518 height 436
drag, startPoint x: 52, startPoint y: 142, endPoint x: -8, endPoint y: 142, distance: 60.0
click at [42, 142] on input "**********" at bounding box center [213, 142] width 342 height 17
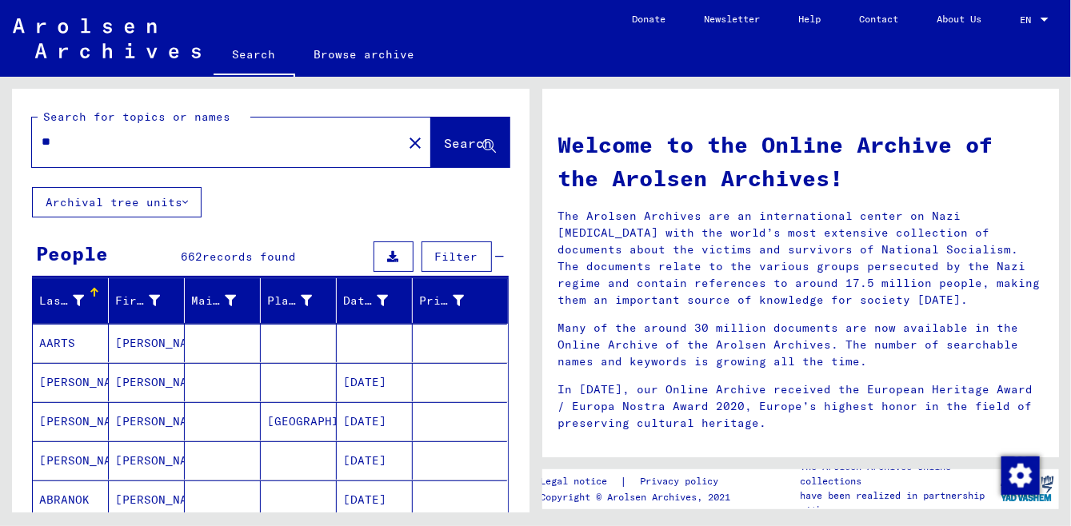
type input "*"
type input "*********"
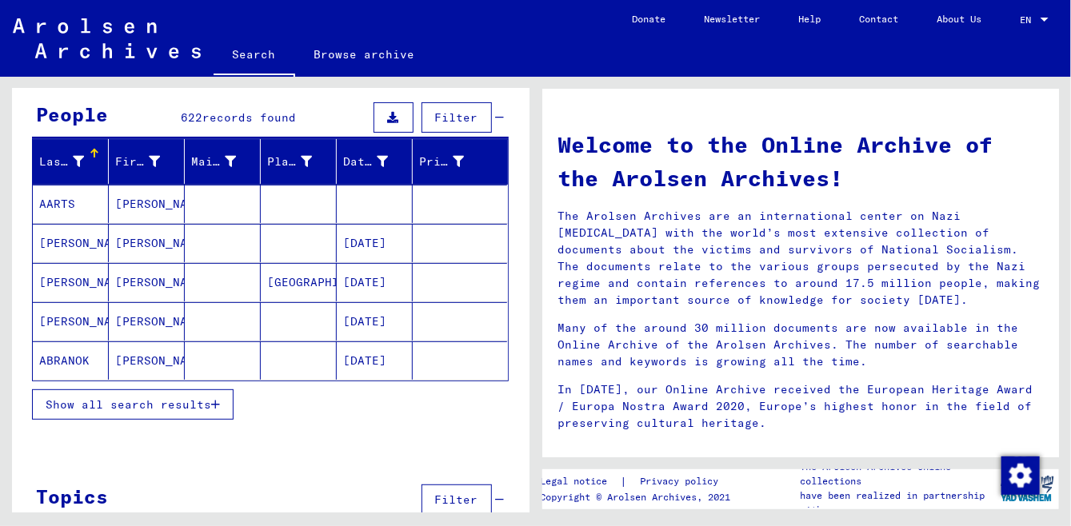
scroll to position [174, 0]
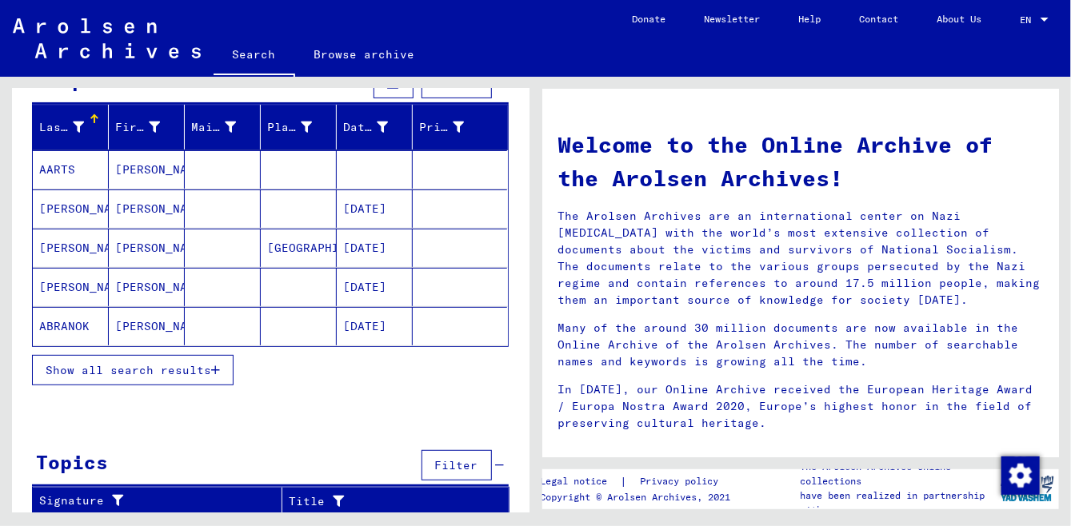
click at [164, 367] on span "Show all search results" at bounding box center [129, 370] width 166 height 14
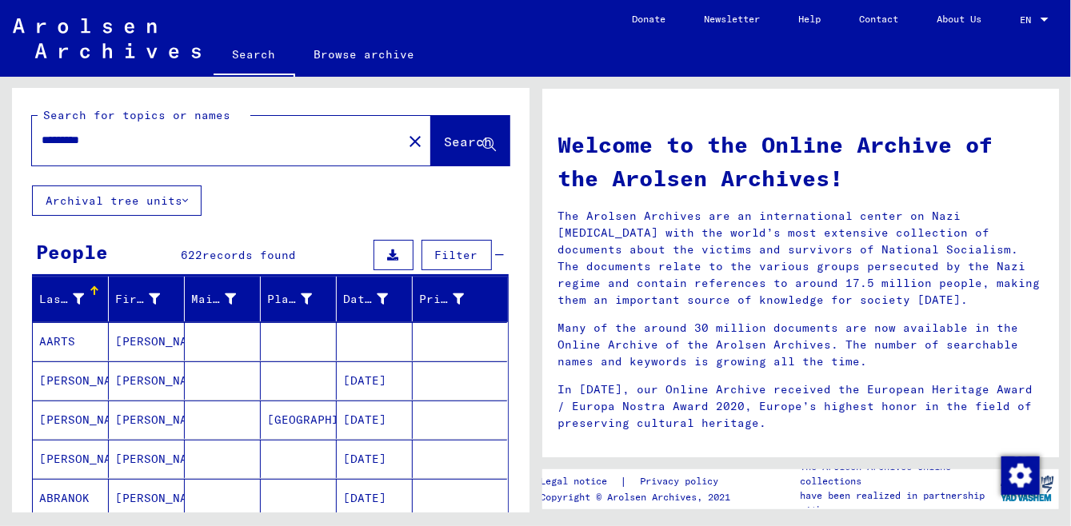
scroll to position [0, 0]
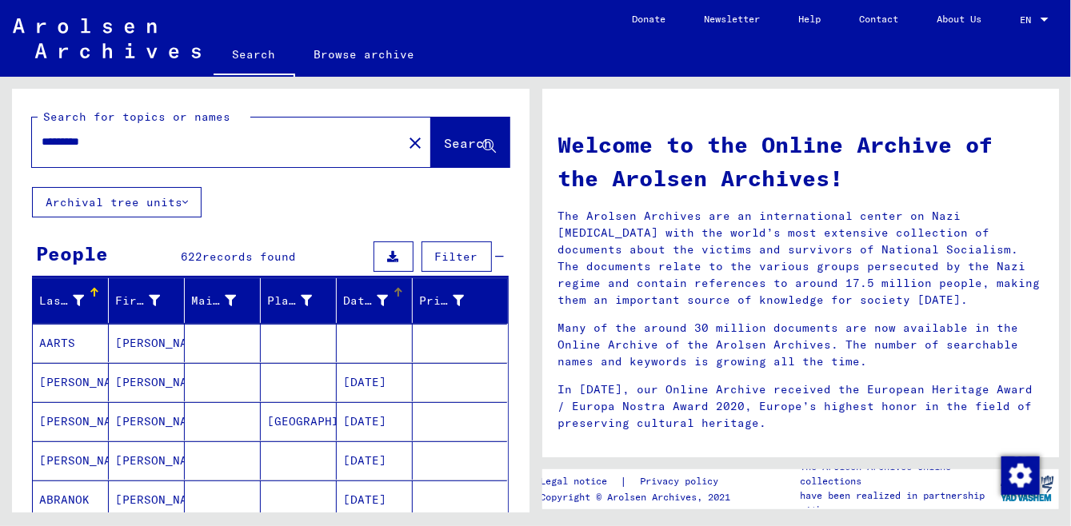
click at [363, 298] on div "Date of Birth" at bounding box center [365, 301] width 45 height 17
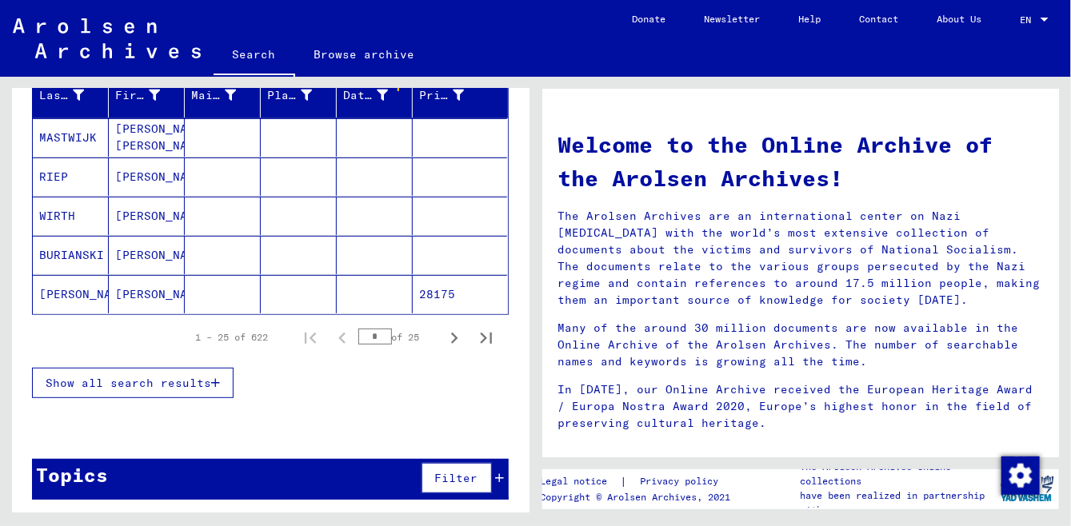
scroll to position [206, 0]
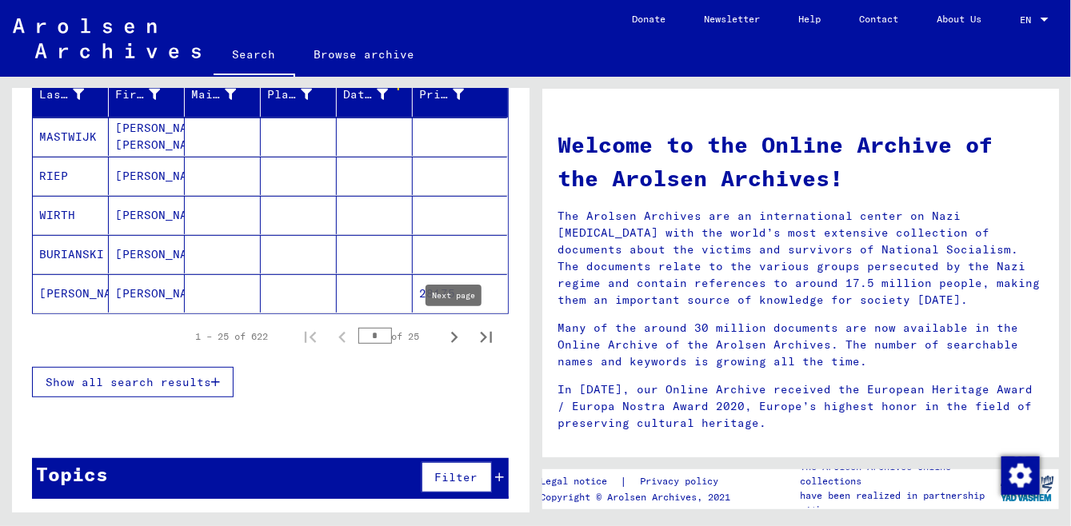
click at [455, 337] on icon "Next page" at bounding box center [454, 337] width 7 height 11
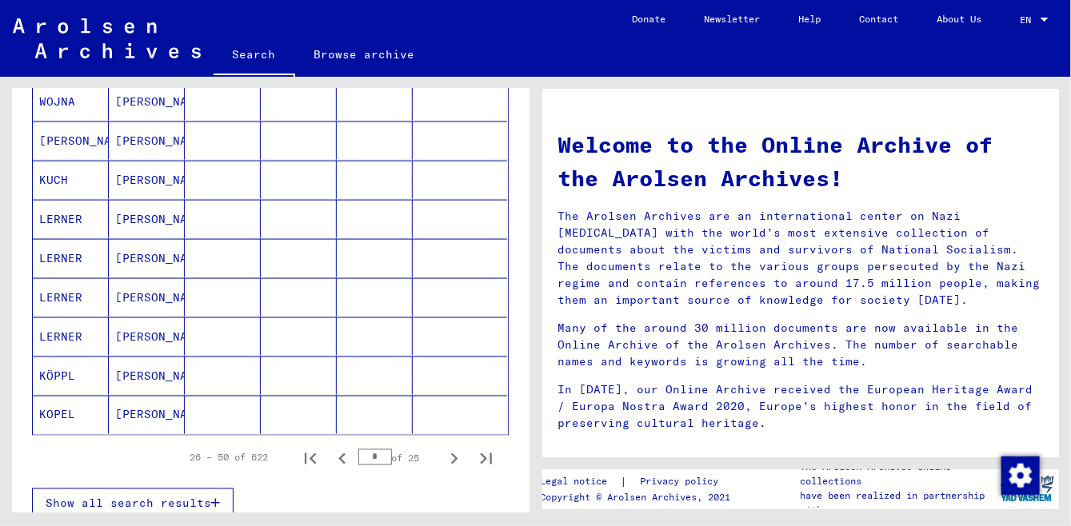
scroll to position [894, 0]
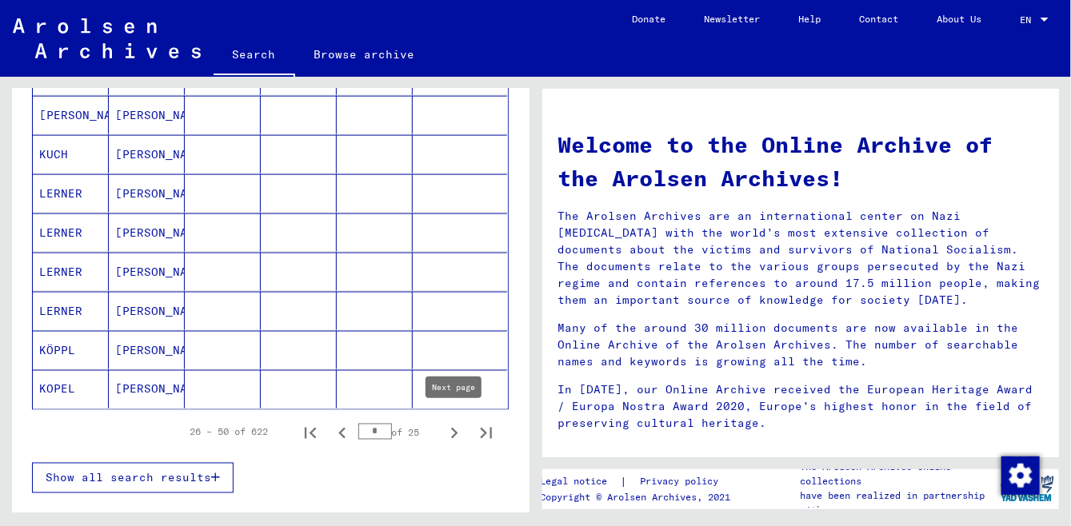
click at [454, 428] on icon "Next page" at bounding box center [454, 433] width 7 height 11
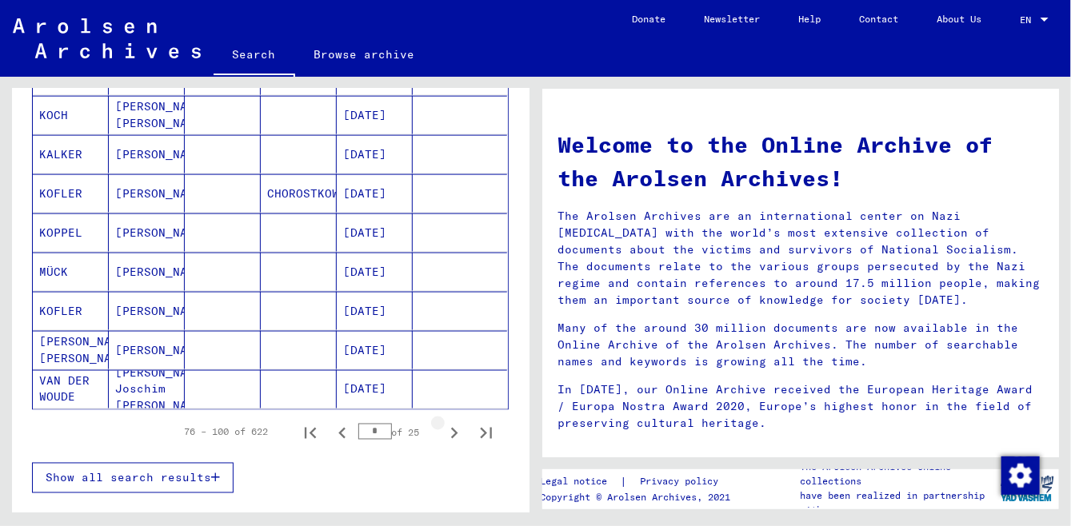
click at [454, 428] on icon "Next page" at bounding box center [454, 433] width 7 height 11
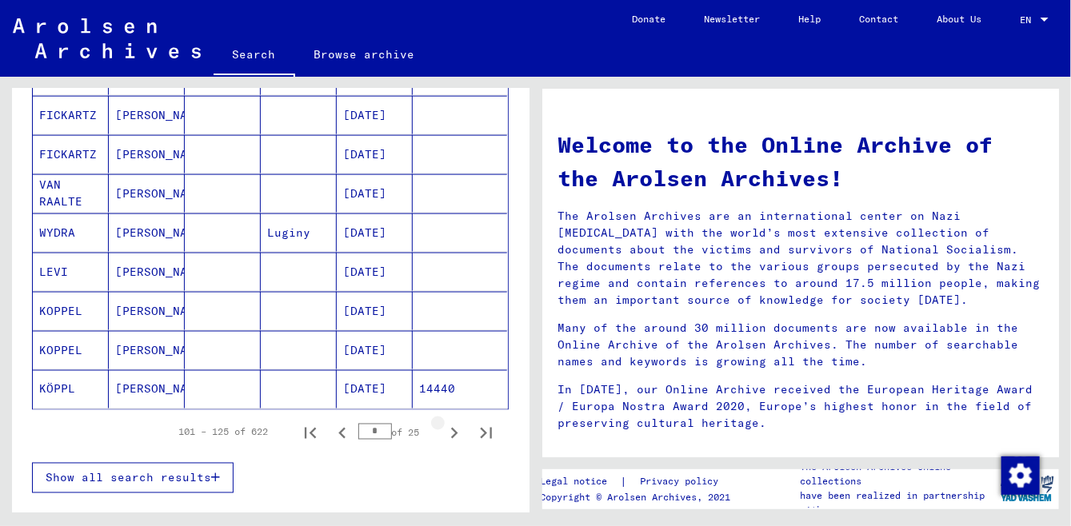
click at [454, 428] on icon "Next page" at bounding box center [454, 433] width 7 height 11
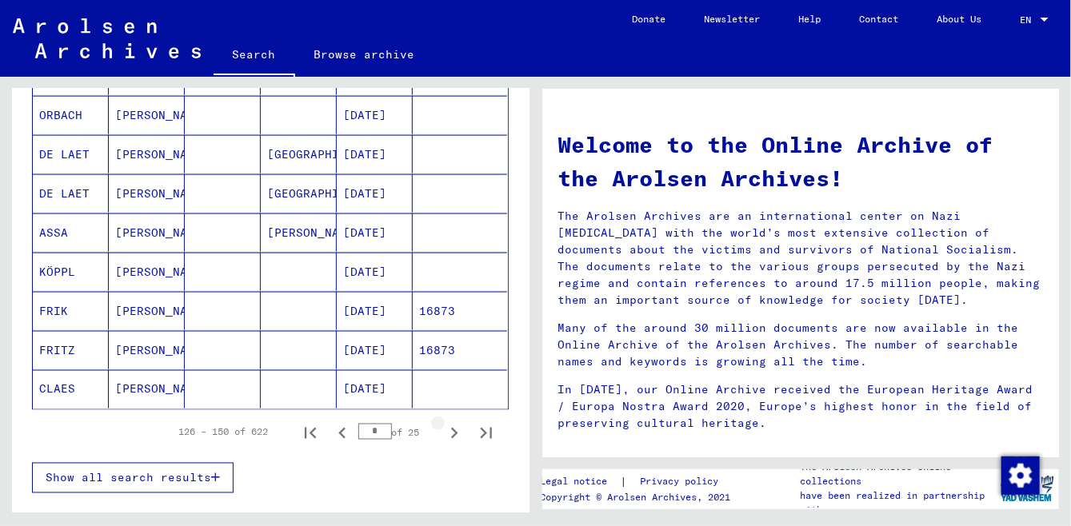
click at [454, 428] on icon "Next page" at bounding box center [454, 433] width 7 height 11
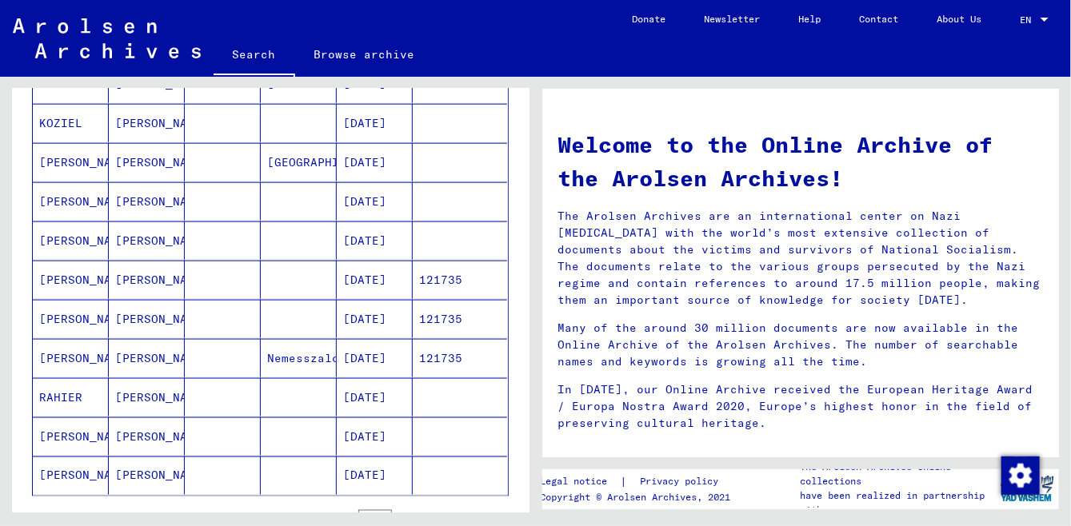
scroll to position [985, 0]
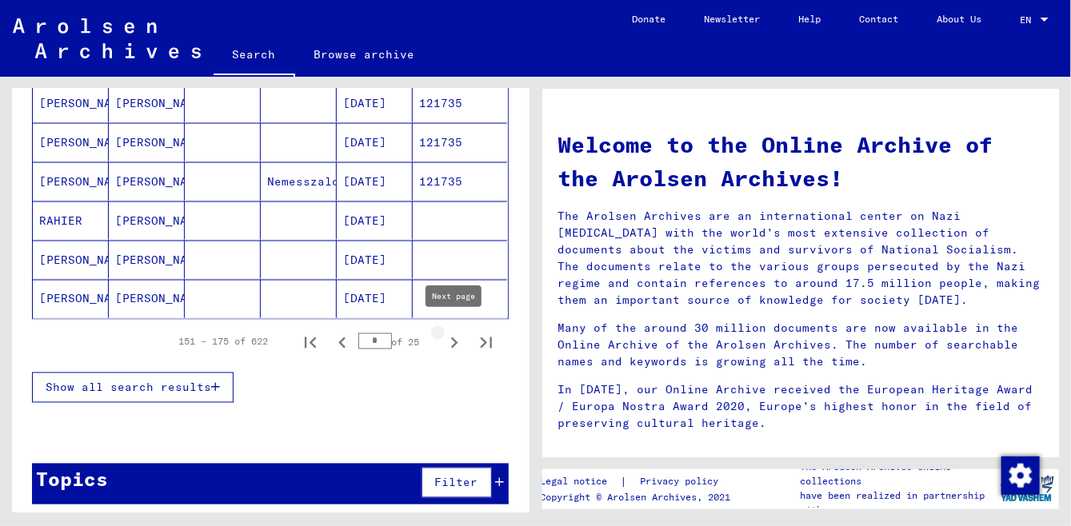
click at [456, 339] on icon "Next page" at bounding box center [454, 343] width 22 height 22
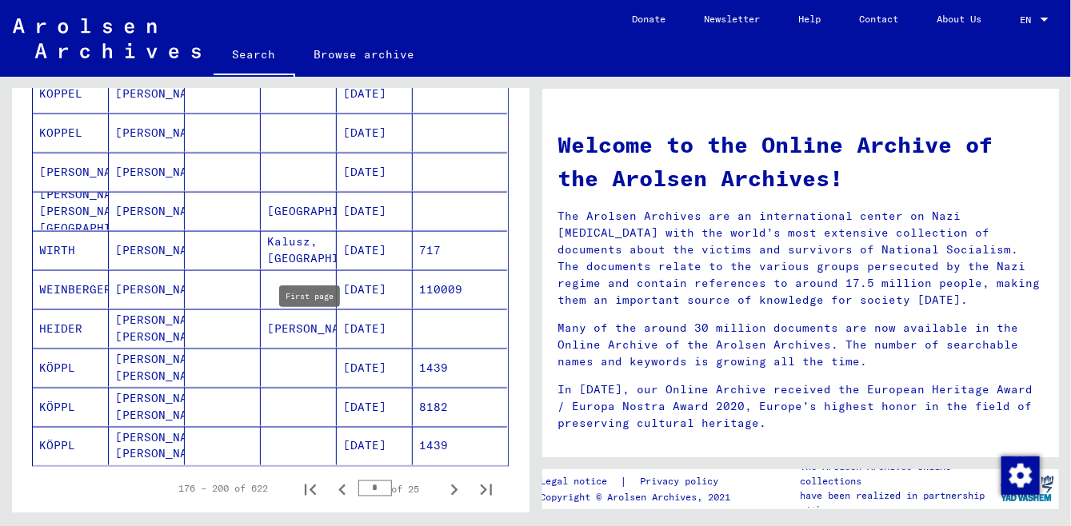
scroll to position [813, 0]
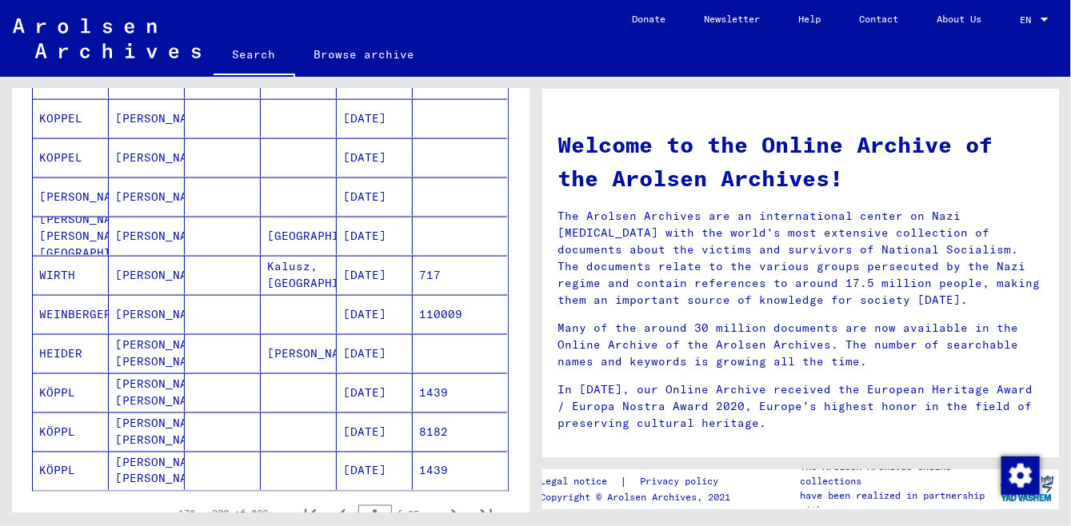
click at [137, 384] on mat-cell "[PERSON_NAME] [PERSON_NAME]" at bounding box center [147, 393] width 76 height 38
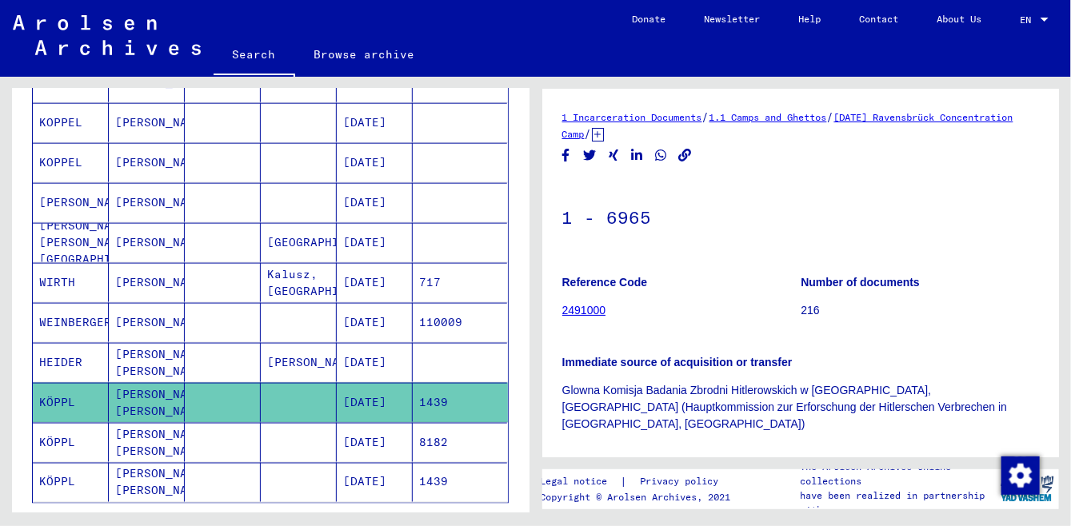
click at [353, 423] on mat-cell "[DATE]" at bounding box center [375, 442] width 76 height 39
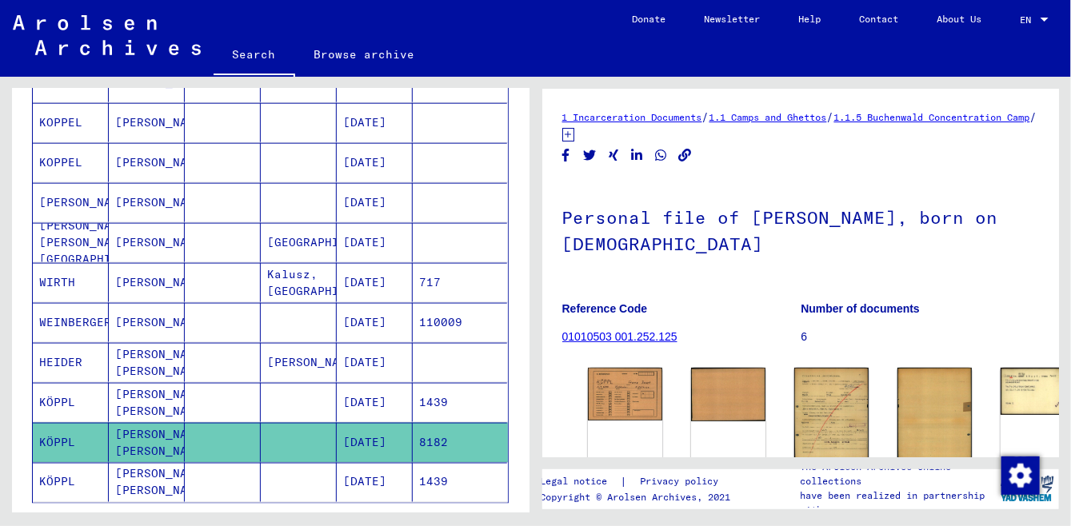
click at [342, 465] on mat-cell "[DATE]" at bounding box center [375, 482] width 76 height 39
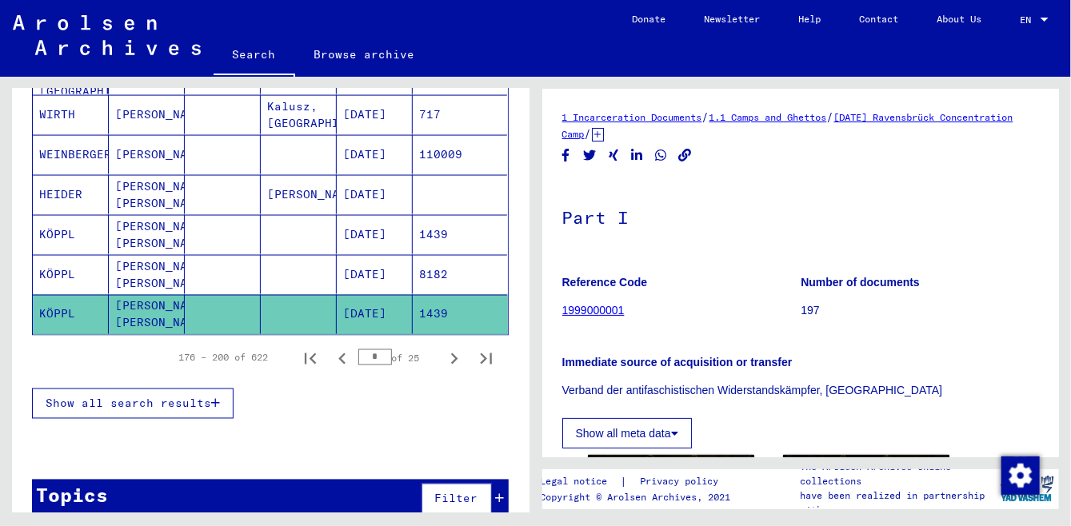
scroll to position [999, 0]
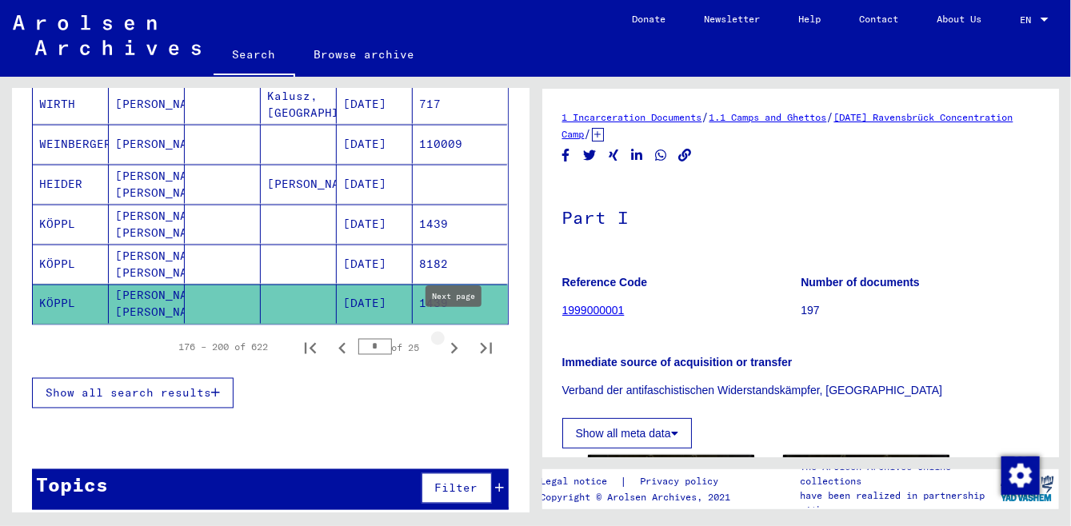
click at [454, 338] on icon "Next page" at bounding box center [454, 349] width 22 height 22
type input "*"
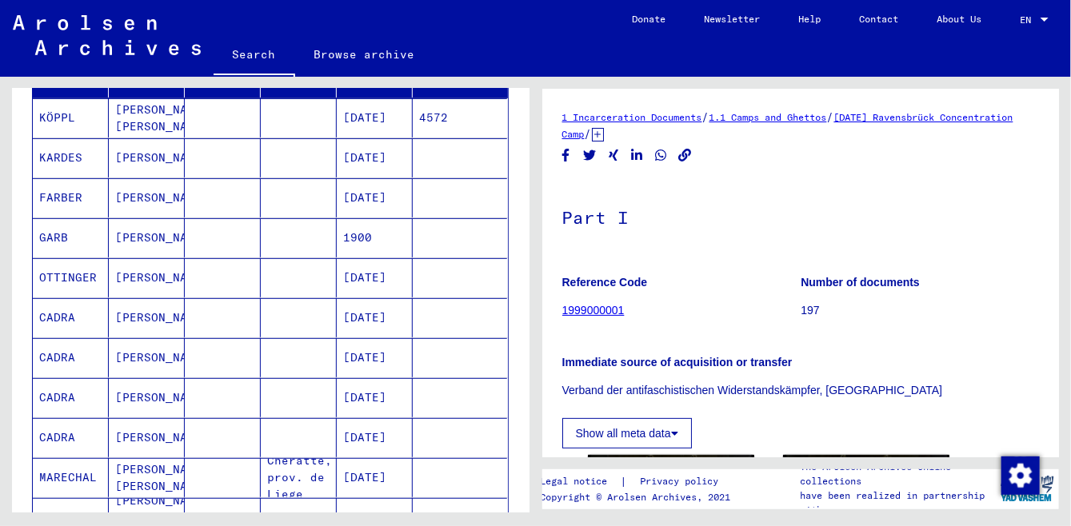
scroll to position [0, 0]
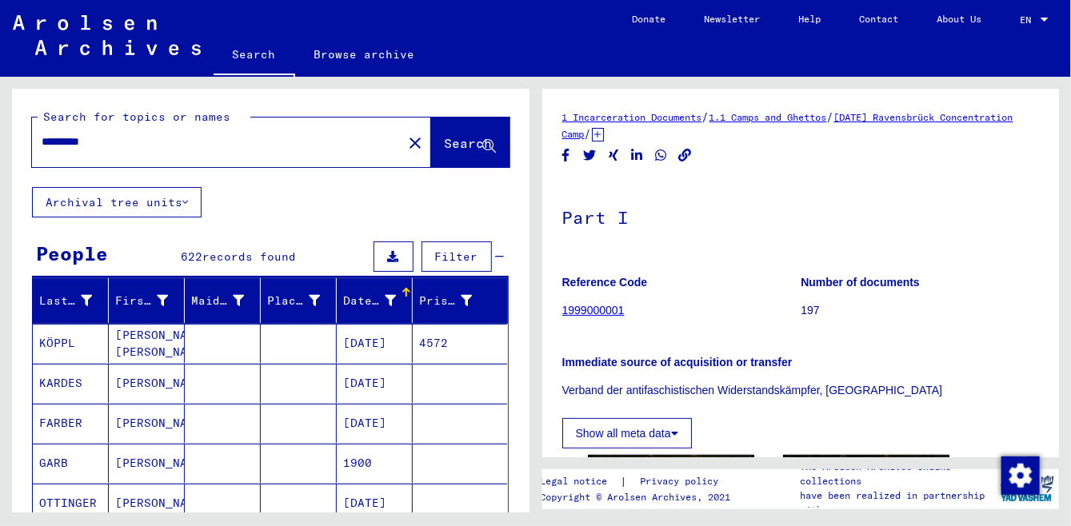
drag, startPoint x: 376, startPoint y: 343, endPoint x: 375, endPoint y: 370, distance: 27.2
click at [376, 344] on mat-cell "[DATE]" at bounding box center [375, 343] width 76 height 39
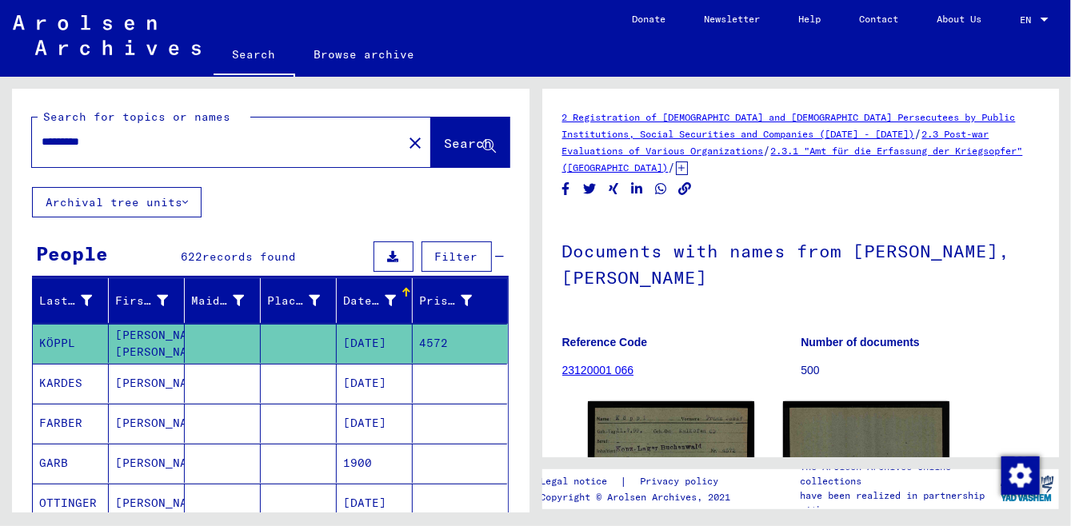
click at [375, 374] on mat-cell "[DATE]" at bounding box center [375, 383] width 76 height 39
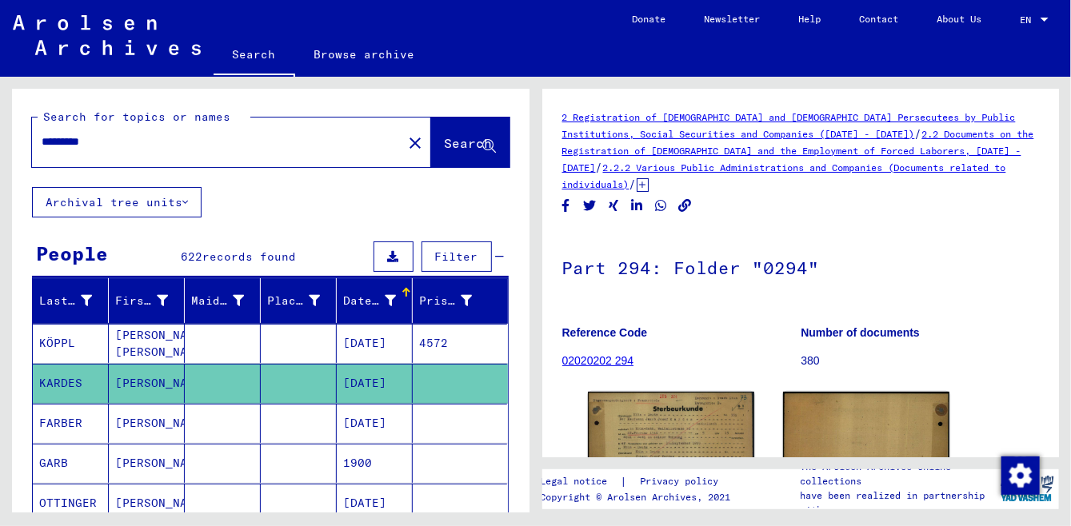
click at [382, 429] on mat-cell "[DATE]" at bounding box center [375, 423] width 76 height 39
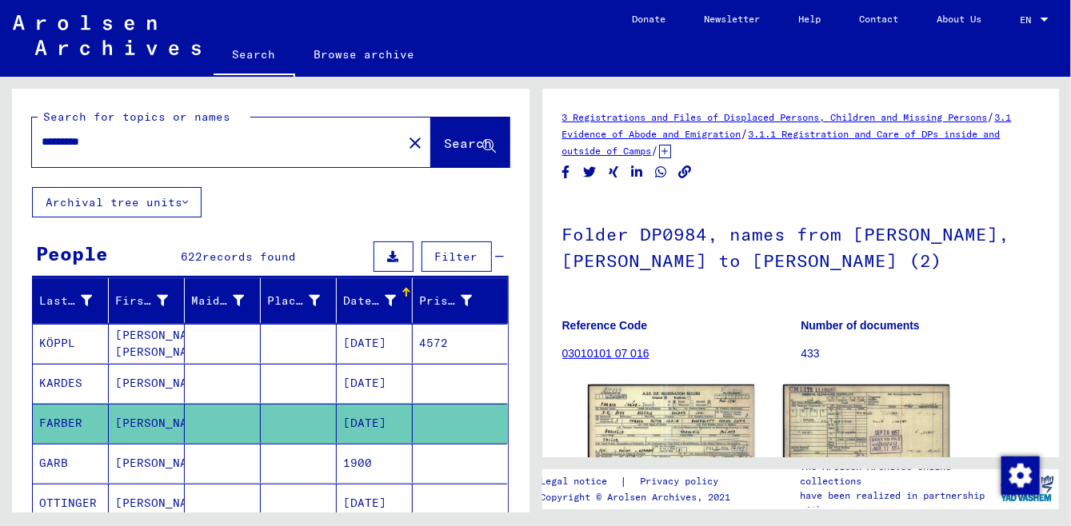
click at [370, 463] on mat-cell "1900" at bounding box center [375, 463] width 76 height 39
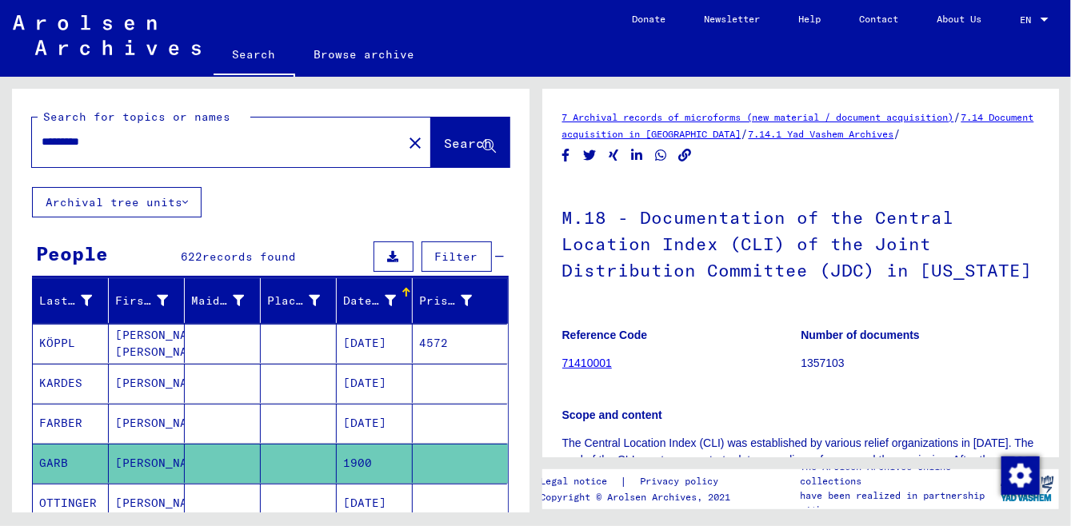
click at [371, 434] on mat-cell "[DATE]" at bounding box center [375, 423] width 76 height 39
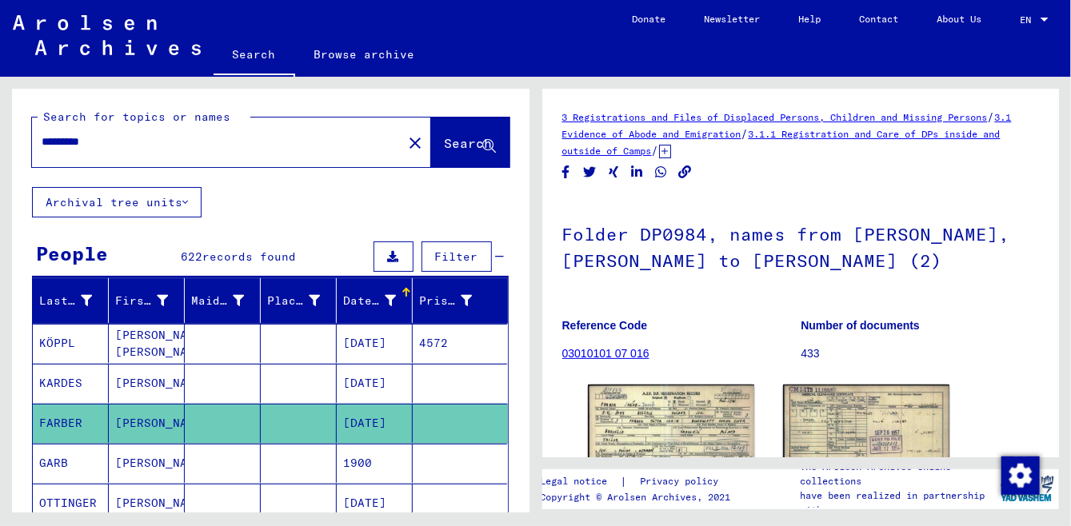
scroll to position [172, 0]
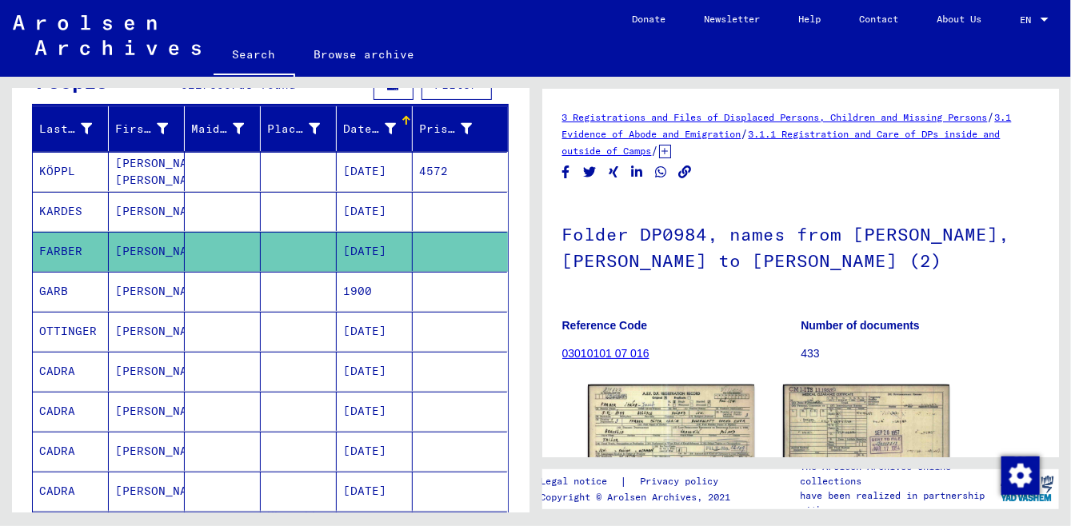
click at [378, 312] on mat-cell "[DATE]" at bounding box center [375, 331] width 76 height 39
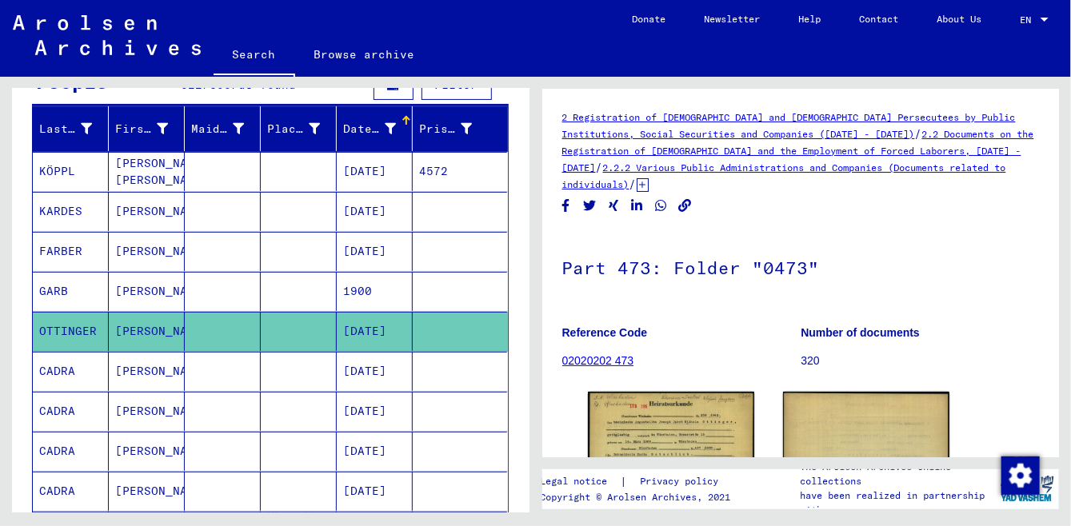
click at [375, 333] on mat-cell "[DATE]" at bounding box center [375, 331] width 76 height 39
click at [370, 352] on mat-cell "[DATE]" at bounding box center [375, 371] width 76 height 39
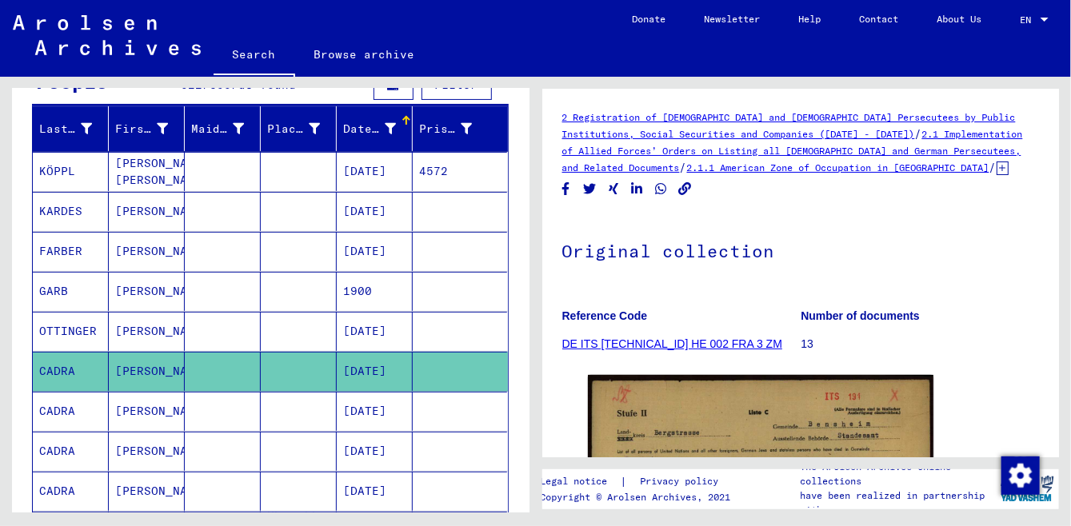
click at [374, 326] on mat-cell "[DATE]" at bounding box center [375, 331] width 76 height 39
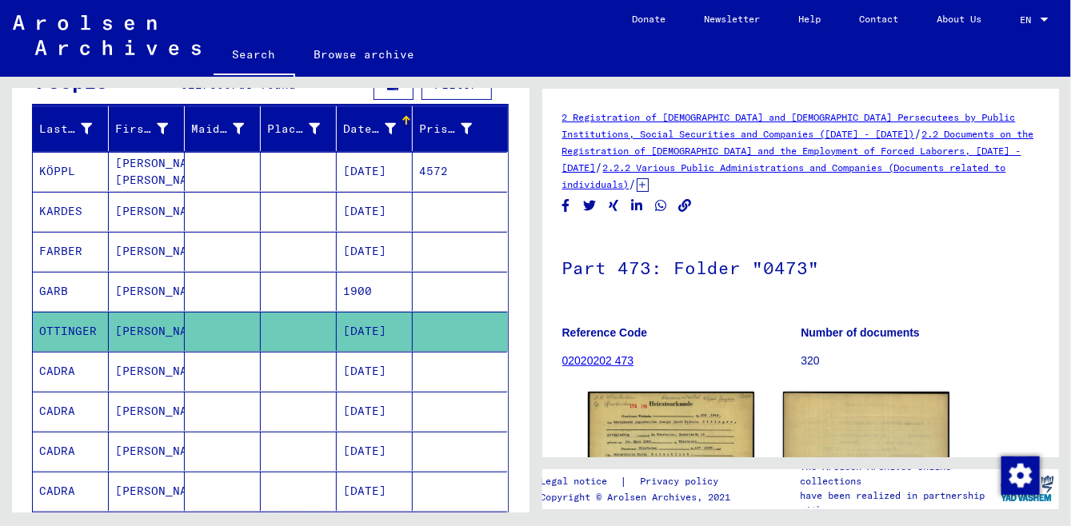
click at [343, 379] on mat-cell "[DATE]" at bounding box center [375, 371] width 76 height 39
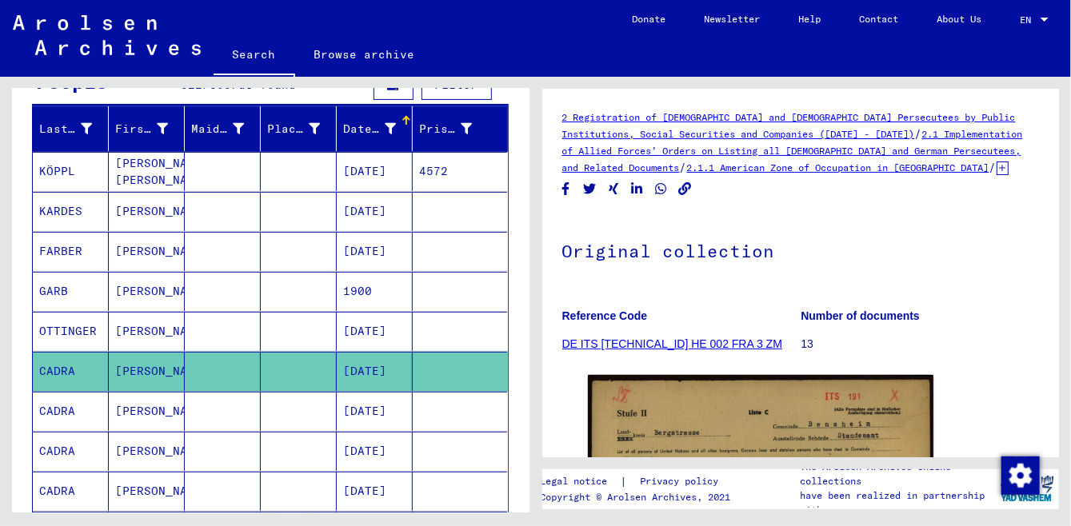
click at [351, 416] on mat-cell "[DATE]" at bounding box center [375, 411] width 76 height 39
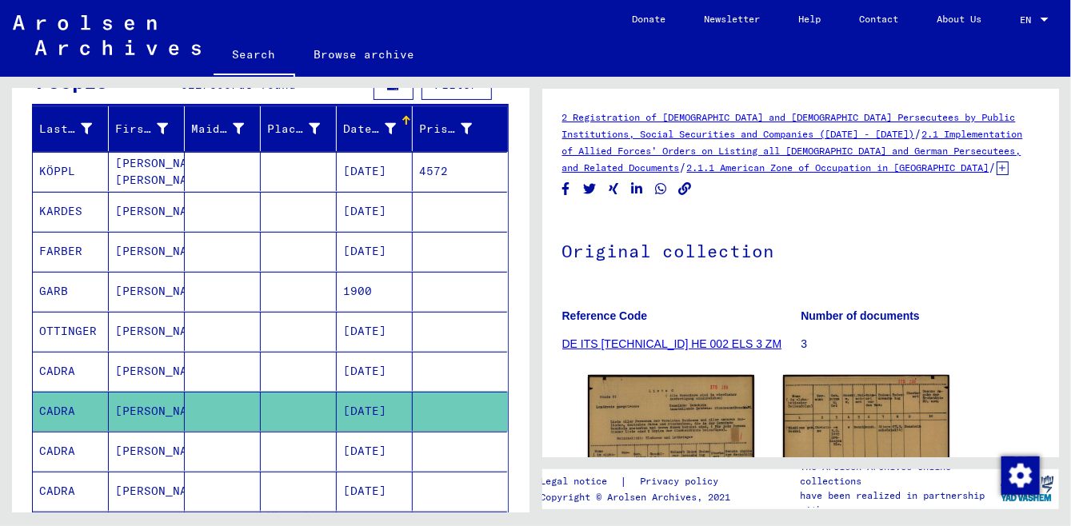
click at [367, 438] on mat-cell "[DATE]" at bounding box center [375, 451] width 76 height 39
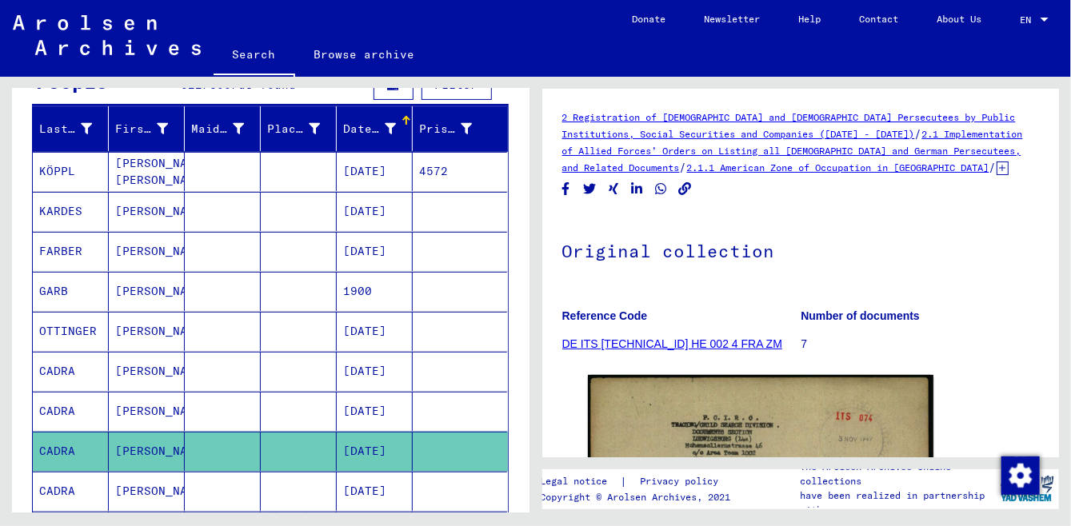
drag, startPoint x: 358, startPoint y: 458, endPoint x: 353, endPoint y: 469, distance: 12.2
click at [353, 469] on mat-cell "[DATE]" at bounding box center [375, 451] width 76 height 39
click at [342, 488] on mat-cell "[DATE]" at bounding box center [375, 491] width 76 height 39
